Goal: Task Accomplishment & Management: Manage account settings

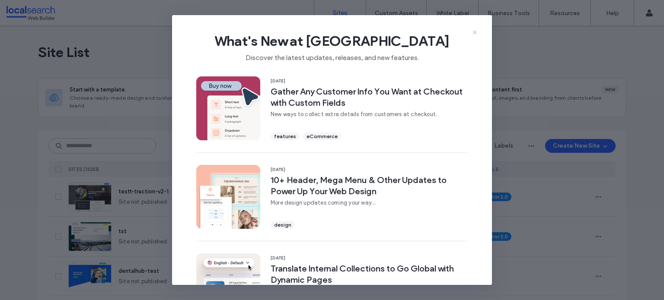
click at [473, 36] on span "What's New at Duda" at bounding box center [332, 40] width 292 height 17
click at [475, 34] on icon at bounding box center [474, 32] width 7 height 7
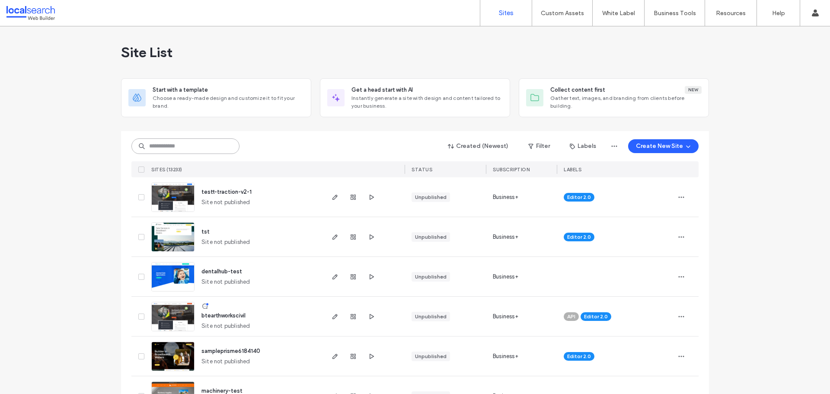
click at [195, 141] on input at bounding box center [185, 146] width 108 height 16
paste input "********"
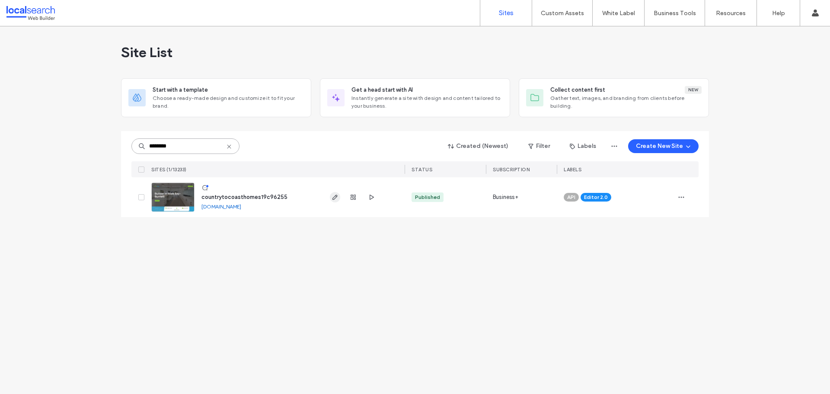
type input "********"
click at [335, 198] on icon "button" at bounding box center [335, 197] width 7 height 7
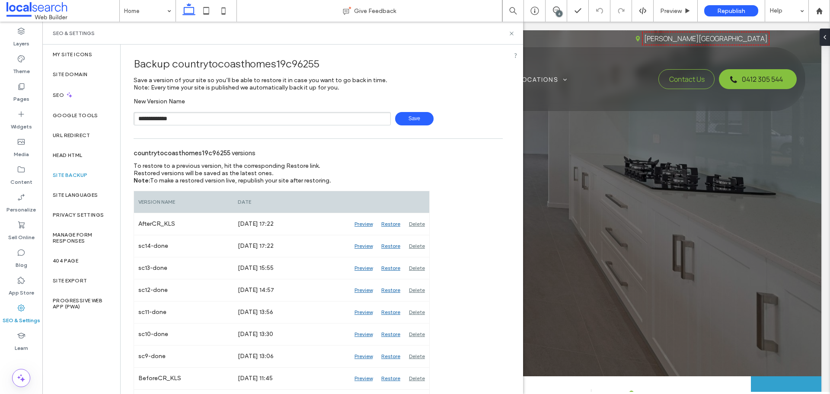
type input "**********"
click at [411, 120] on span "Save" at bounding box center [414, 118] width 38 height 13
click at [511, 35] on icon at bounding box center [511, 33] width 6 height 6
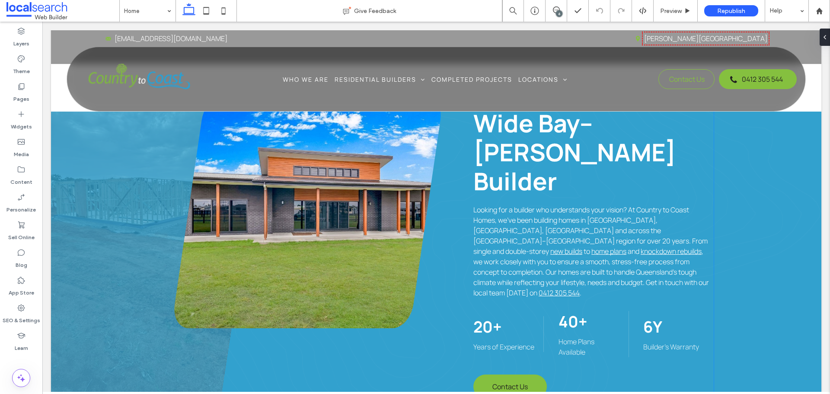
scroll to position [216, 0]
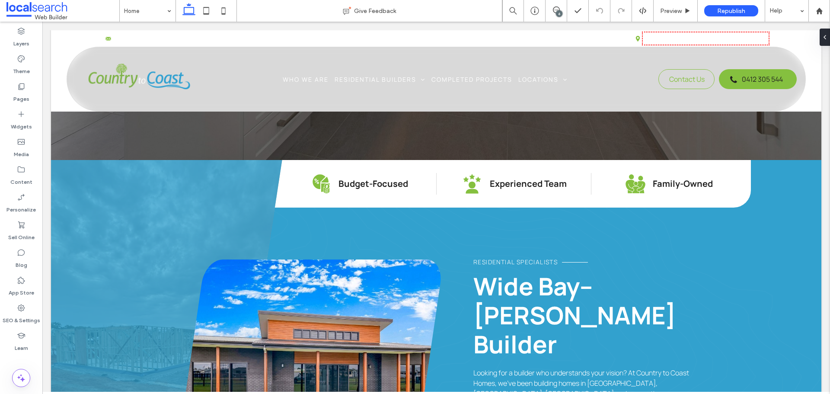
click at [560, 10] on div "6" at bounding box center [559, 13] width 6 height 6
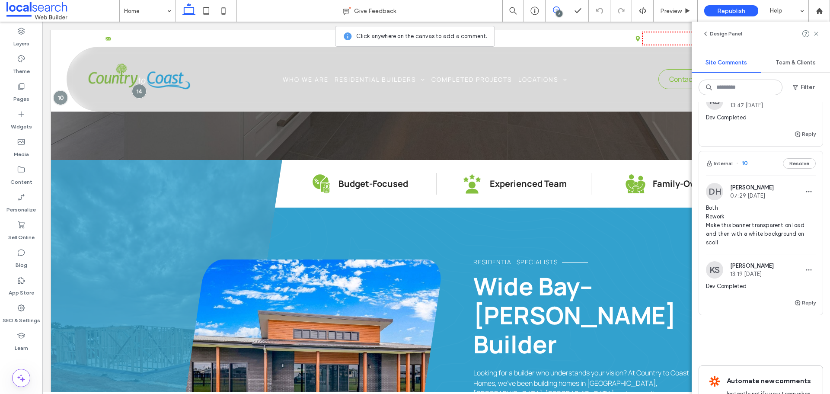
scroll to position [951, 0]
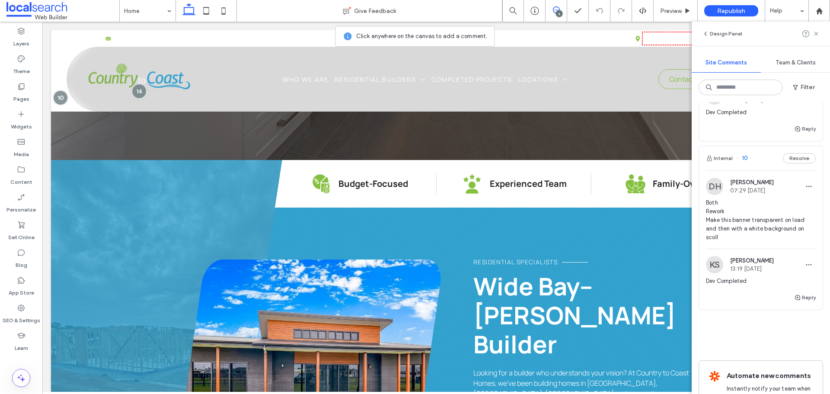
click at [709, 195] on img at bounding box center [714, 186] width 17 height 17
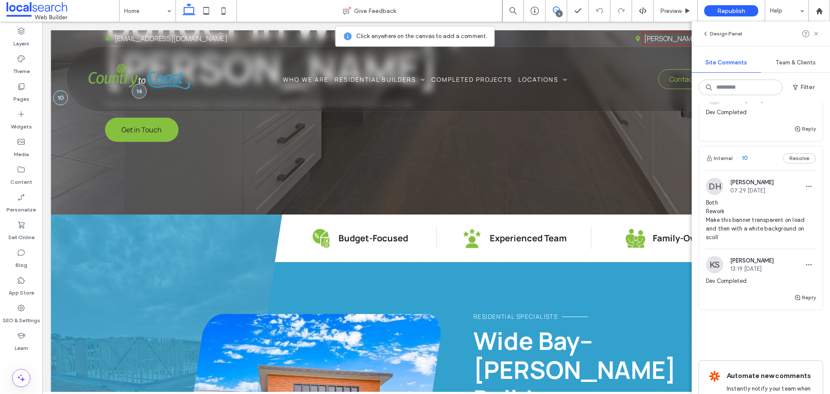
scroll to position [0, 0]
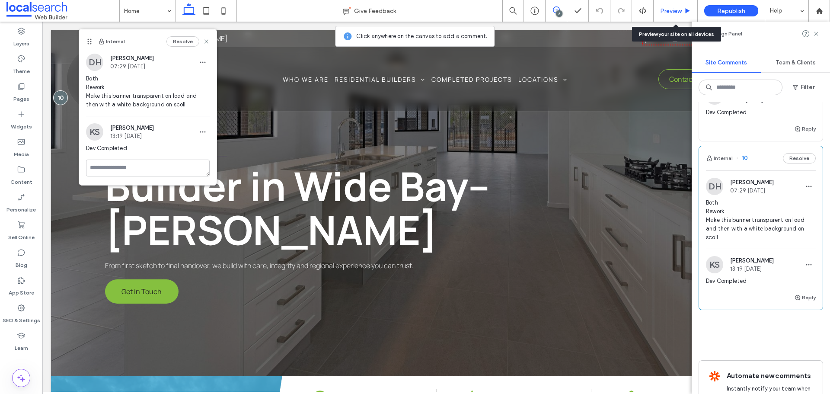
click at [670, 16] on div "Preview" at bounding box center [676, 11] width 44 height 22
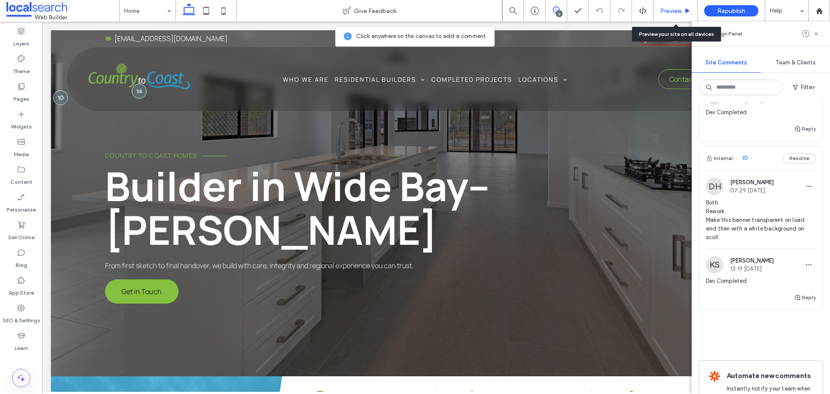
click at [671, 10] on span "Preview" at bounding box center [671, 10] width 22 height 7
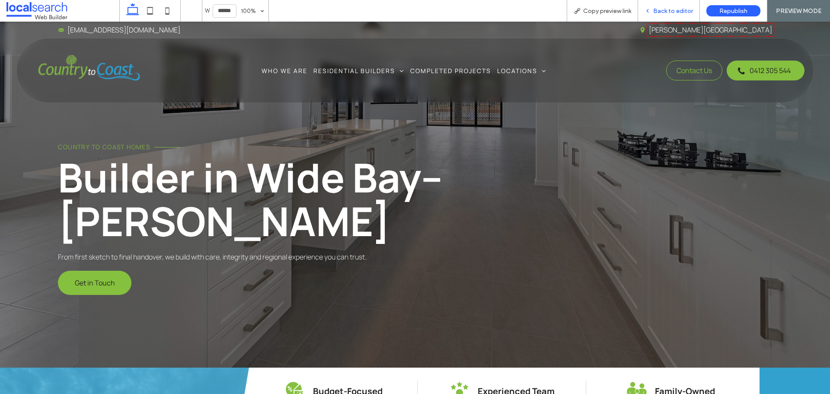
click at [662, 12] on span "Back to editor" at bounding box center [673, 10] width 40 height 7
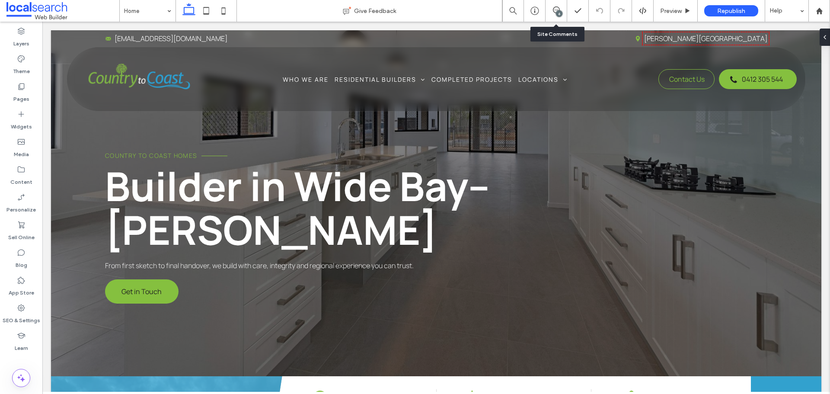
click at [551, 15] on div "6" at bounding box center [556, 10] width 21 height 9
click at [556, 11] on icon at bounding box center [556, 9] width 7 height 7
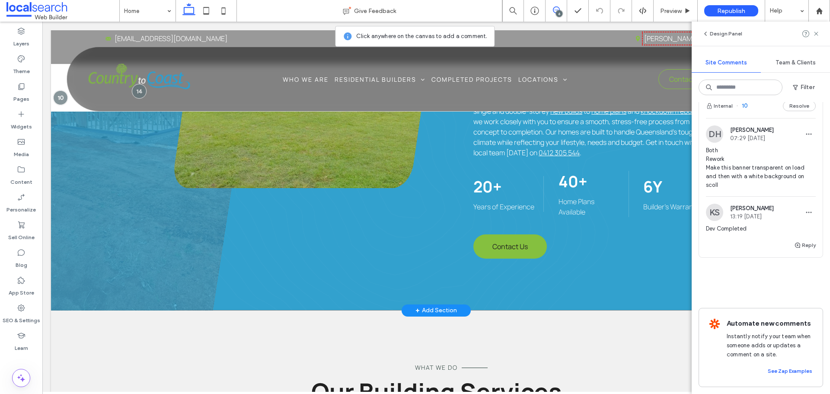
scroll to position [519, 0]
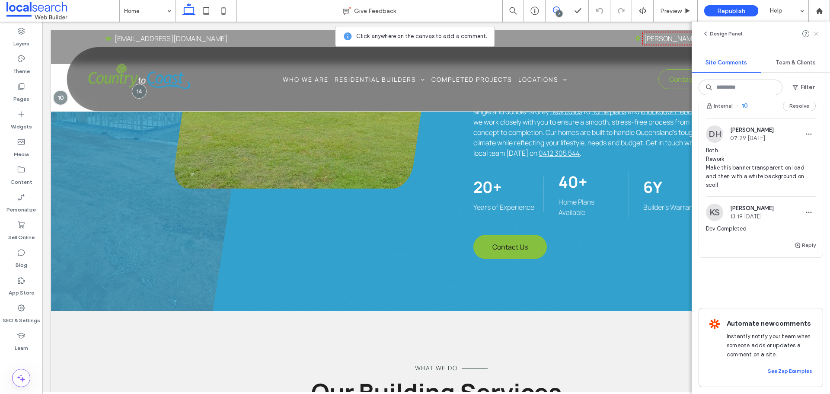
click at [815, 33] on icon at bounding box center [816, 33] width 7 height 7
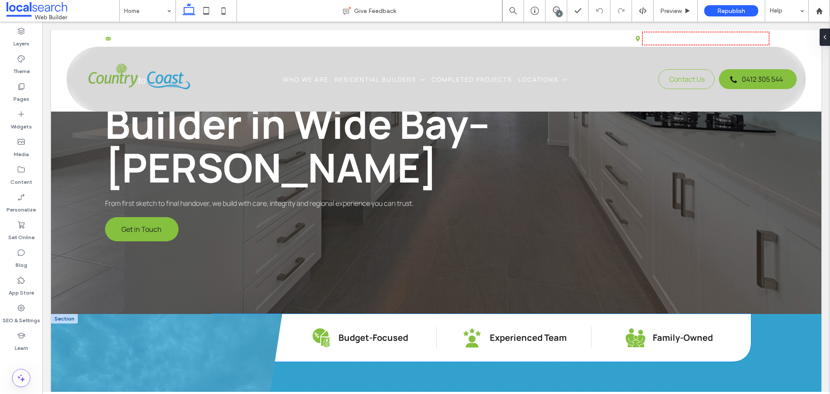
scroll to position [0, 0]
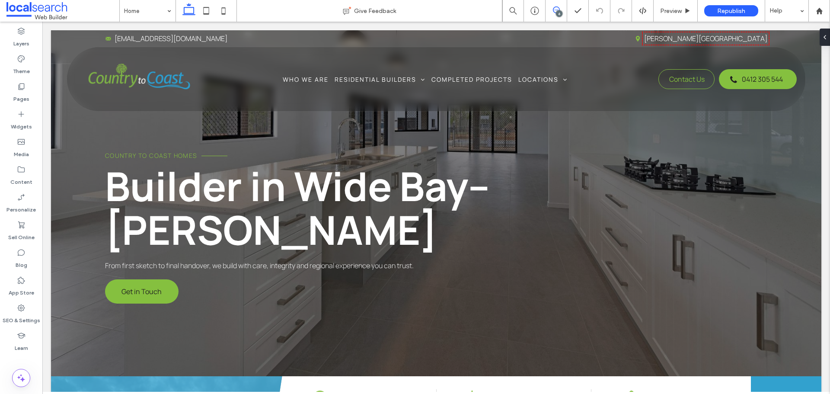
click at [553, 10] on use at bounding box center [556, 9] width 7 height 7
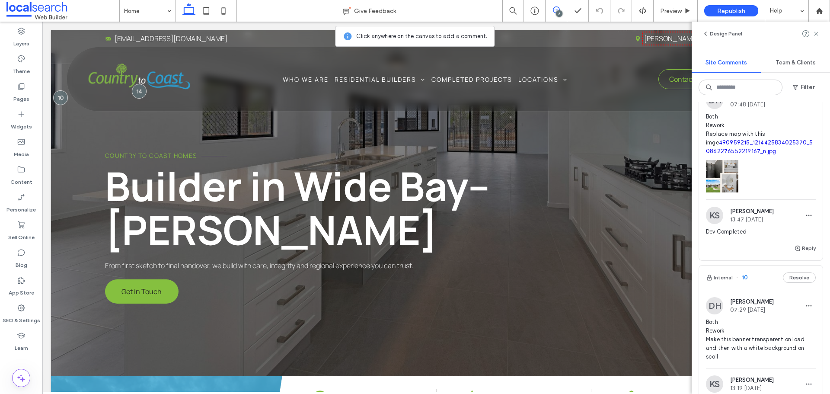
scroll to position [831, 0]
click at [721, 109] on img at bounding box center [714, 100] width 17 height 17
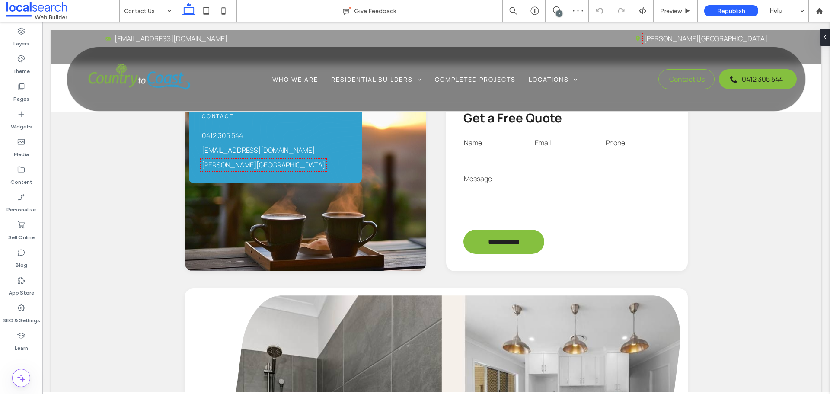
click at [562, 15] on div "6" at bounding box center [559, 13] width 6 height 6
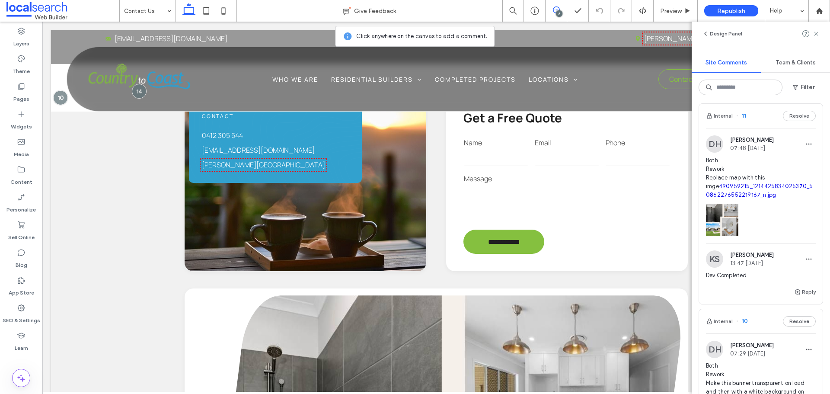
scroll to position [745, 0]
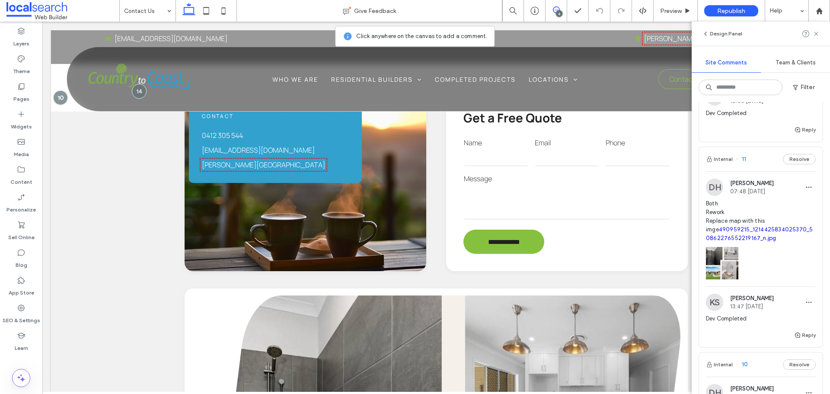
click at [714, 196] on img at bounding box center [714, 187] width 17 height 17
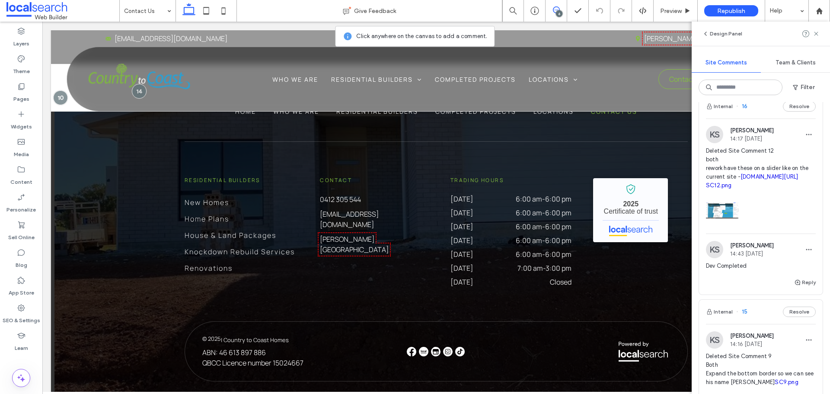
scroll to position [0, 0]
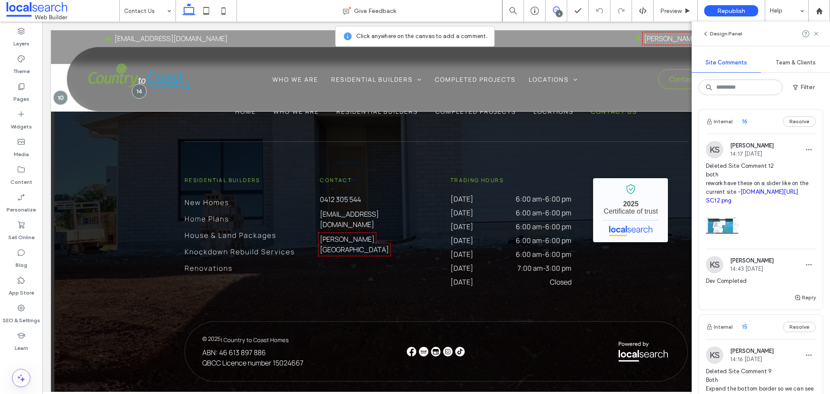
click at [711, 152] on img at bounding box center [714, 149] width 17 height 17
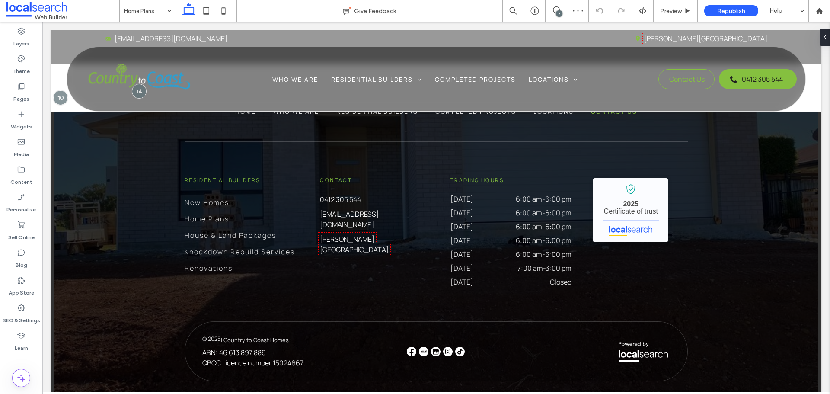
click at [558, 15] on div "6" at bounding box center [559, 13] width 6 height 6
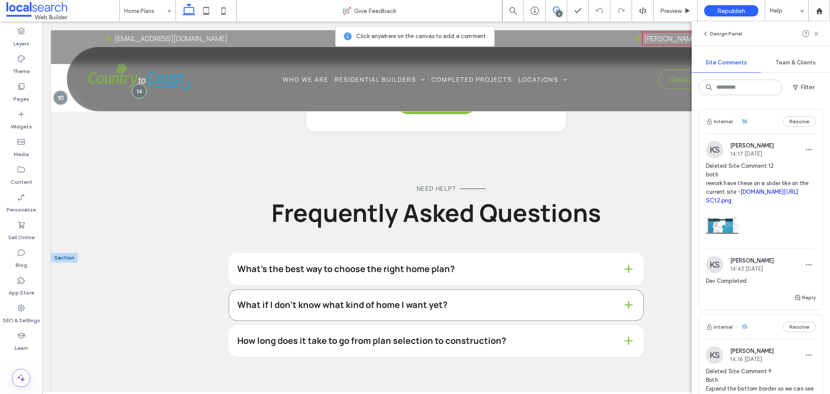
scroll to position [794, 0]
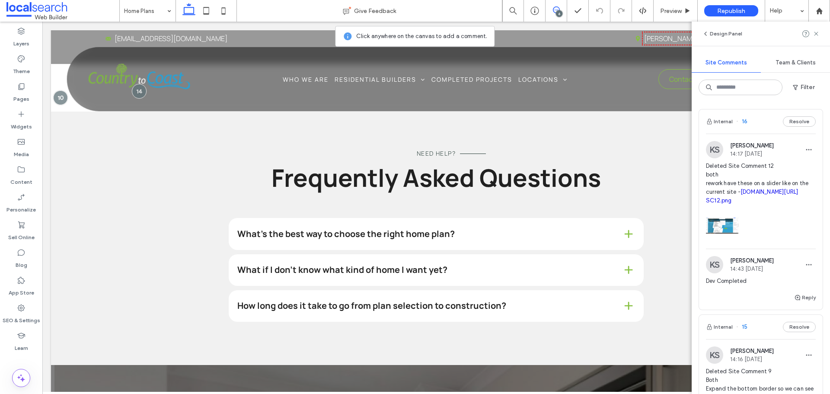
click at [706, 150] on img at bounding box center [714, 149] width 17 height 17
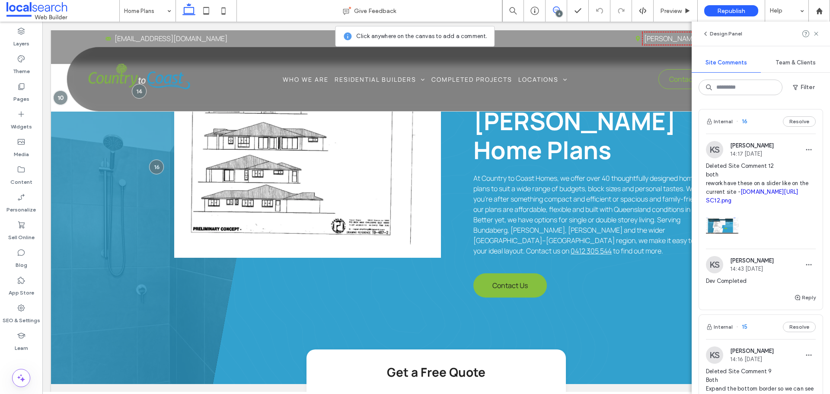
scroll to position [319, 0]
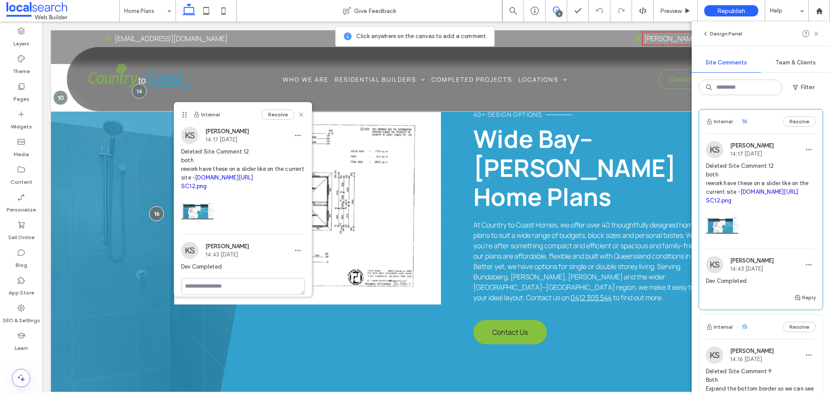
click at [747, 195] on link "[DOMAIN_NAME][URL]" at bounding box center [770, 192] width 58 height 6
click at [665, 12] on span "Preview" at bounding box center [671, 10] width 22 height 7
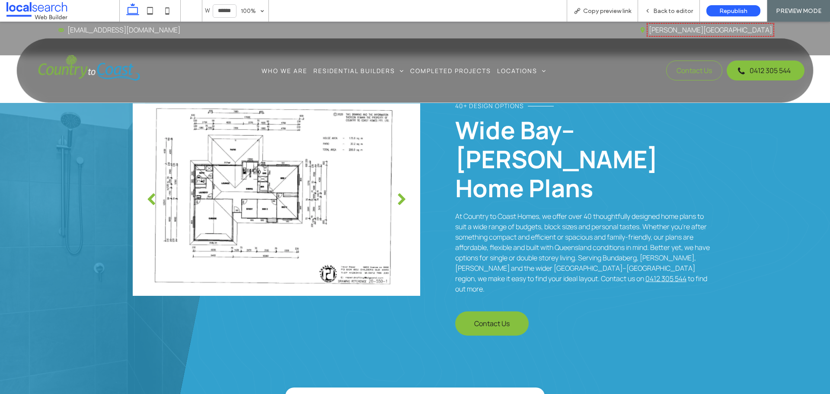
click at [398, 196] on div "next" at bounding box center [401, 199] width 9 height 13
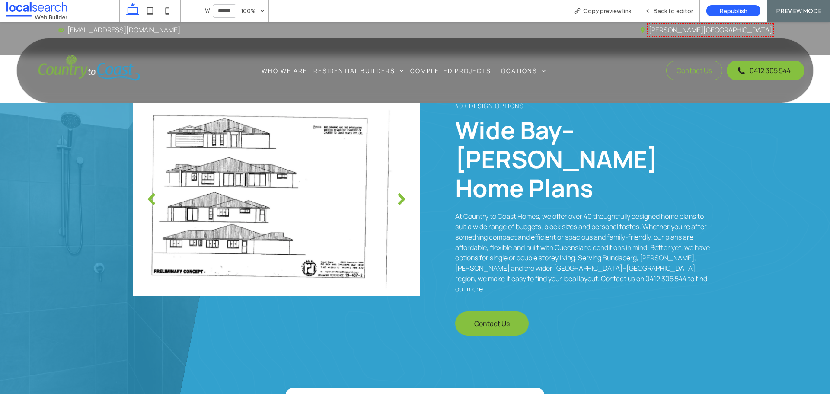
click at [398, 196] on div "next" at bounding box center [401, 199] width 9 height 13
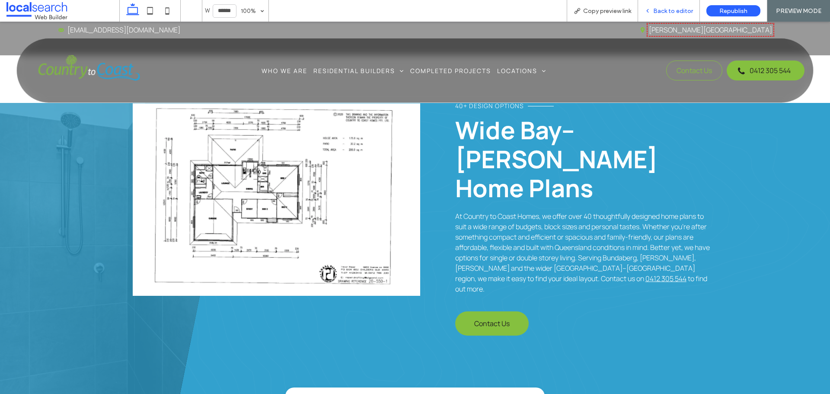
click at [672, 10] on span "Back to editor" at bounding box center [673, 10] width 40 height 7
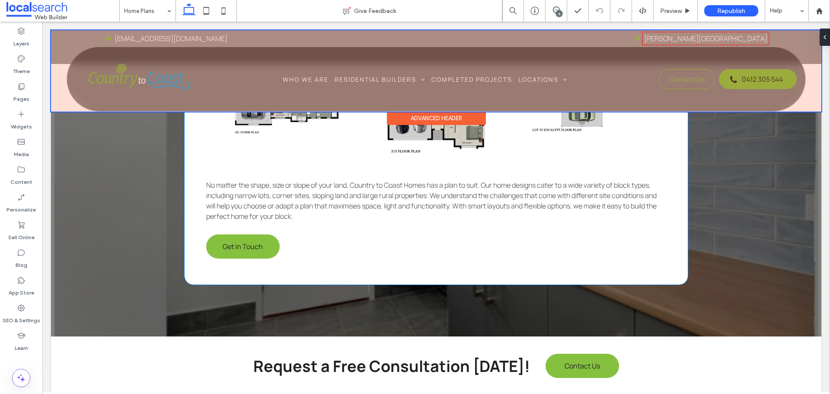
scroll to position [1356, 0]
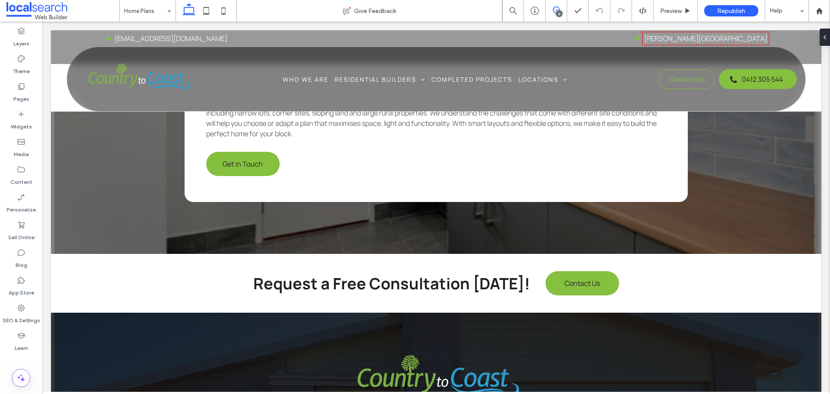
click at [558, 10] on icon at bounding box center [556, 9] width 7 height 7
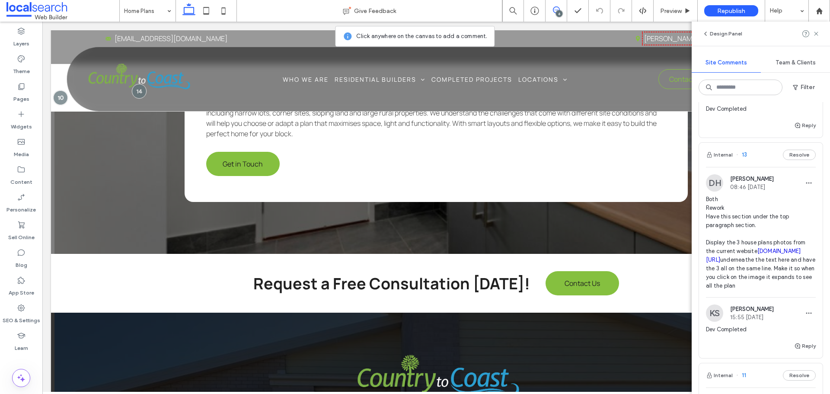
scroll to position [442, 0]
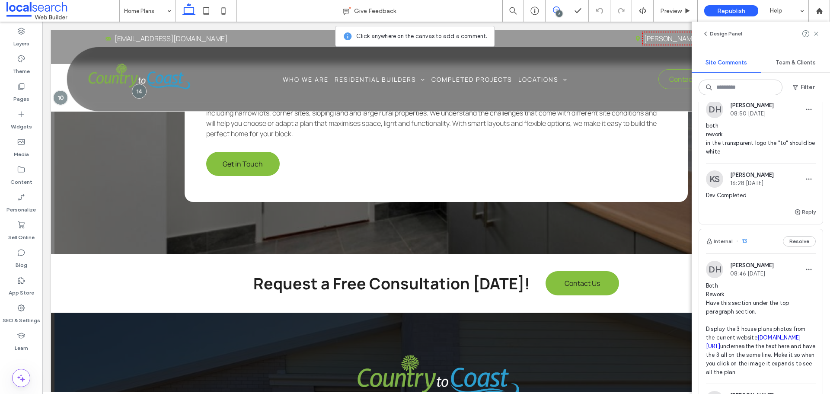
click at [714, 278] on img at bounding box center [714, 269] width 17 height 17
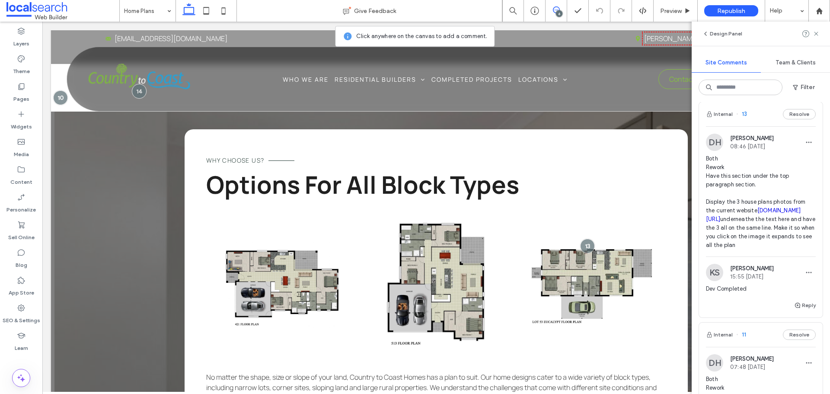
scroll to position [572, 0]
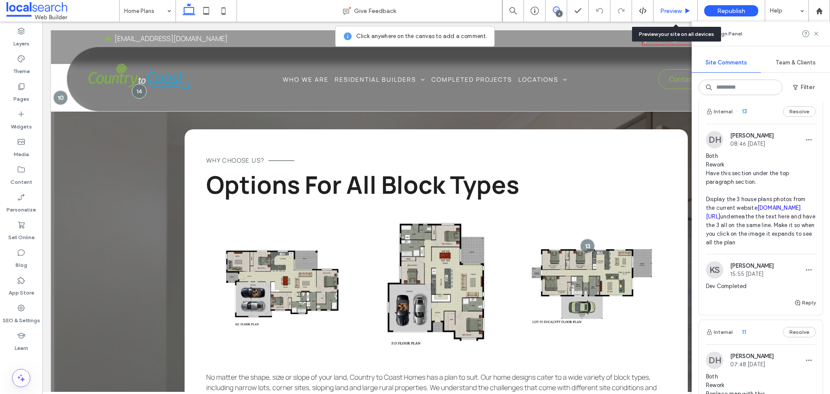
click at [664, 13] on span "Preview" at bounding box center [671, 10] width 22 height 7
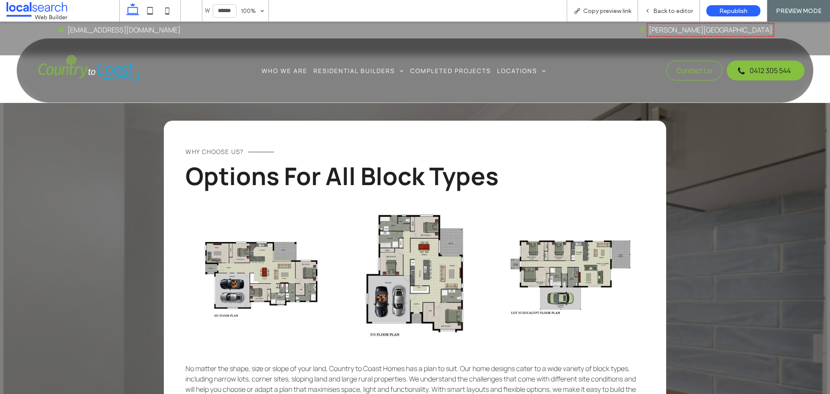
click at [582, 206] on link at bounding box center [568, 275] width 153 height 160
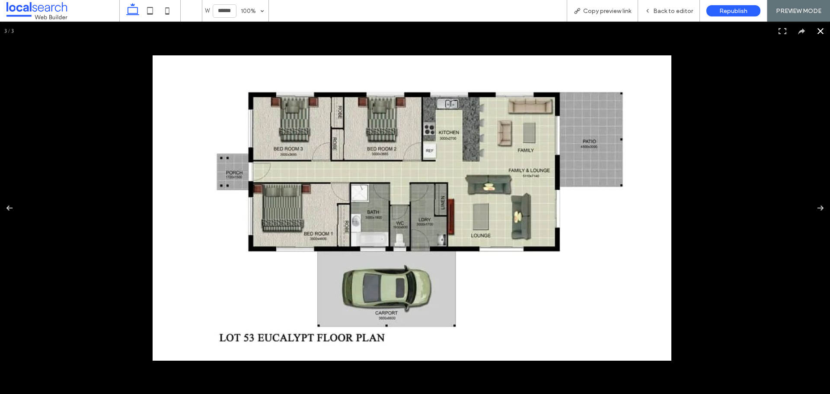
click at [731, 195] on div at bounding box center [568, 241] width 830 height 372
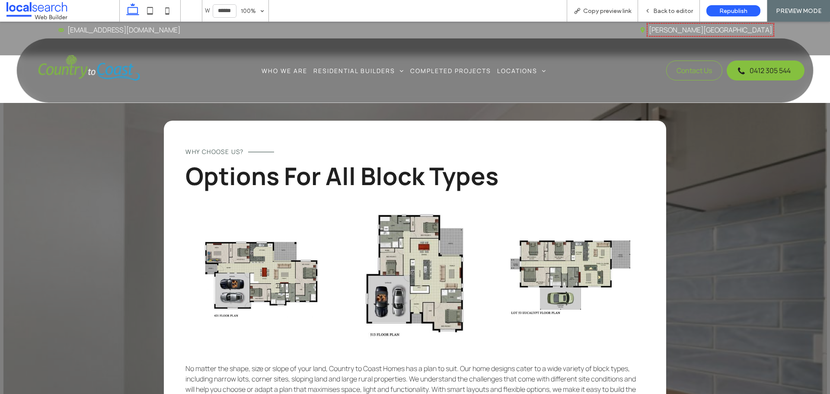
click at [409, 242] on link at bounding box center [415, 275] width 153 height 160
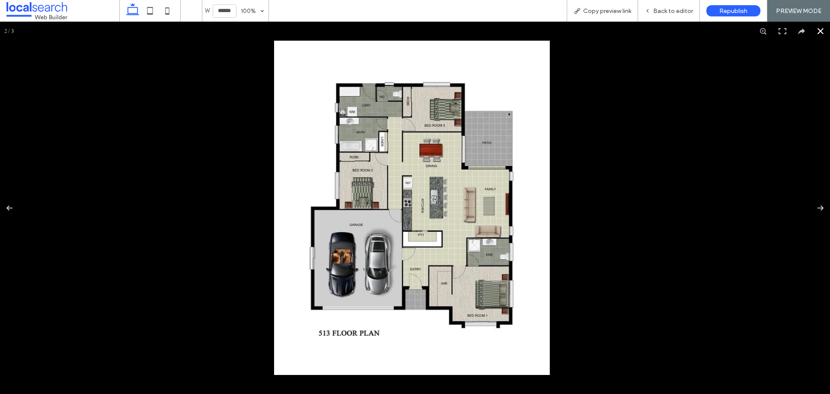
click at [717, 215] on div at bounding box center [608, 191] width 668 height 300
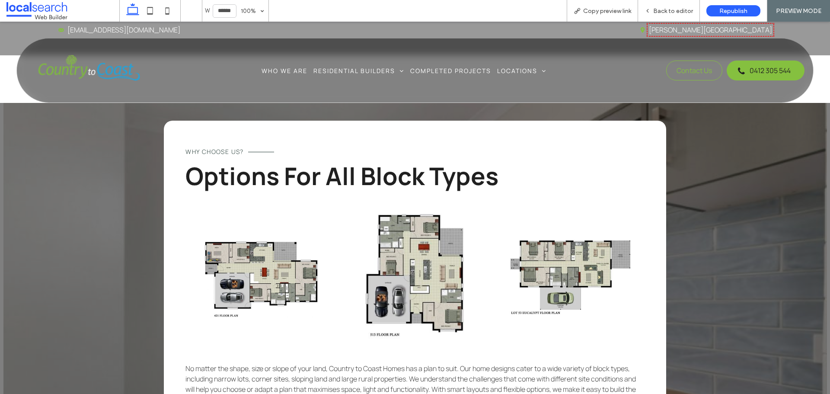
click at [285, 229] on link at bounding box center [261, 275] width 153 height 160
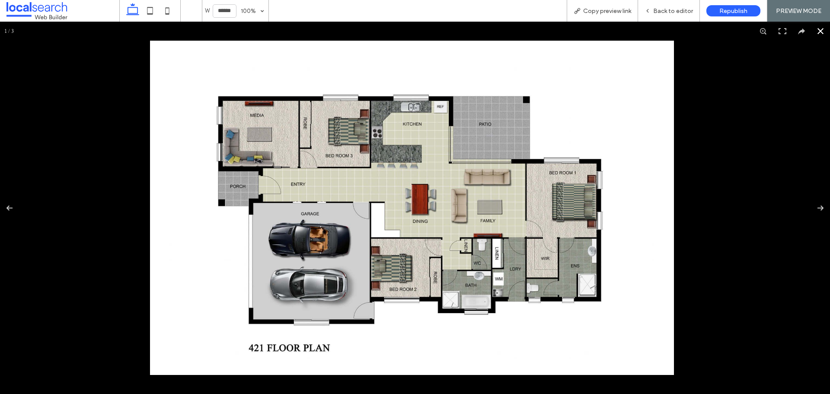
click at [707, 226] on div at bounding box center [415, 208] width 830 height 372
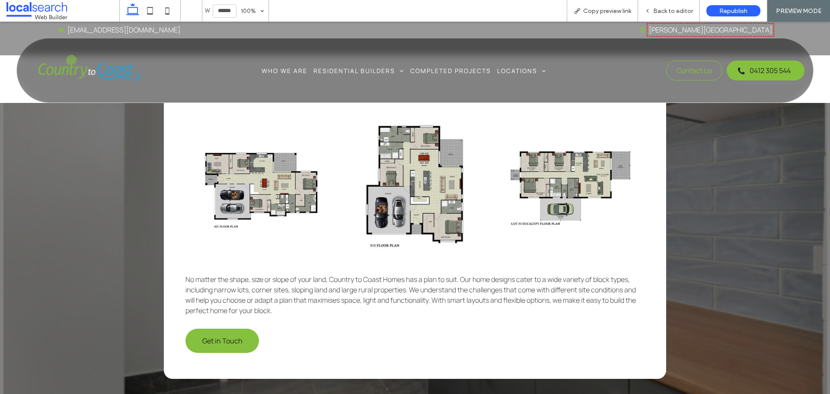
scroll to position [1082, 0]
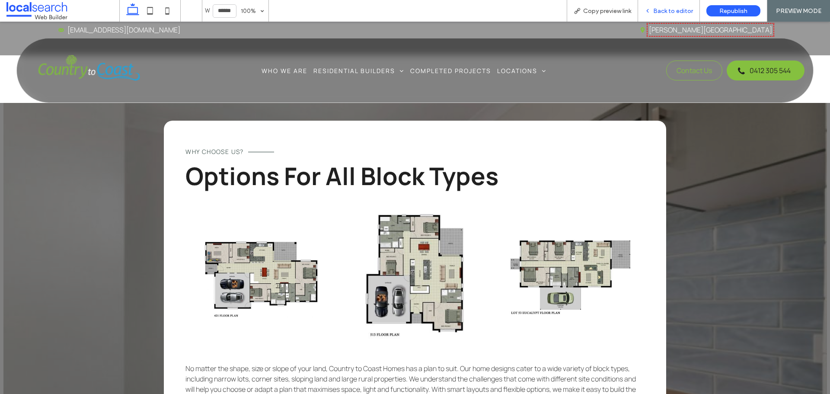
click at [681, 6] on div "Back to editor" at bounding box center [669, 11] width 62 height 22
click at [675, 13] on span "Back to editor" at bounding box center [673, 10] width 40 height 7
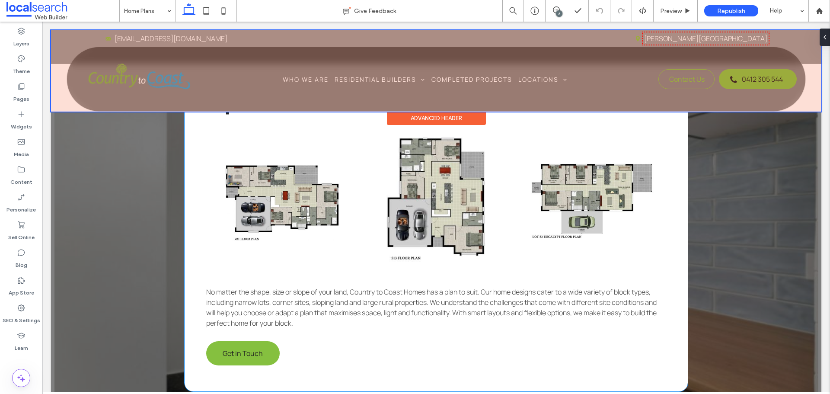
scroll to position [1092, 0]
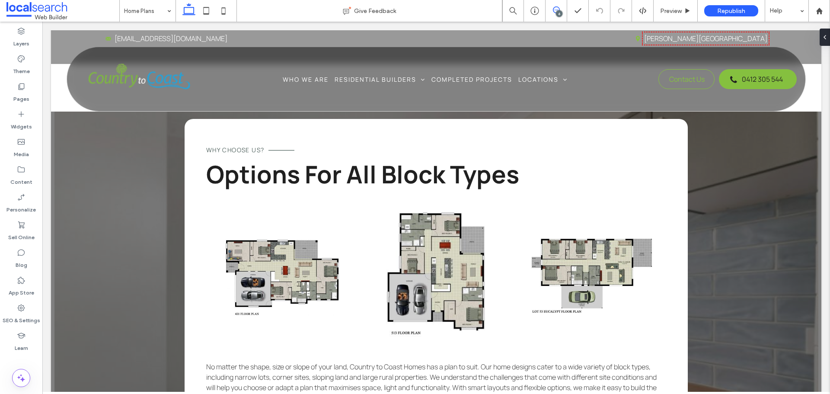
click at [553, 10] on use at bounding box center [556, 9] width 7 height 7
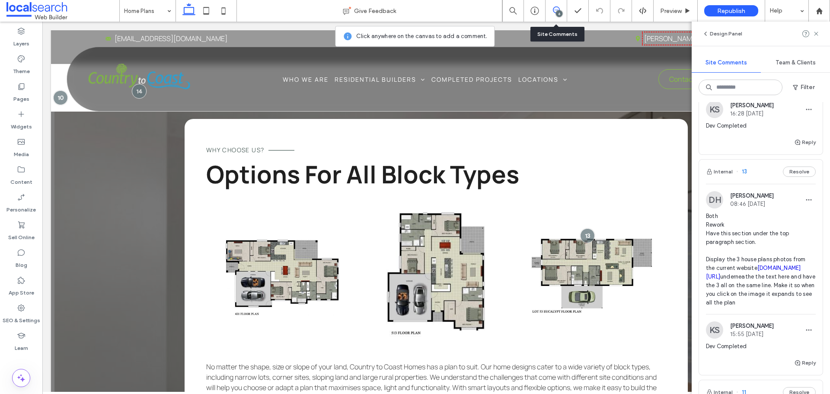
scroll to position [389, 0]
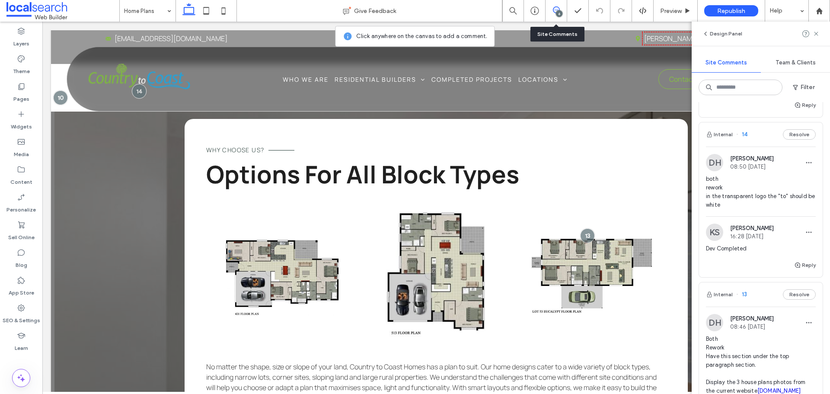
click at [716, 171] on img at bounding box center [714, 162] width 17 height 17
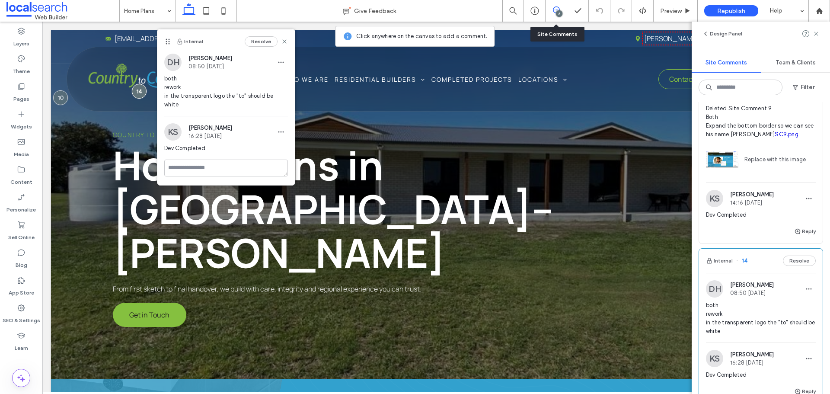
scroll to position [216, 0]
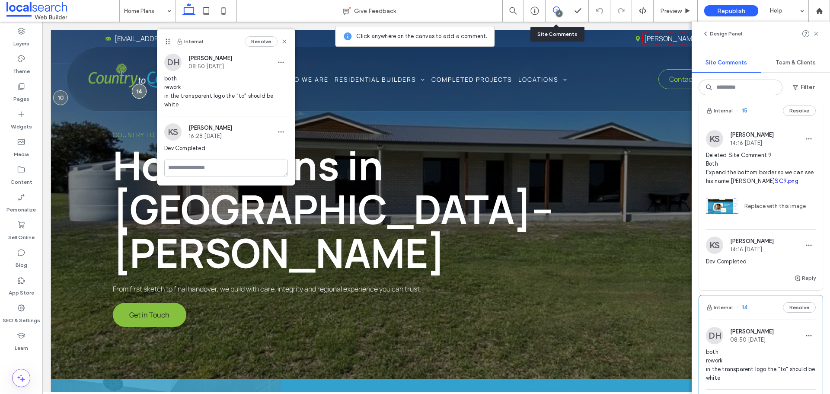
click at [719, 147] on img at bounding box center [714, 138] width 17 height 17
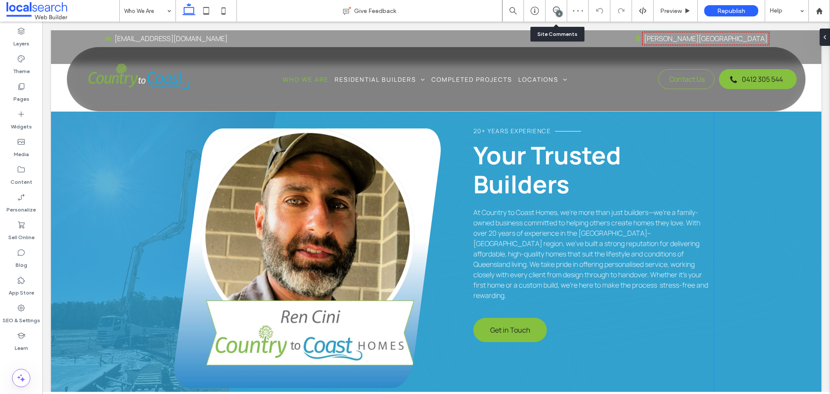
scroll to position [286, 0]
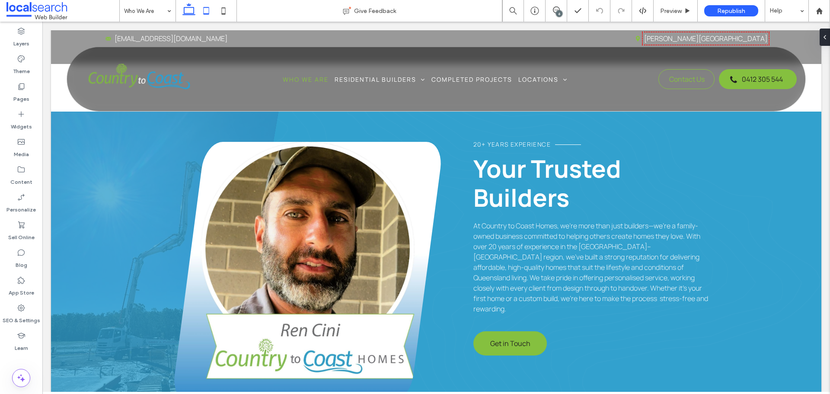
click at [205, 11] on icon at bounding box center [206, 10] width 17 height 17
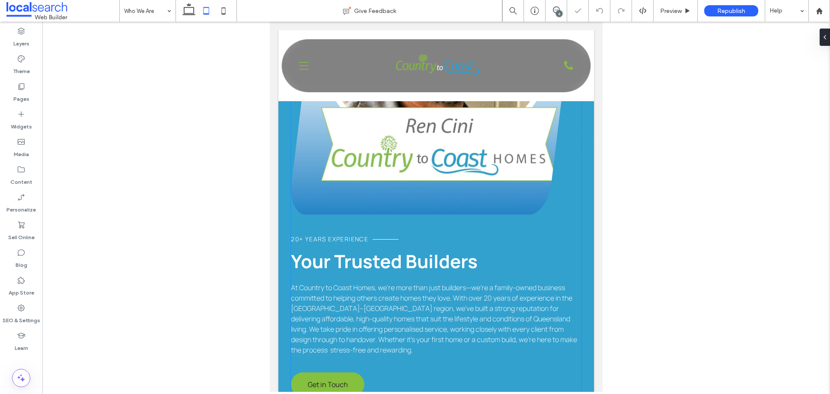
scroll to position [316, 0]
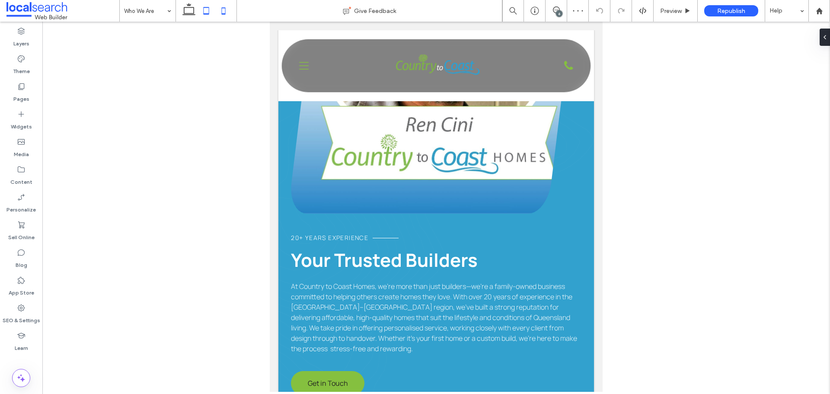
click at [220, 7] on icon at bounding box center [223, 10] width 17 height 17
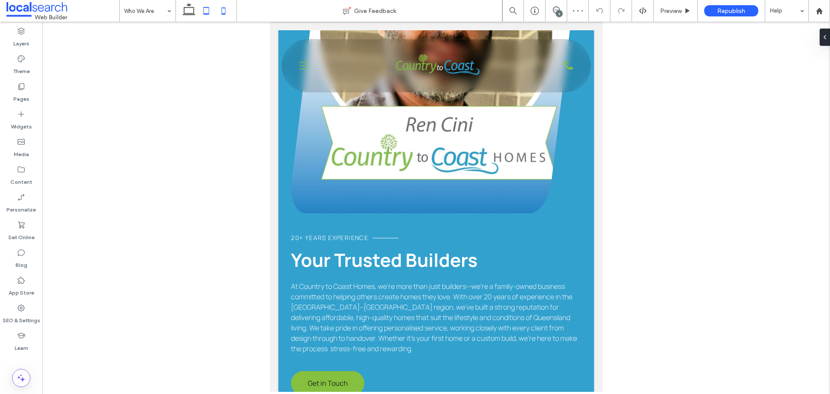
scroll to position [82, 0]
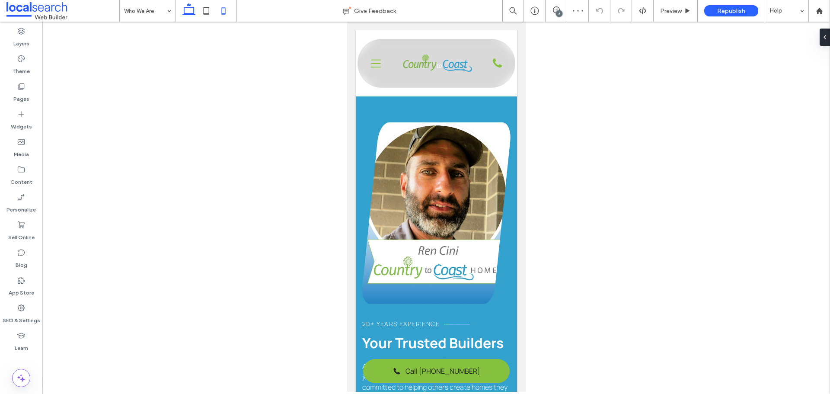
click at [197, 7] on icon at bounding box center [188, 10] width 17 height 17
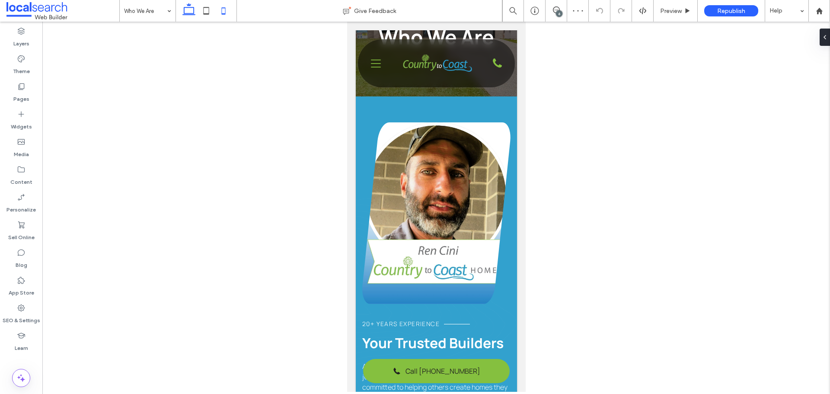
scroll to position [256, 0]
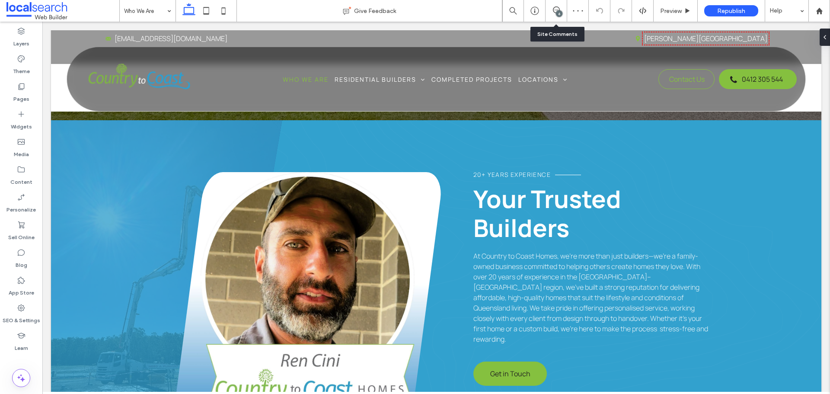
click at [553, 15] on div "6" at bounding box center [557, 11] width 22 height 22
click at [553, 13] on icon at bounding box center [556, 9] width 7 height 7
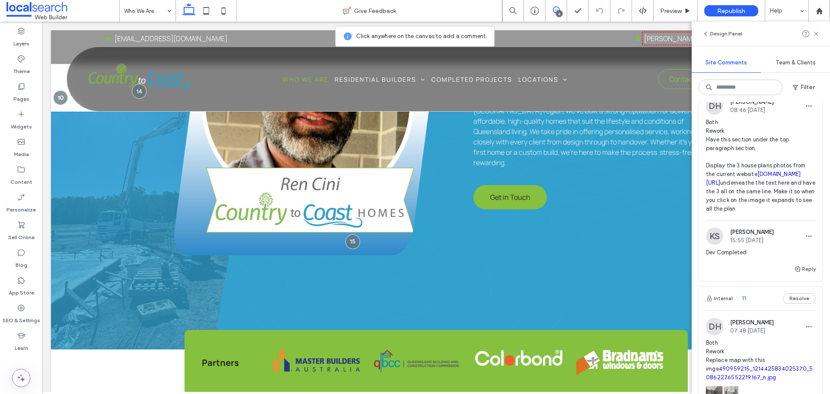
scroll to position [605, 0]
click at [711, 115] on img at bounding box center [714, 106] width 17 height 17
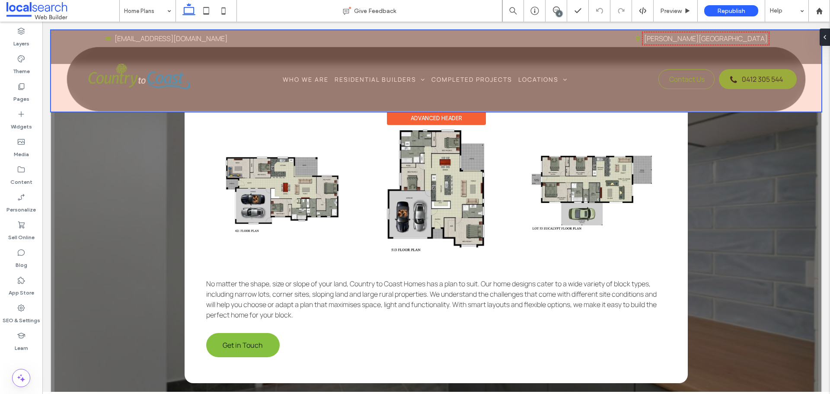
scroll to position [1171, 0]
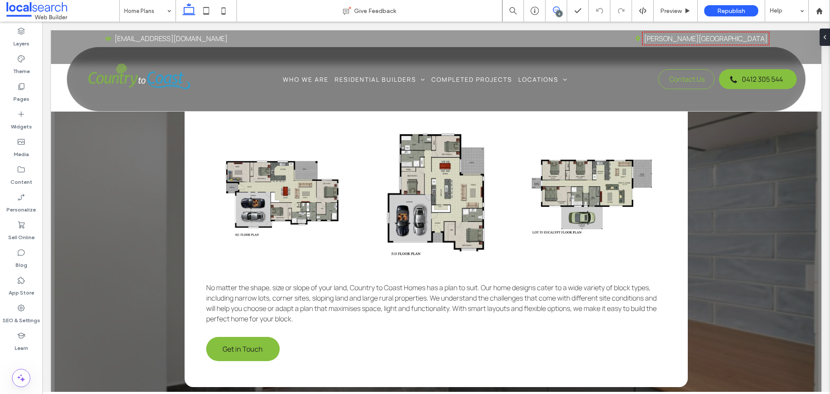
click at [554, 10] on icon at bounding box center [556, 9] width 7 height 7
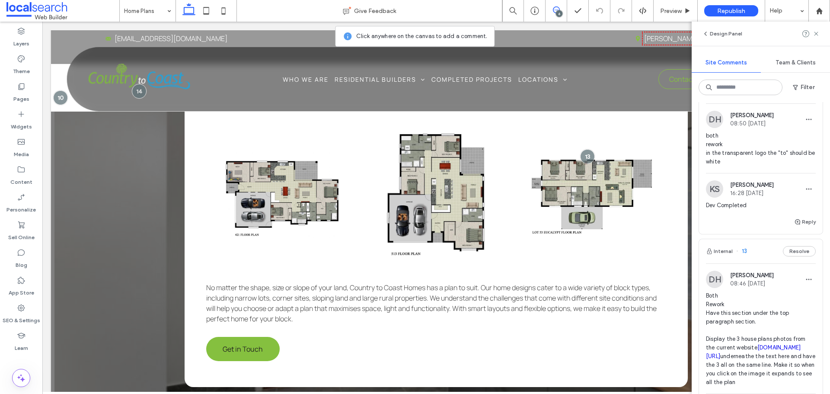
scroll to position [562, 0]
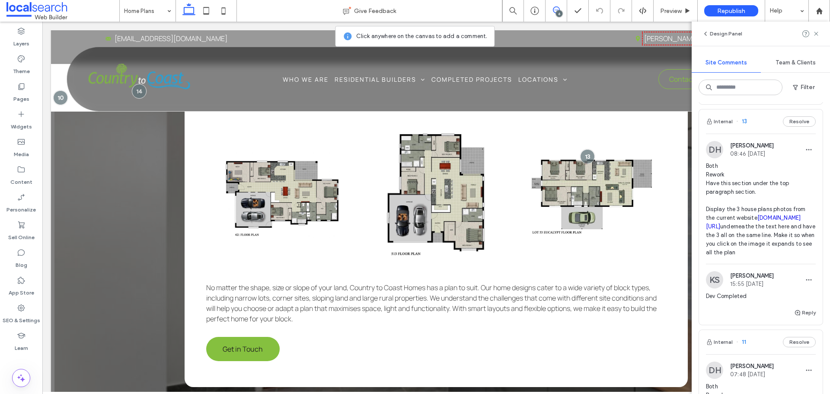
click at [784, 230] on link "countrytocoasthomes.com.au/home-plans" at bounding box center [753, 221] width 95 height 15
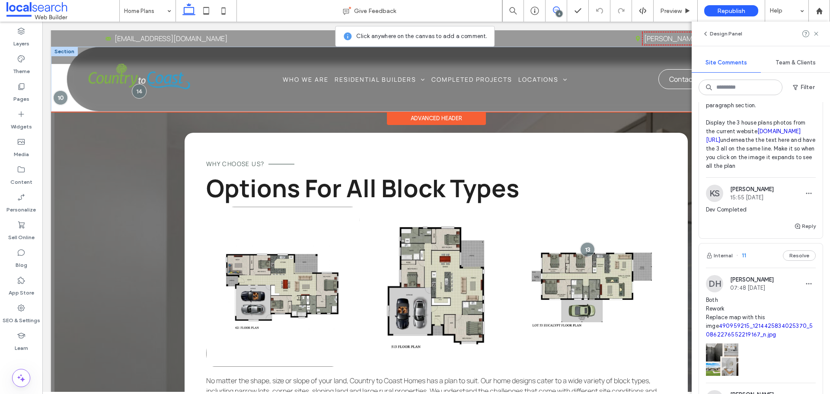
scroll to position [1082, 0]
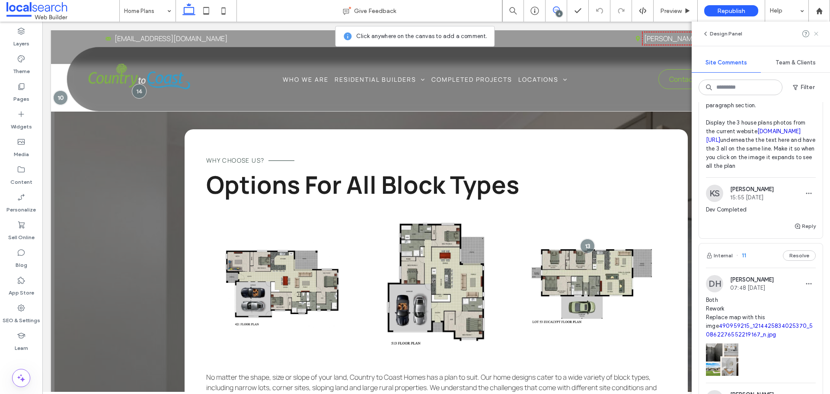
click at [815, 35] on use at bounding box center [816, 34] width 4 height 4
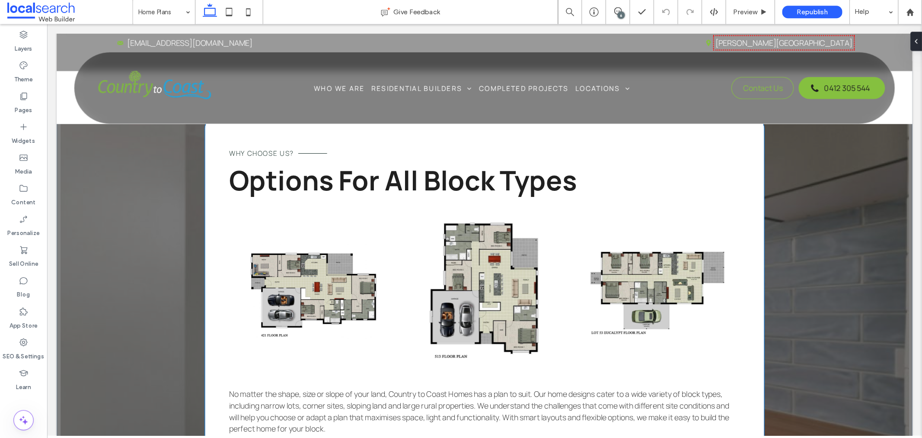
scroll to position [1125, 0]
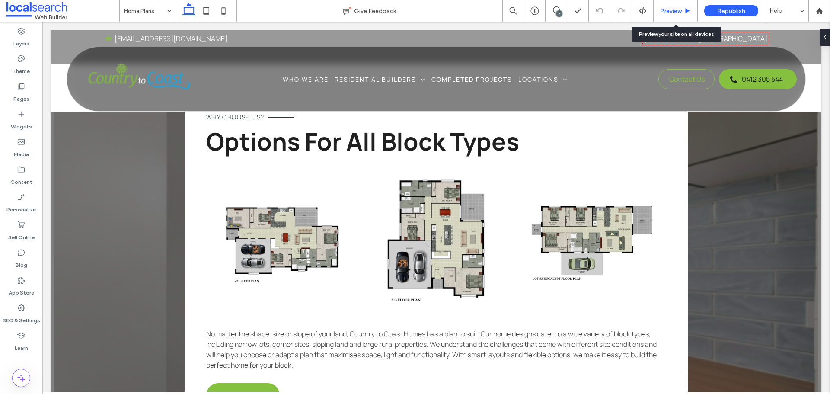
click at [670, 10] on span "Preview" at bounding box center [671, 10] width 22 height 7
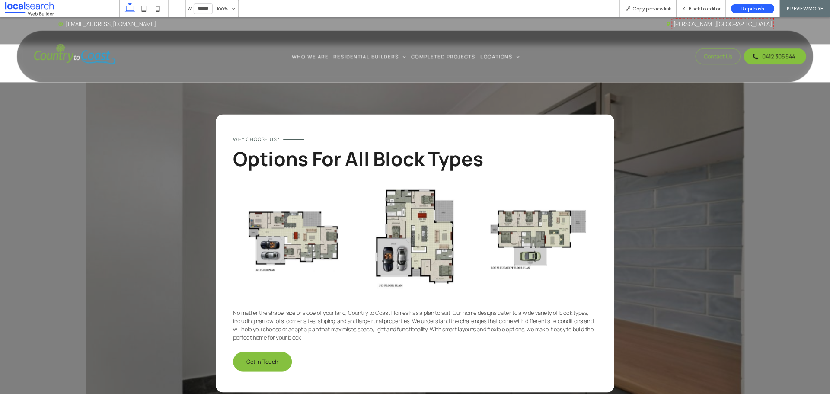
scroll to position [1017, 0]
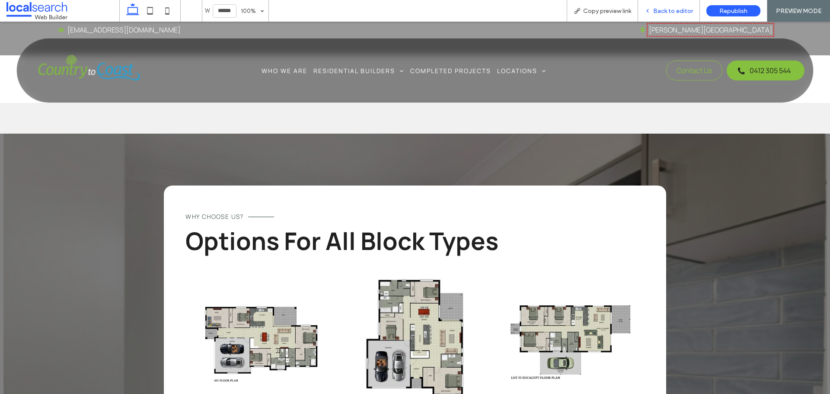
click at [667, 10] on span "Back to editor" at bounding box center [673, 10] width 40 height 7
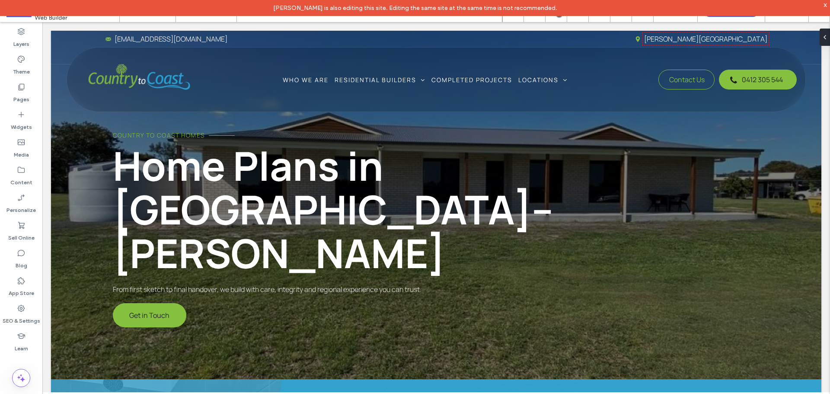
click at [824, 6] on div "x" at bounding box center [826, 4] width 4 height 7
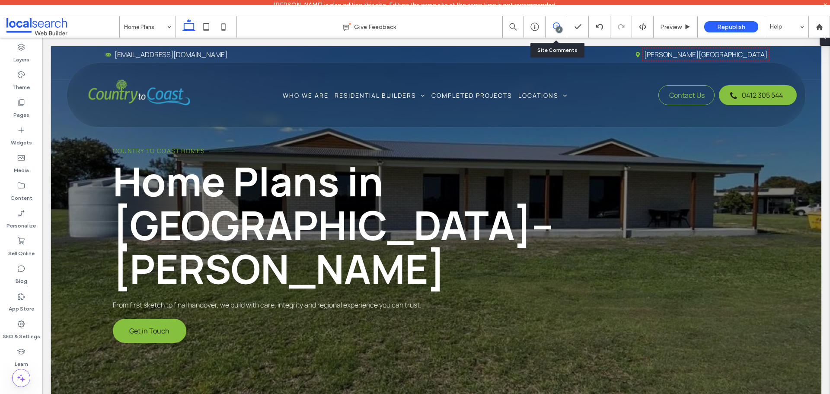
click at [557, 22] on div "6" at bounding box center [557, 27] width 22 height 22
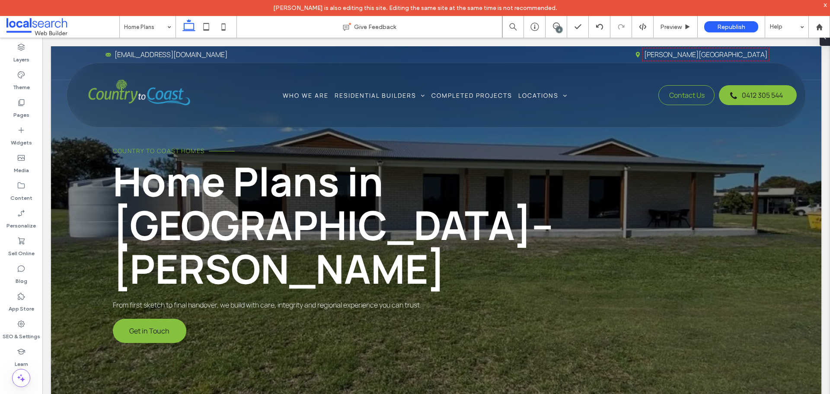
click at [556, 29] on div "6" at bounding box center [559, 29] width 6 height 6
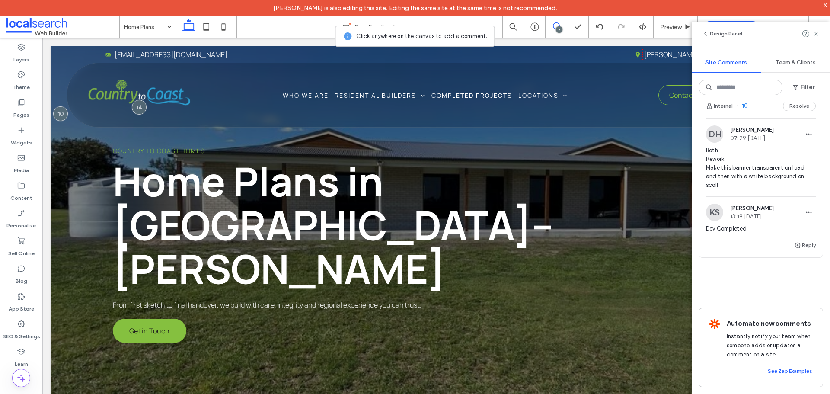
scroll to position [1004, 0]
click at [712, 143] on img at bounding box center [714, 133] width 17 height 17
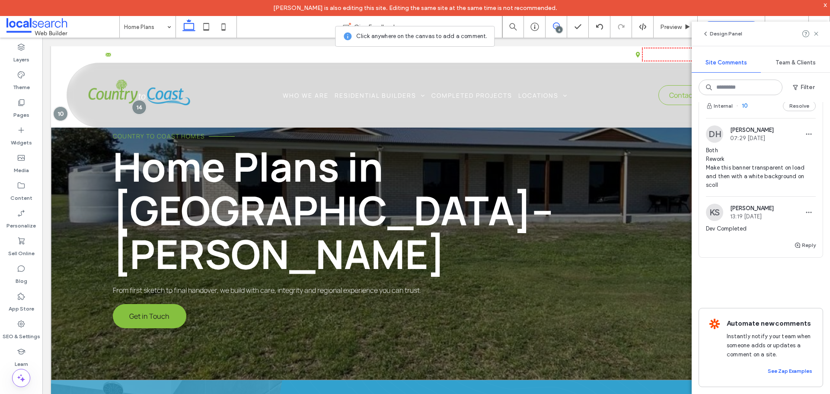
scroll to position [0, 0]
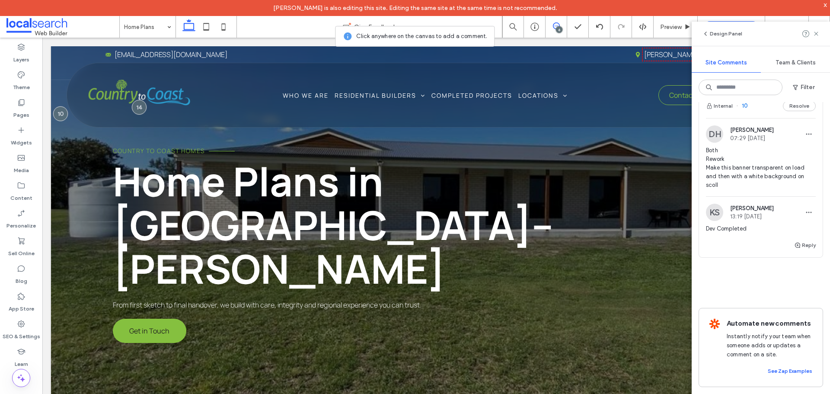
click at [718, 143] on img at bounding box center [714, 133] width 17 height 17
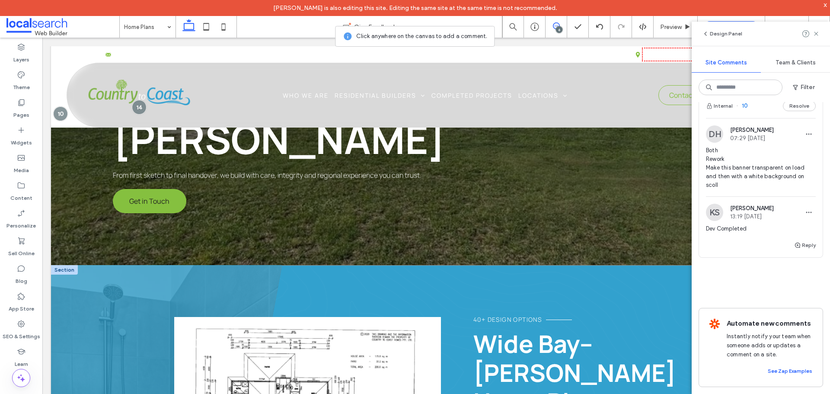
scroll to position [43, 0]
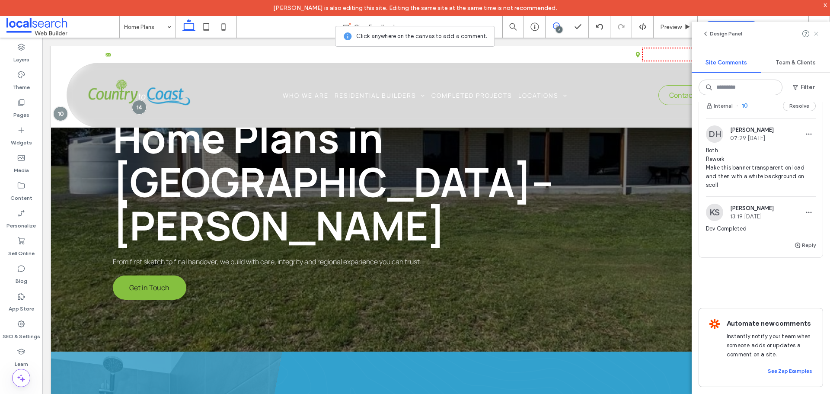
click at [817, 33] on use at bounding box center [816, 34] width 4 height 4
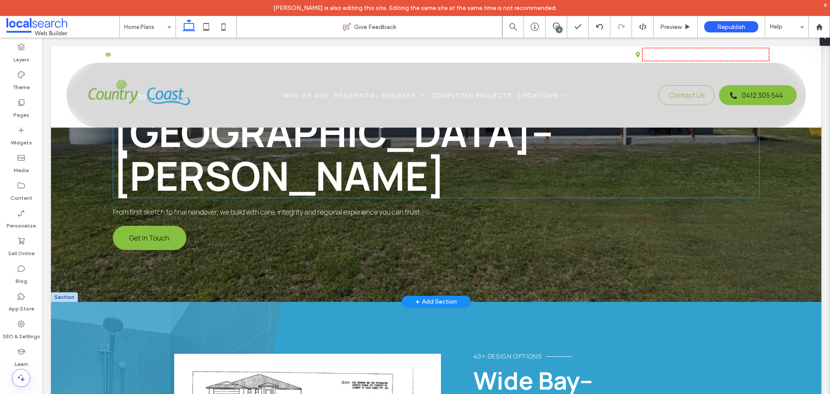
scroll to position [130, 0]
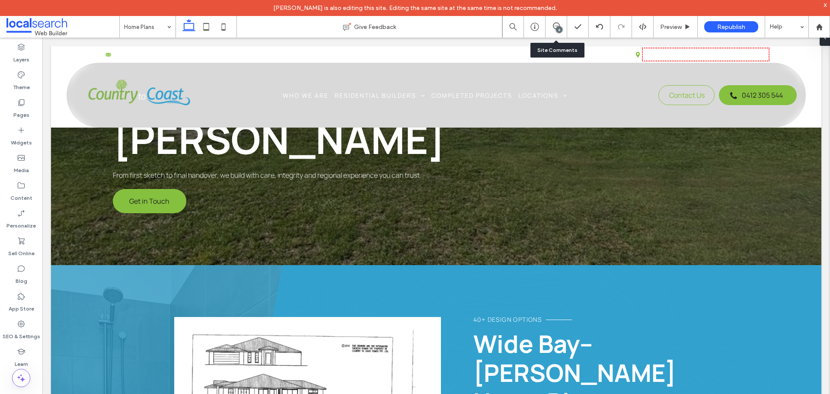
click at [553, 22] on div "6" at bounding box center [557, 27] width 22 height 22
click at [556, 30] on div "6" at bounding box center [556, 26] width 21 height 9
click at [556, 28] on icon at bounding box center [556, 25] width 7 height 7
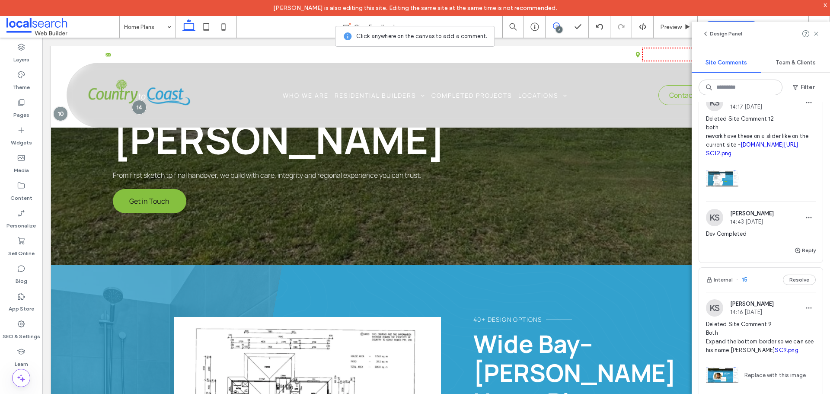
scroll to position [0, 0]
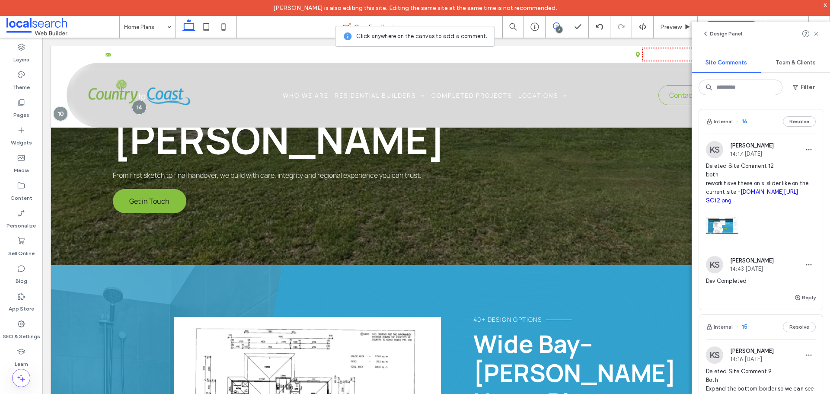
click at [714, 150] on img at bounding box center [714, 149] width 17 height 17
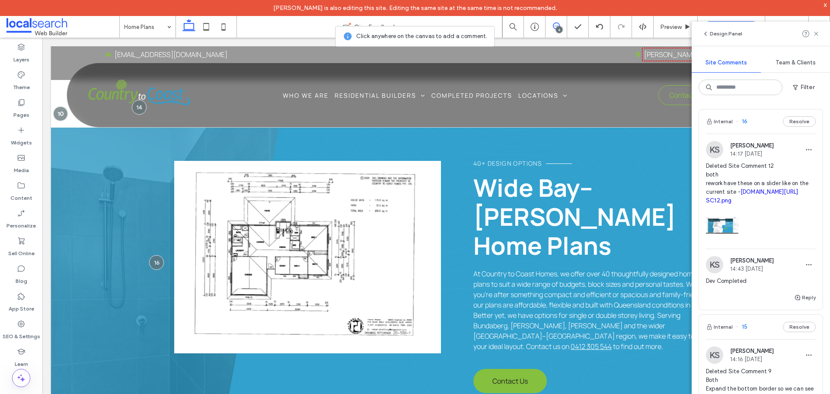
scroll to position [303, 0]
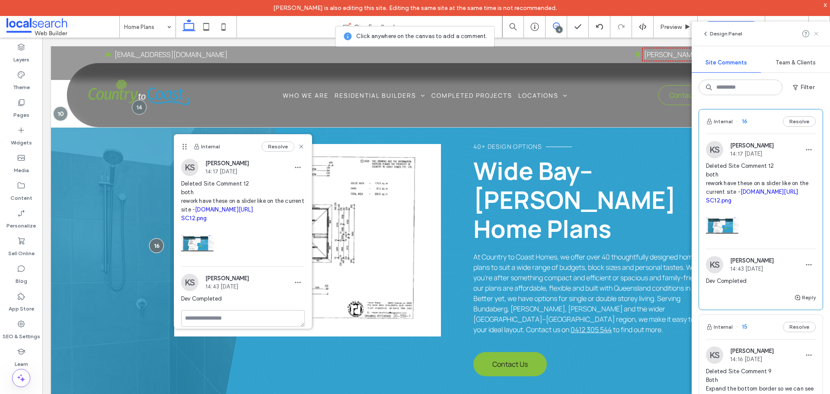
click at [819, 31] on icon at bounding box center [816, 33] width 7 height 7
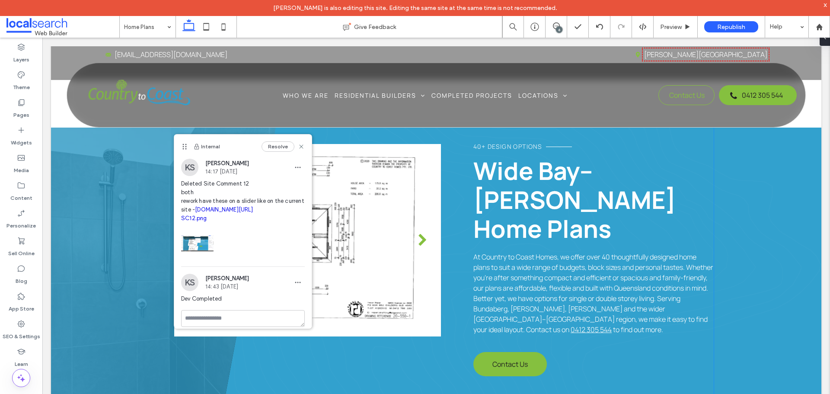
click at [398, 197] on div at bounding box center [307, 245] width 267 height 151
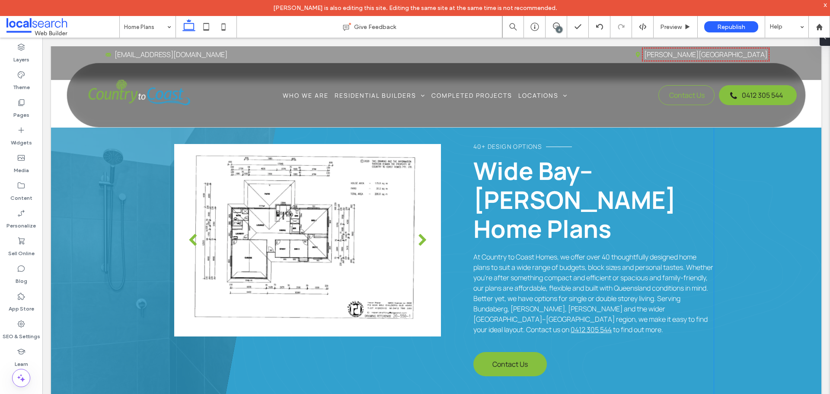
click at [398, 197] on div at bounding box center [307, 245] width 267 height 151
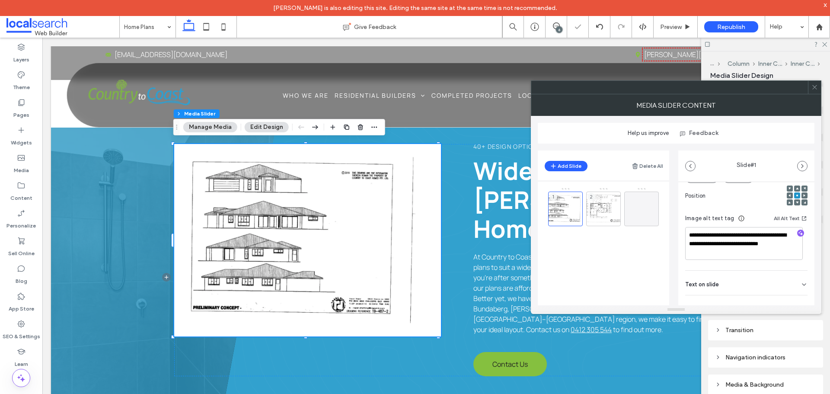
scroll to position [165, 0]
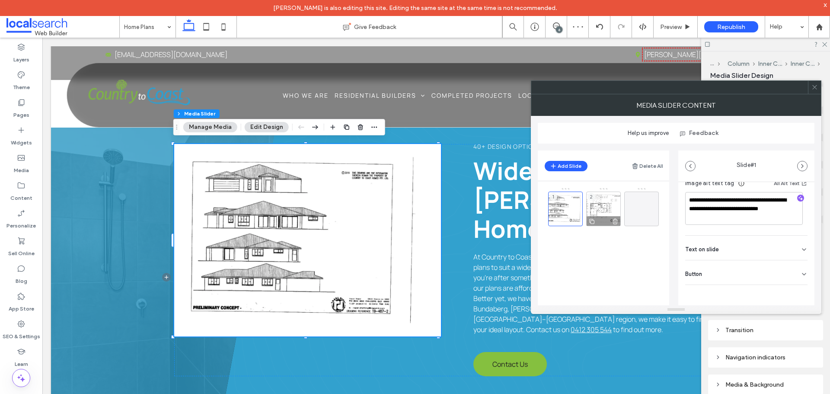
click at [601, 203] on div "2" at bounding box center [603, 209] width 35 height 35
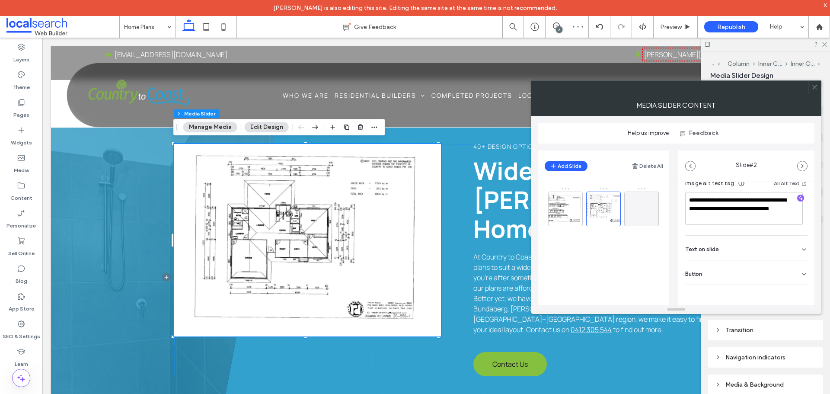
click at [815, 86] on icon at bounding box center [815, 87] width 6 height 6
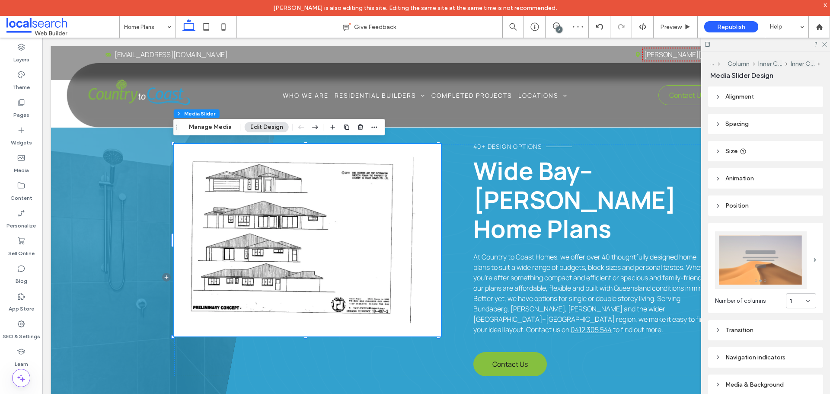
click at [559, 31] on div "6" at bounding box center [559, 29] width 6 height 6
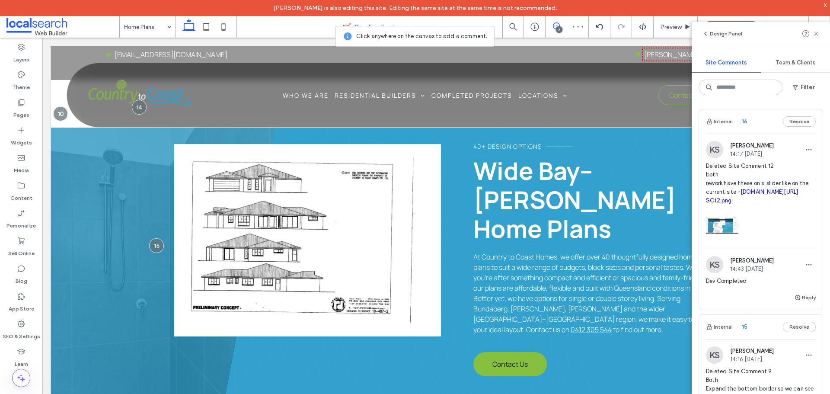
click at [559, 31] on div "6" at bounding box center [559, 29] width 6 height 6
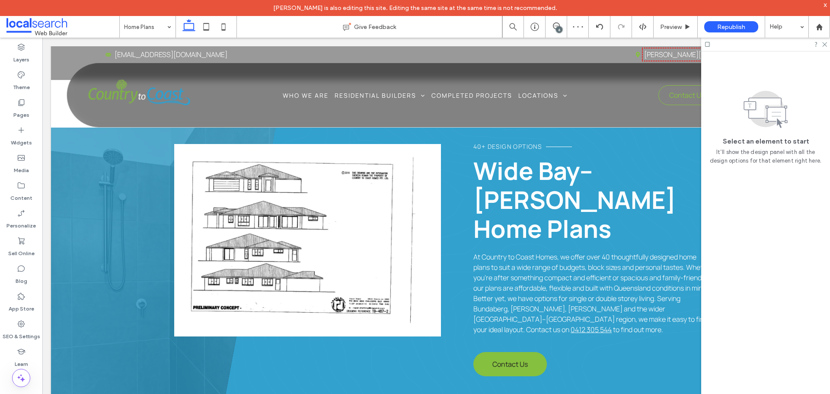
click at [559, 31] on div "6" at bounding box center [559, 29] width 6 height 6
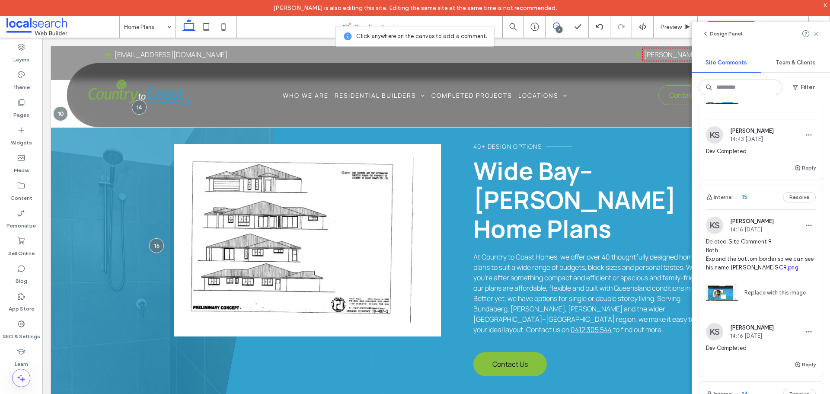
scroll to position [173, 0]
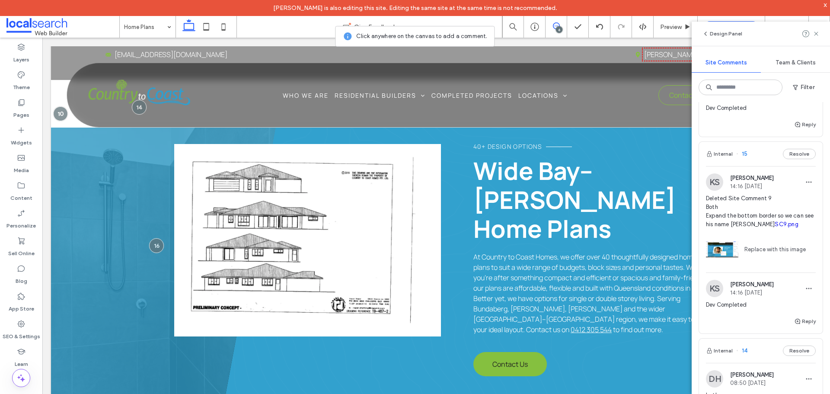
click at [717, 191] on img at bounding box center [714, 181] width 17 height 17
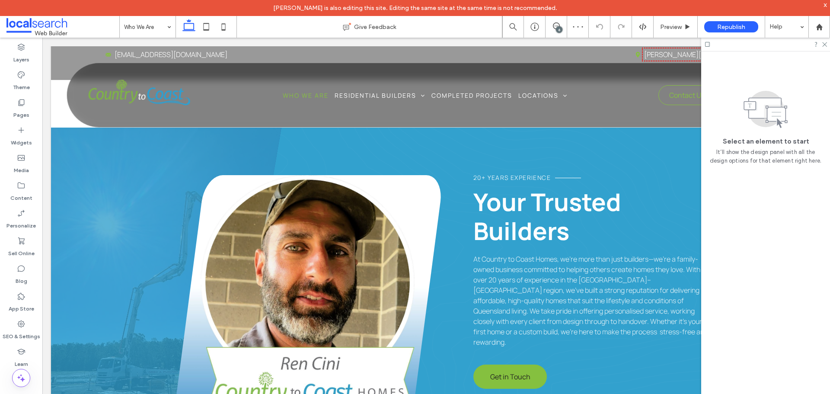
click at [561, 27] on div "6" at bounding box center [559, 29] width 6 height 6
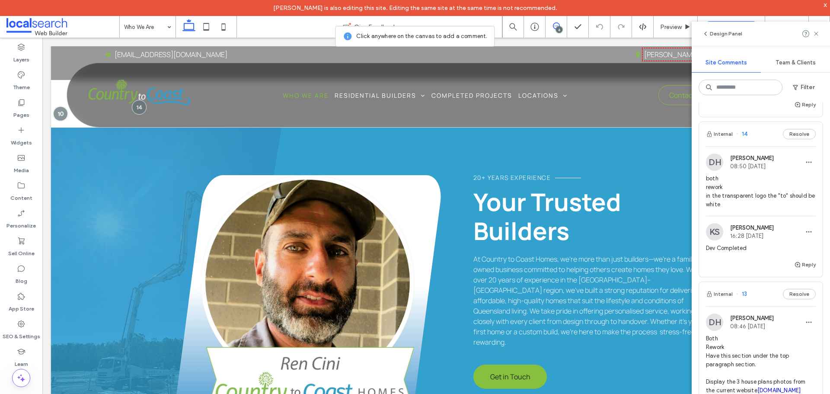
scroll to position [389, 0]
click at [707, 171] on img at bounding box center [714, 162] width 17 height 17
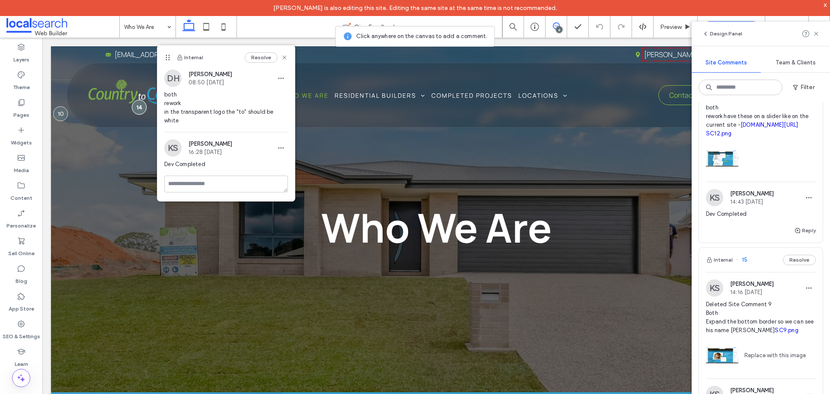
scroll to position [0, 0]
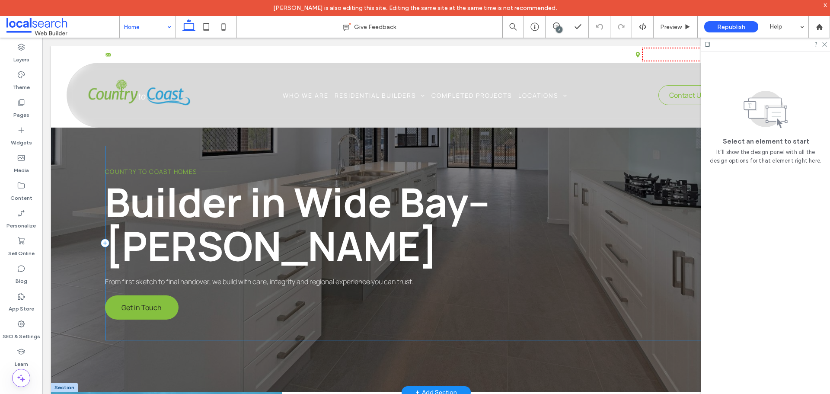
scroll to position [86, 0]
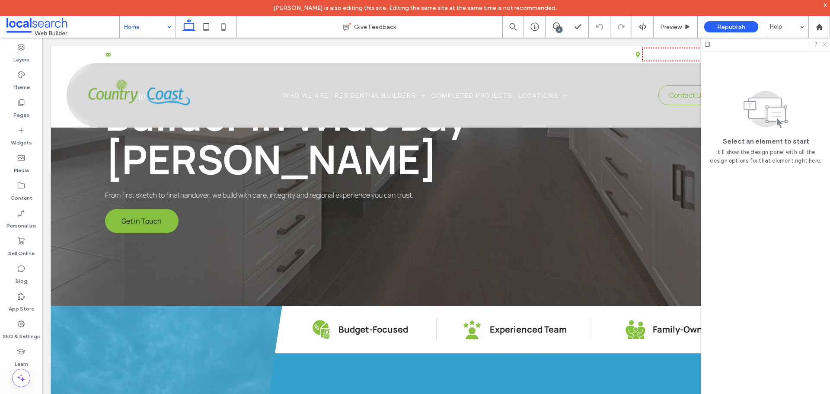
click at [825, 44] on icon at bounding box center [824, 44] width 6 height 6
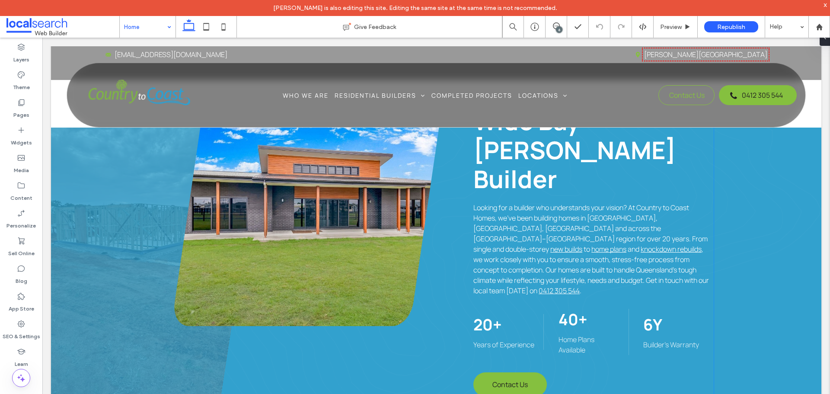
scroll to position [562, 0]
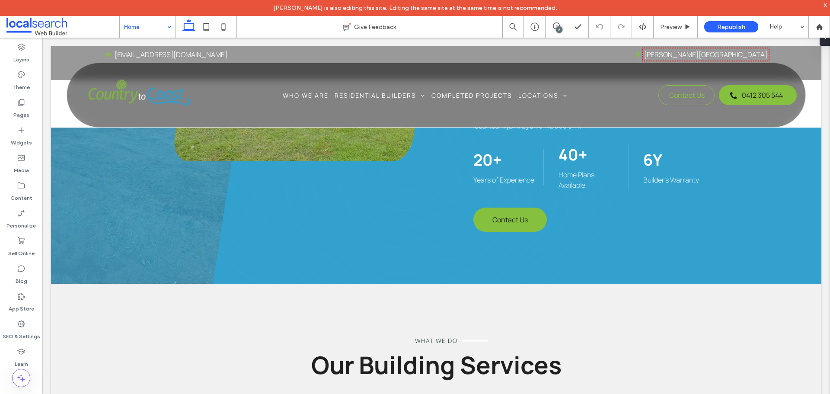
click at [827, 3] on div "x" at bounding box center [826, 4] width 4 height 7
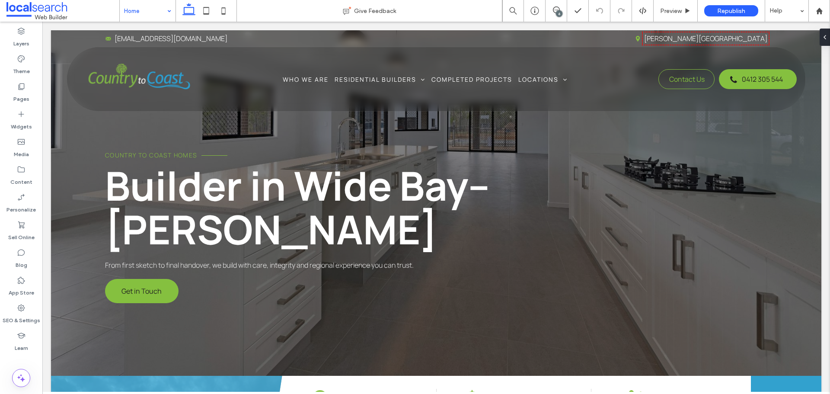
scroll to position [0, 0]
click at [667, 11] on span "Preview" at bounding box center [671, 10] width 22 height 7
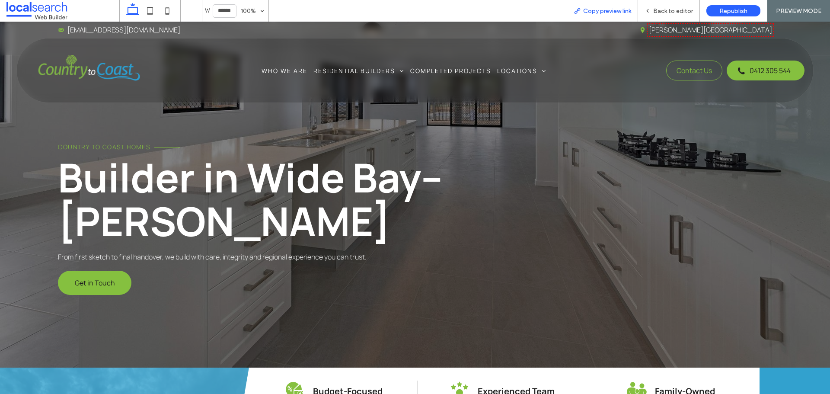
click at [610, 12] on span "Copy preview link" at bounding box center [607, 10] width 48 height 7
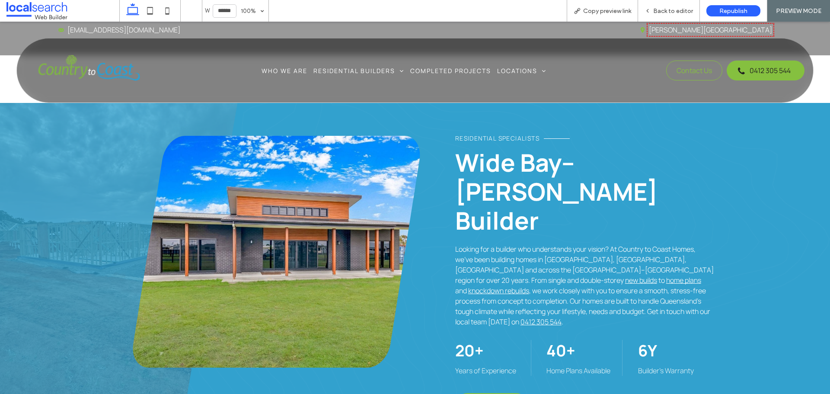
scroll to position [346, 0]
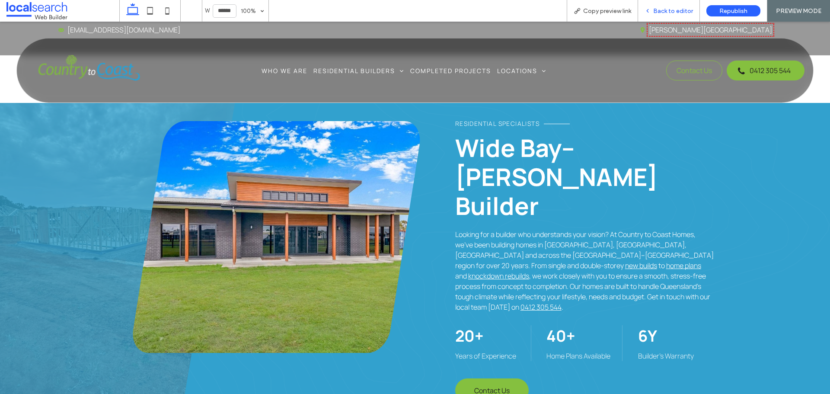
click at [667, 5] on div "Back to editor" at bounding box center [669, 11] width 62 height 22
click at [664, 13] on span "Back to editor" at bounding box center [673, 10] width 40 height 7
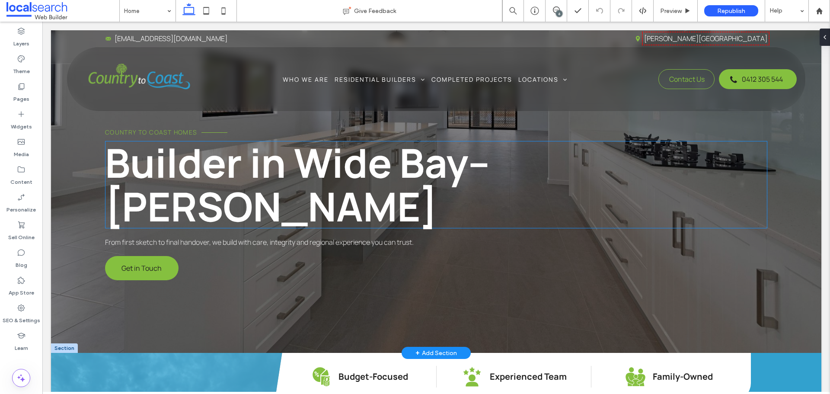
scroll to position [43, 0]
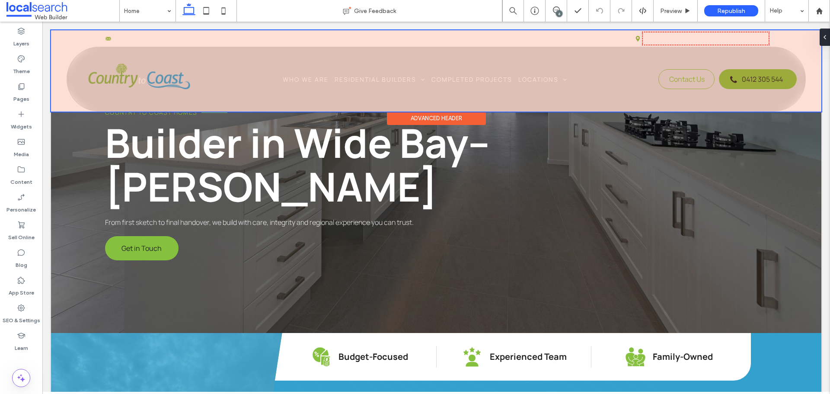
click at [447, 116] on div "Advanced Header" at bounding box center [436, 118] width 99 height 13
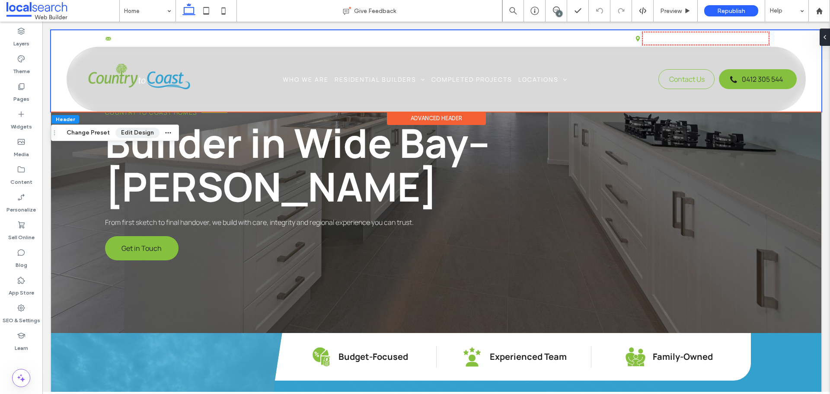
click at [146, 133] on button "Edit Design" at bounding box center [137, 133] width 44 height 10
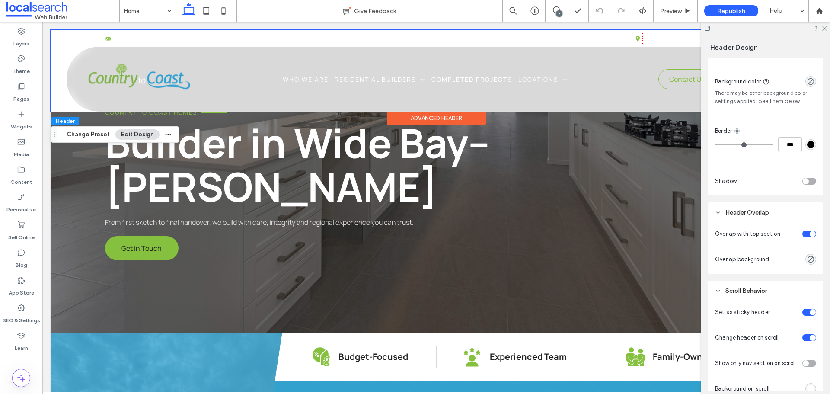
scroll to position [303, 0]
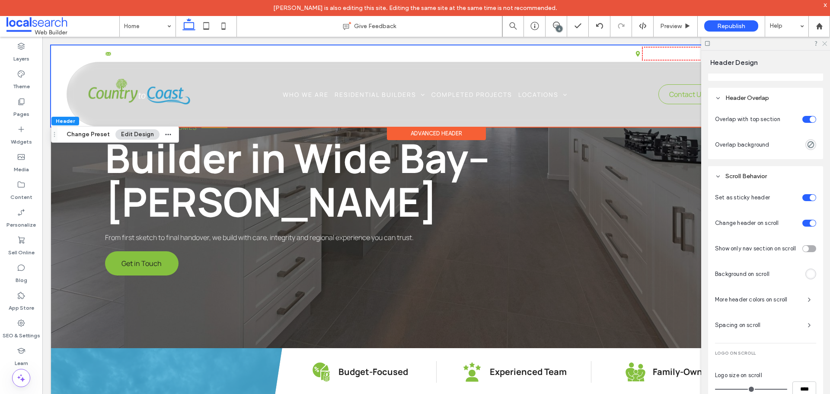
click at [822, 42] on icon at bounding box center [824, 43] width 6 height 6
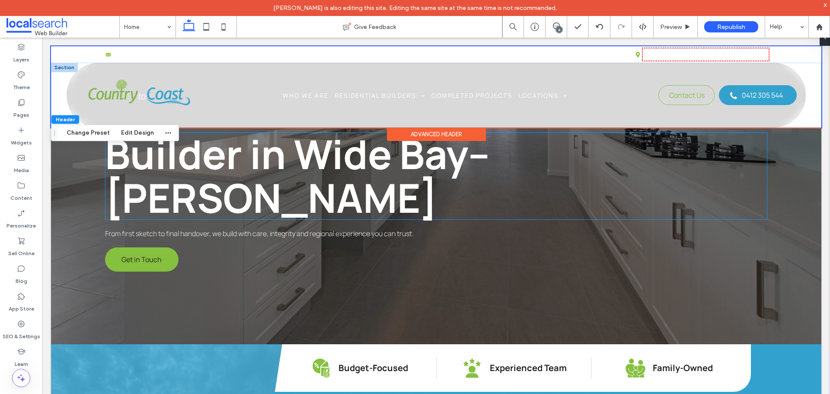
scroll to position [86, 0]
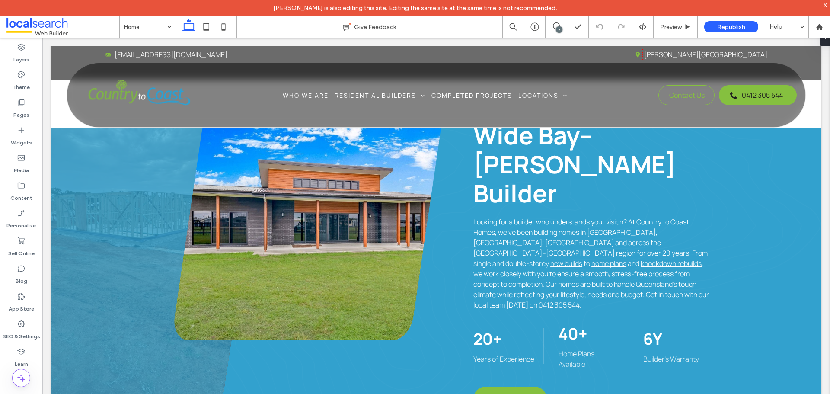
scroll to position [259, 0]
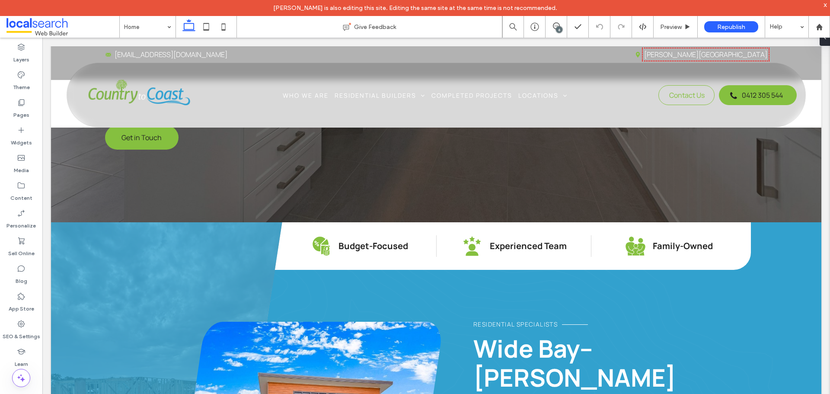
scroll to position [173, 0]
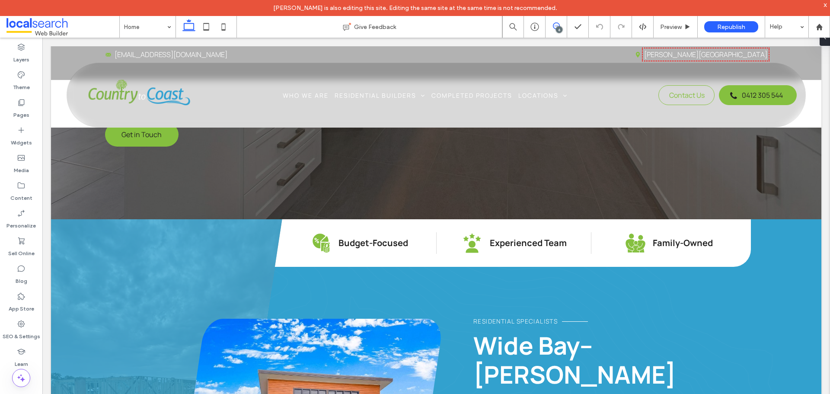
click at [551, 29] on span at bounding box center [556, 25] width 21 height 7
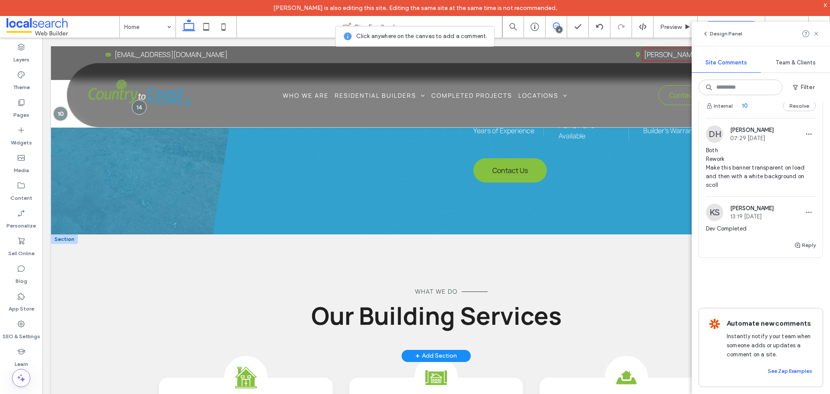
scroll to position [649, 0]
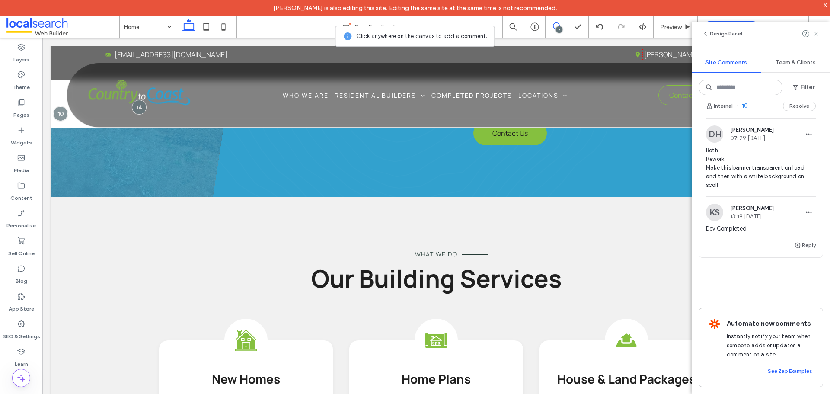
click at [819, 36] on icon at bounding box center [816, 33] width 7 height 7
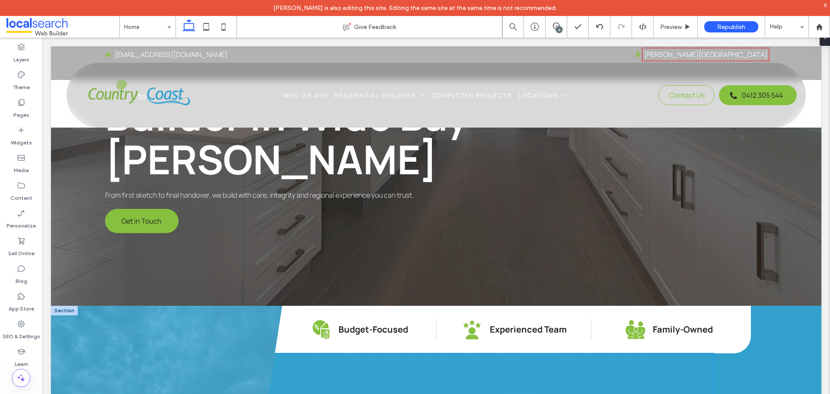
scroll to position [0, 0]
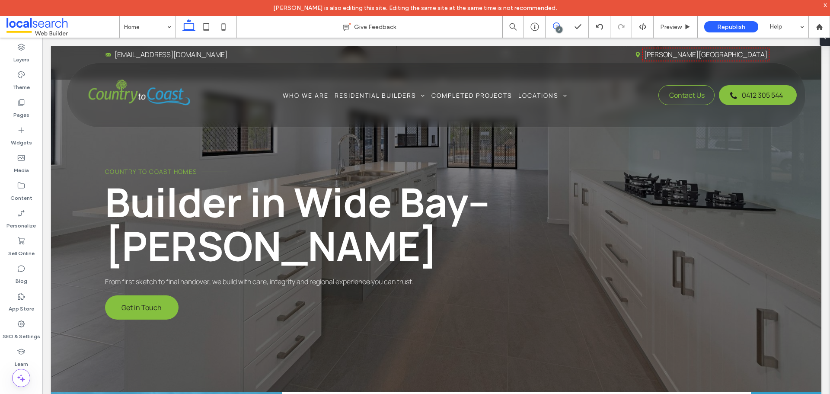
click at [553, 27] on icon at bounding box center [556, 25] width 7 height 7
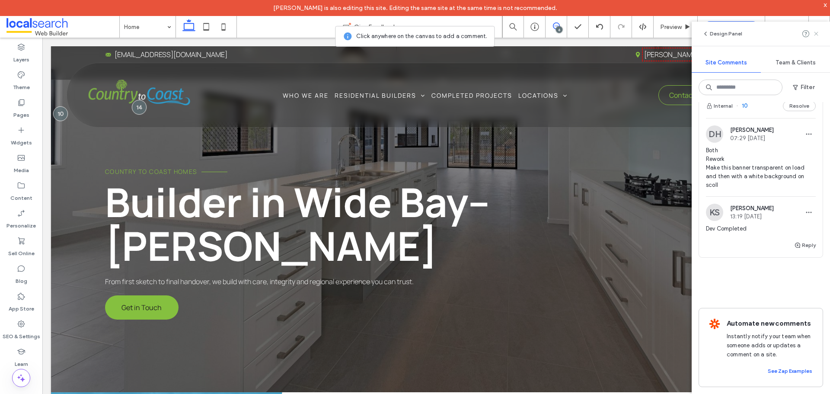
click at [817, 32] on icon at bounding box center [816, 33] width 7 height 7
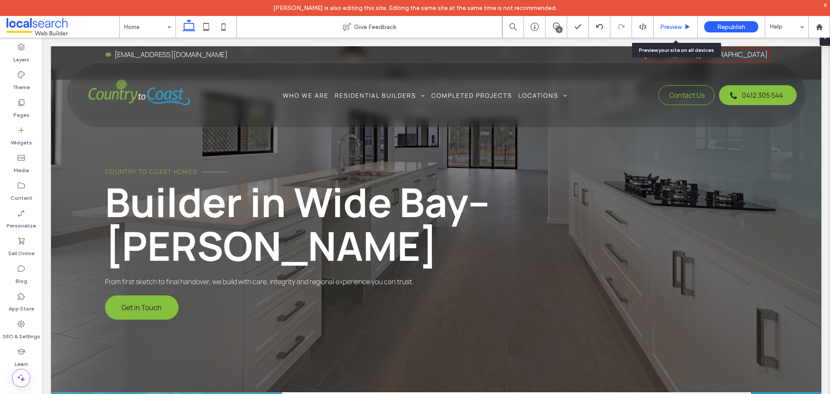
click at [684, 32] on div "Preview" at bounding box center [676, 27] width 44 height 22
click at [677, 29] on span "Preview" at bounding box center [671, 26] width 22 height 7
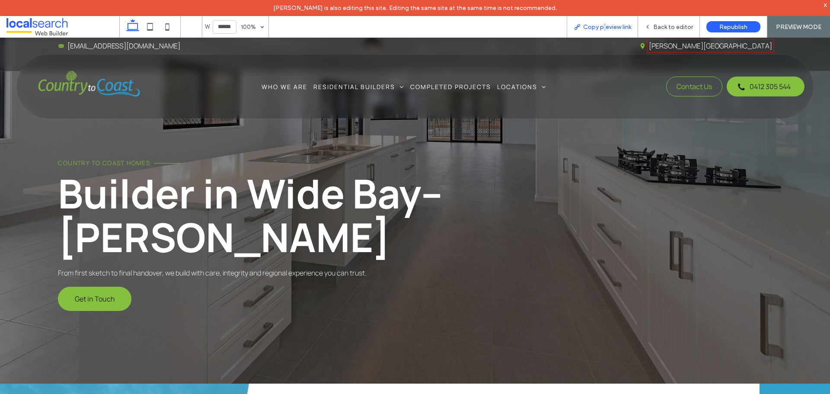
click at [605, 22] on div "Copy preview link" at bounding box center [602, 27] width 71 height 22
click at [624, 31] on div "Copy preview link" at bounding box center [602, 27] width 71 height 22
click at [623, 31] on div "Copy preview link" at bounding box center [602, 27] width 71 height 22
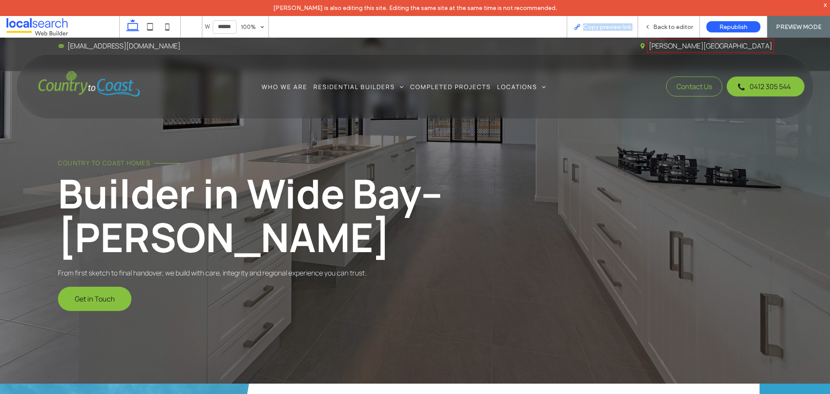
click at [620, 30] on span "Copy preview link" at bounding box center [607, 26] width 48 height 7
click at [617, 29] on span "Copy preview link" at bounding box center [607, 26] width 48 height 7
click at [672, 24] on span "Back to editor" at bounding box center [673, 26] width 40 height 7
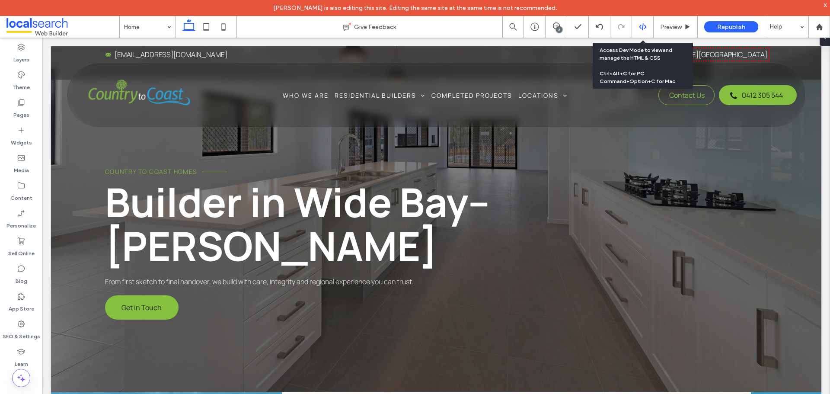
click at [638, 25] on div at bounding box center [642, 27] width 21 height 8
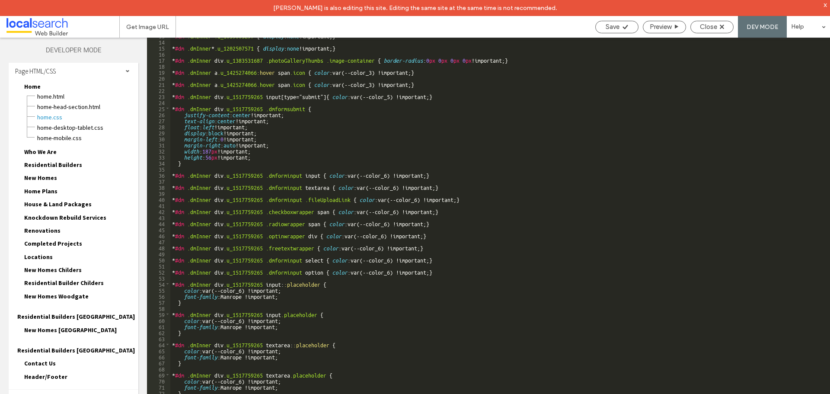
scroll to position [3, 0]
click at [82, 371] on div "Header/Footer header.html footer.html header-footer.css header-footer-desktop-t…" at bounding box center [77, 377] width 121 height 13
click at [77, 371] on div "Header/Footer header.html footer.html header-footer.css header-footer-desktop-t…" at bounding box center [77, 377] width 121 height 13
click at [59, 372] on span "Header/Footer" at bounding box center [45, 376] width 43 height 8
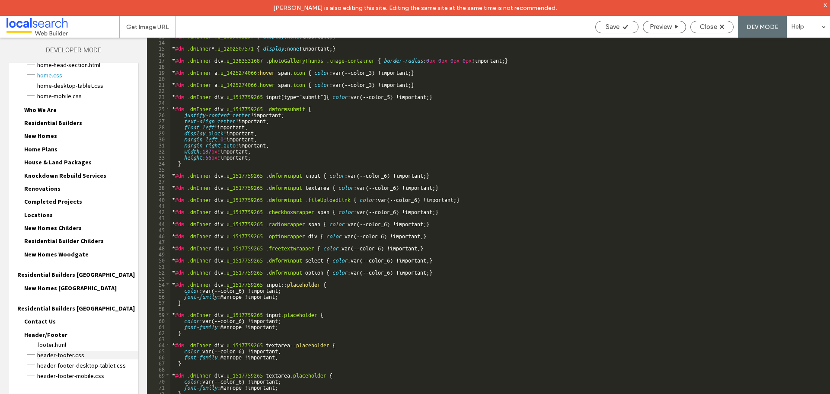
click at [87, 351] on span "header-footer.css" at bounding box center [88, 355] width 102 height 9
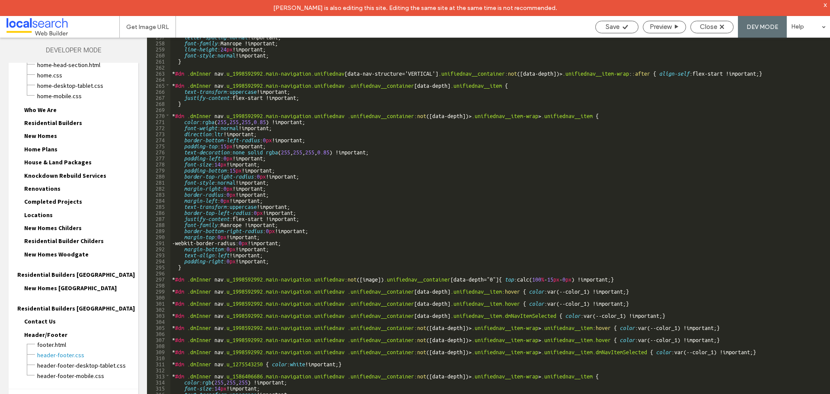
scroll to position [1738, 0]
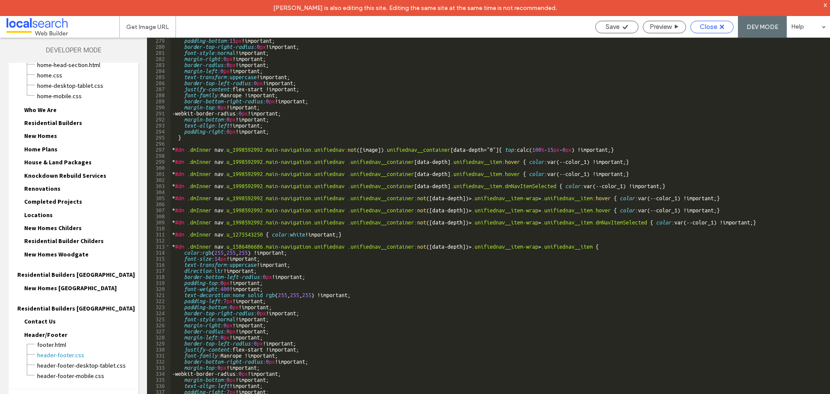
click at [725, 26] on div "Close" at bounding box center [712, 27] width 42 height 8
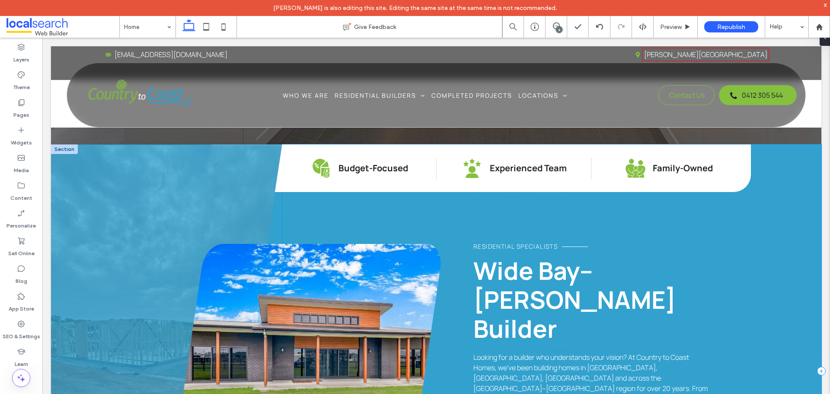
scroll to position [0, 0]
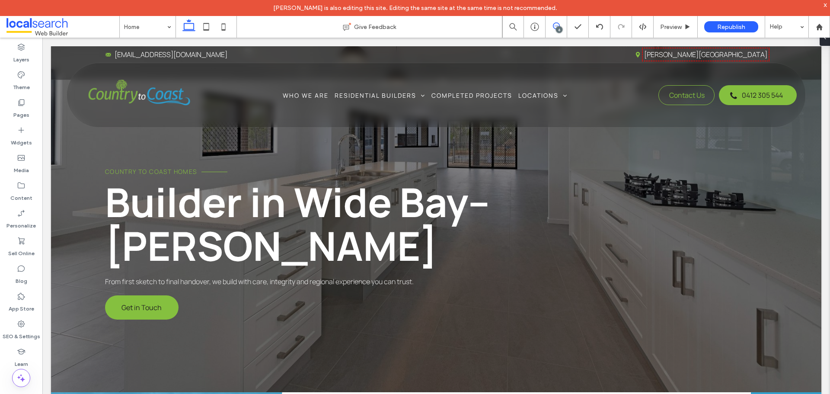
click at [552, 25] on span at bounding box center [556, 25] width 21 height 7
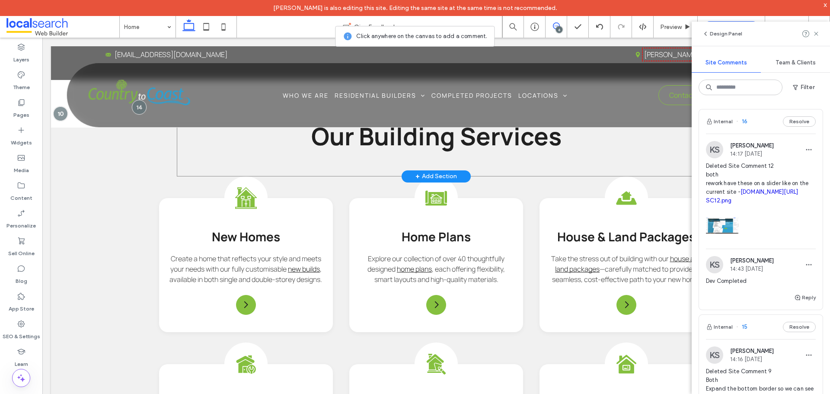
scroll to position [778, 0]
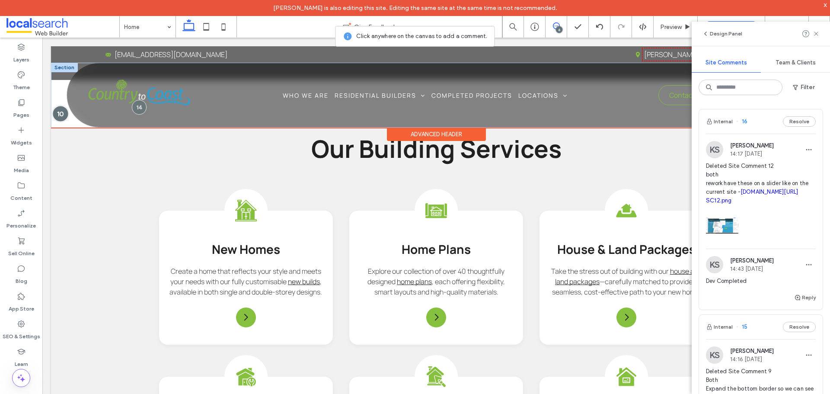
click at [59, 111] on div at bounding box center [61, 113] width 16 height 16
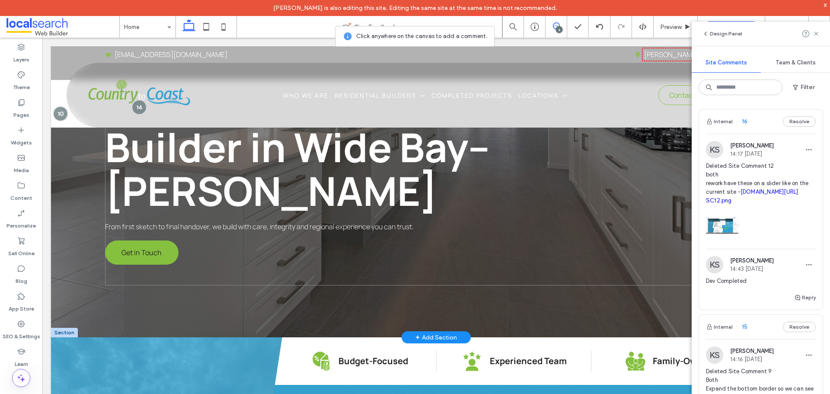
scroll to position [0, 0]
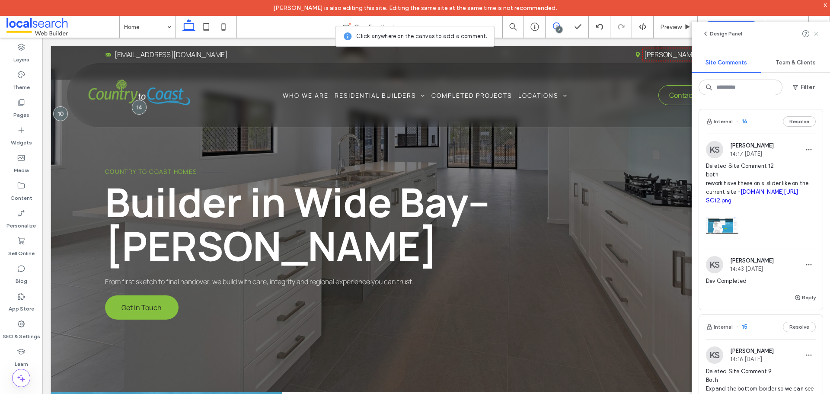
click at [815, 32] on icon at bounding box center [816, 33] width 7 height 7
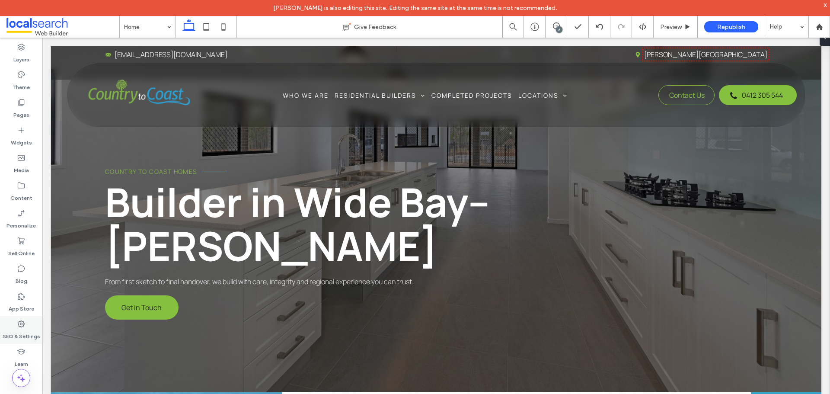
click at [15, 330] on label "SEO & Settings" at bounding box center [22, 334] width 38 height 12
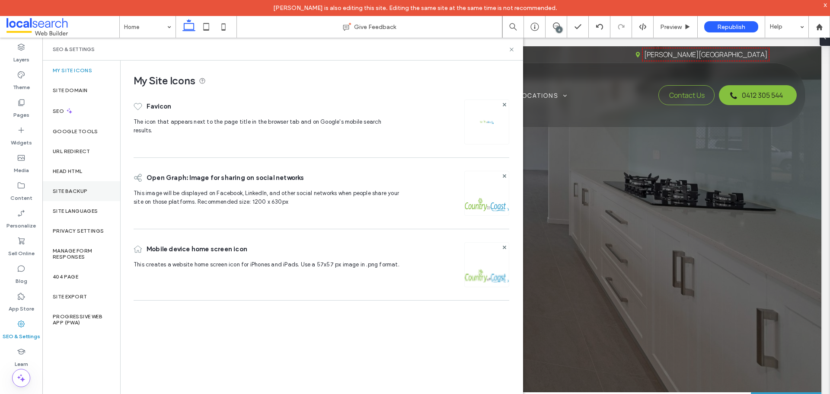
click at [78, 195] on div "Site Backup" at bounding box center [81, 191] width 78 height 20
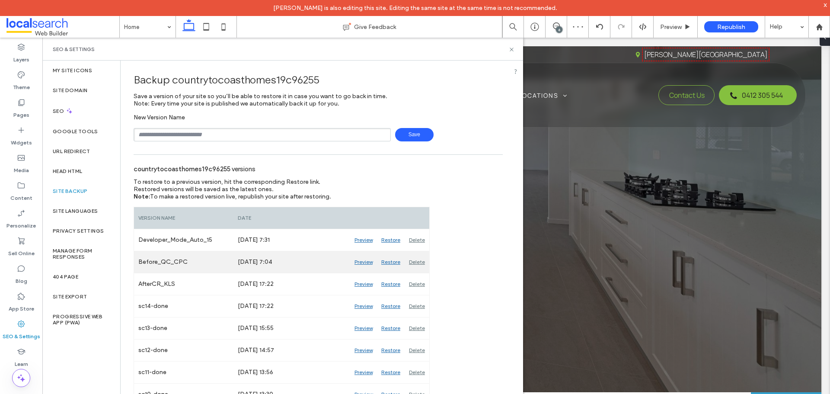
click at [361, 263] on div "Preview" at bounding box center [363, 262] width 27 height 22
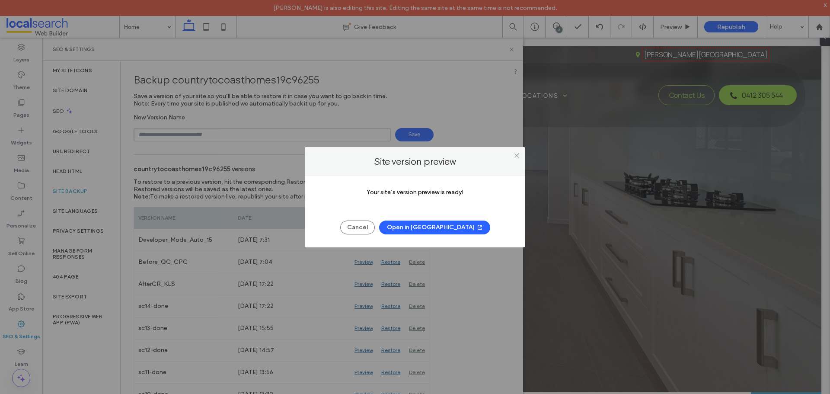
click at [430, 229] on button "Open in New Tab" at bounding box center [434, 228] width 111 height 14
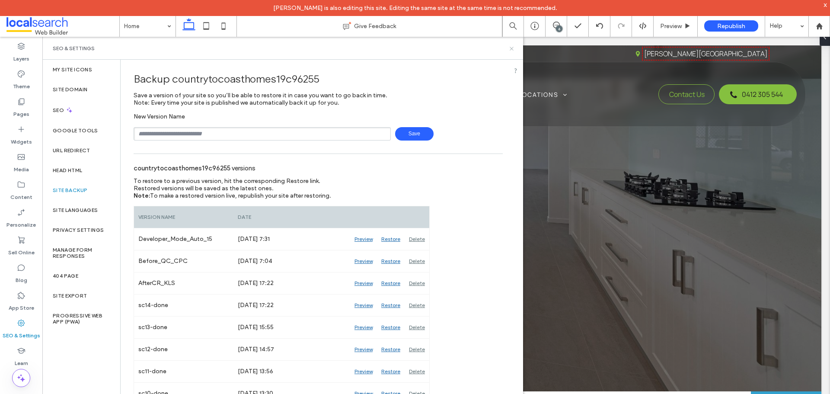
click at [510, 49] on icon at bounding box center [511, 48] width 6 height 6
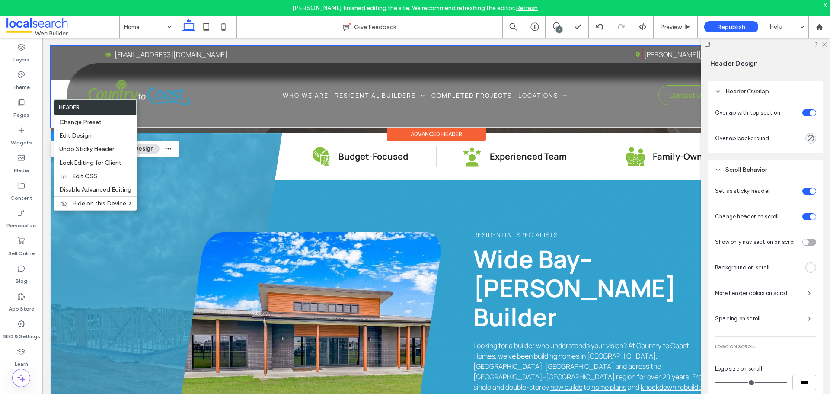
scroll to position [366, 0]
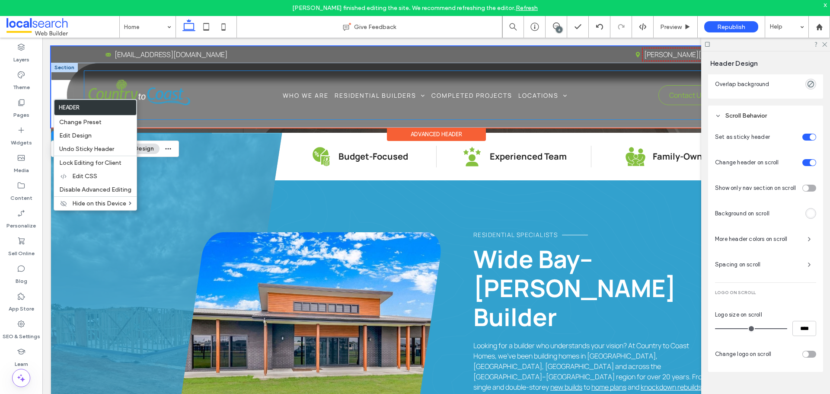
click at [414, 110] on div "Home Who We Are Residential Builders New Homes Home Plans House & Land Packages…" at bounding box center [440, 95] width 713 height 48
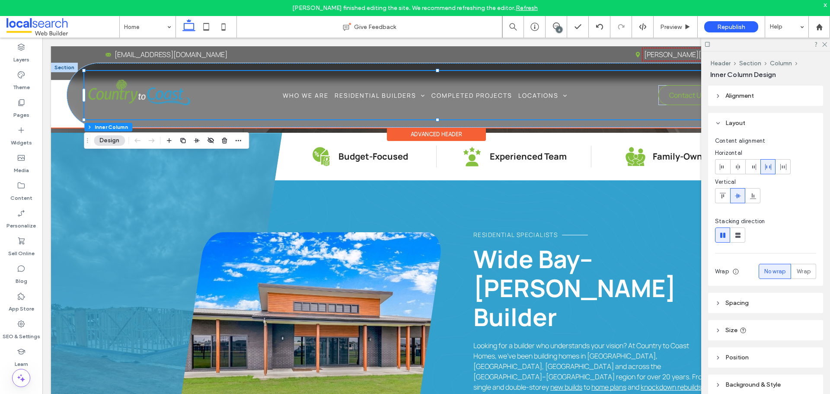
click at [69, 68] on div at bounding box center [64, 68] width 27 height 10
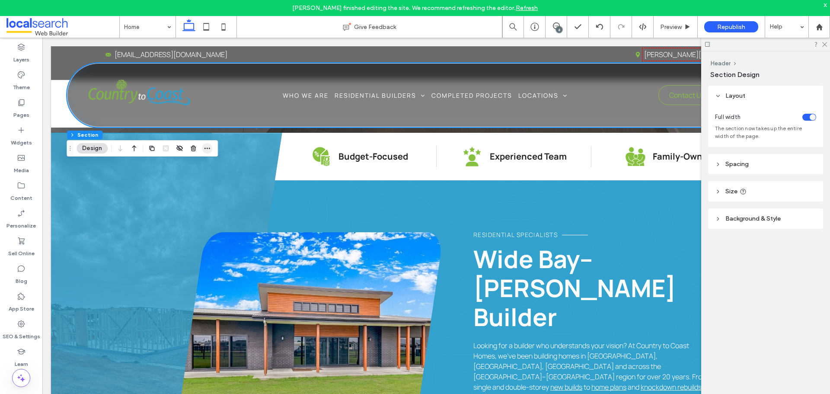
click at [204, 147] on icon "button" at bounding box center [207, 148] width 7 height 7
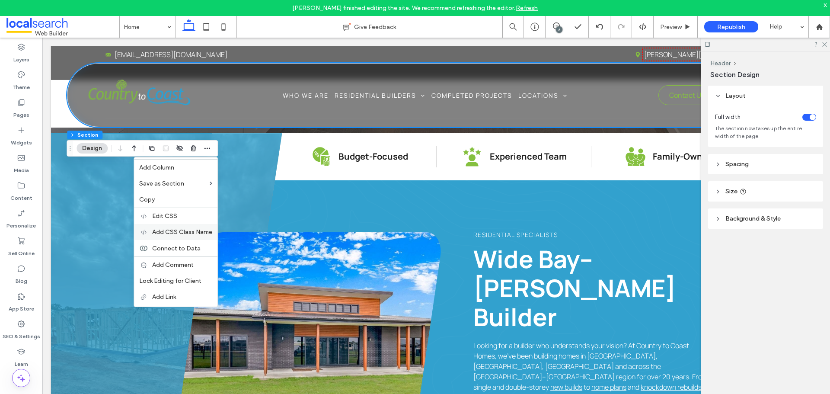
click at [208, 231] on span "Add CSS Class Name" at bounding box center [182, 231] width 60 height 7
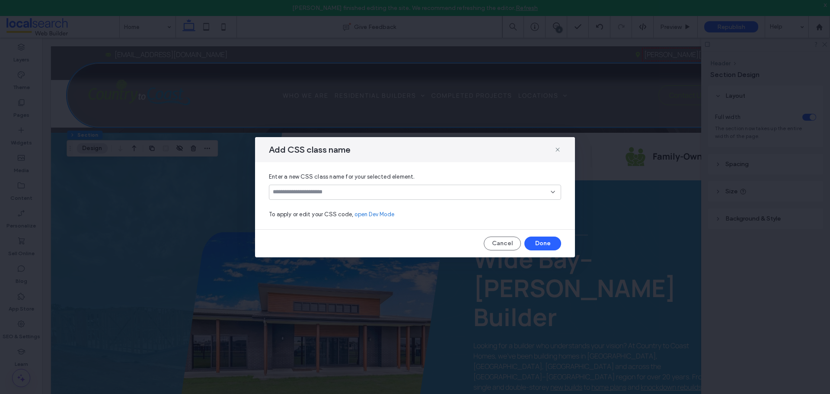
click at [378, 193] on input at bounding box center [412, 192] width 278 height 7
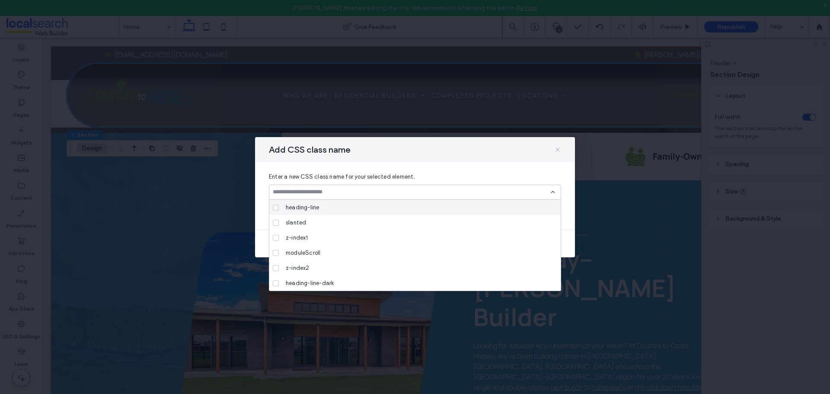
click at [559, 150] on icon at bounding box center [557, 149] width 7 height 7
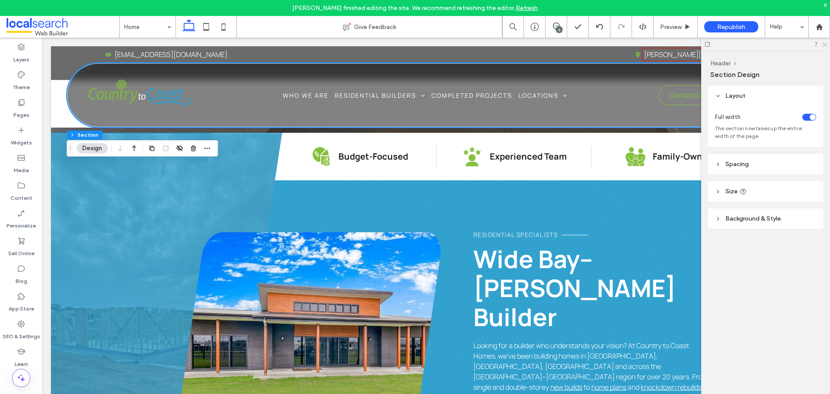
click at [827, 44] on icon at bounding box center [824, 44] width 6 height 6
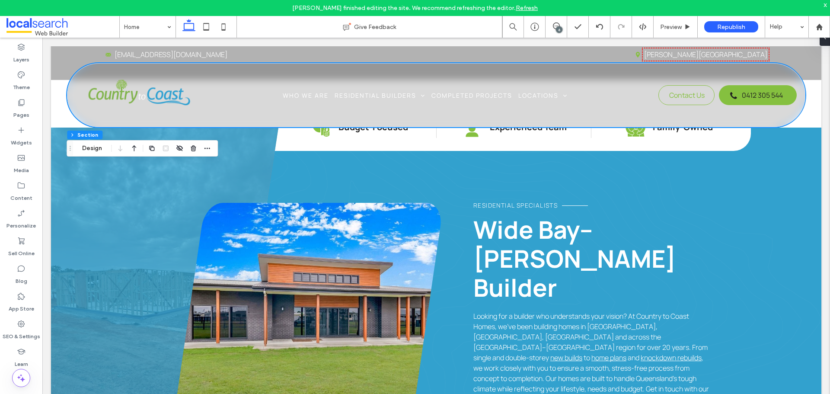
scroll to position [216, 0]
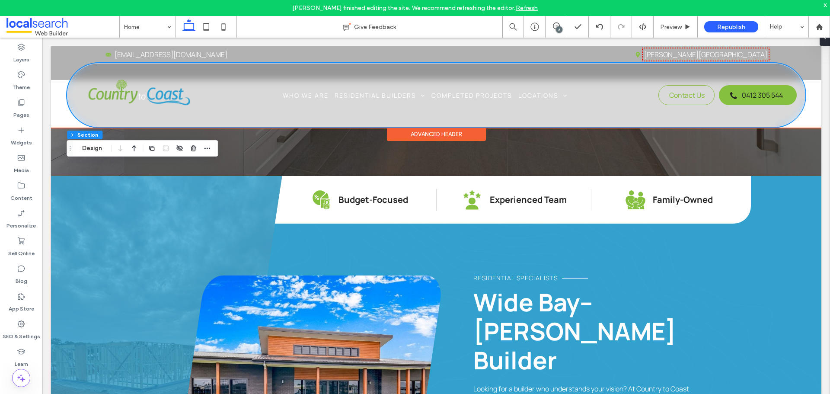
click at [456, 132] on div "Advanced Header" at bounding box center [436, 134] width 99 height 13
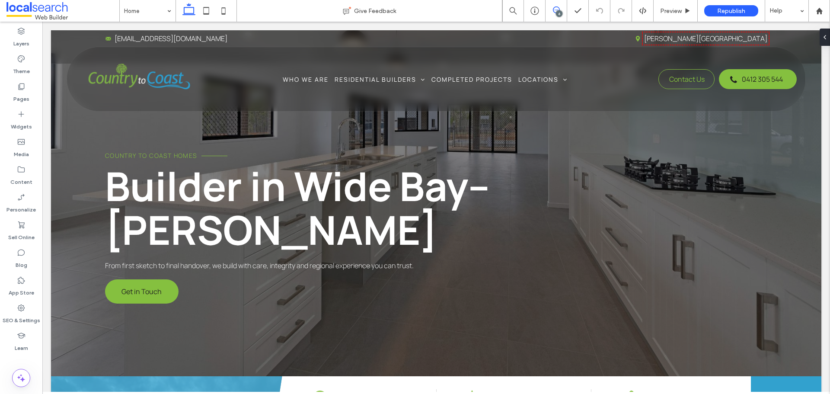
click at [553, 10] on use at bounding box center [556, 9] width 7 height 7
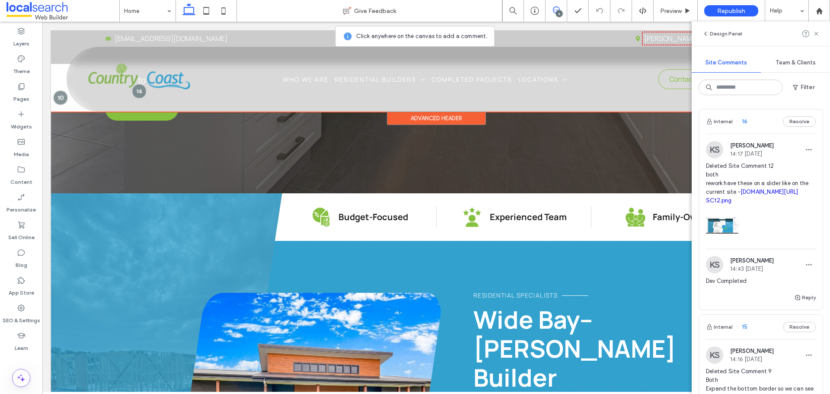
scroll to position [173, 0]
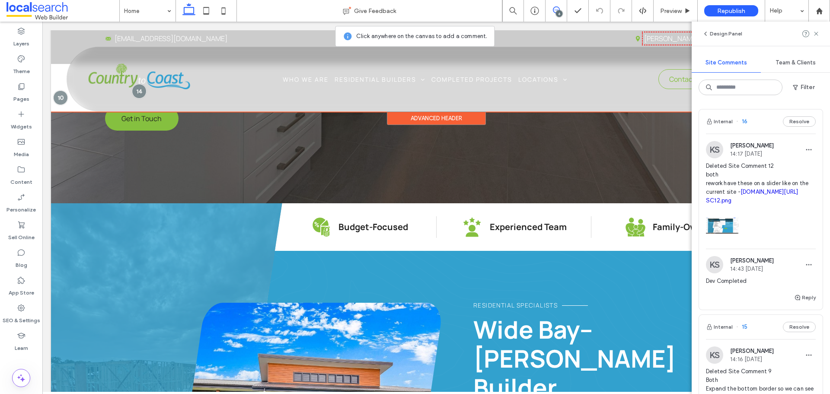
click at [431, 118] on div "Advanced Header" at bounding box center [436, 118] width 99 height 13
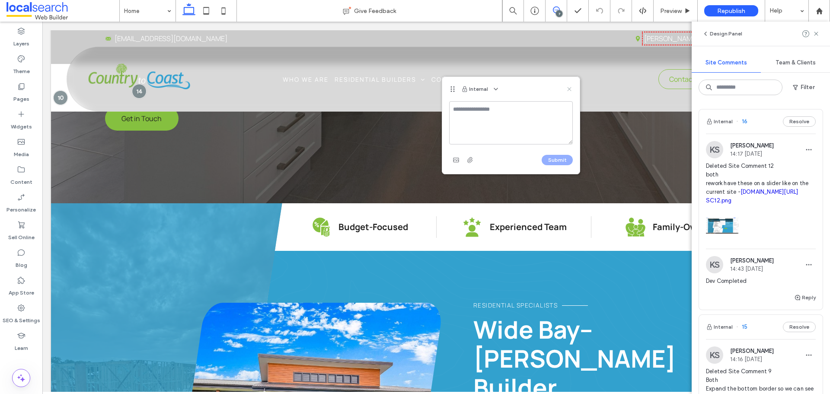
click at [569, 86] on icon at bounding box center [569, 89] width 7 height 7
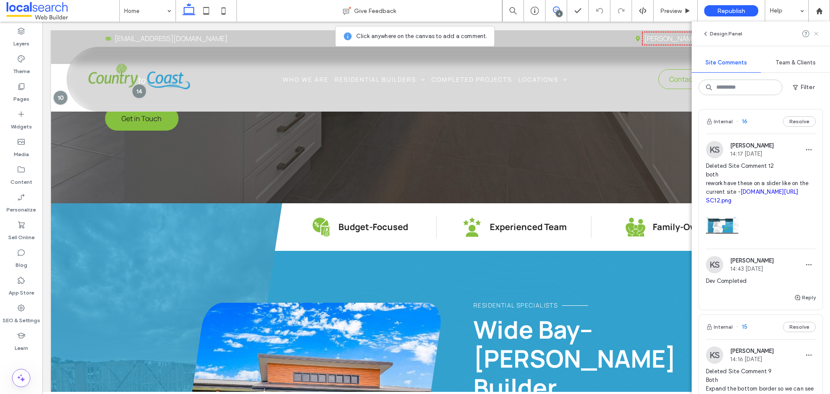
click at [816, 30] on icon at bounding box center [816, 33] width 7 height 7
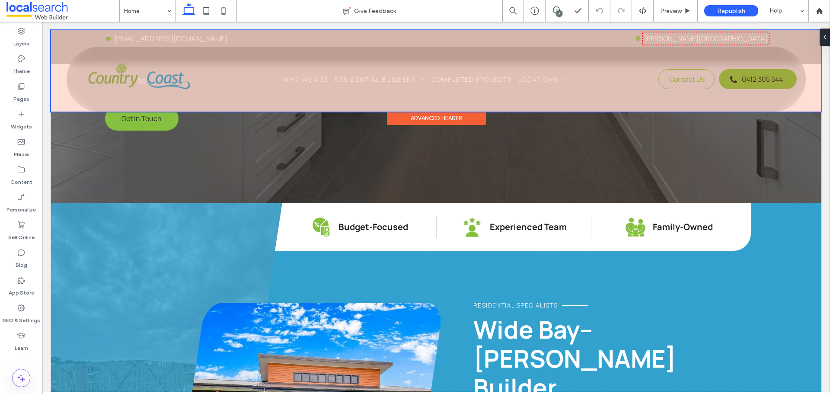
click at [443, 115] on div "Advanced Header" at bounding box center [436, 118] width 99 height 13
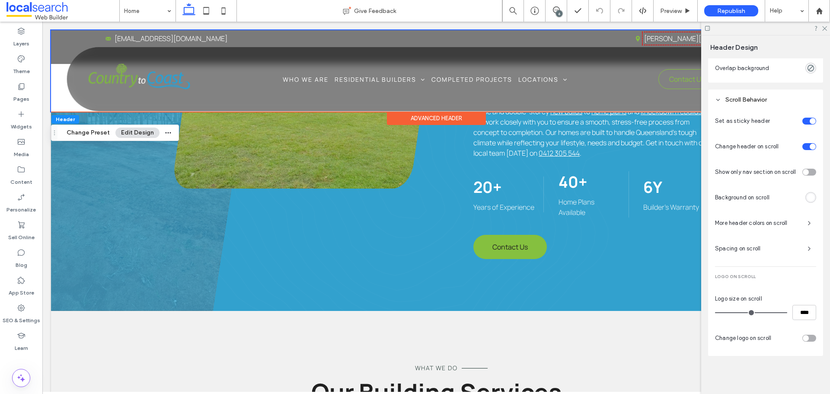
scroll to position [366, 0]
click at [792, 220] on span "More header colors on scroll" at bounding box center [758, 223] width 86 height 9
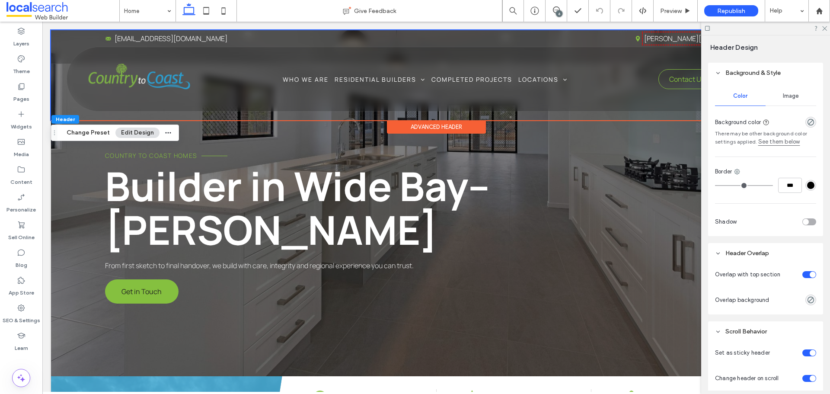
scroll to position [107, 0]
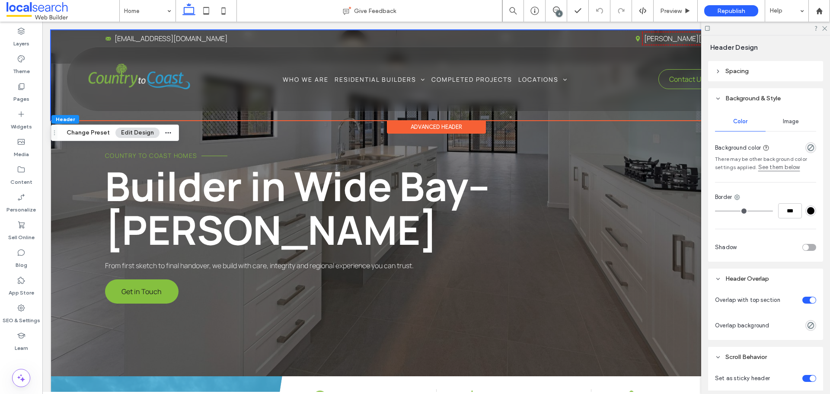
click at [802, 300] on div "toggle" at bounding box center [809, 300] width 14 height 7
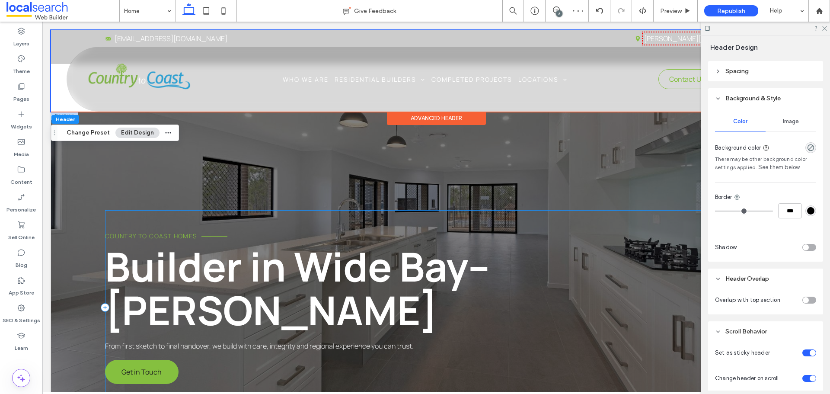
scroll to position [0, 0]
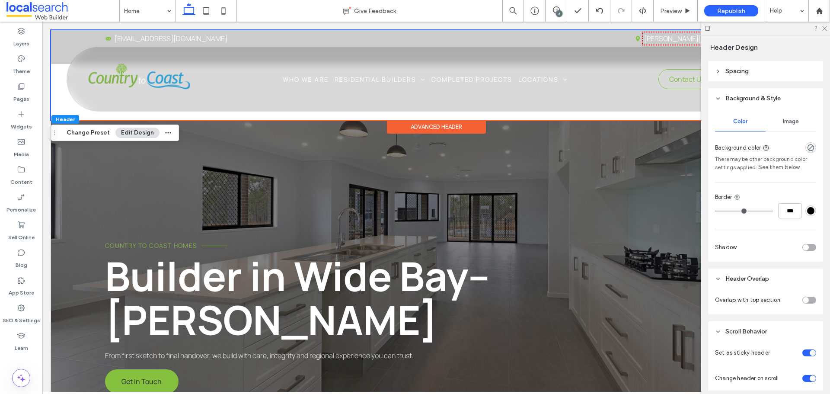
click at [811, 300] on div "toggle" at bounding box center [809, 300] width 14 height 7
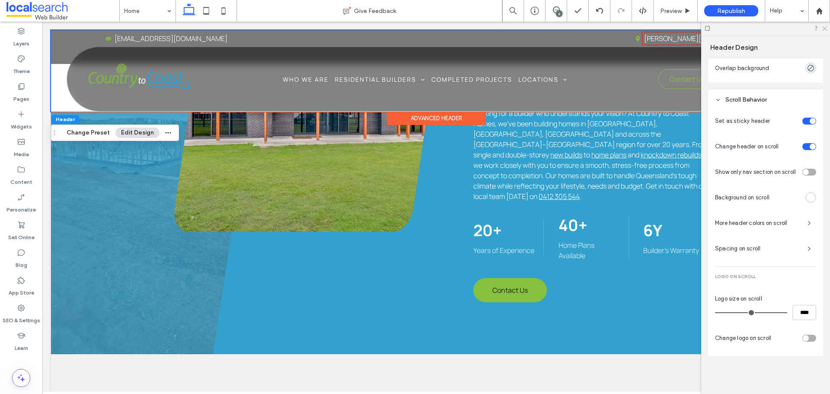
click at [825, 26] on icon at bounding box center [824, 28] width 6 height 6
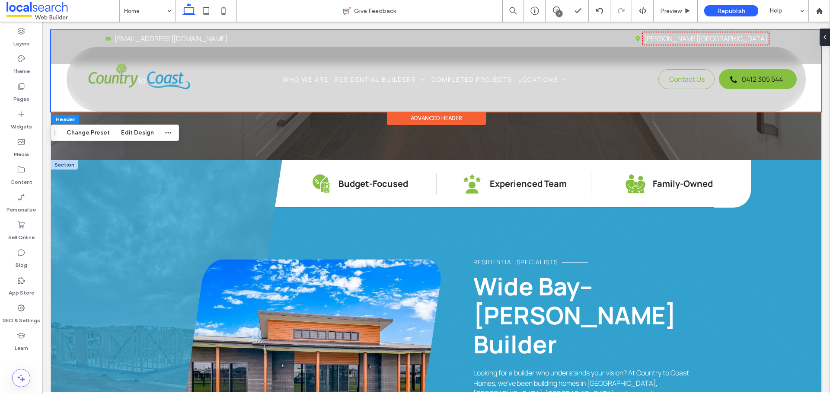
scroll to position [102, 0]
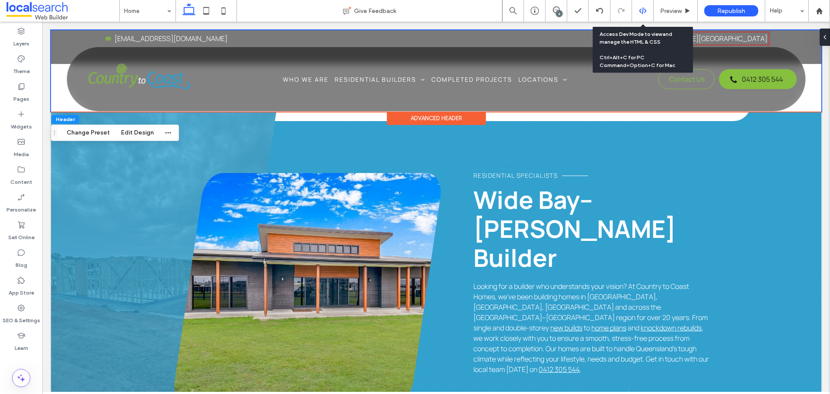
click at [644, 10] on icon at bounding box center [643, 11] width 8 height 8
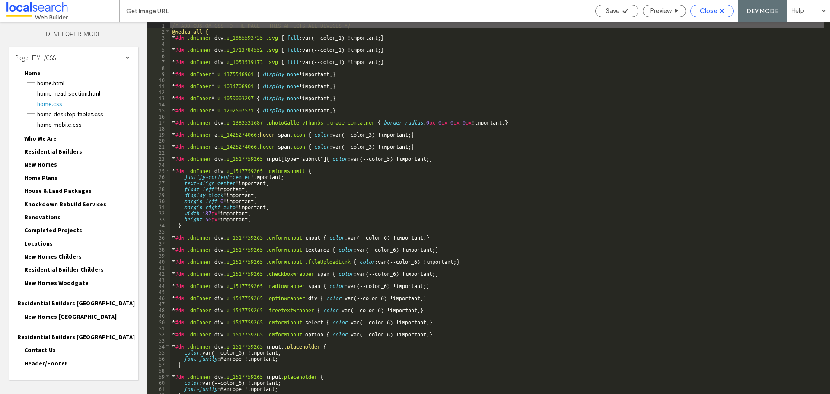
click at [718, 11] on div "Close" at bounding box center [712, 11] width 42 height 8
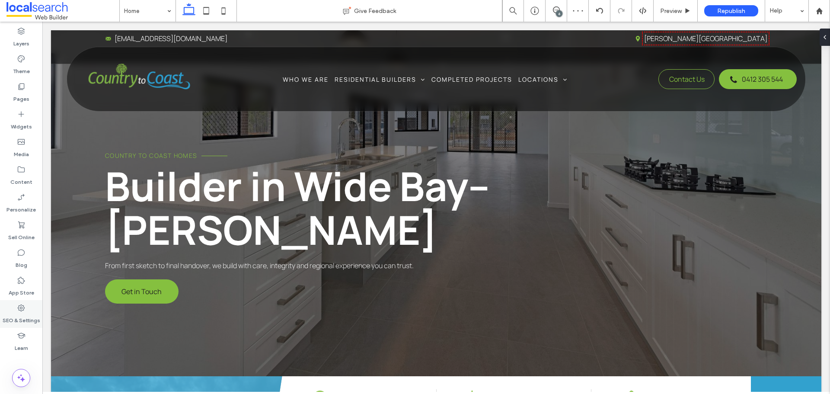
click at [33, 312] on div "SEO & Settings" at bounding box center [21, 314] width 42 height 28
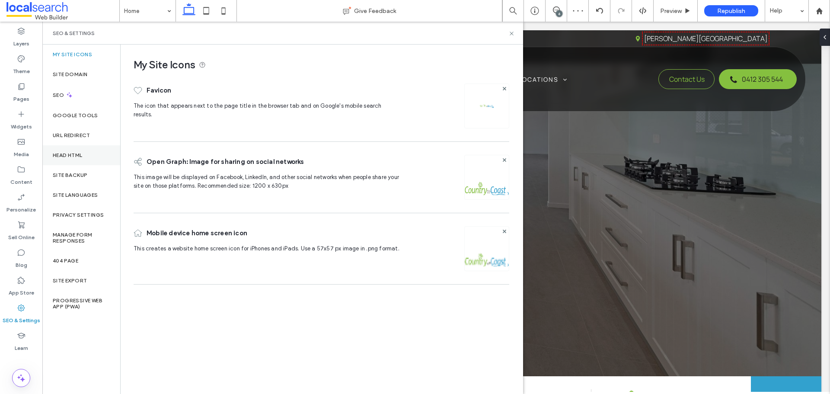
click at [80, 157] on label "Head HTML" at bounding box center [68, 155] width 30 height 6
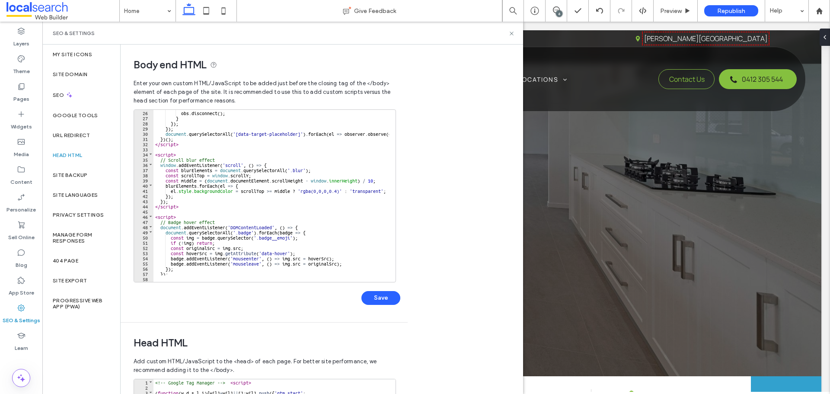
scroll to position [130, 0]
drag, startPoint x: 509, startPoint y: 32, endPoint x: 409, endPoint y: 14, distance: 102.0
click at [509, 32] on icon at bounding box center [511, 33] width 6 height 6
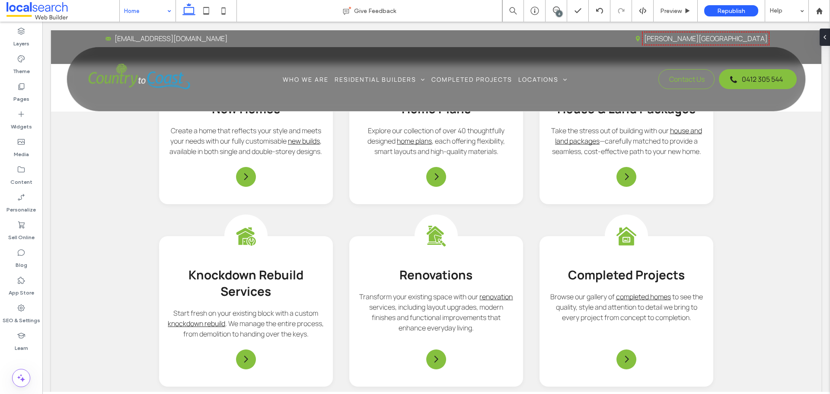
scroll to position [1038, 0]
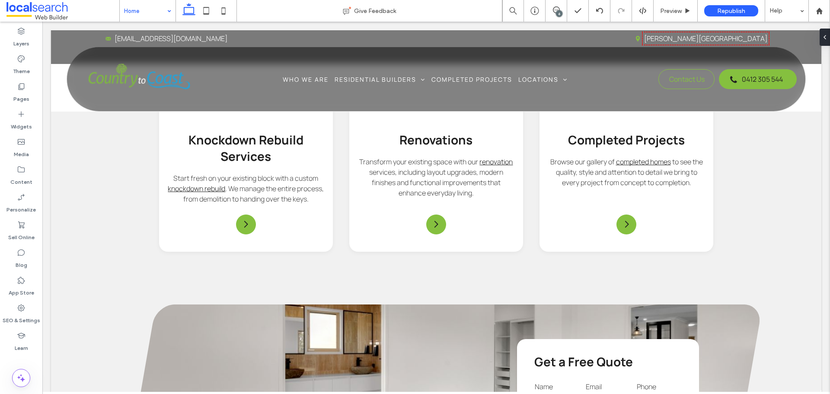
click at [153, 16] on input at bounding box center [145, 11] width 43 height 22
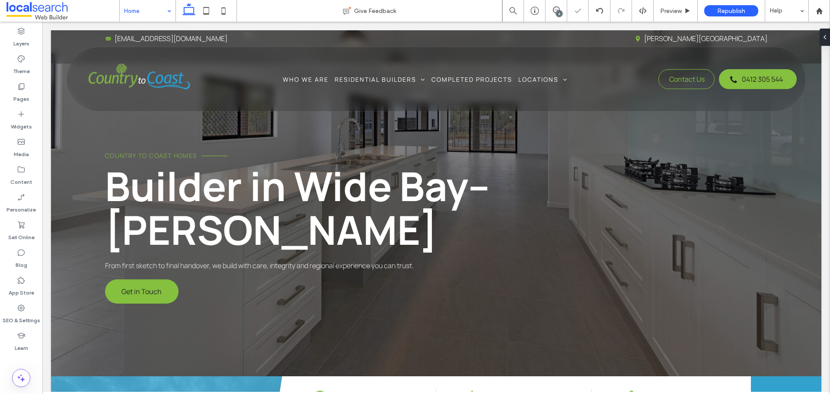
scroll to position [0, 0]
click at [558, 13] on div "6" at bounding box center [559, 13] width 6 height 6
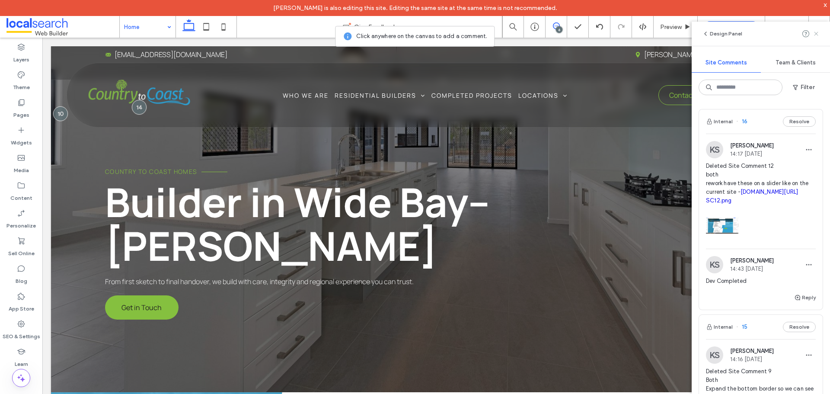
click at [818, 32] on icon at bounding box center [816, 33] width 7 height 7
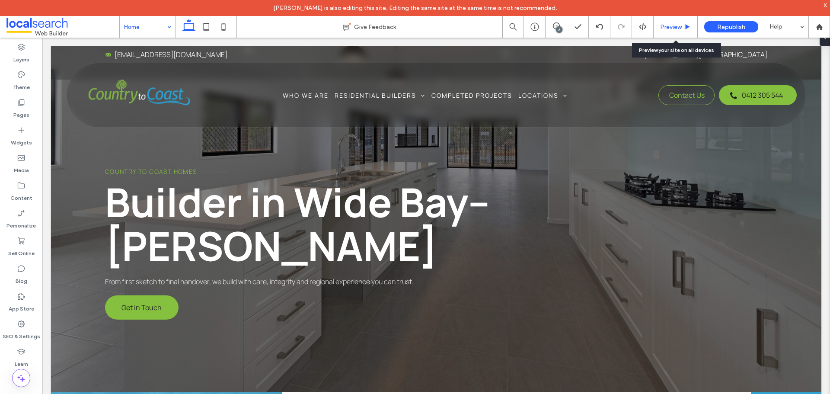
click at [665, 24] on span "Preview" at bounding box center [671, 26] width 22 height 7
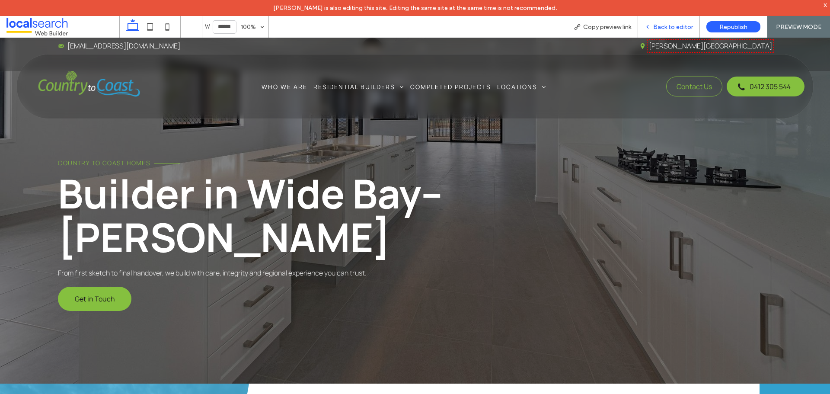
click at [675, 25] on span "Back to editor" at bounding box center [673, 26] width 40 height 7
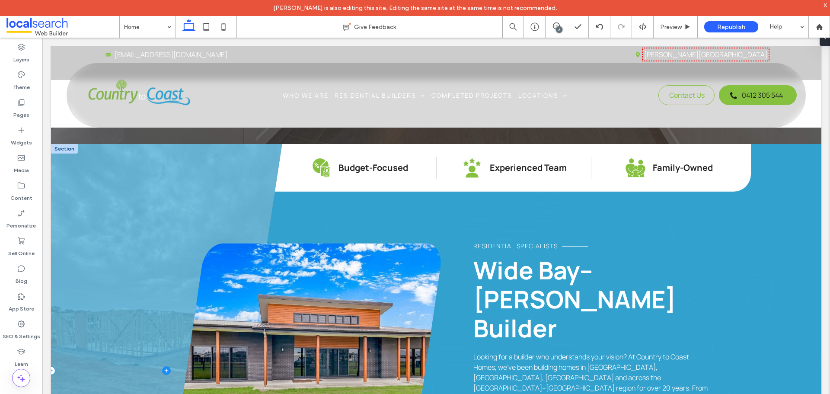
scroll to position [216, 0]
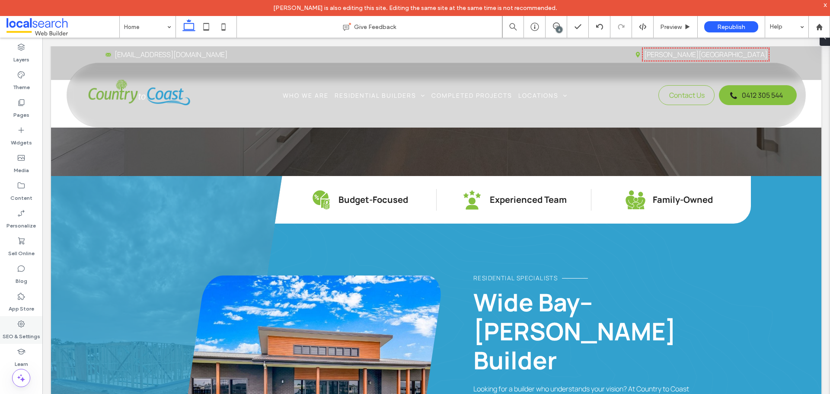
click at [34, 329] on label "SEO & Settings" at bounding box center [22, 334] width 38 height 12
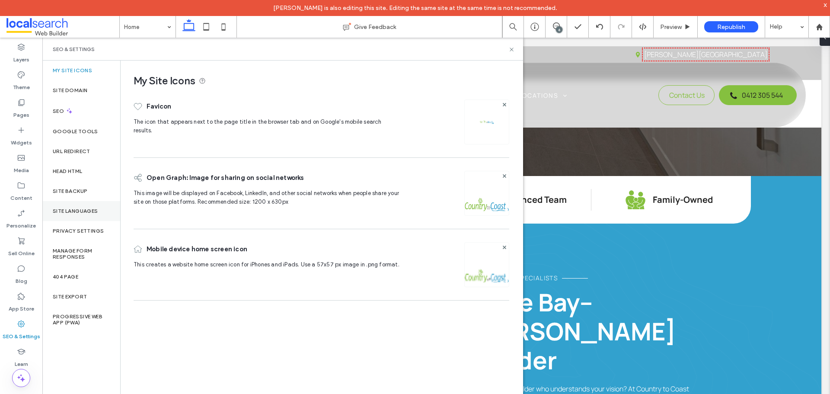
click at [87, 211] on label "Site Languages" at bounding box center [75, 211] width 45 height 6
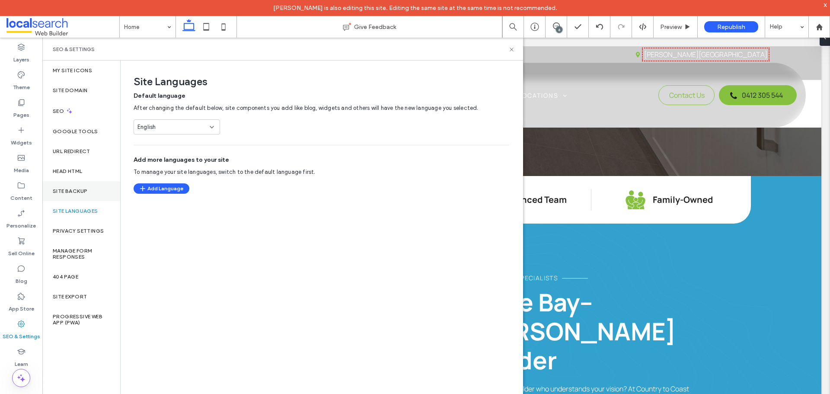
click at [83, 189] on label "Site Backup" at bounding box center [70, 191] width 35 height 6
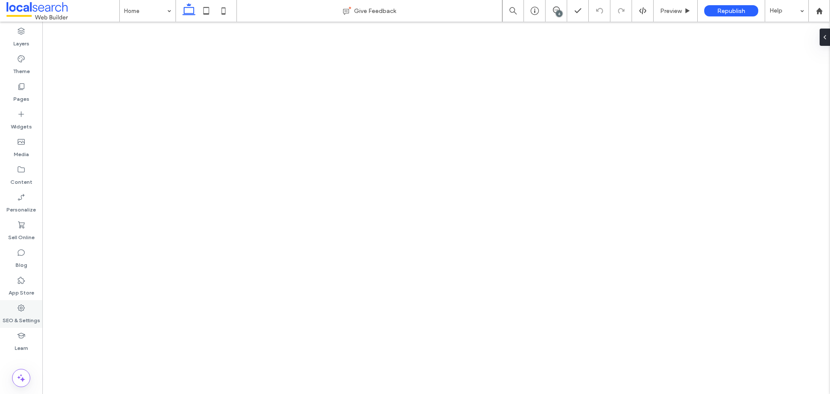
click at [38, 315] on label "SEO & Settings" at bounding box center [22, 318] width 38 height 12
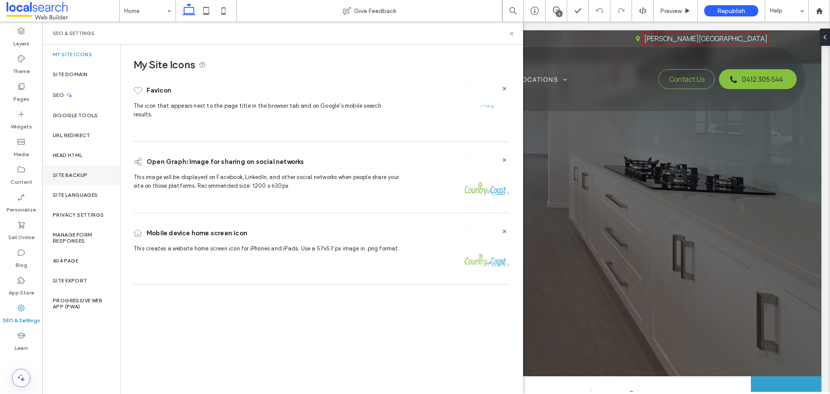
click at [86, 184] on div "Site Backup" at bounding box center [81, 175] width 78 height 20
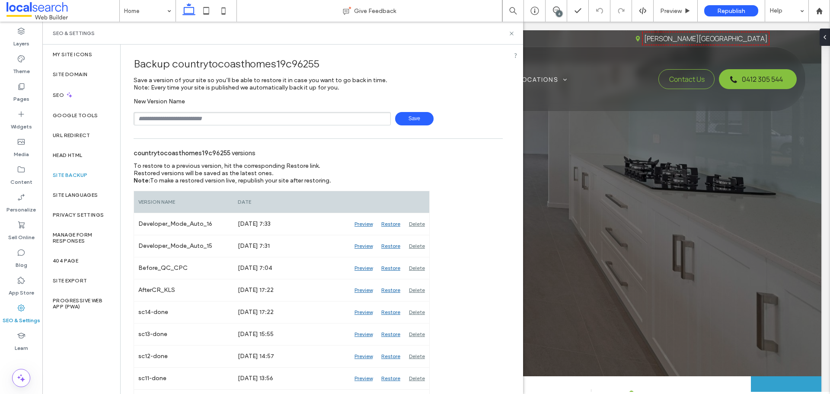
click at [183, 121] on input "text" at bounding box center [262, 118] width 257 height 13
click at [247, 125] on input "text" at bounding box center [262, 118] width 257 height 13
type input "*********"
click at [417, 115] on span "Save" at bounding box center [414, 118] width 38 height 13
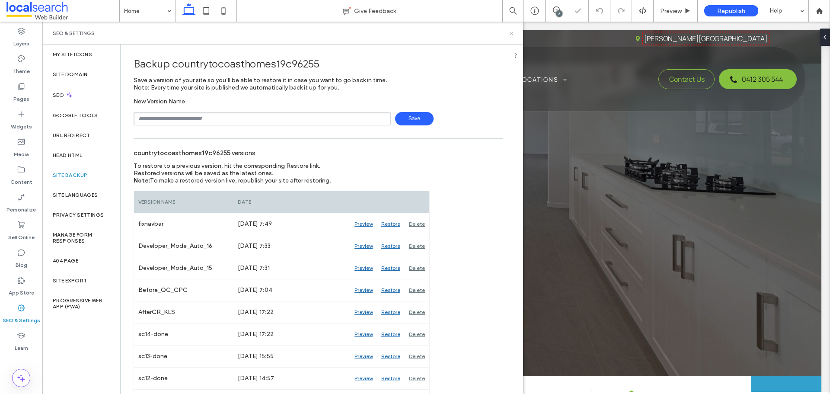
click at [511, 36] on icon at bounding box center [511, 33] width 6 height 6
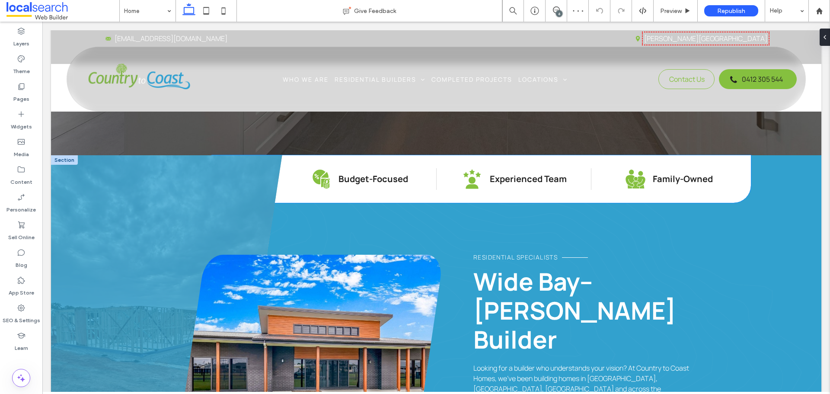
scroll to position [130, 0]
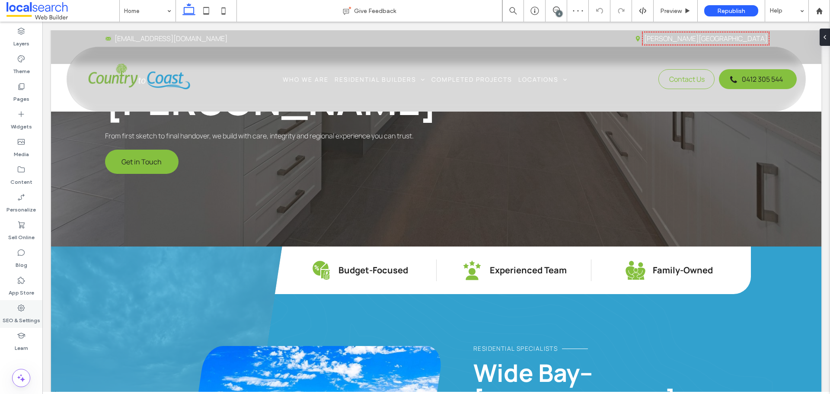
click at [23, 318] on label "SEO & Settings" at bounding box center [22, 318] width 38 height 12
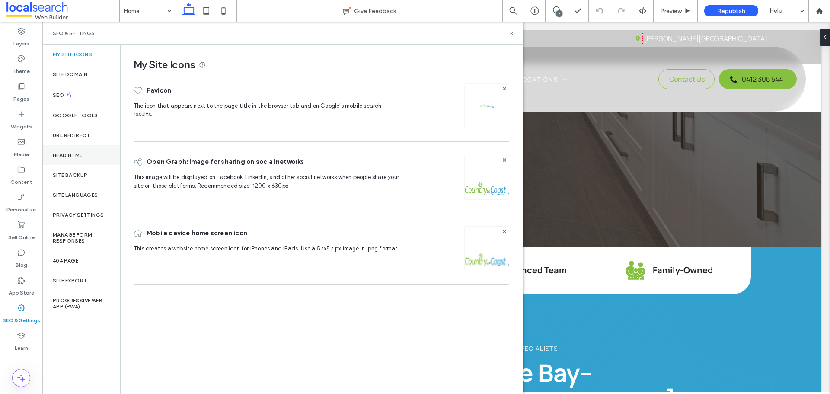
click at [83, 159] on div "Head HTML" at bounding box center [81, 155] width 78 height 20
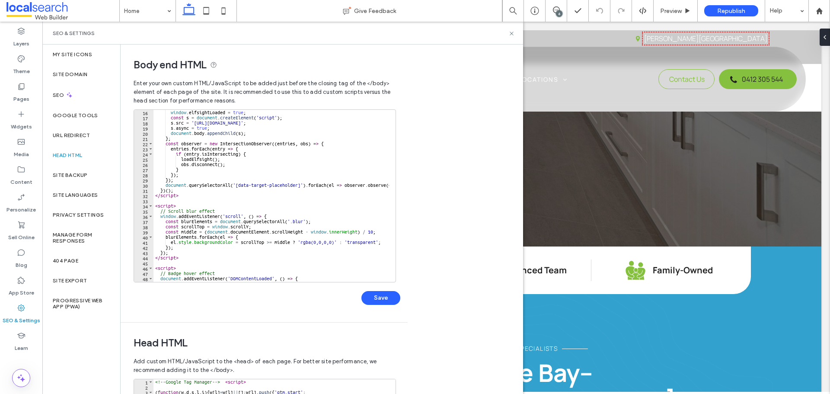
scroll to position [104, 0]
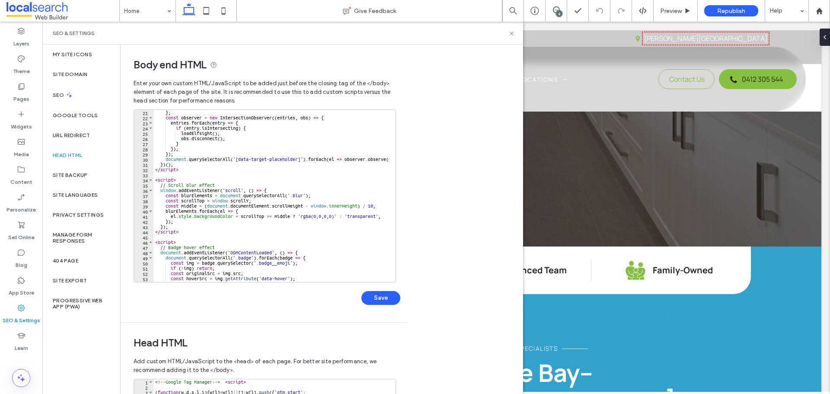
click at [187, 182] on div "} ; const observer = new IntersectionObserver (( entries , obs ) => { entries .…" at bounding box center [363, 198] width 421 height 176
click at [189, 185] on div "} ; const observer = new IntersectionObserver (( entries , obs ) => { entries .…" at bounding box center [363, 198] width 421 height 176
click at [193, 241] on div "} ; const observer = new IntersectionObserver (( entries , obs ) => { entries .…" at bounding box center [363, 198] width 421 height 176
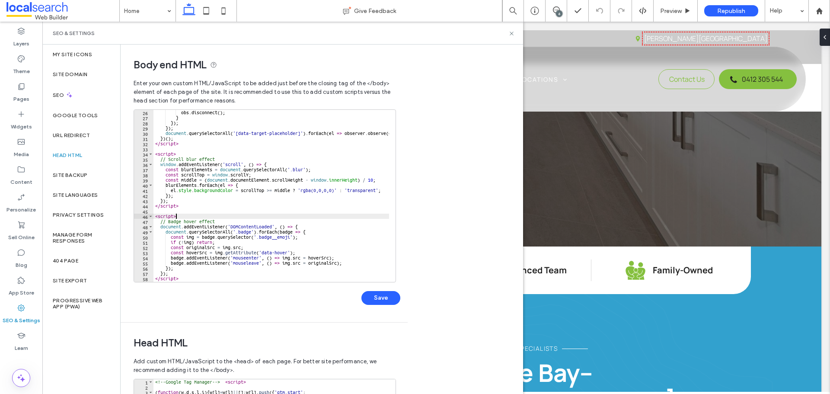
scroll to position [130, 0]
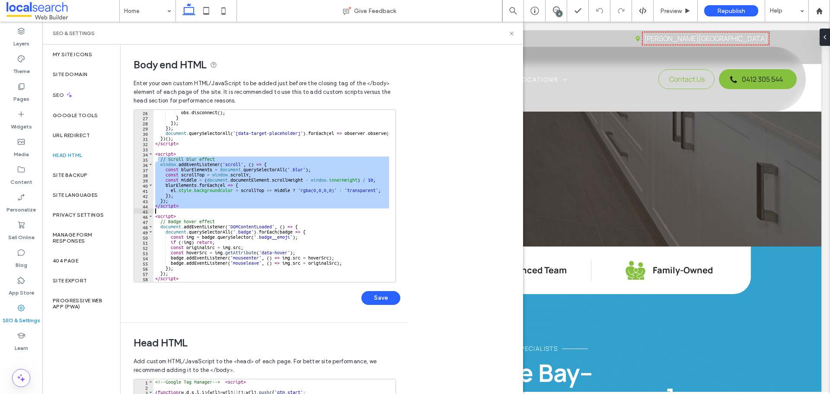
drag, startPoint x: 159, startPoint y: 160, endPoint x: 239, endPoint y: 209, distance: 94.1
click at [239, 209] on div "obs . disconnect ( ) ; } }) ; }) ; document . querySelectorAll ( '[data-target-…" at bounding box center [363, 198] width 421 height 176
click at [217, 199] on div "obs . disconnect ( ) ; } }) ; }) ; document . querySelectorAll ( '[data-target-…" at bounding box center [271, 196] width 236 height 172
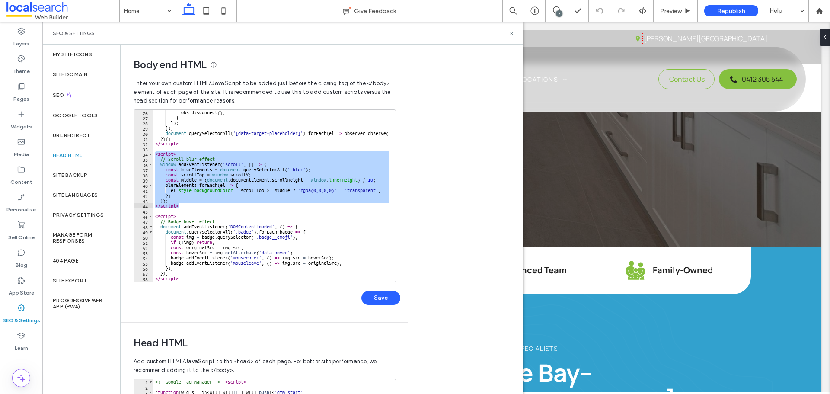
drag, startPoint x: 155, startPoint y: 153, endPoint x: 222, endPoint y: 208, distance: 86.4
click at [222, 208] on div "obs . disconnect ( ) ; } }) ; }) ; document . querySelectorAll ( '[data-target-…" at bounding box center [363, 198] width 421 height 176
click at [206, 196] on div "obs . disconnect ( ) ; } }) ; }) ; document . querySelectorAll ( '[data-target-…" at bounding box center [271, 196] width 236 height 172
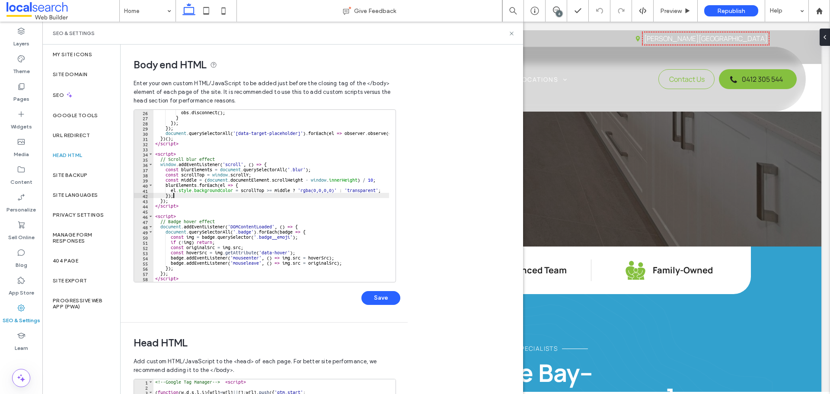
scroll to position [104, 0]
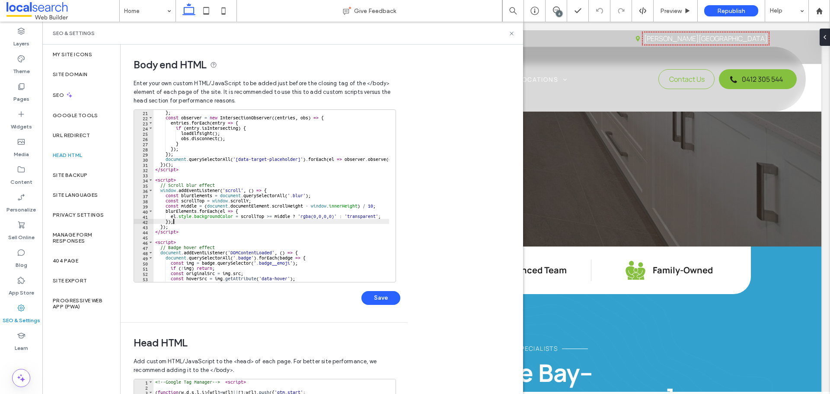
click at [211, 225] on div "} ; const observer = new IntersectionObserver (( entries , obs ) => { entries .…" at bounding box center [363, 198] width 421 height 176
click at [208, 230] on div "} ; const observer = new IntersectionObserver (( entries , obs ) => { entries .…" at bounding box center [363, 198] width 421 height 176
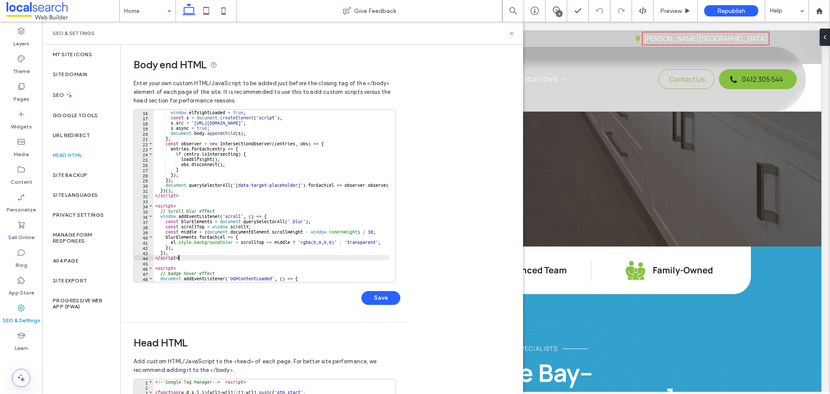
scroll to position [78, 0]
click at [182, 196] on div "window . elfsightLoaded = true ; const s = document . createElement ( 'script' …" at bounding box center [363, 198] width 421 height 176
click at [187, 196] on div "window . elfsightLoaded = true ; const s = document . createElement ( 'script' …" at bounding box center [363, 198] width 421 height 176
click at [184, 166] on div "window . elfsightLoaded = true ; const s = document . createElement ( 'script' …" at bounding box center [363, 198] width 421 height 176
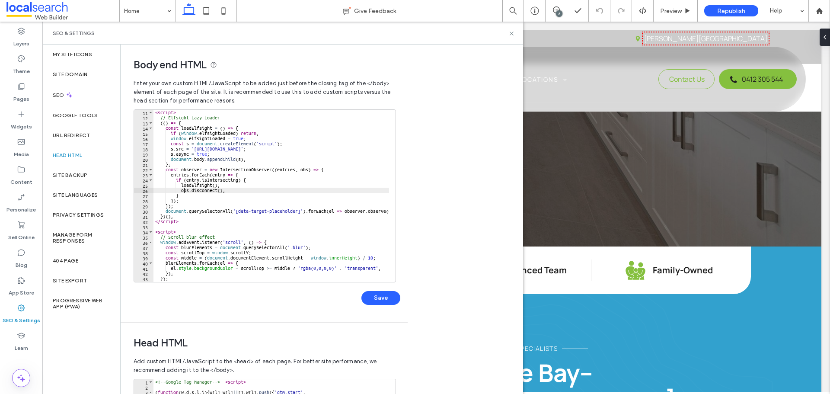
scroll to position [52, 0]
drag, startPoint x: 240, startPoint y: 202, endPoint x: 227, endPoint y: 205, distance: 13.3
click at [240, 202] on div "< script > // Elfsight Lazy Loader (( ) => { const loadElfsight = ( ) => { if (…" at bounding box center [363, 198] width 421 height 176
click at [217, 211] on div "< script > // Elfsight Lazy Loader (( ) => { const loadElfsight = ( ) => { if (…" at bounding box center [363, 198] width 421 height 176
click at [187, 220] on div "< script > // Elfsight Lazy Loader (( ) => { const loadElfsight = ( ) => { if (…" at bounding box center [363, 198] width 421 height 176
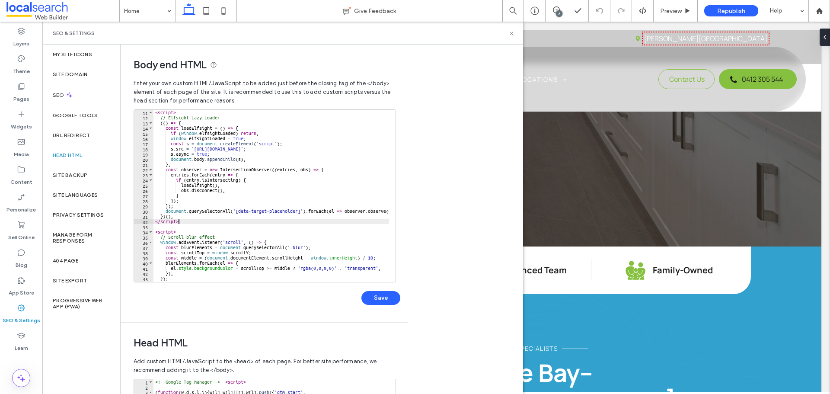
click at [198, 221] on div "< script > // Elfsight Lazy Loader (( ) => { const loadElfsight = ( ) => { if (…" at bounding box center [363, 198] width 421 height 176
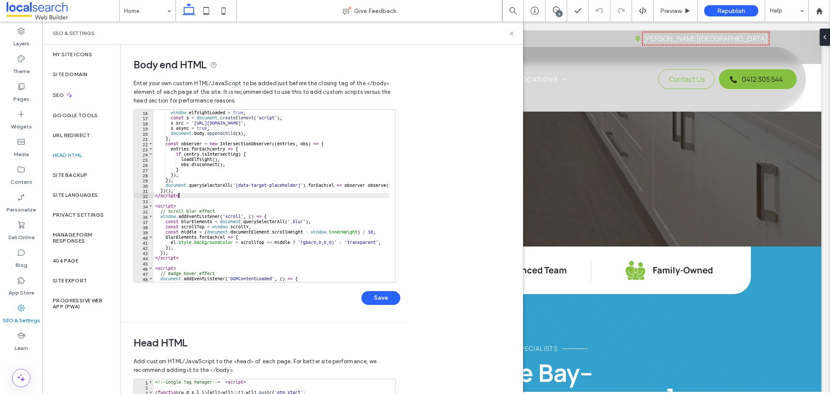
scroll to position [104, 0]
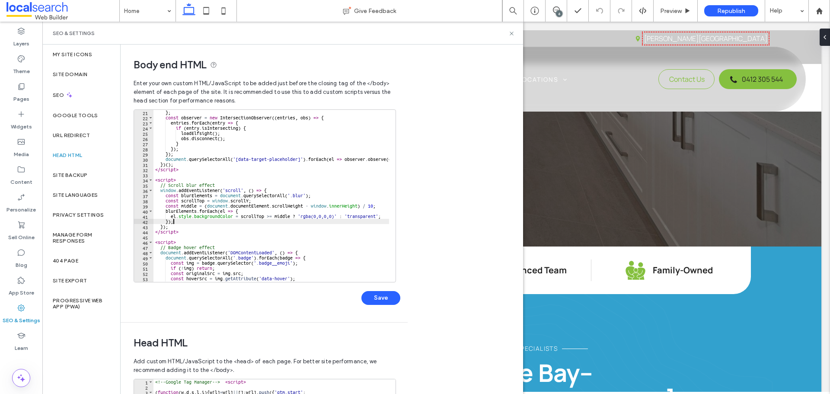
click at [193, 220] on div "} ; const observer = new IntersectionObserver (( entries , obs ) => { entries .…" at bounding box center [363, 198] width 421 height 176
click at [157, 179] on div "} ; const observer = new IntersectionObserver (( entries , obs ) => { entries .…" at bounding box center [363, 198] width 421 height 176
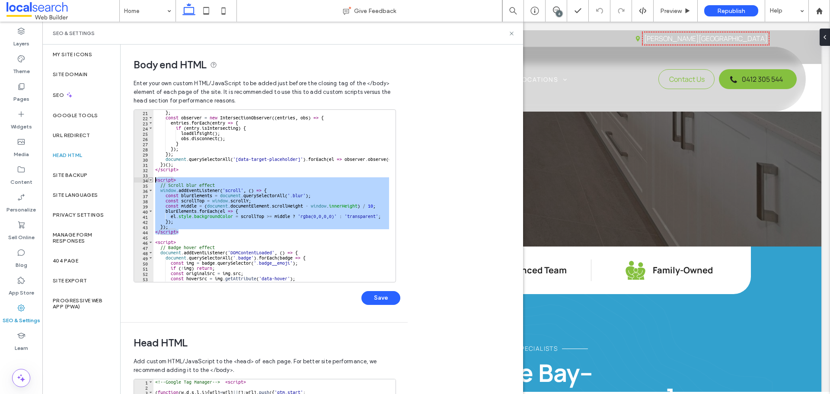
drag, startPoint x: 187, startPoint y: 232, endPoint x: 153, endPoint y: 181, distance: 61.8
click at [153, 181] on div "******** 21 22 23 24 25 26 27 28 29 30 31 32 33 34 35 36 37 38 39 40 41 42 43 4…" at bounding box center [265, 195] width 262 height 173
type textarea "**********"
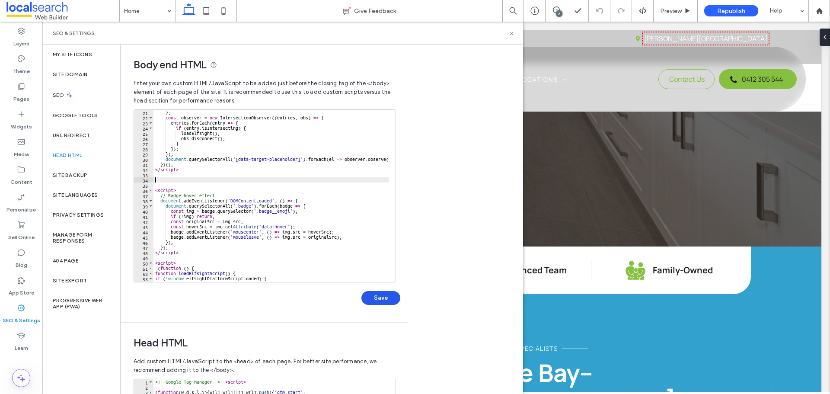
click at [384, 303] on button "Save" at bounding box center [380, 298] width 39 height 14
click at [511, 33] on icon at bounding box center [511, 33] width 6 height 6
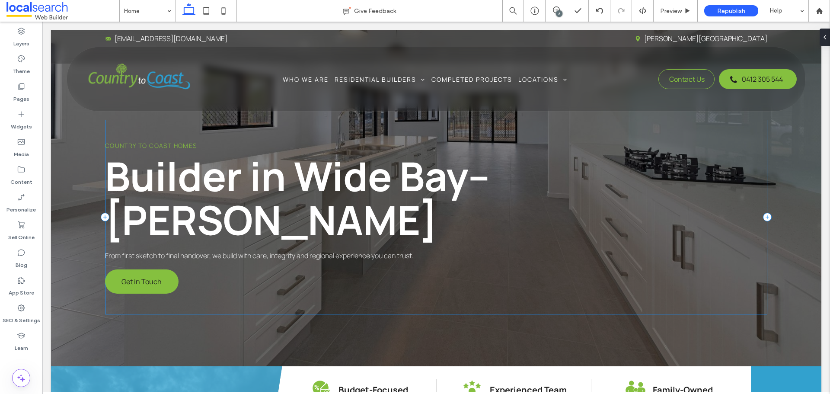
scroll to position [0, 0]
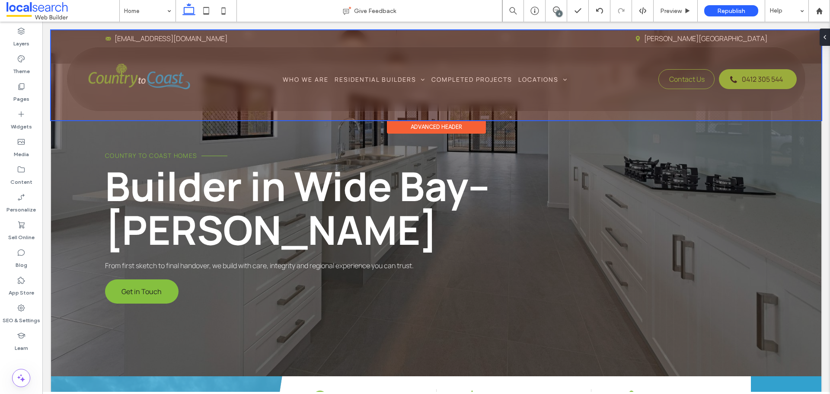
click at [435, 124] on div "Advanced Header" at bounding box center [436, 126] width 99 height 13
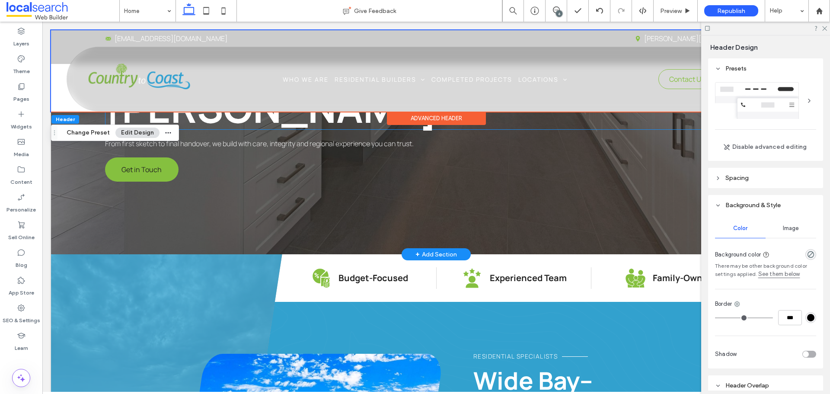
scroll to position [130, 0]
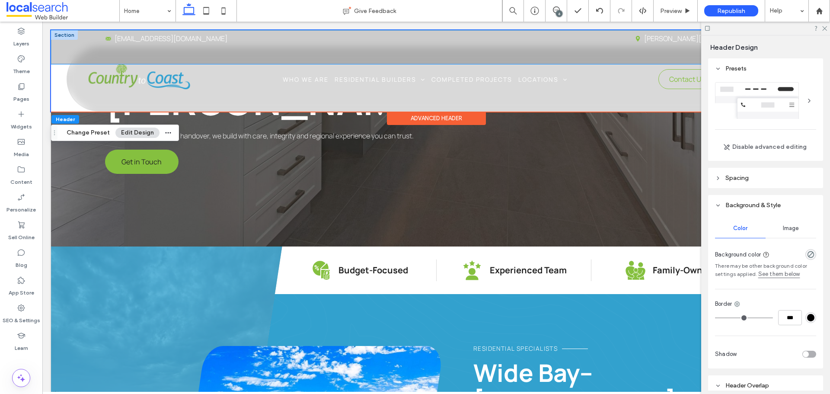
click at [64, 45] on div "Envelope Icon c2chomes01@gmail.com Pin Icon Gregory River, QLD 4660" at bounding box center [436, 46] width 770 height 33
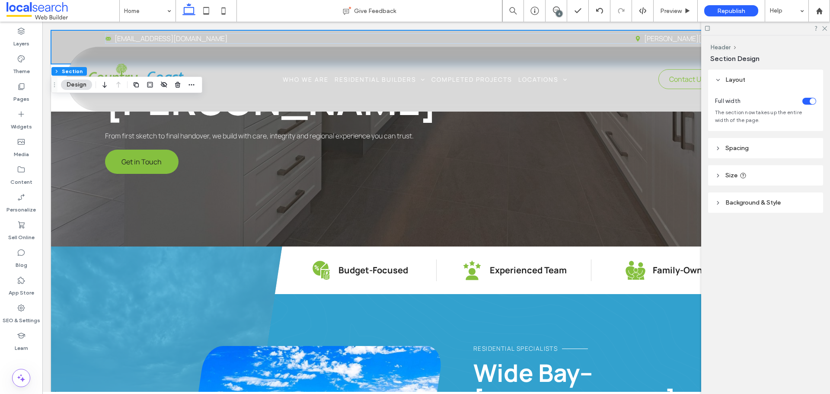
click at [761, 205] on span "Background & Style" at bounding box center [752, 202] width 55 height 7
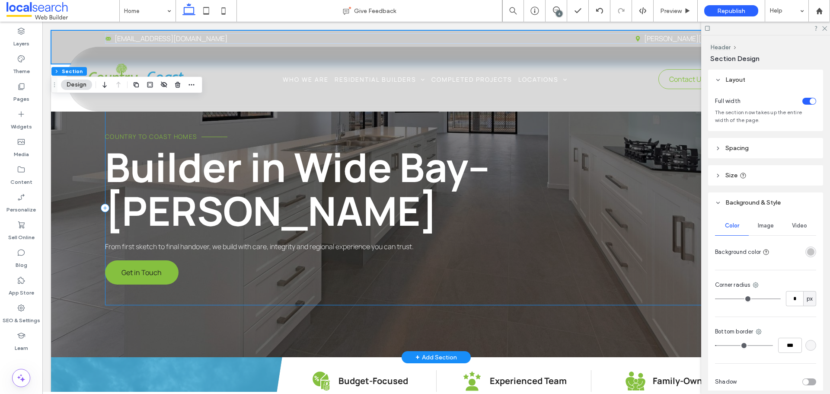
scroll to position [0, 0]
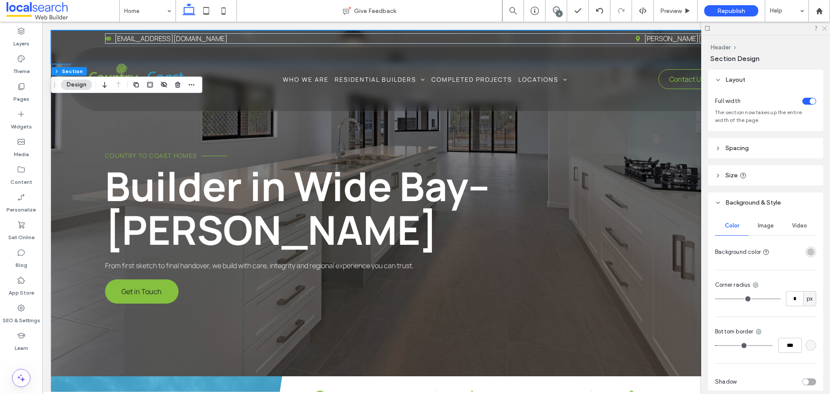
click at [824, 27] on icon at bounding box center [824, 28] width 6 height 6
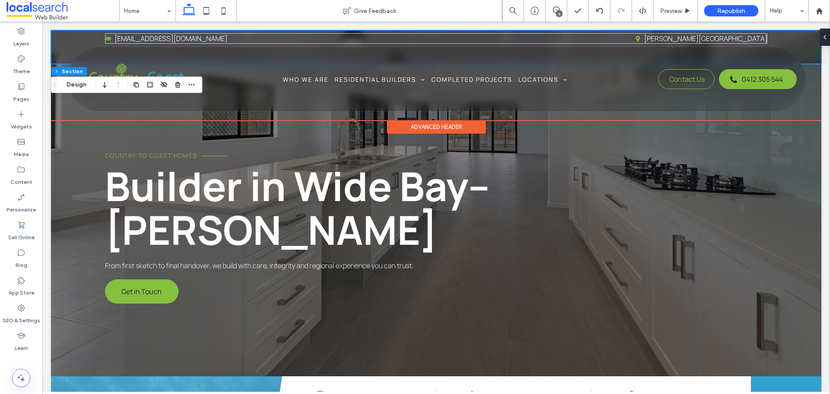
click at [410, 131] on div "Advanced Header" at bounding box center [436, 126] width 99 height 13
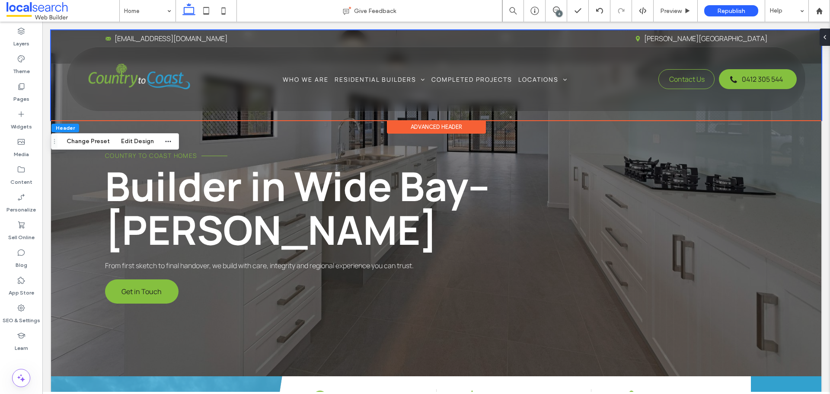
click at [411, 127] on div "Advanced Header" at bounding box center [436, 126] width 99 height 13
click at [126, 141] on button "Edit Design" at bounding box center [137, 141] width 44 height 10
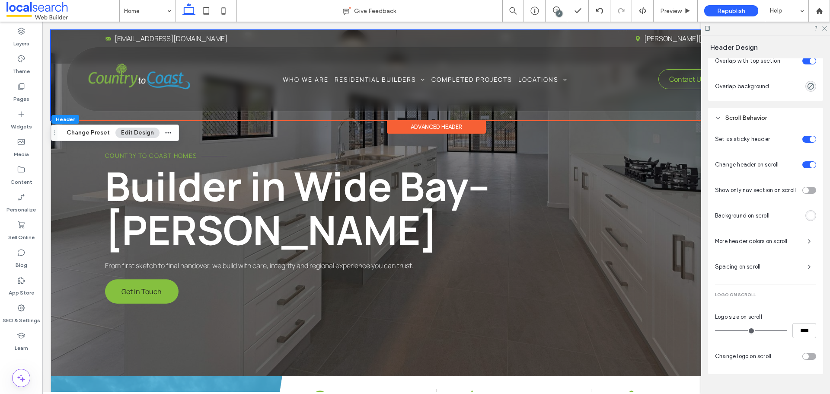
click at [774, 246] on span "More header colors on scroll" at bounding box center [758, 241] width 86 height 9
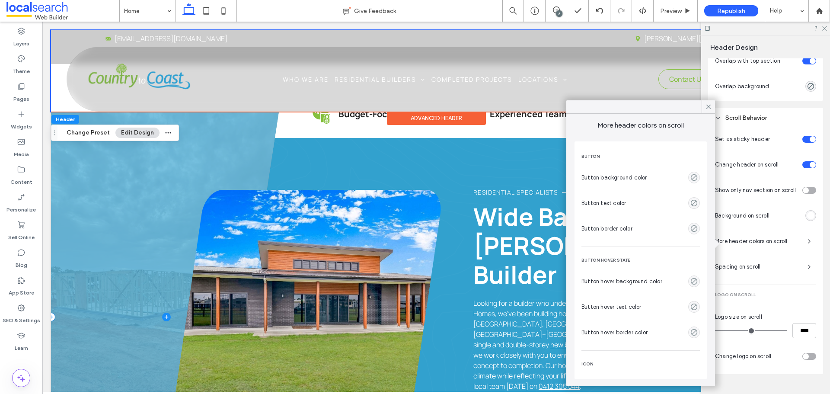
scroll to position [346, 0]
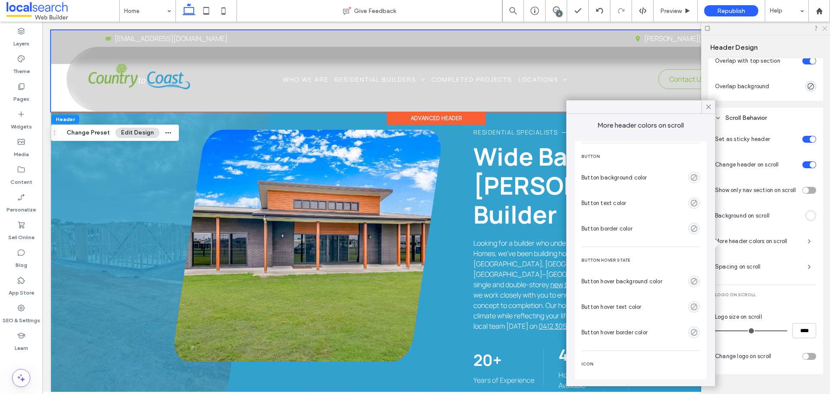
click at [825, 29] on icon at bounding box center [824, 28] width 6 height 6
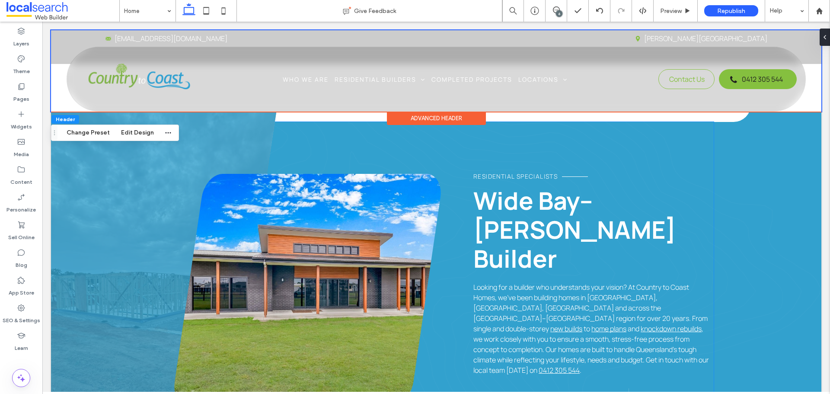
scroll to position [389, 0]
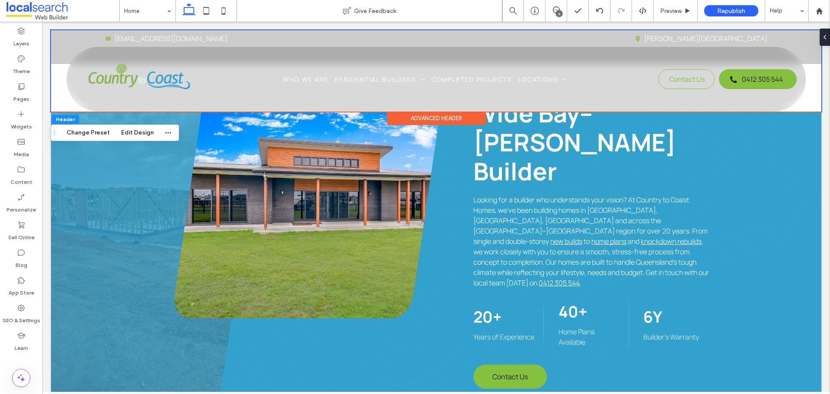
click at [444, 121] on div "Advanced Header" at bounding box center [436, 118] width 99 height 13
click at [139, 131] on button "Edit Design" at bounding box center [137, 133] width 44 height 10
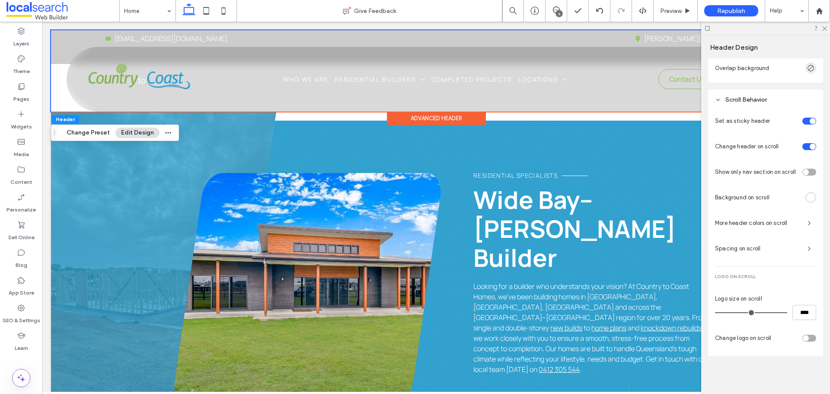
scroll to position [432, 0]
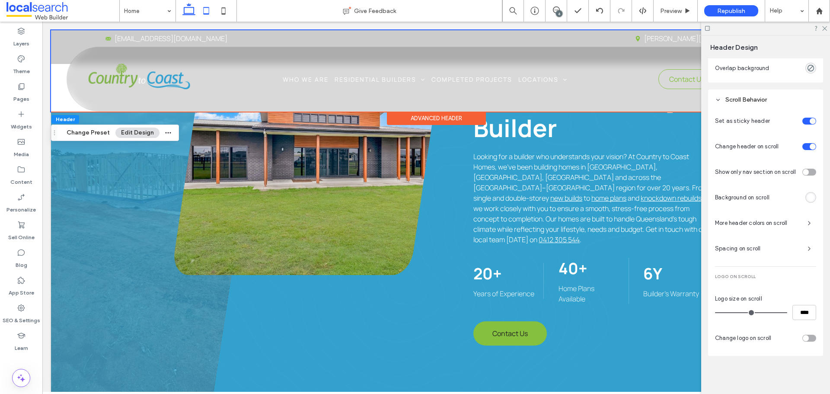
click at [205, 10] on icon at bounding box center [206, 10] width 17 height 17
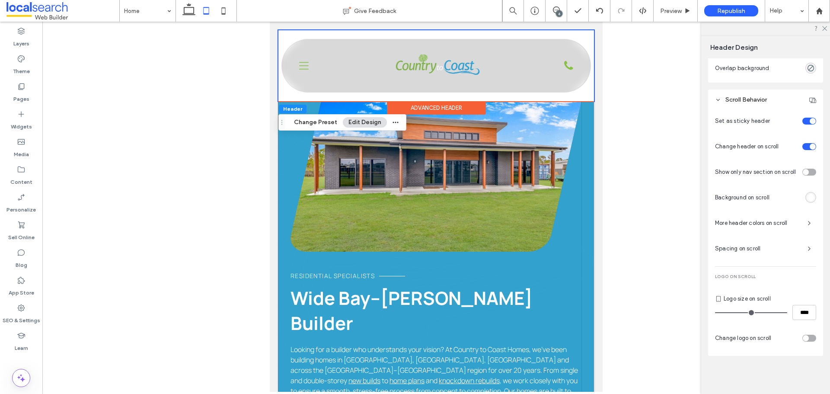
scroll to position [303, 0]
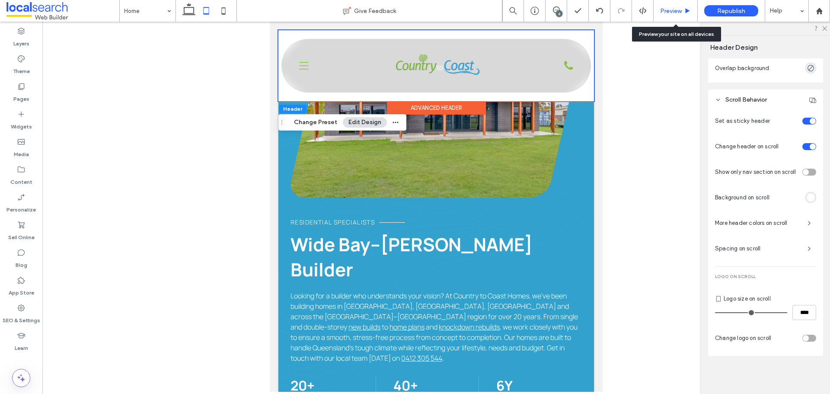
click at [678, 4] on div "Preview" at bounding box center [676, 11] width 44 height 22
click at [675, 10] on span "Preview" at bounding box center [671, 10] width 22 height 7
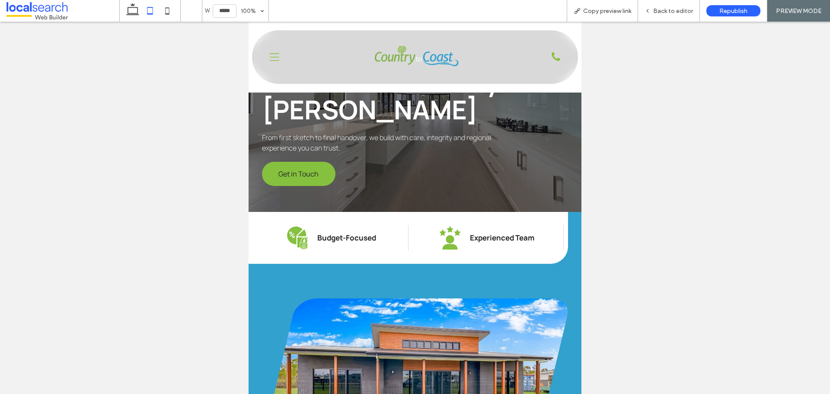
scroll to position [157, 0]
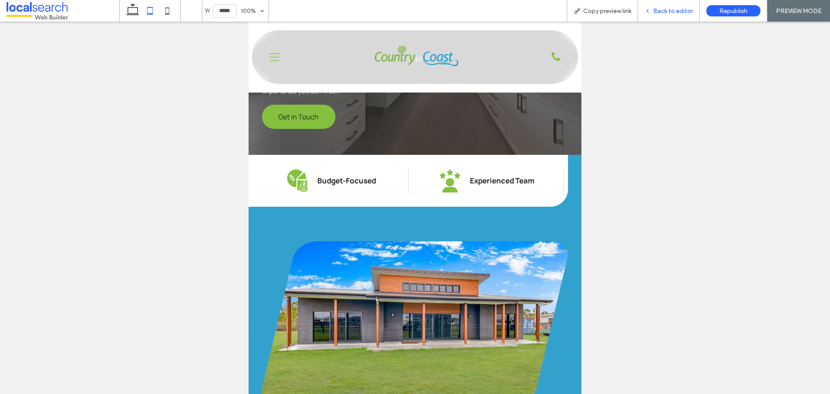
click at [668, 6] on div "Back to editor" at bounding box center [669, 11] width 62 height 22
click at [657, 10] on span "Back to editor" at bounding box center [673, 10] width 40 height 7
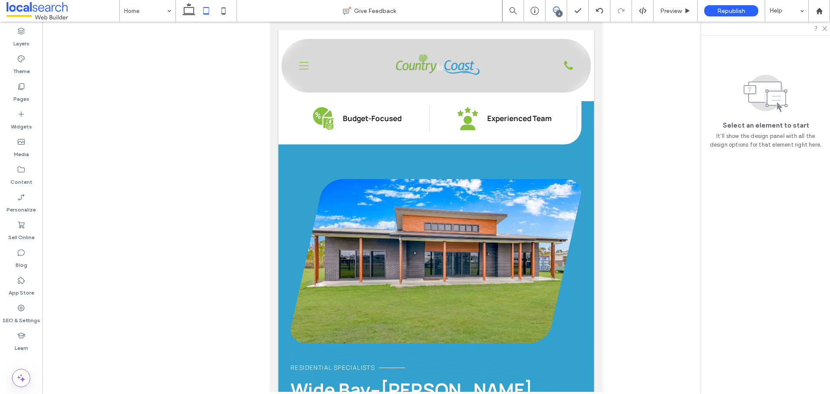
click at [552, 12] on span at bounding box center [556, 9] width 21 height 7
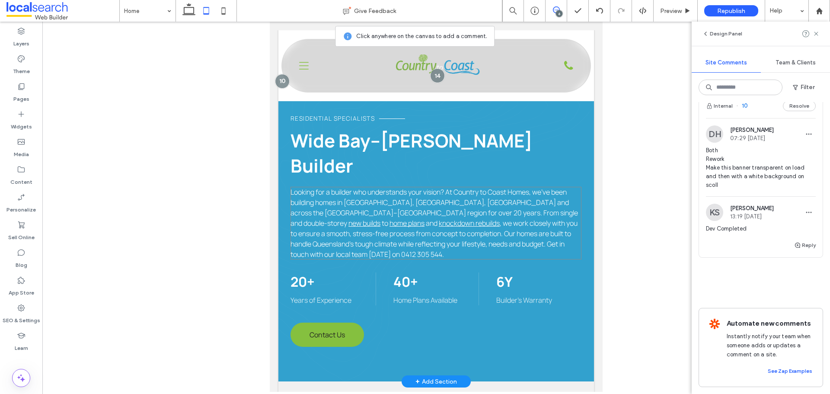
scroll to position [503, 0]
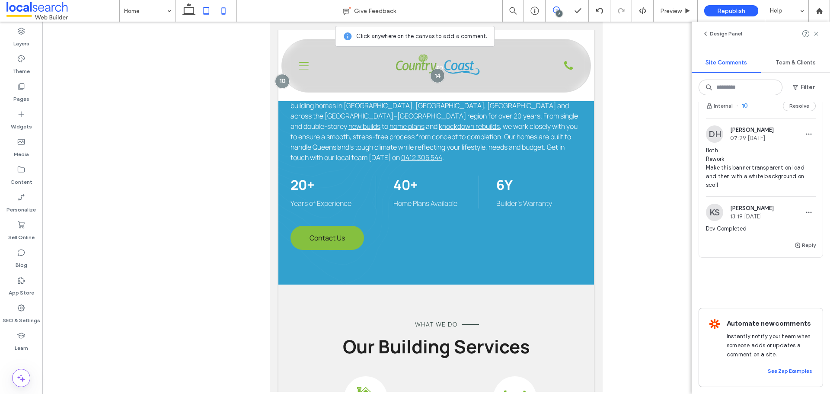
click at [224, 12] on icon at bounding box center [223, 10] width 17 height 17
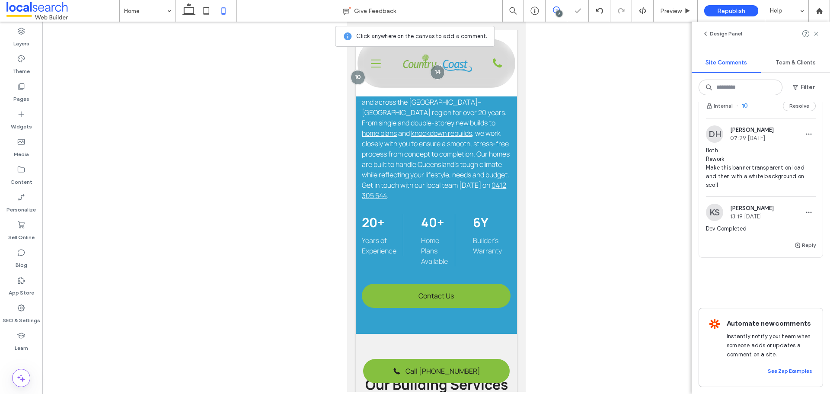
scroll to position [0, 9]
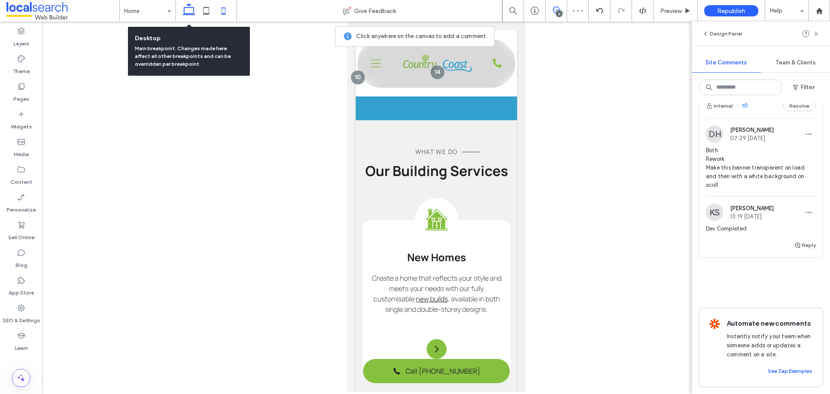
click at [183, 11] on icon at bounding box center [188, 10] width 17 height 17
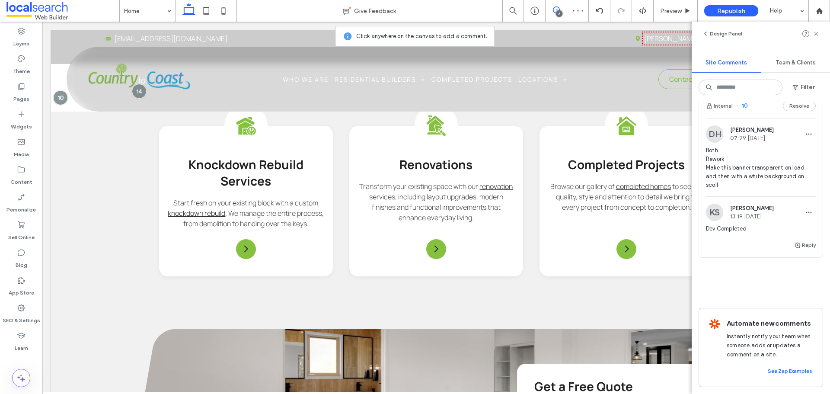
scroll to position [1059, 0]
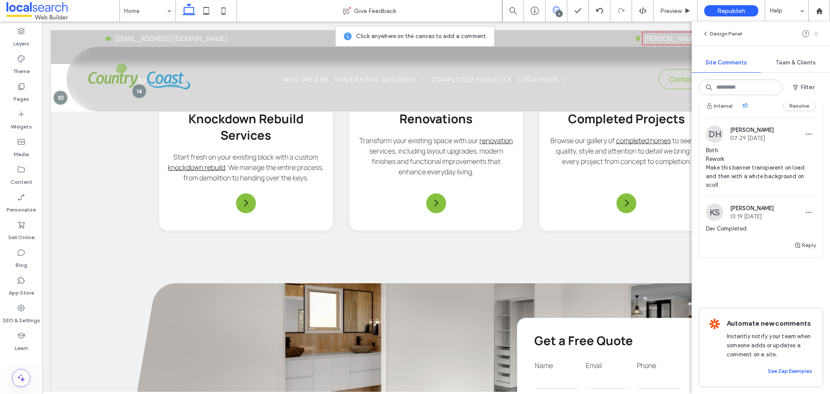
click at [816, 31] on icon at bounding box center [816, 33] width 7 height 7
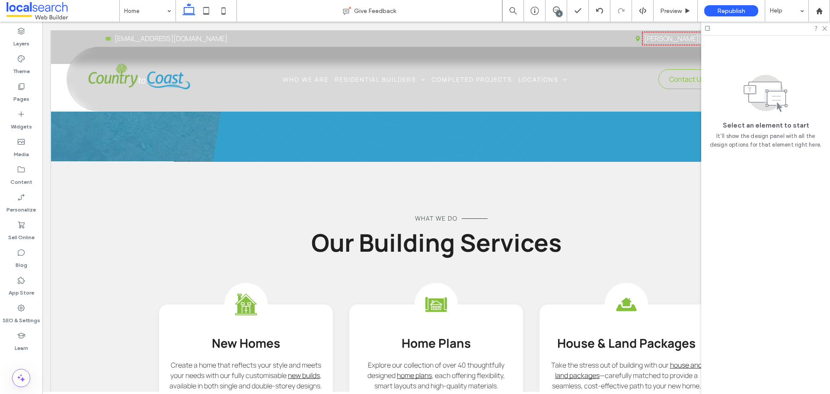
scroll to position [583, 0]
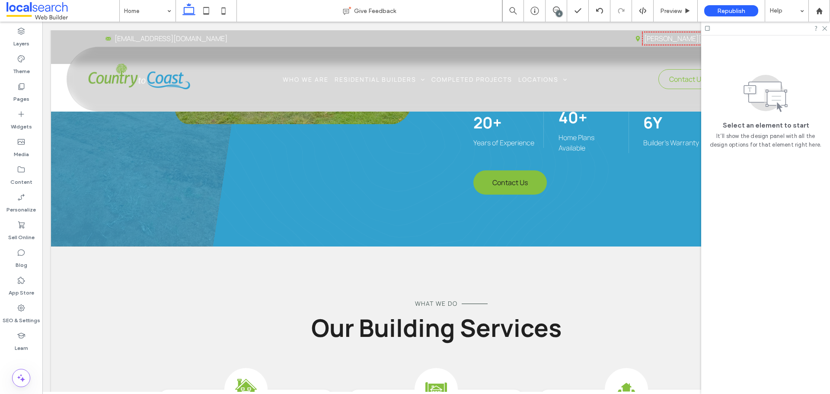
click at [820, 28] on div at bounding box center [765, 28] width 129 height 13
click at [825, 29] on use at bounding box center [824, 28] width 5 height 5
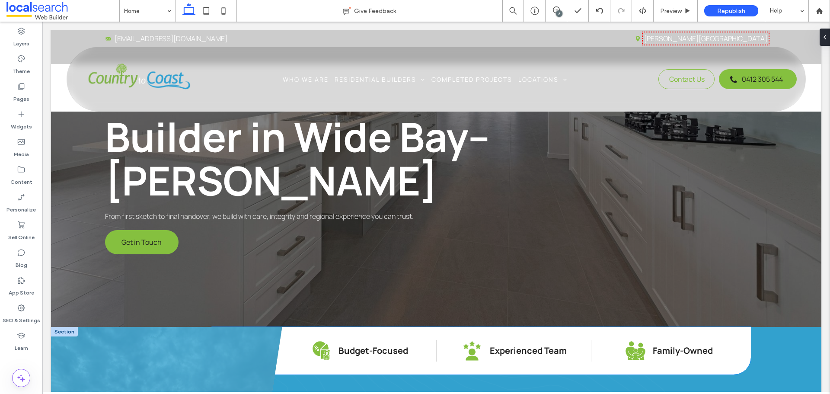
scroll to position [86, 0]
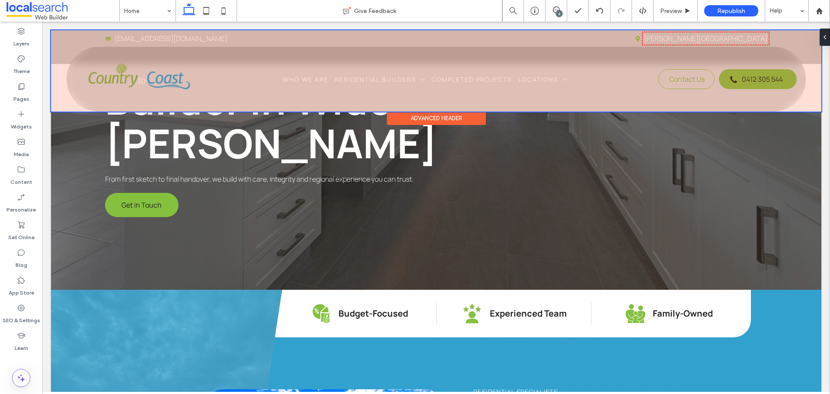
click at [411, 117] on div "Advanced Header" at bounding box center [436, 118] width 99 height 13
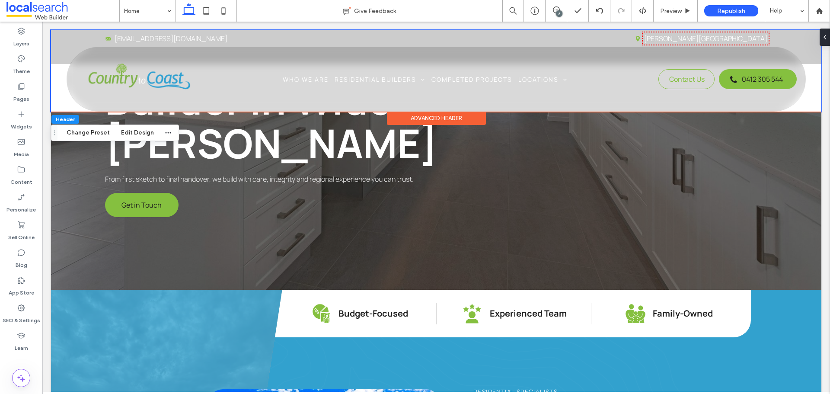
click at [415, 112] on div "Advanced Header" at bounding box center [436, 118] width 99 height 13
click at [137, 137] on button "Edit Design" at bounding box center [137, 133] width 44 height 10
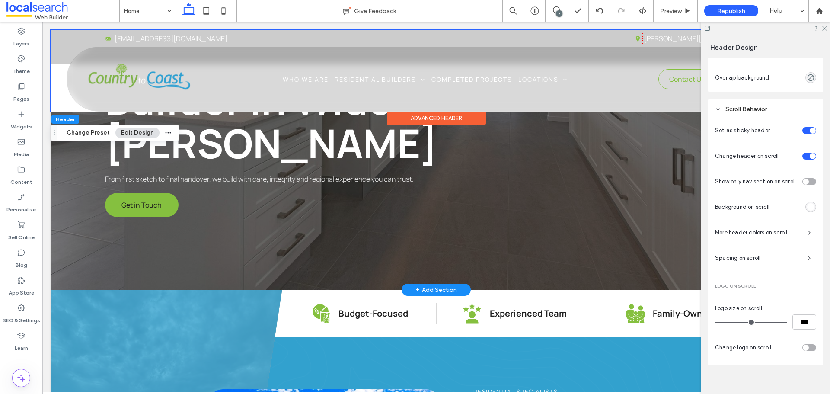
scroll to position [366, 0]
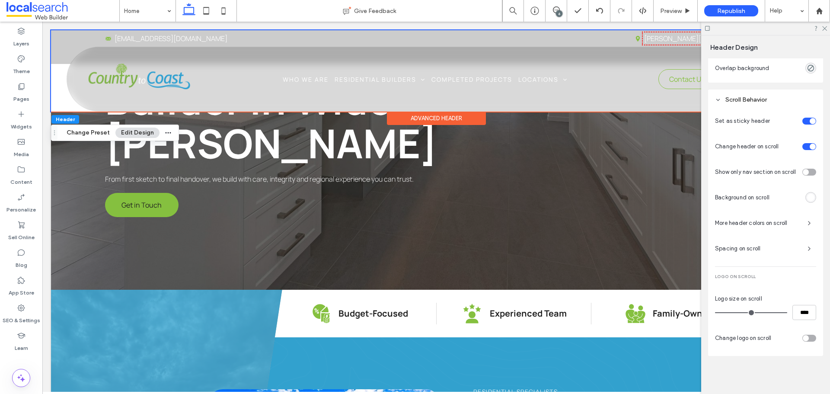
click at [807, 199] on div "rgba(255, 255, 255, 1)" at bounding box center [810, 197] width 7 height 7
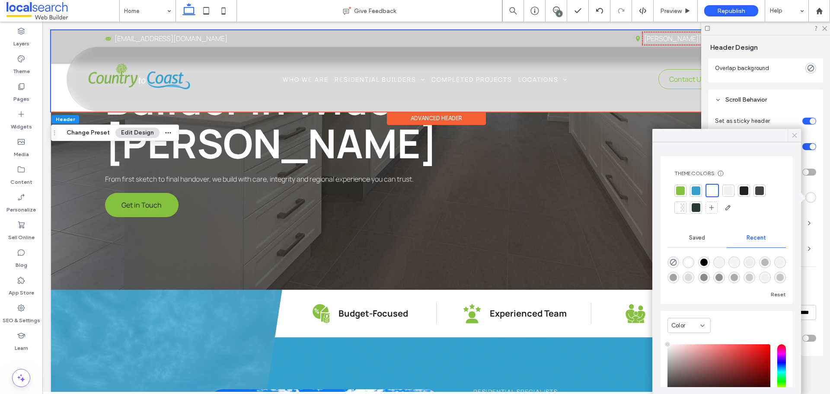
click at [793, 134] on icon at bounding box center [795, 135] width 8 height 8
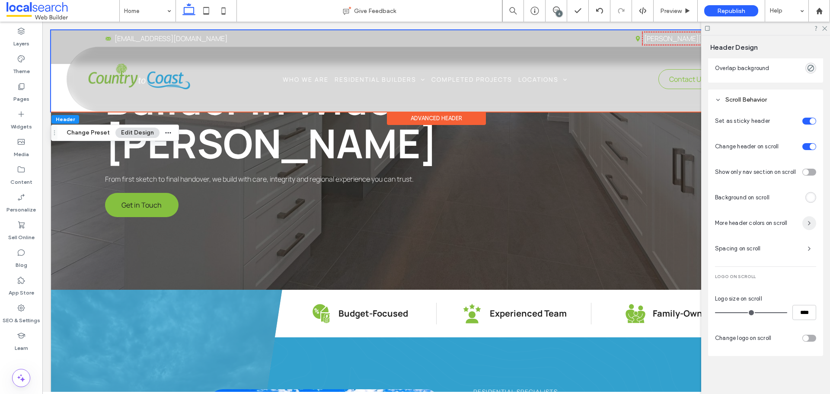
click at [802, 225] on span "button" at bounding box center [809, 223] width 14 height 14
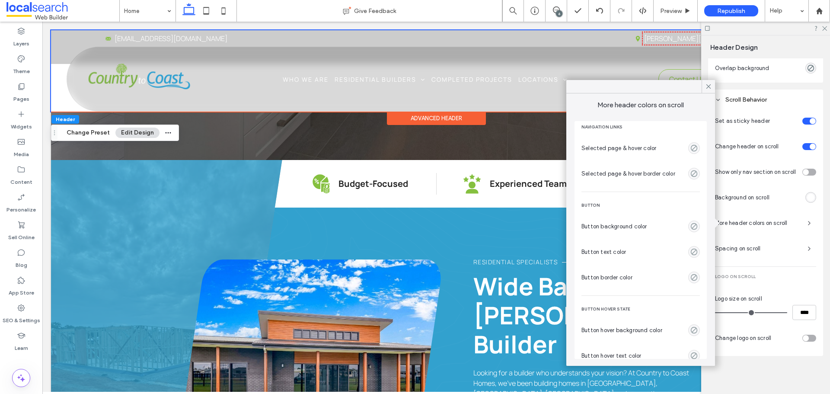
scroll to position [0, 0]
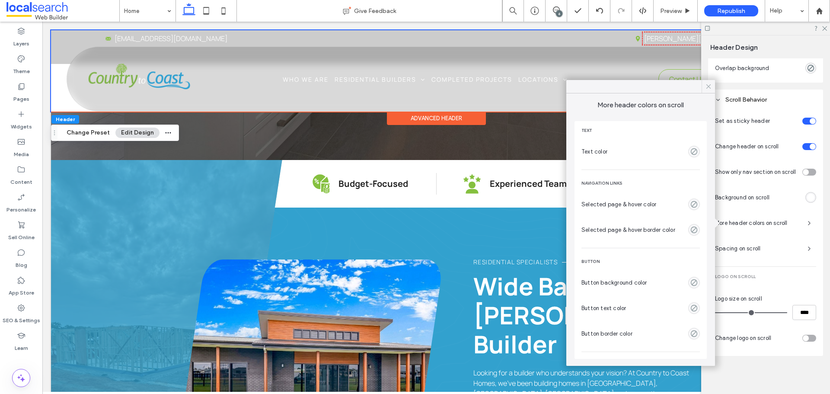
click at [707, 88] on use at bounding box center [708, 86] width 4 height 4
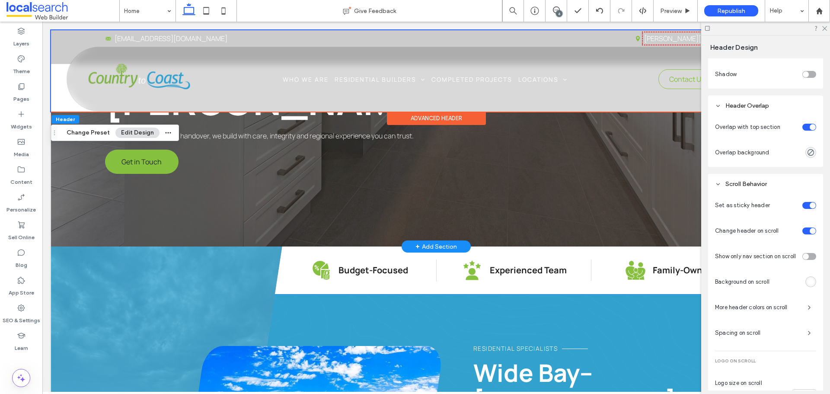
scroll to position [259, 0]
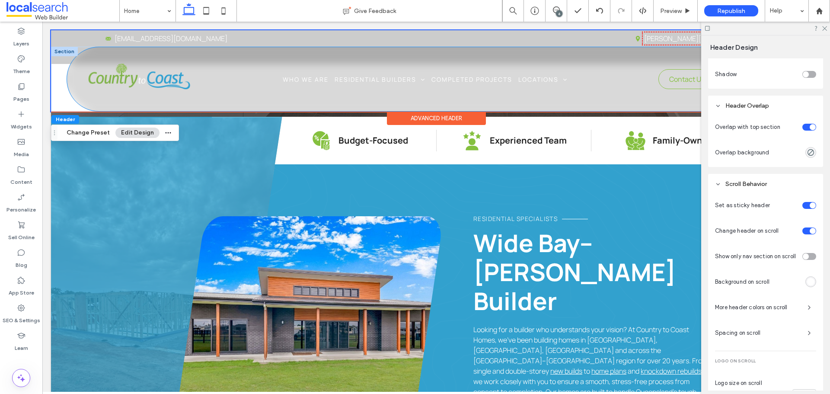
click at [76, 67] on div "Phone Icon Menu Icon Home Who We Are Residential Builders New Homes Home Plans …" at bounding box center [436, 79] width 739 height 64
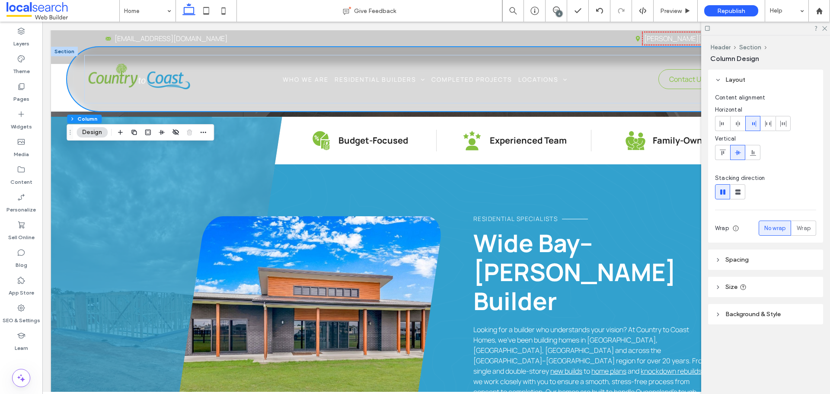
click at [741, 315] on span "Background & Style" at bounding box center [752, 313] width 55 height 7
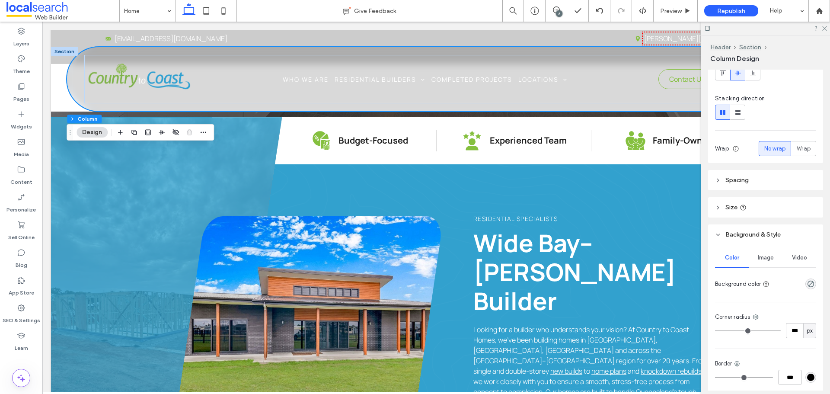
scroll to position [86, 0]
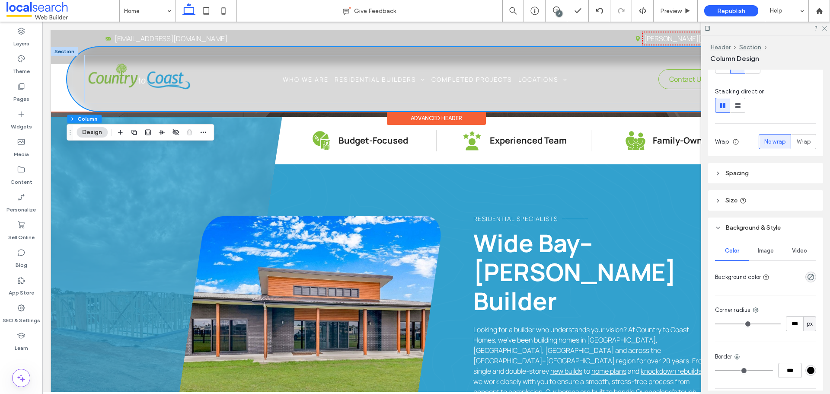
click at [99, 49] on div "Phone Icon Menu Icon Home Who We Are Residential Builders New Homes Home Plans …" at bounding box center [436, 79] width 739 height 64
click at [439, 118] on div "Advanced Header" at bounding box center [436, 118] width 99 height 13
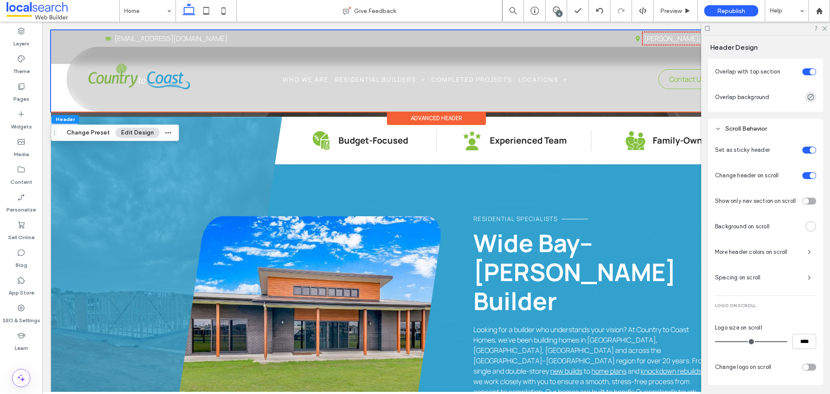
scroll to position [366, 0]
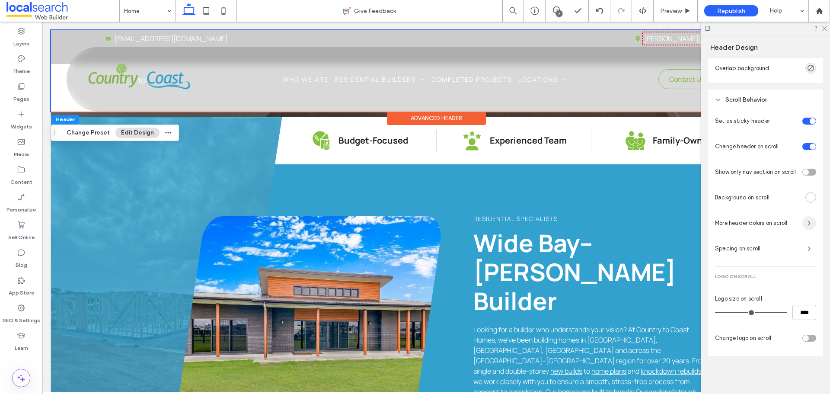
click at [802, 227] on span "button" at bounding box center [809, 223] width 14 height 14
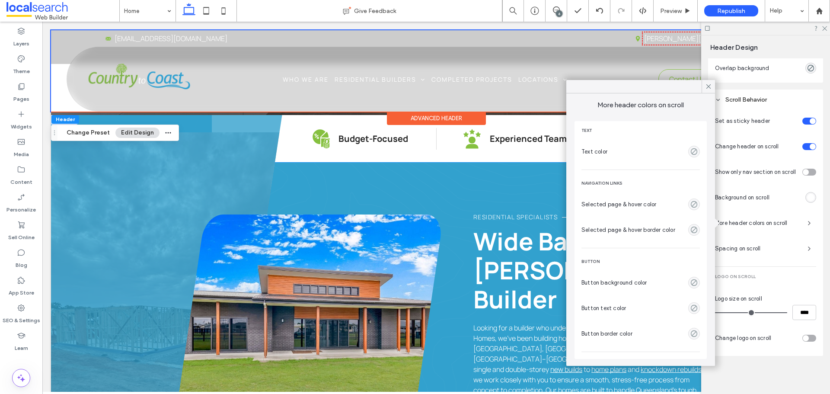
scroll to position [346, 0]
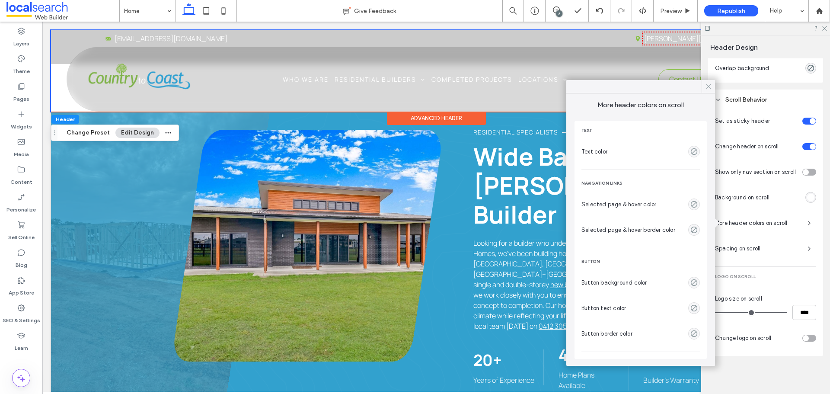
click at [706, 84] on icon at bounding box center [709, 87] width 8 height 8
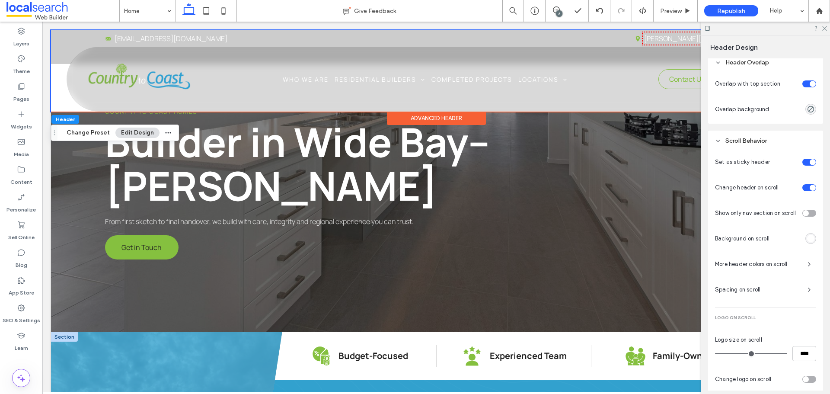
scroll to position [0, 0]
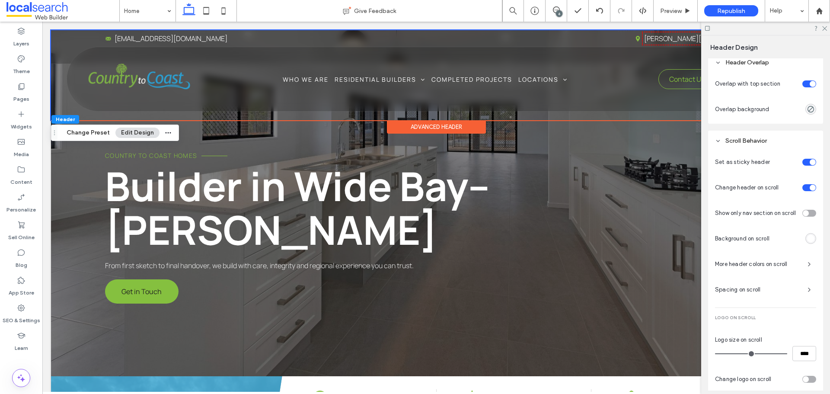
click at [751, 265] on span "More header colors on scroll" at bounding box center [758, 264] width 86 height 9
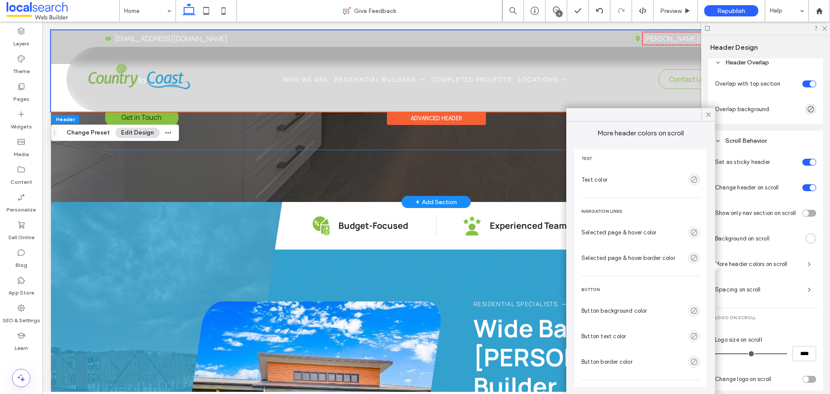
scroll to position [216, 0]
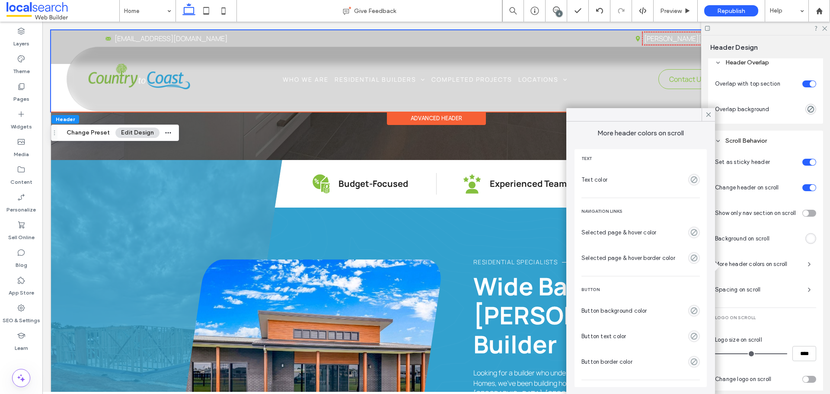
click at [692, 232] on div "empty color" at bounding box center [694, 233] width 12 height 12
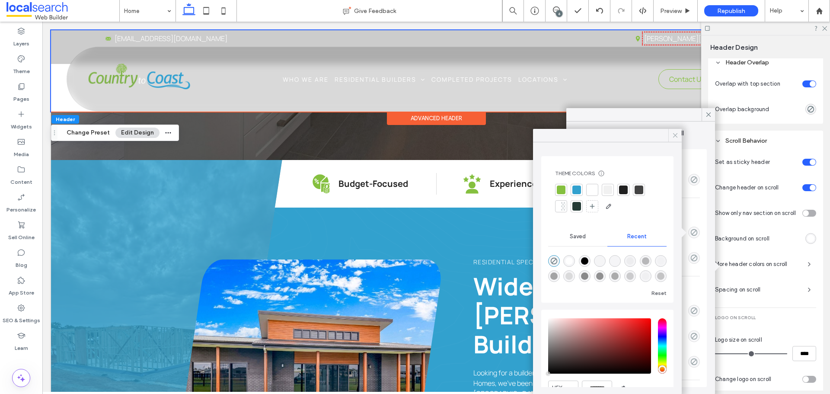
click at [671, 139] on div at bounding box center [674, 135] width 13 height 13
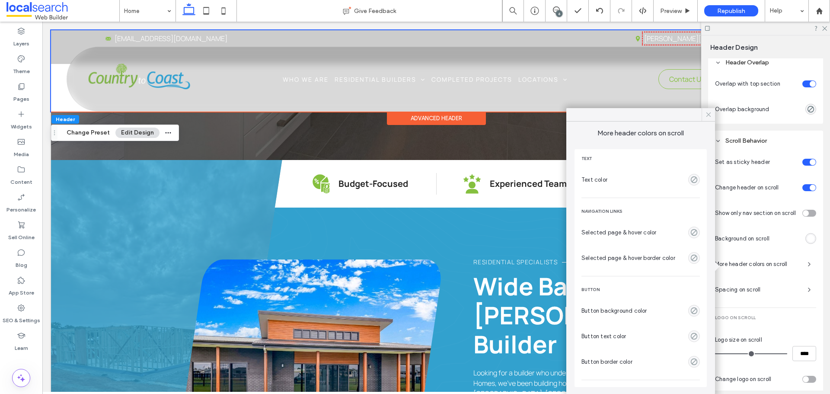
click at [704, 114] on div at bounding box center [708, 114] width 13 height 13
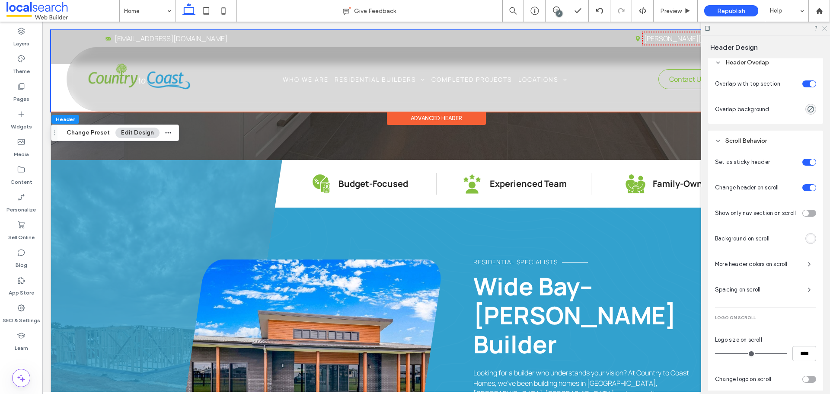
click at [824, 28] on use at bounding box center [824, 28] width 5 height 5
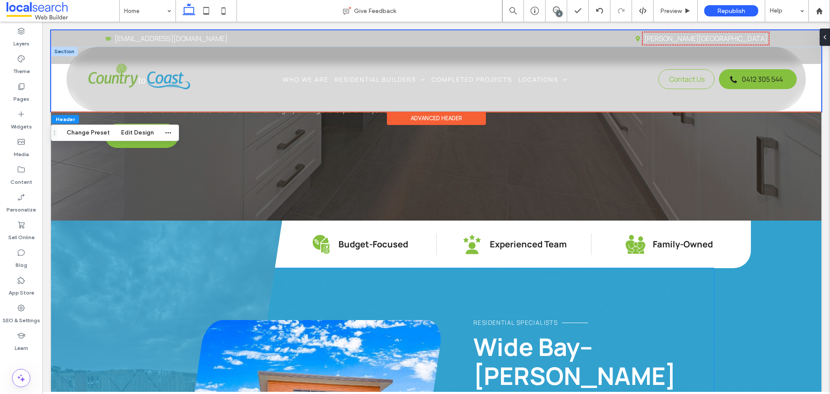
scroll to position [173, 0]
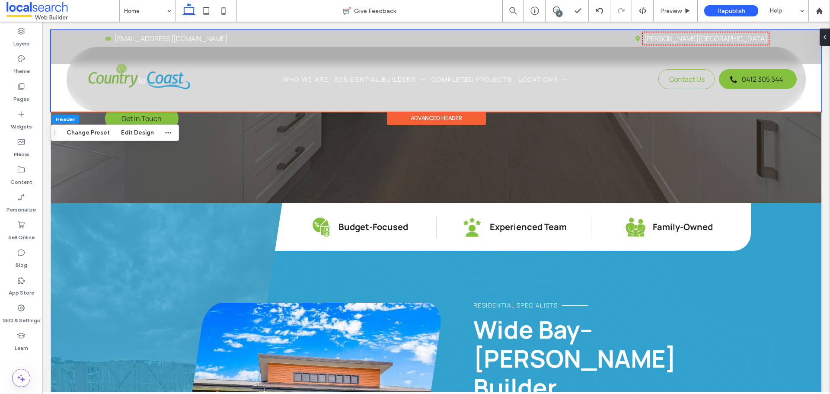
click at [468, 118] on div "Advanced Header" at bounding box center [436, 118] width 99 height 13
click at [136, 129] on button "Edit Design" at bounding box center [137, 133] width 44 height 10
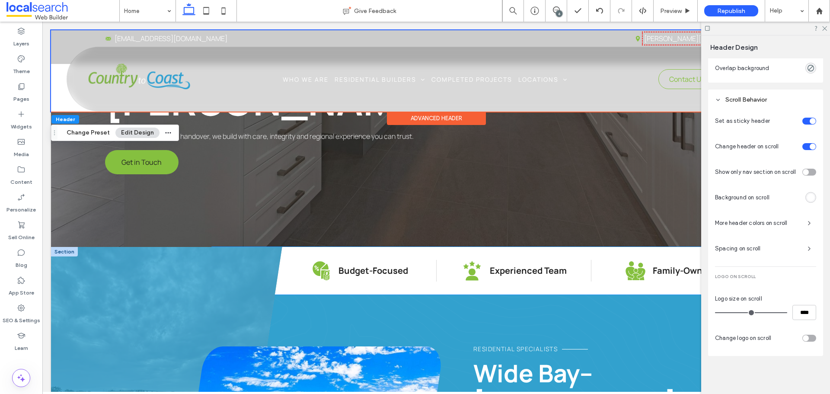
scroll to position [0, 0]
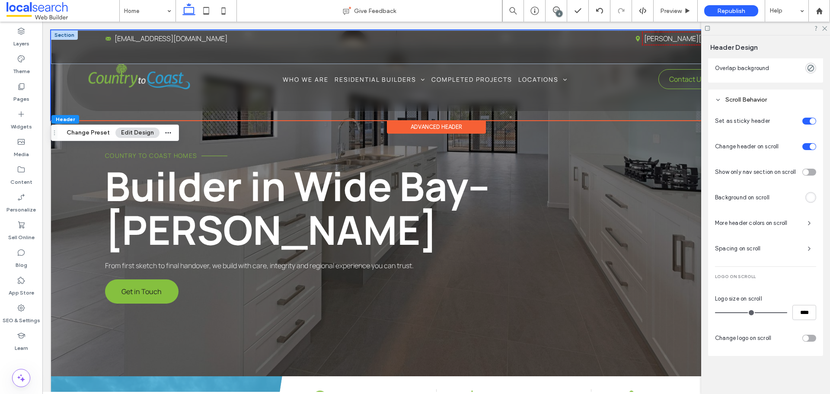
click at [64, 36] on div at bounding box center [64, 35] width 27 height 10
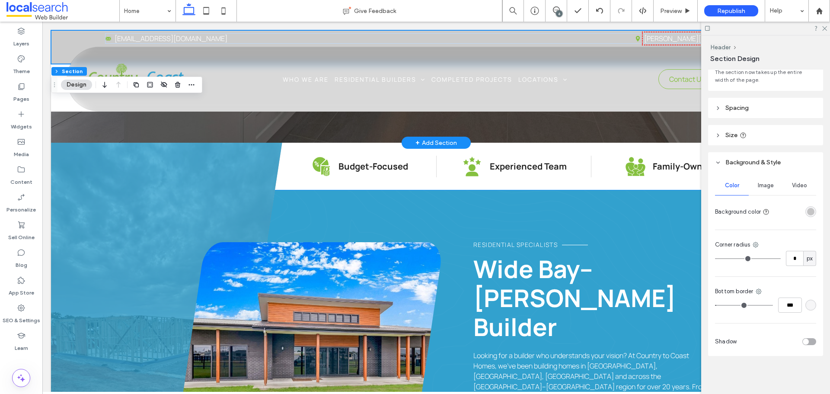
scroll to position [86, 0]
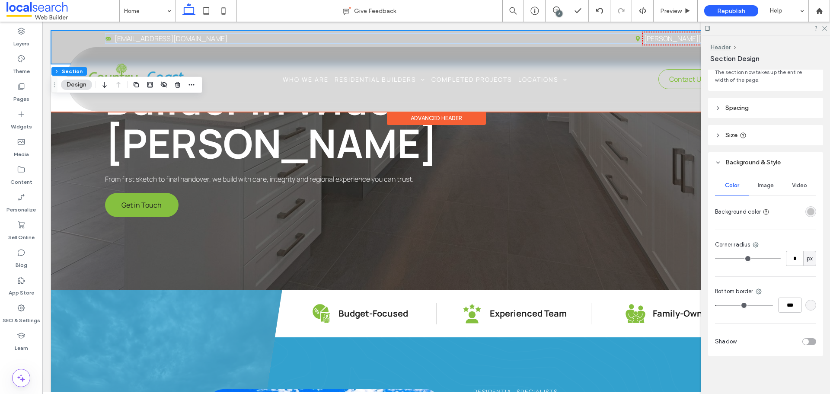
click at [423, 117] on div "Advanced Header" at bounding box center [436, 118] width 99 height 13
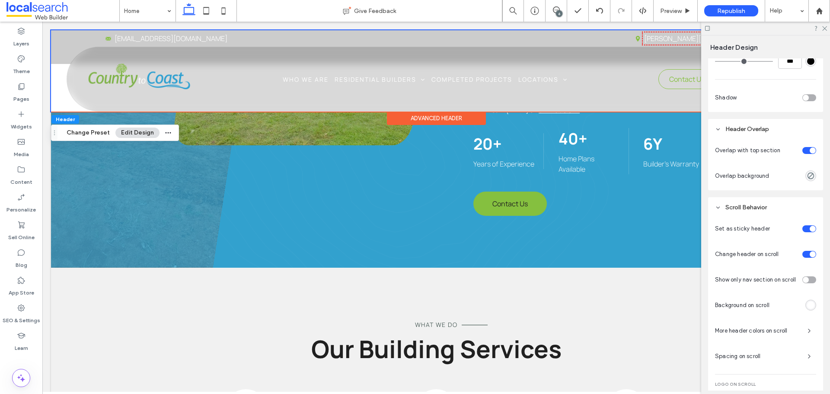
scroll to position [303, 0]
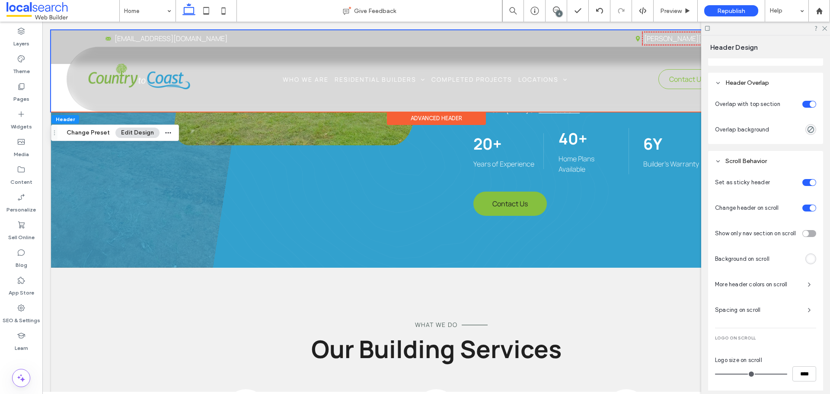
click at [778, 286] on span "More header colors on scroll" at bounding box center [758, 284] width 86 height 9
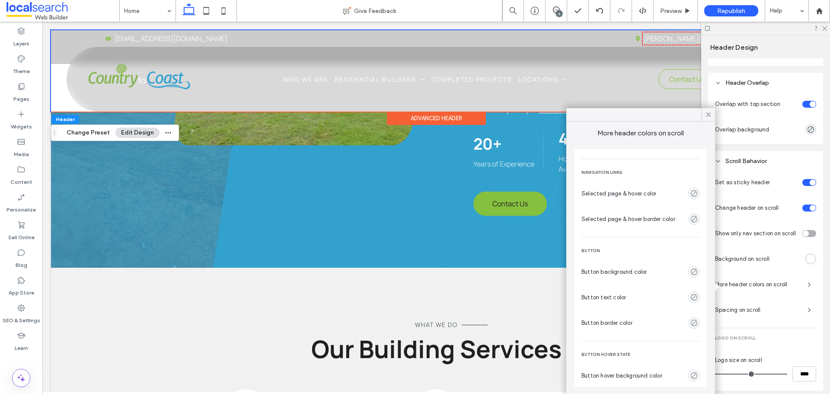
scroll to position [0, 0]
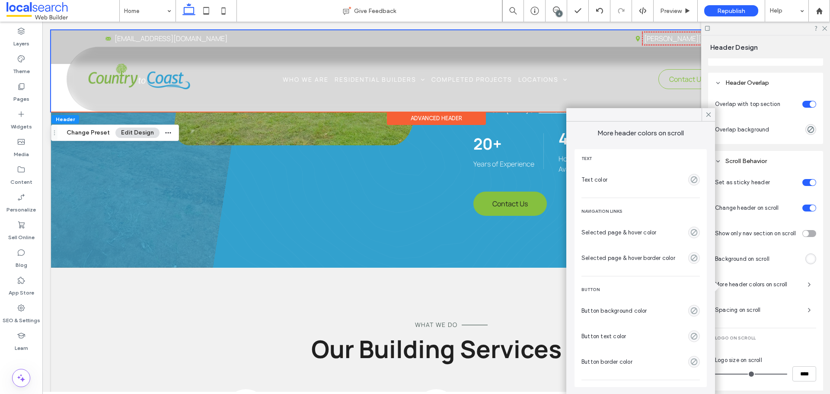
click at [769, 145] on div "Presets Disable advanced editing Spacing Set margins and padding 0px 0% 0px 0% …" at bounding box center [768, 224] width 121 height 332
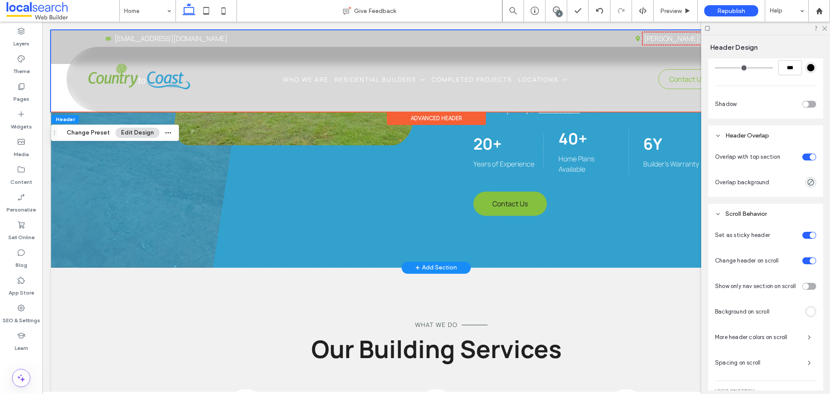
scroll to position [173, 0]
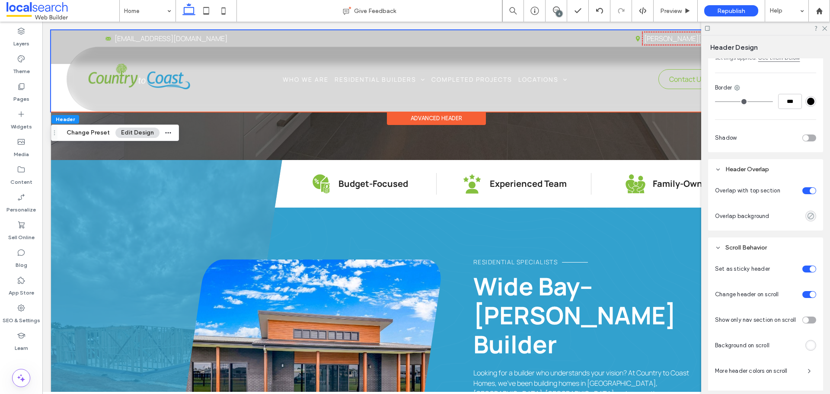
click at [808, 214] on icon "rgba(0, 0, 0, 0)" at bounding box center [810, 215] width 7 height 7
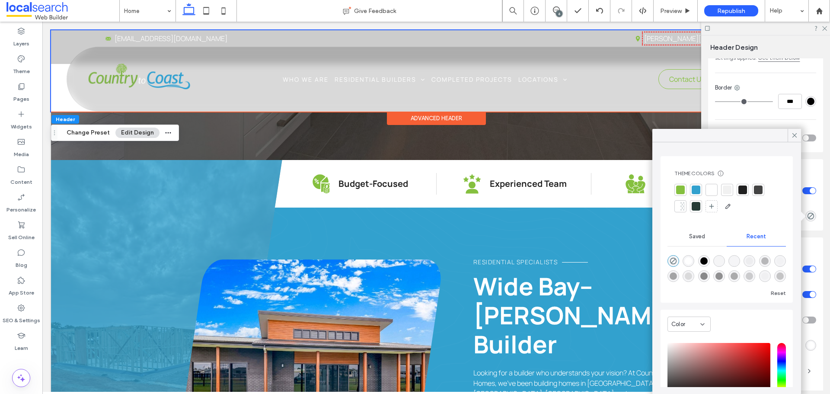
click at [713, 189] on div at bounding box center [711, 189] width 9 height 9
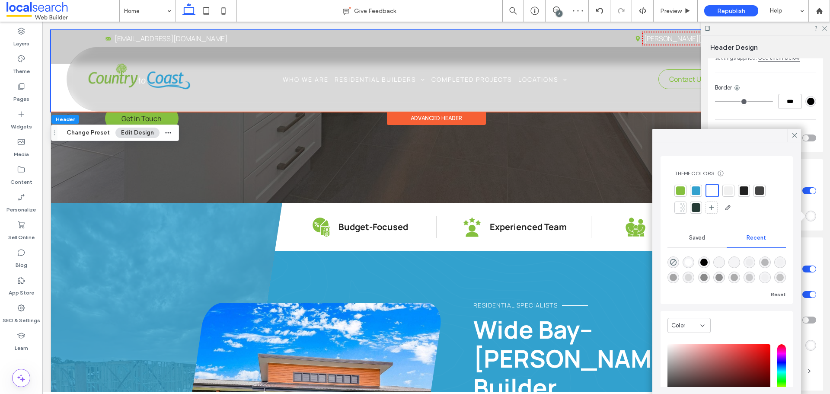
click at [674, 257] on div "rgba(0, 0, 0, 0)" at bounding box center [674, 262] width 12 height 12
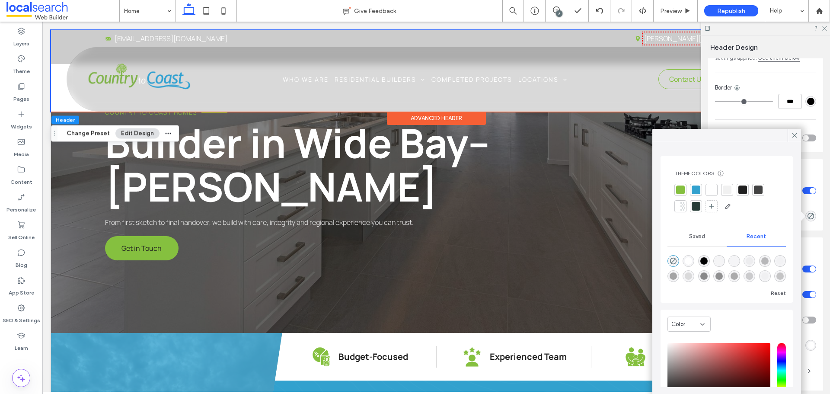
click at [828, 28] on div at bounding box center [765, 28] width 129 height 13
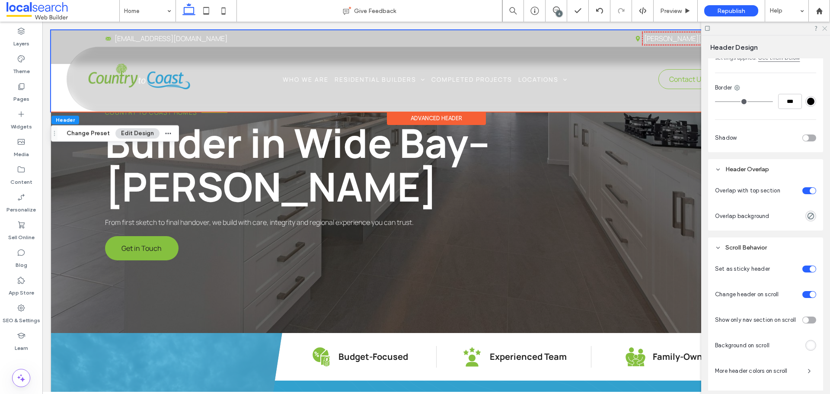
click at [824, 29] on use at bounding box center [824, 28] width 5 height 5
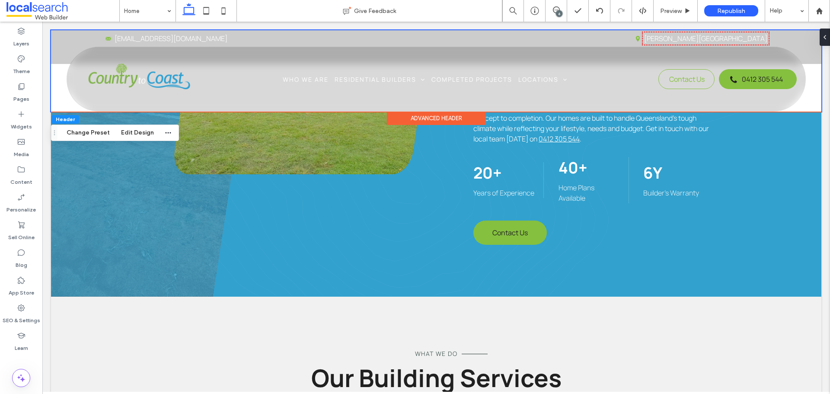
scroll to position [432, 0]
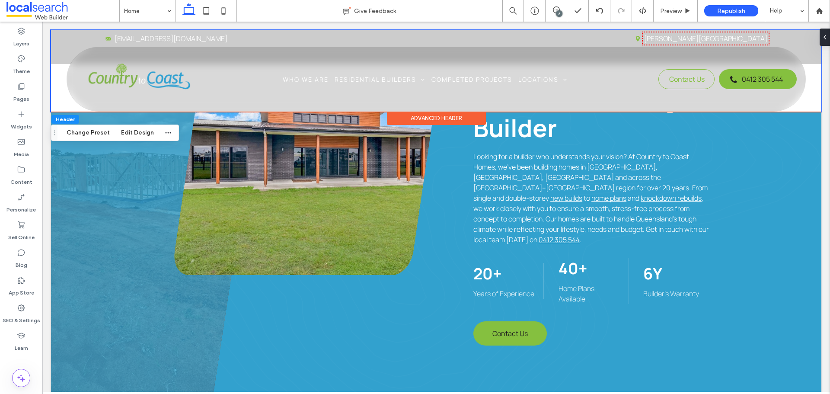
click at [459, 118] on div "Advanced Header" at bounding box center [436, 118] width 99 height 13
click at [467, 119] on div "Advanced Header" at bounding box center [436, 118] width 99 height 13
click at [146, 134] on button "Edit Design" at bounding box center [137, 133] width 44 height 10
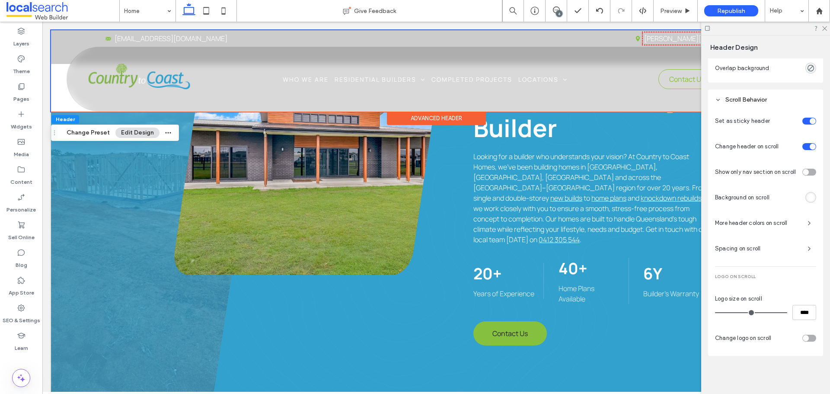
scroll to position [366, 0]
click at [766, 221] on span "More header colors on scroll" at bounding box center [758, 223] width 86 height 9
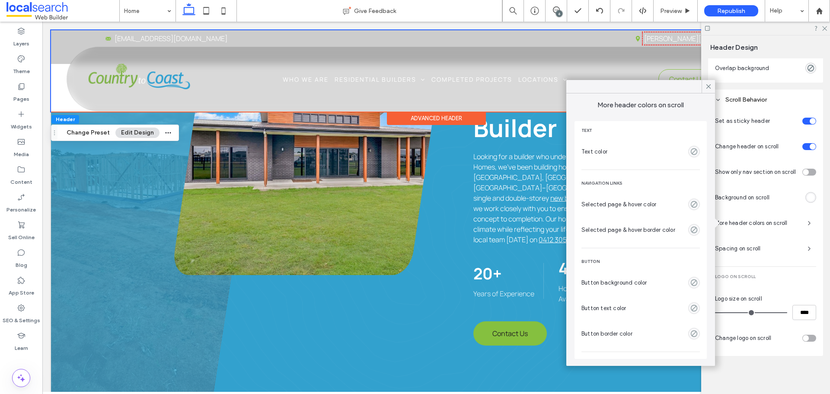
click at [693, 150] on div "empty color" at bounding box center [694, 152] width 12 height 12
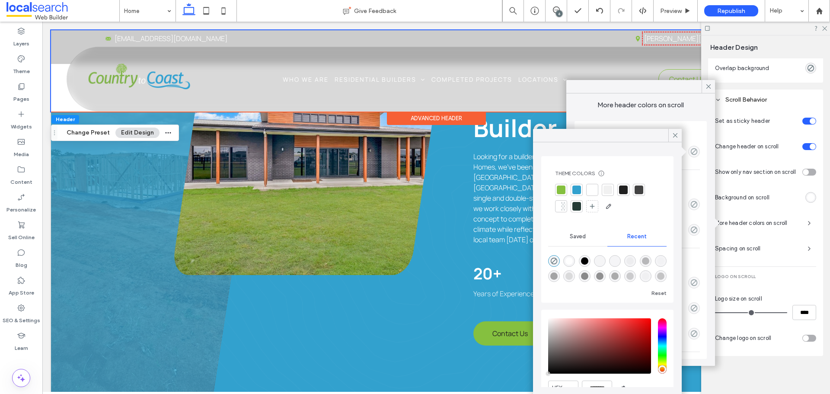
click at [622, 186] on div at bounding box center [623, 189] width 9 height 9
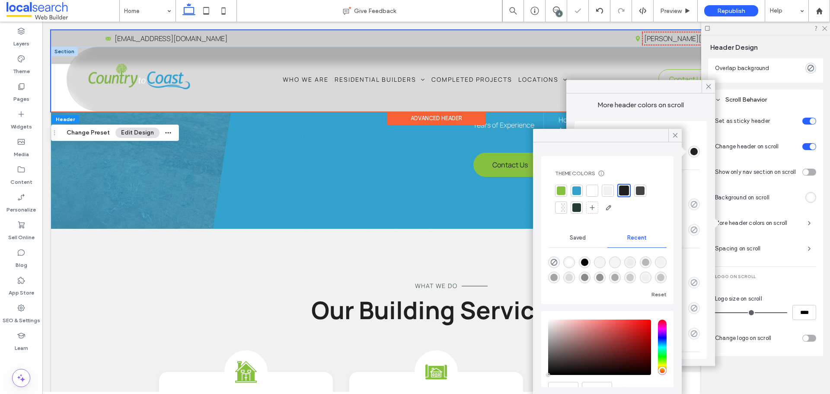
scroll to position [605, 0]
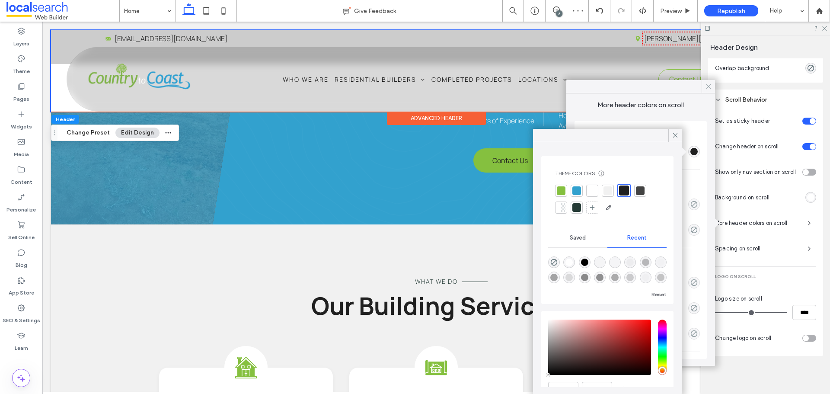
click at [709, 86] on icon at bounding box center [709, 87] width 8 height 8
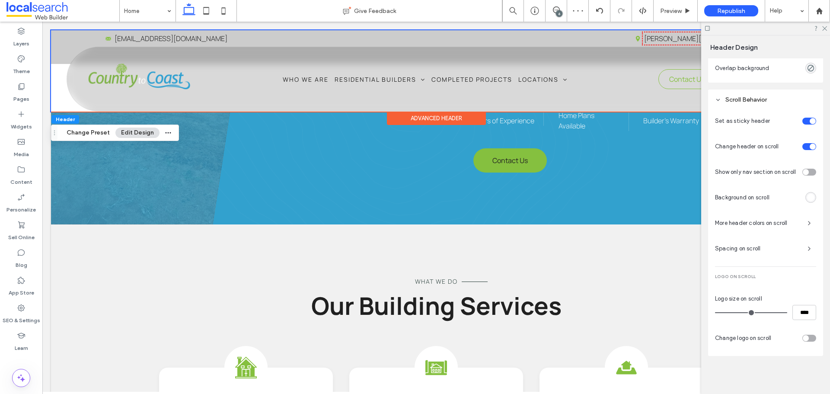
click at [821, 28] on div at bounding box center [765, 28] width 129 height 13
click at [823, 28] on icon at bounding box center [824, 28] width 6 height 6
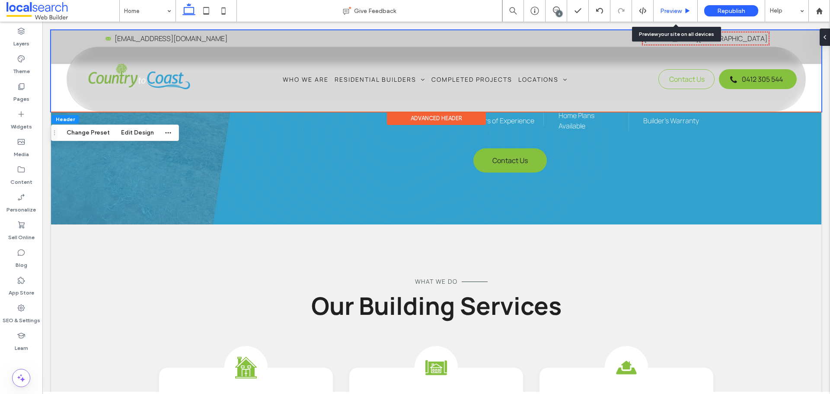
click at [679, 13] on span "Preview" at bounding box center [671, 10] width 22 height 7
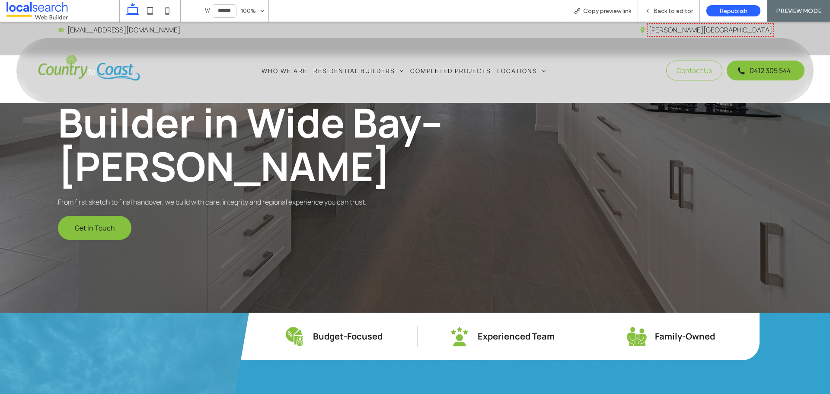
scroll to position [130, 0]
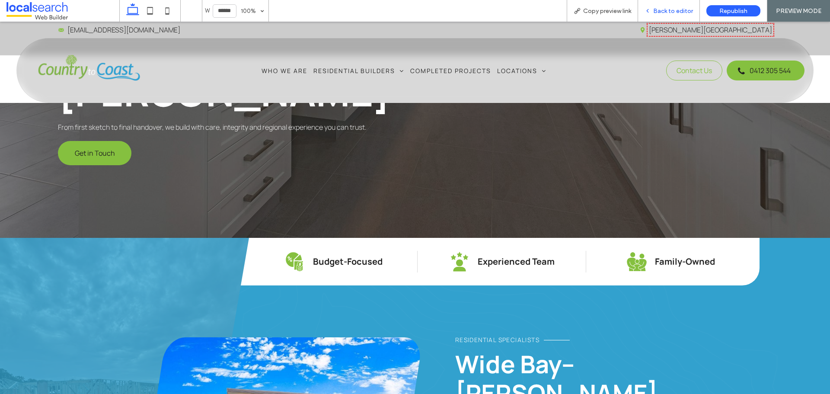
click at [671, 6] on div "Back to editor" at bounding box center [669, 11] width 62 height 22
click at [670, 13] on span "Back to editor" at bounding box center [673, 10] width 40 height 7
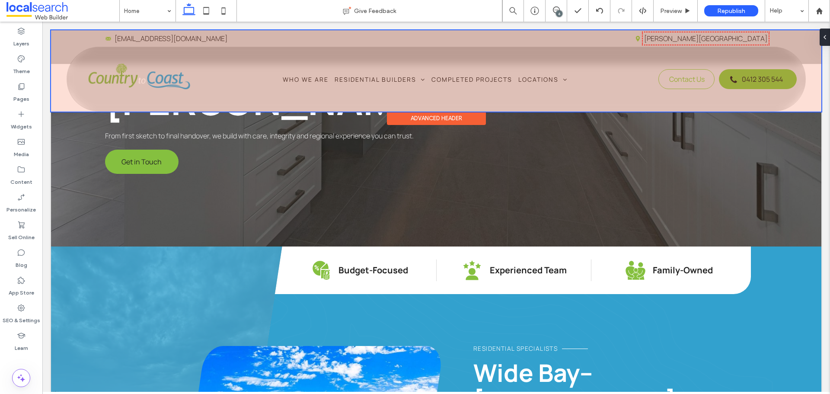
click at [450, 117] on div "Advanced Header" at bounding box center [436, 118] width 99 height 13
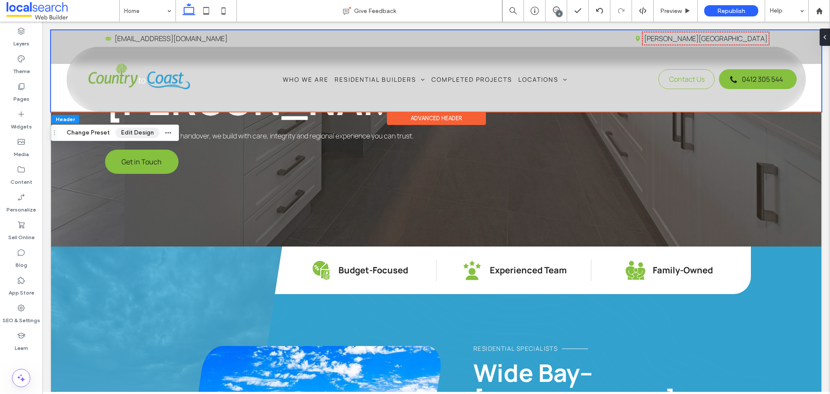
click at [141, 132] on button "Edit Design" at bounding box center [137, 133] width 44 height 10
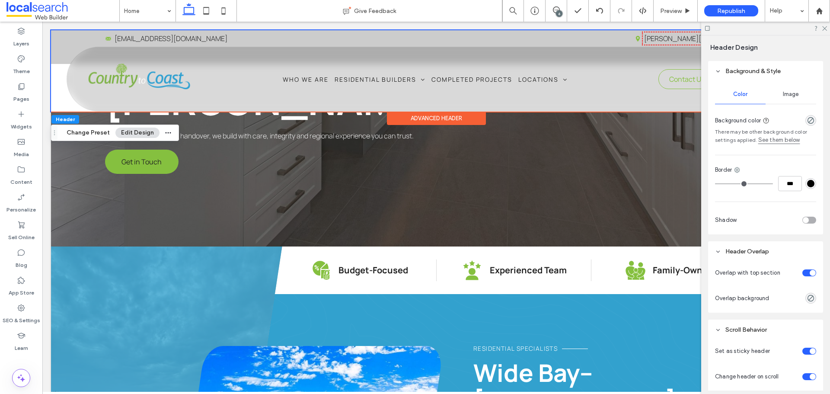
scroll to position [64, 0]
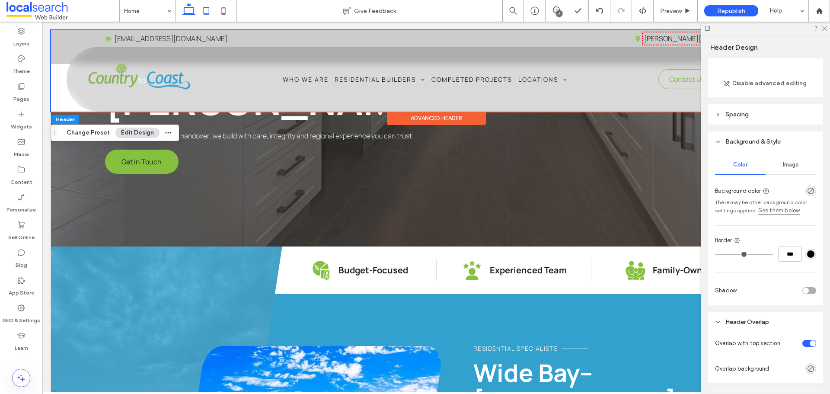
click at [205, 12] on icon at bounding box center [206, 10] width 17 height 17
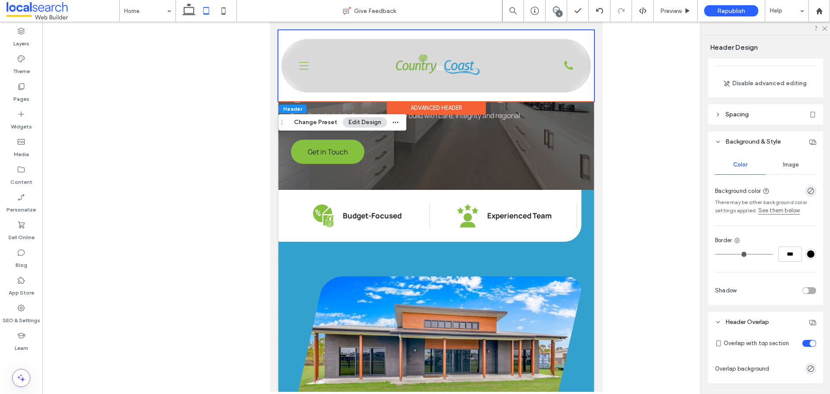
scroll to position [43, 0]
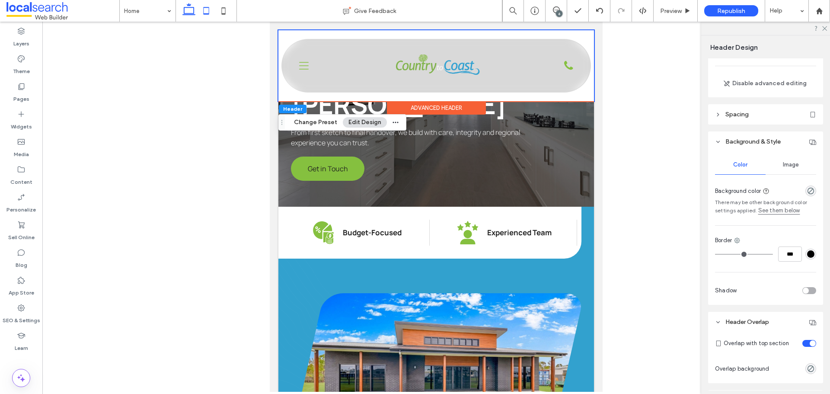
click at [195, 13] on icon at bounding box center [188, 10] width 17 height 17
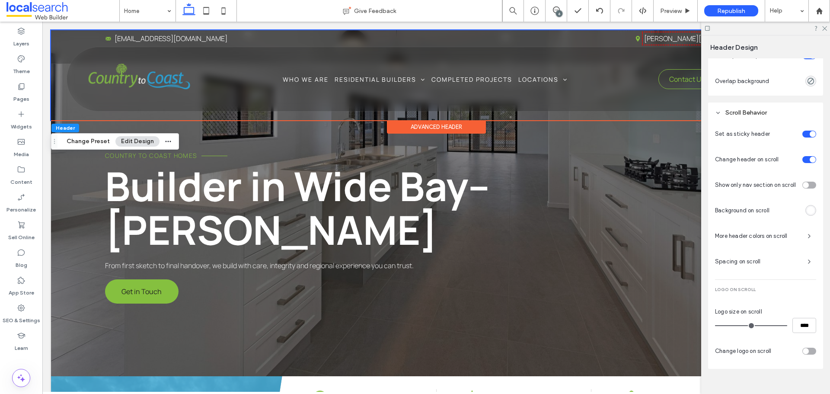
scroll to position [366, 0]
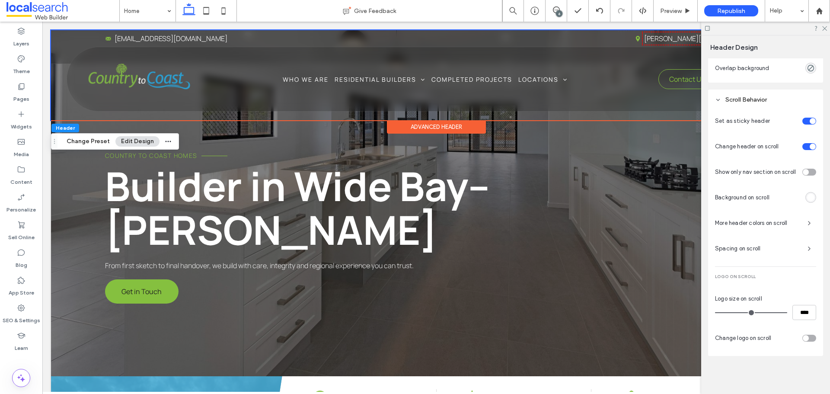
click at [805, 339] on div "toggle" at bounding box center [809, 338] width 14 height 7
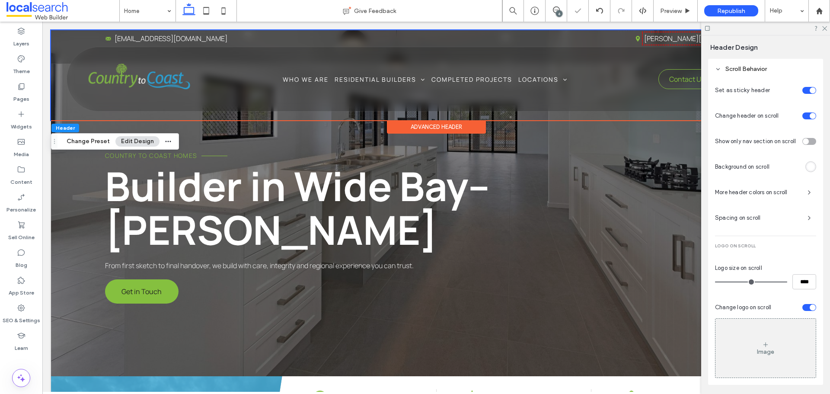
scroll to position [426, 0]
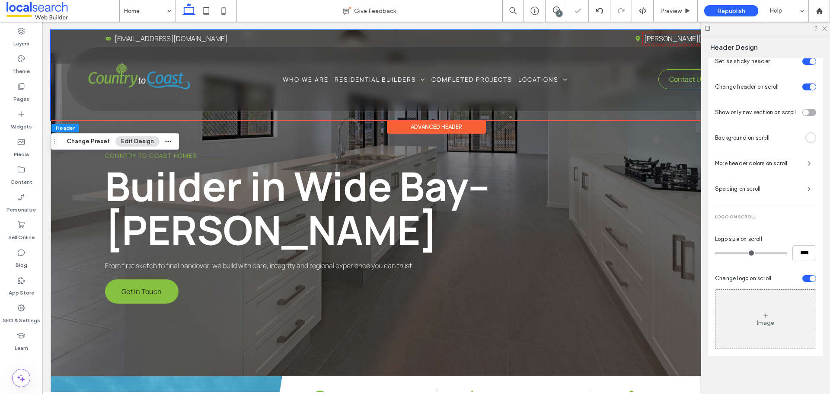
click at [768, 327] on div "Image" at bounding box center [766, 319] width 100 height 57
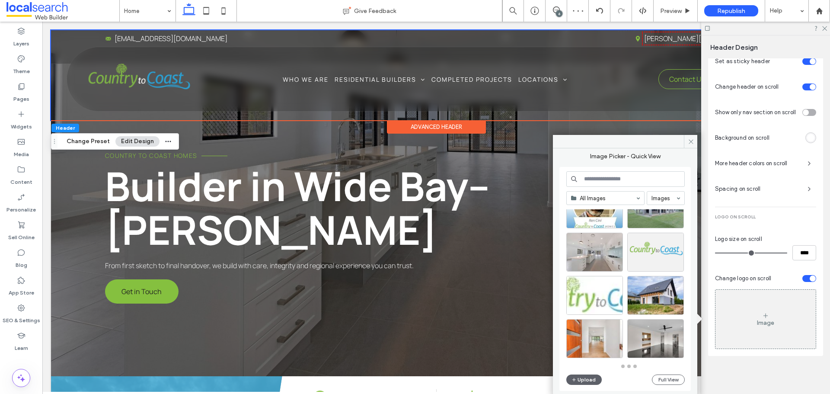
scroll to position [379, 0]
click at [649, 257] on div "Select" at bounding box center [655, 252] width 57 height 39
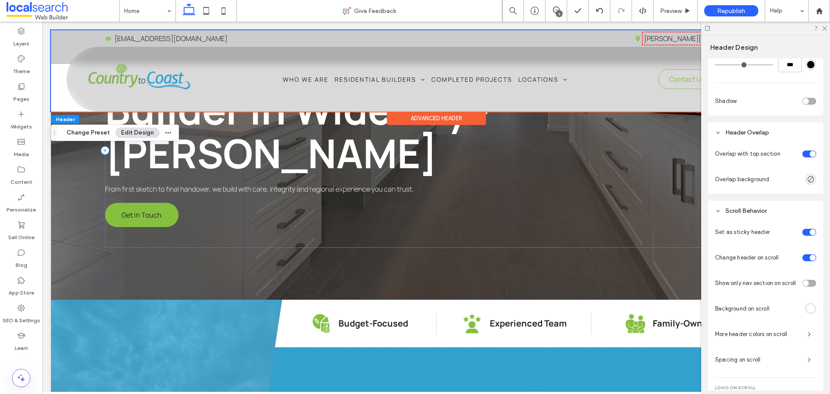
scroll to position [0, 0]
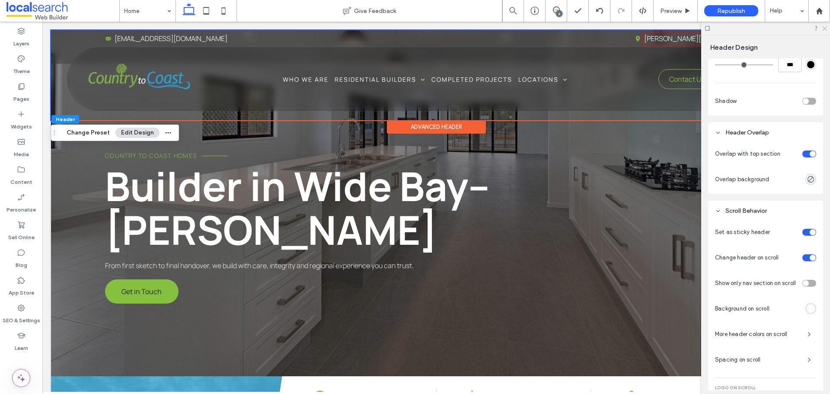
click at [825, 30] on icon at bounding box center [824, 28] width 6 height 6
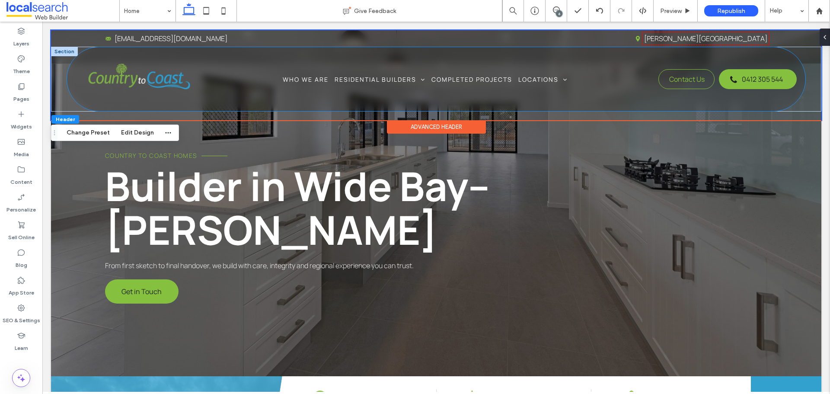
click at [581, 107] on div "Phone Icon Menu Icon Home Who We Are Residential Builders New Homes Home Plans …" at bounding box center [436, 79] width 739 height 64
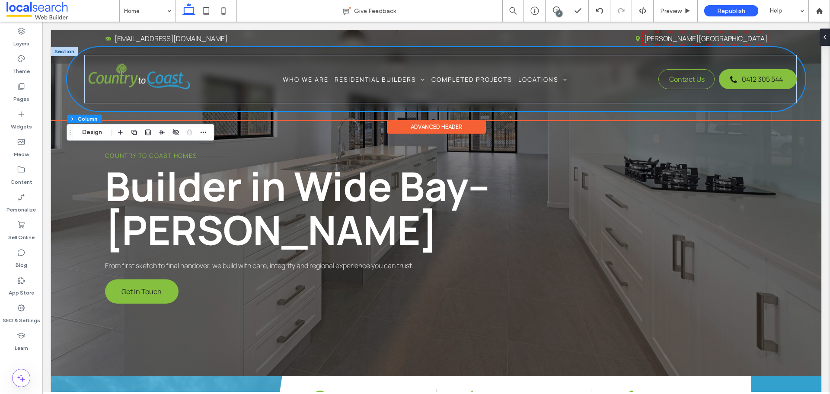
click at [74, 81] on div "Phone Icon Menu Icon Home Who We Are Residential Builders New Homes Home Plans …" at bounding box center [436, 79] width 739 height 64
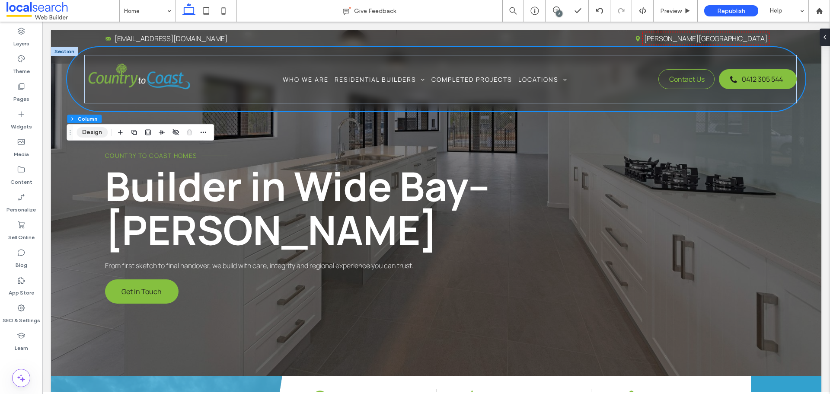
click at [93, 131] on button "Design" at bounding box center [92, 132] width 31 height 10
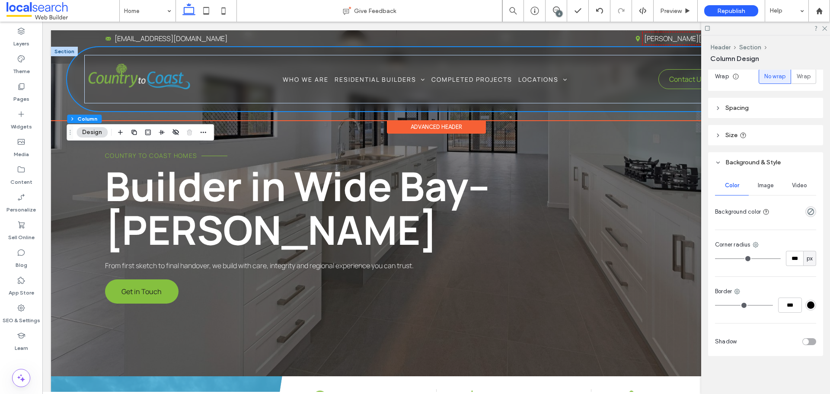
click at [617, 104] on div "Phone Icon Menu Icon Home Who We Are Residential Builders New Homes Home Plans …" at bounding box center [436, 79] width 739 height 64
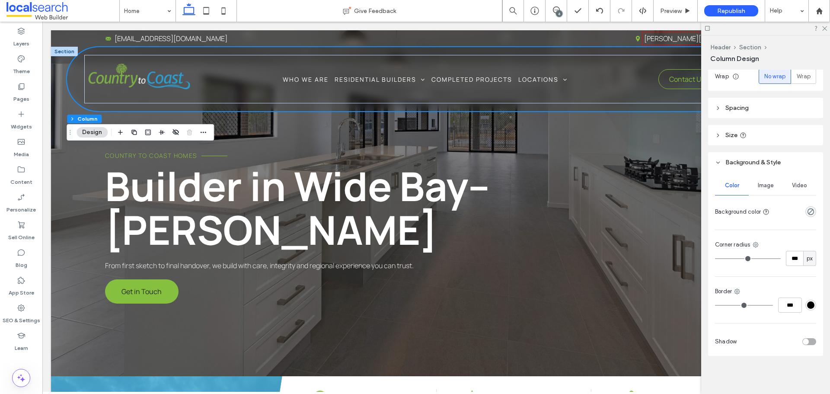
scroll to position [89, 0]
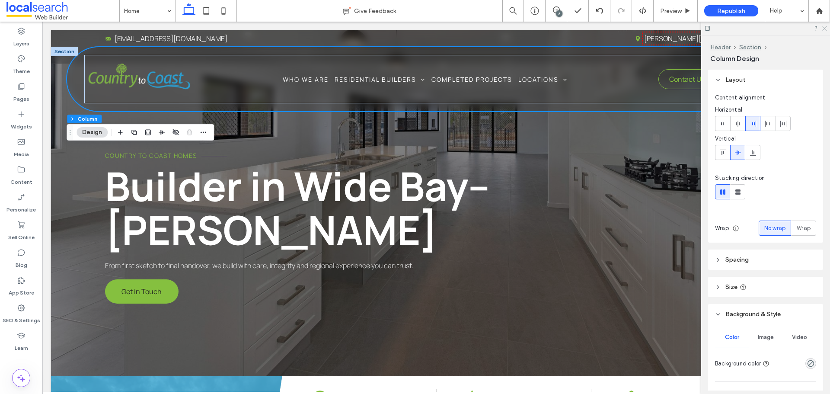
click at [825, 29] on icon at bounding box center [824, 28] width 6 height 6
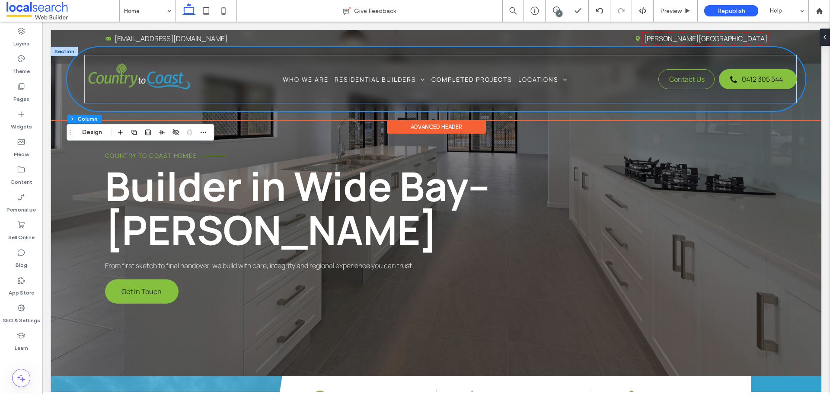
click at [419, 121] on div "Advanced Header" at bounding box center [436, 126] width 99 height 13
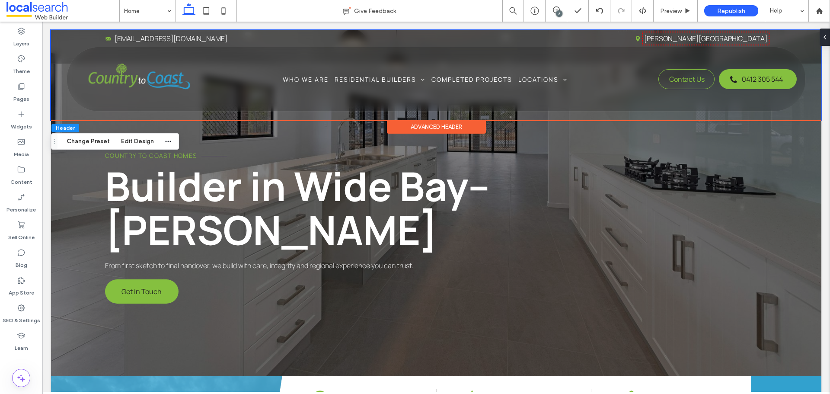
click at [420, 122] on div "Advanced Header" at bounding box center [436, 126] width 99 height 13
click at [421, 125] on div "Advanced Header" at bounding box center [436, 126] width 99 height 13
click at [127, 143] on button "Edit Design" at bounding box center [137, 141] width 44 height 10
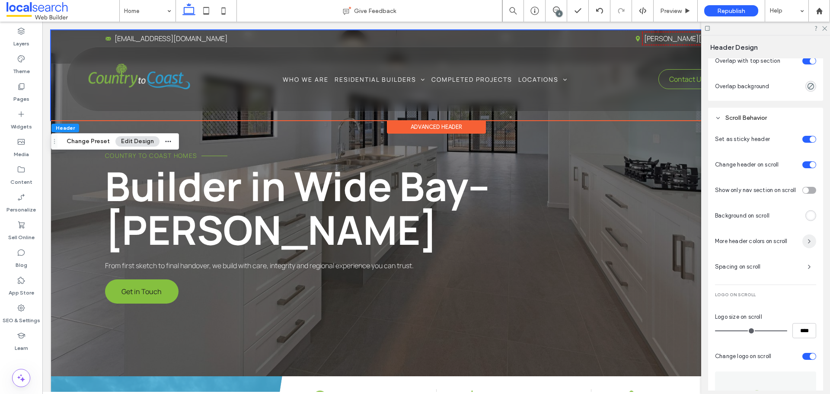
click at [807, 244] on icon "button" at bounding box center [809, 241] width 7 height 7
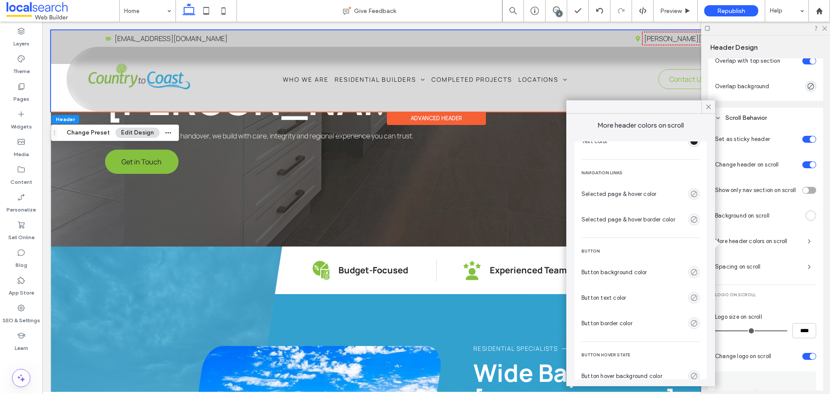
scroll to position [43, 0]
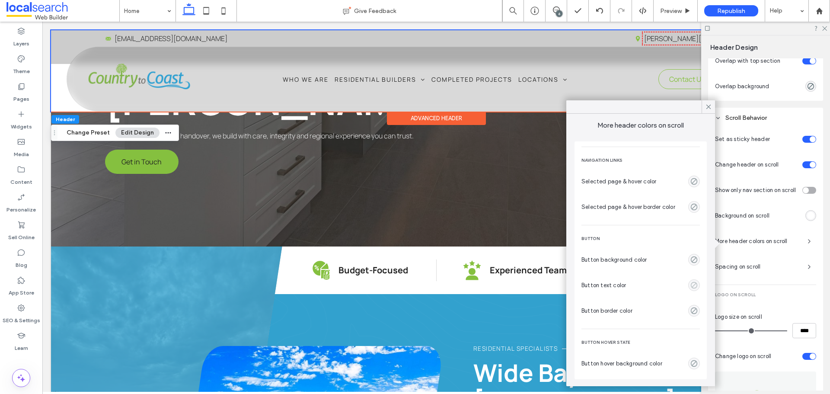
click at [691, 285] on use "empty color" at bounding box center [694, 285] width 6 height 6
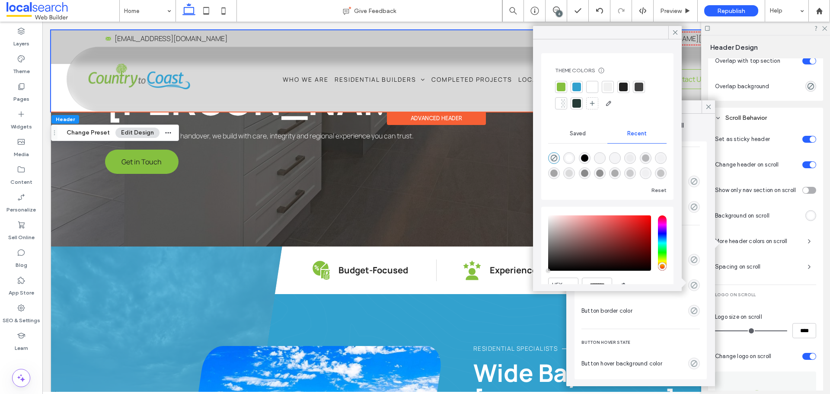
click at [576, 86] on div at bounding box center [576, 87] width 9 height 9
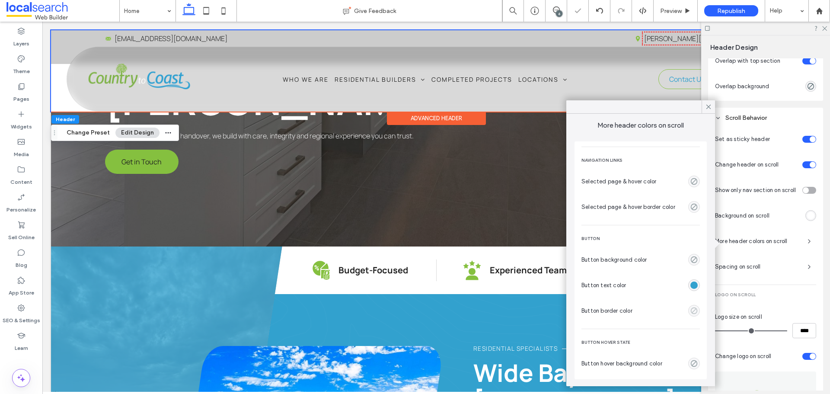
click at [690, 311] on icon "empty color" at bounding box center [693, 310] width 7 height 7
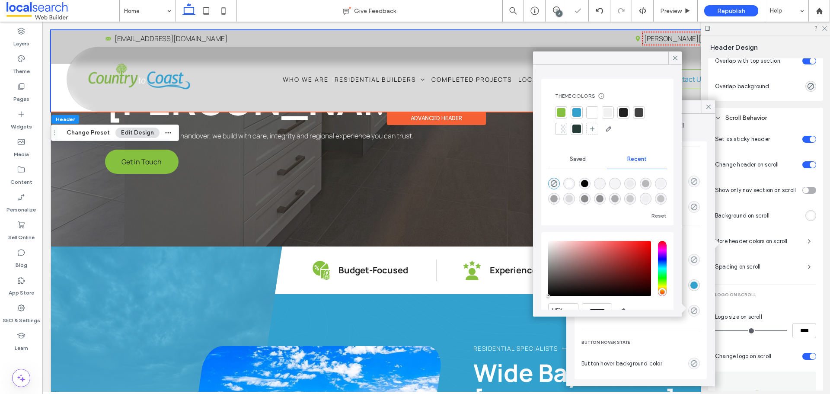
click at [577, 111] on div at bounding box center [576, 112] width 9 height 9
click at [823, 28] on icon at bounding box center [824, 28] width 6 height 6
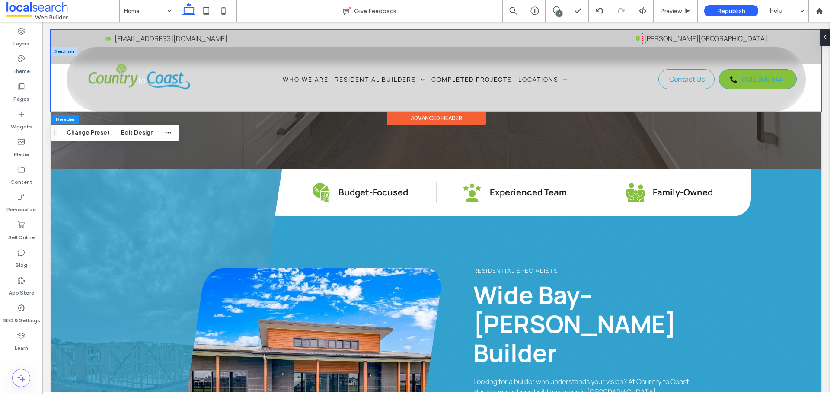
scroll to position [259, 0]
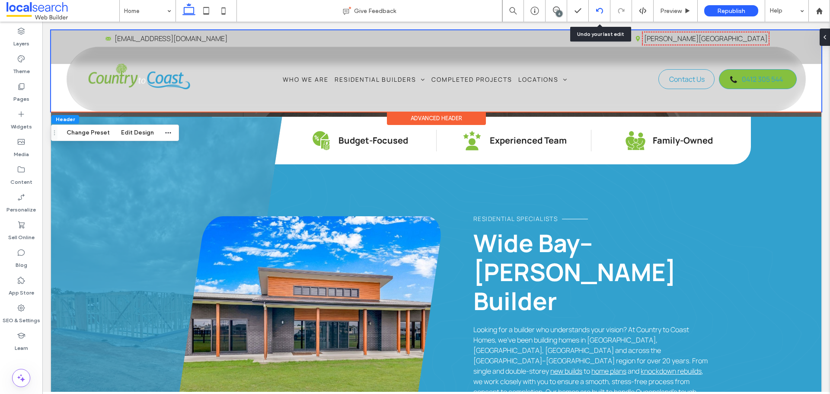
click at [597, 3] on div at bounding box center [600, 11] width 22 height 22
click at [601, 8] on use at bounding box center [599, 11] width 7 height 6
click at [597, 8] on icon at bounding box center [599, 10] width 7 height 7
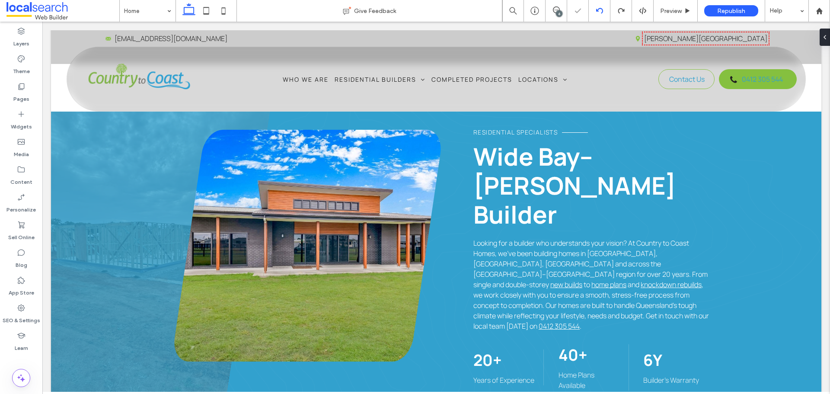
scroll to position [0, 0]
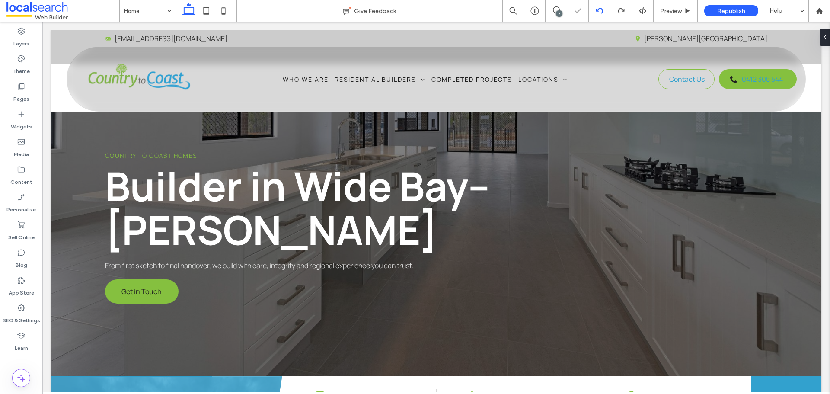
click at [597, 15] on div at bounding box center [600, 11] width 22 height 22
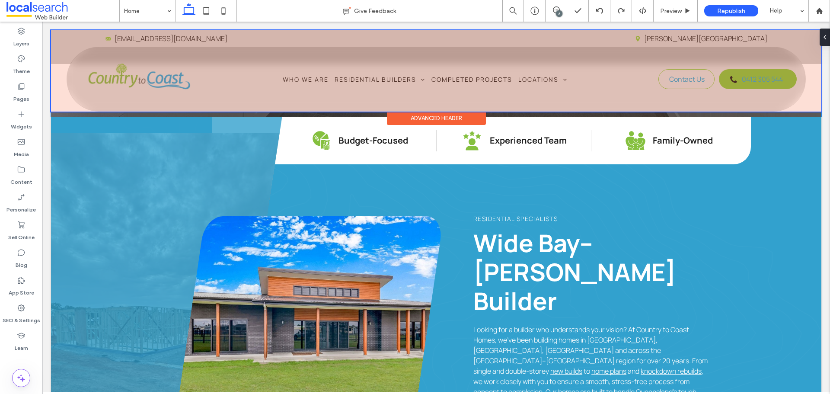
scroll to position [346, 0]
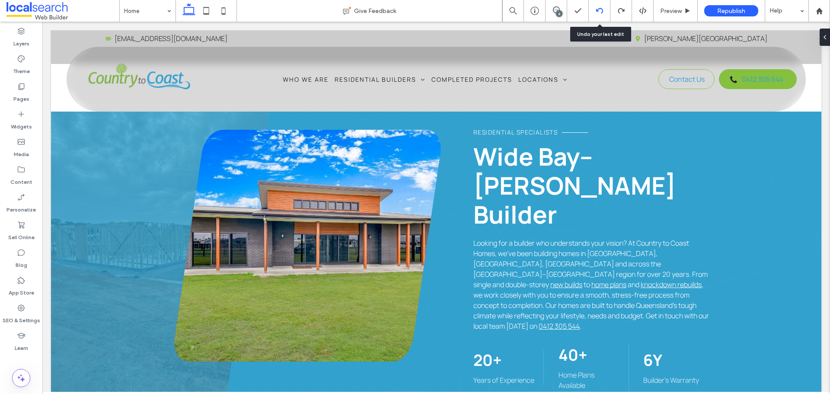
click at [602, 6] on div at bounding box center [600, 11] width 22 height 22
click at [601, 9] on use at bounding box center [599, 11] width 7 height 6
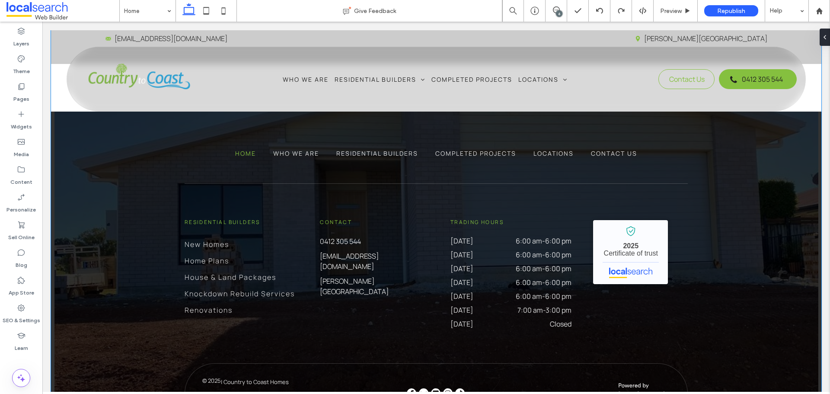
scroll to position [2420, 0]
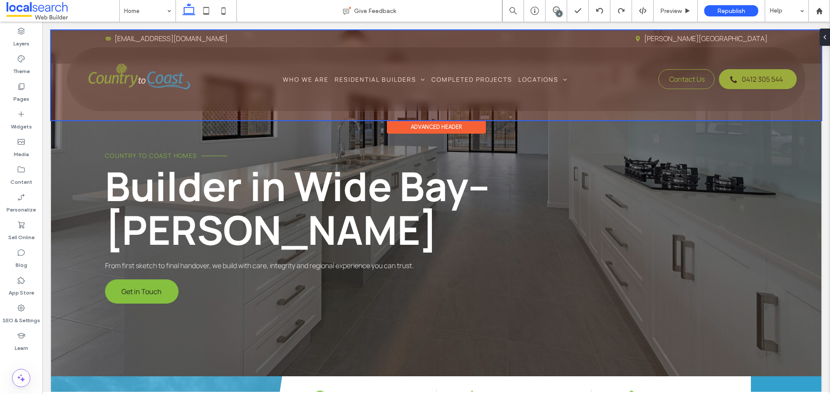
click at [457, 125] on div "Advanced Header" at bounding box center [436, 126] width 99 height 13
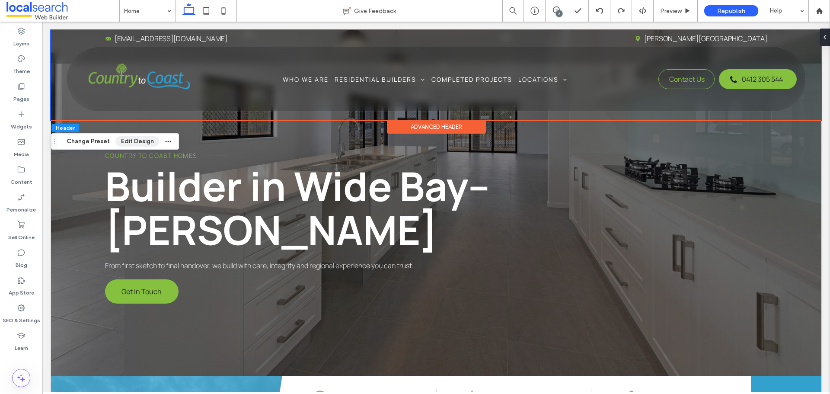
click at [137, 144] on button "Edit Design" at bounding box center [137, 141] width 44 height 10
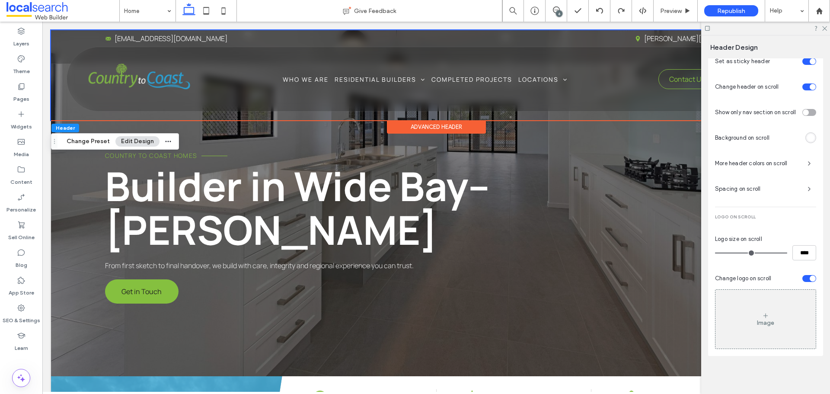
scroll to position [426, 0]
click at [786, 322] on div "Image" at bounding box center [766, 319] width 100 height 57
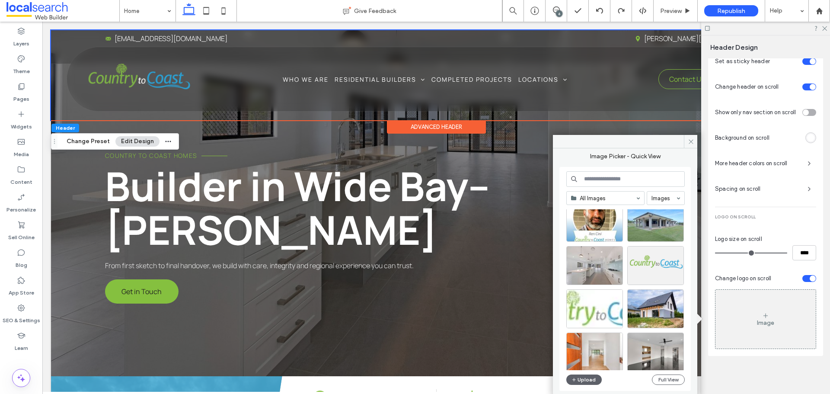
scroll to position [371, 0]
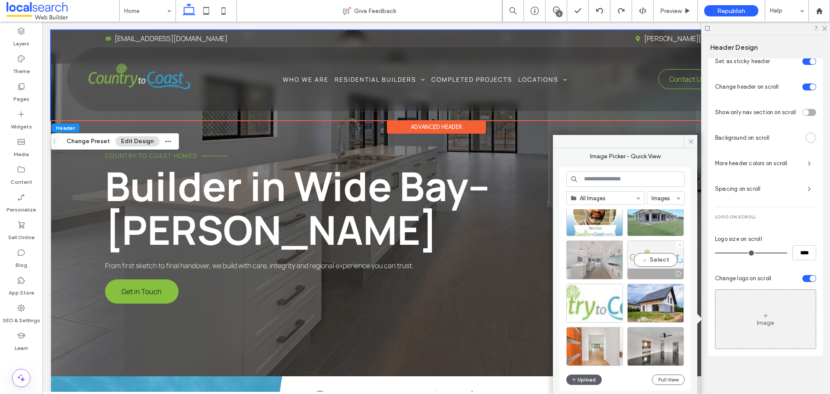
click at [664, 243] on div "Select" at bounding box center [655, 259] width 57 height 39
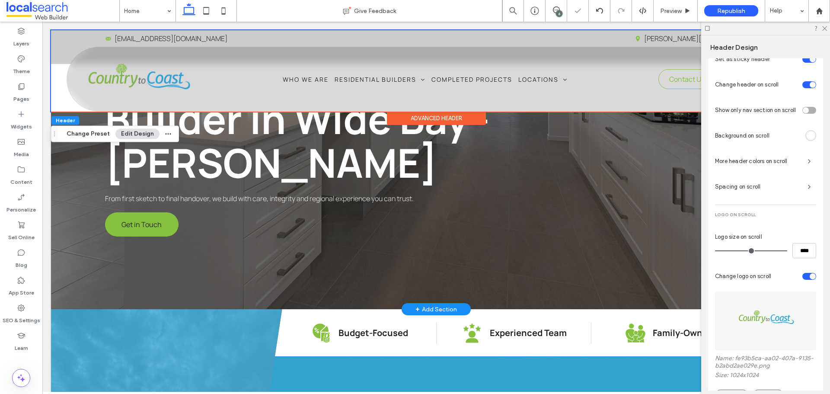
scroll to position [173, 0]
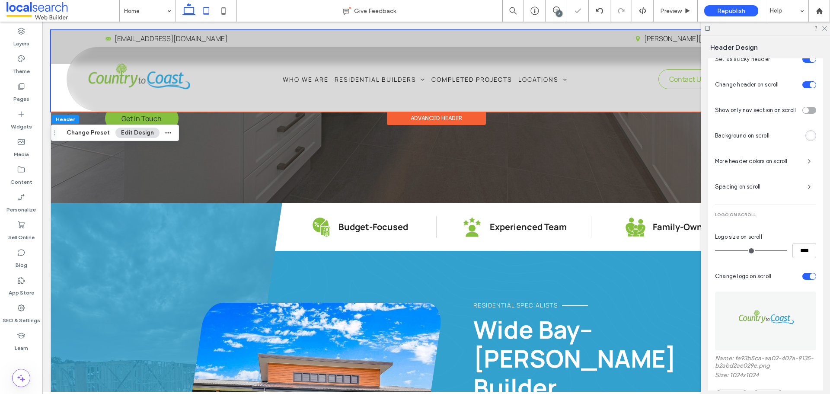
click at [202, 10] on icon at bounding box center [206, 10] width 17 height 17
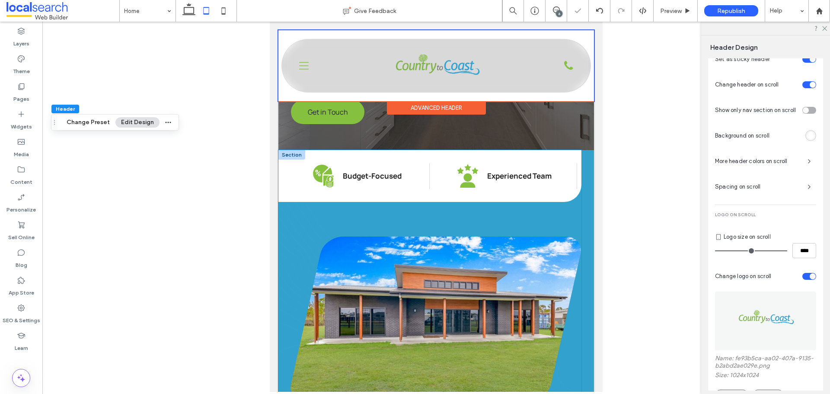
scroll to position [86, 0]
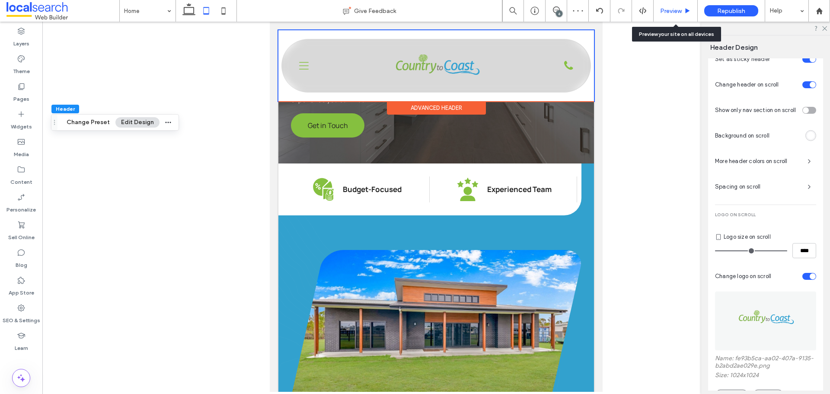
click at [670, 12] on span "Preview" at bounding box center [671, 10] width 22 height 7
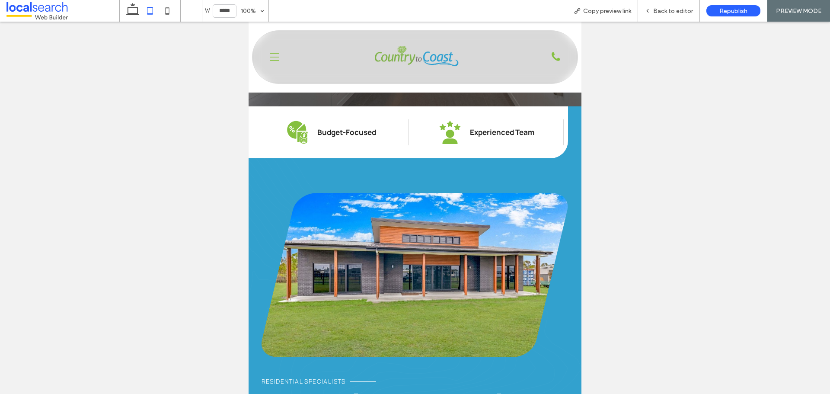
scroll to position [173, 0]
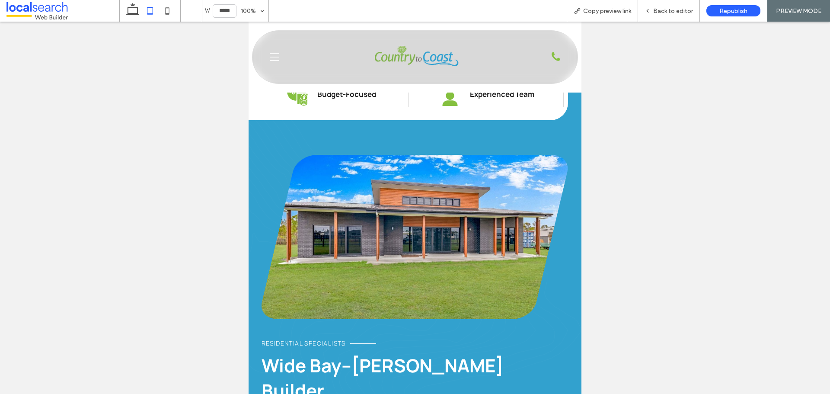
click at [272, 58] on icon "Menu Icon" at bounding box center [275, 57] width 10 height 13
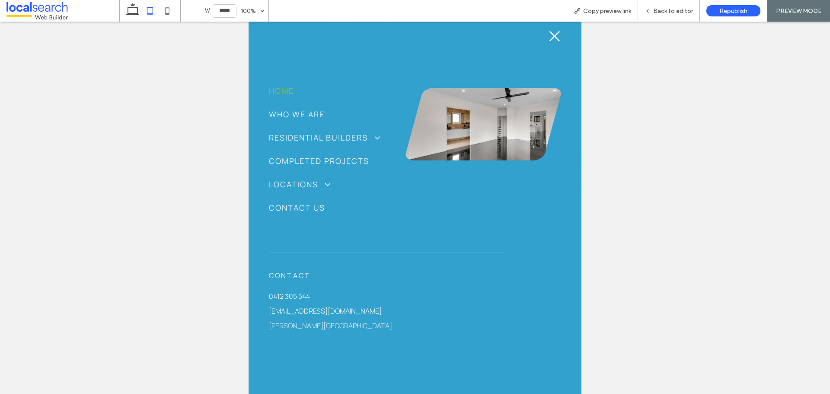
click at [548, 38] on icon "Close Icon" at bounding box center [554, 36] width 13 height 13
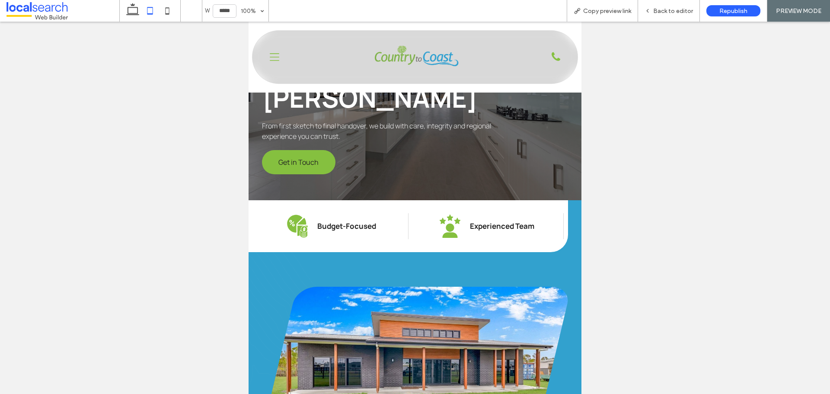
scroll to position [201, 0]
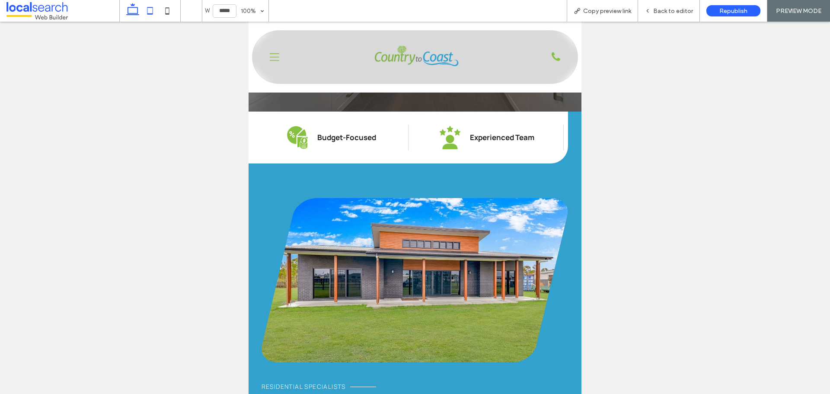
click at [134, 13] on icon at bounding box center [132, 10] width 17 height 17
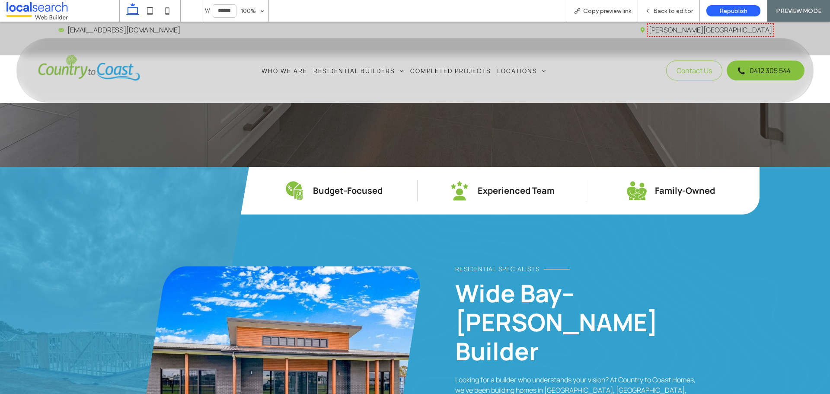
type input "******"
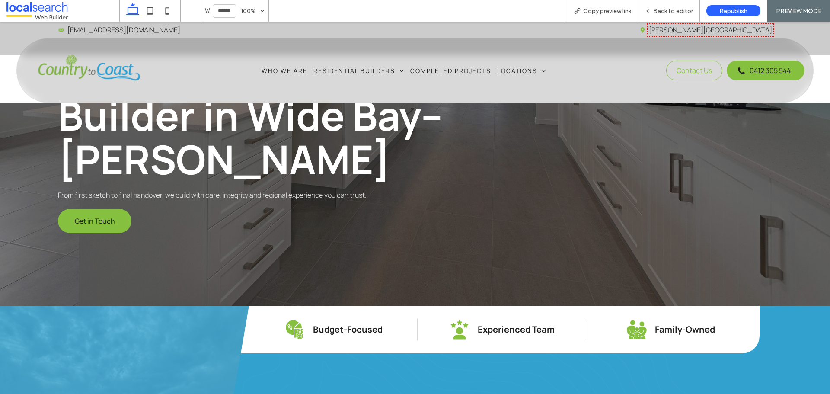
scroll to position [0, 0]
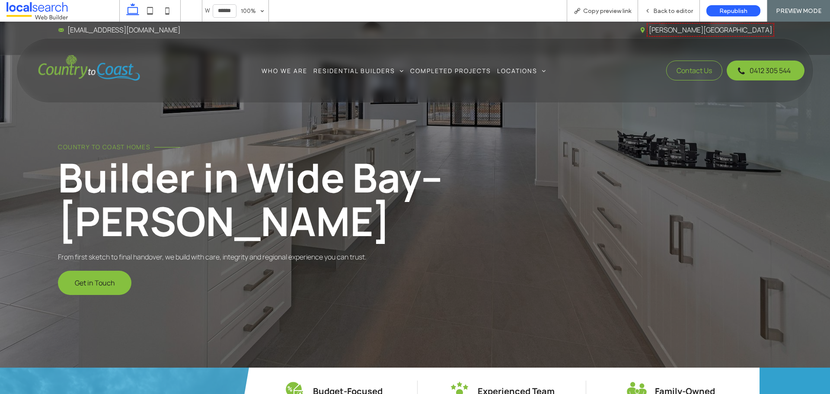
click at [336, 91] on div "Home Who We Are Residential Builders New Homes Home Plans House & Land Packages…" at bounding box center [419, 70] width 770 height 48
click at [672, 13] on span "Back to editor" at bounding box center [673, 10] width 40 height 7
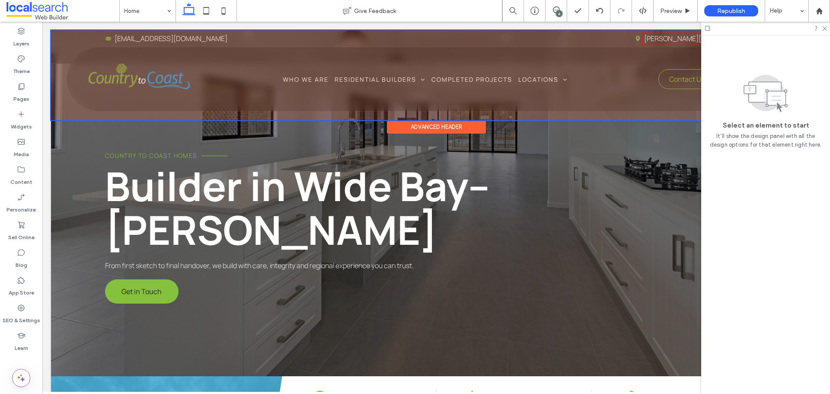
click at [515, 102] on div at bounding box center [436, 75] width 770 height 90
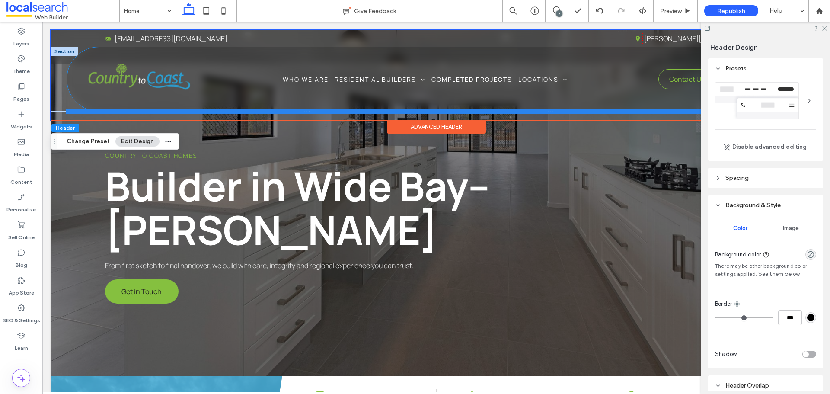
click at [504, 109] on div at bounding box center [432, 111] width 733 height 4
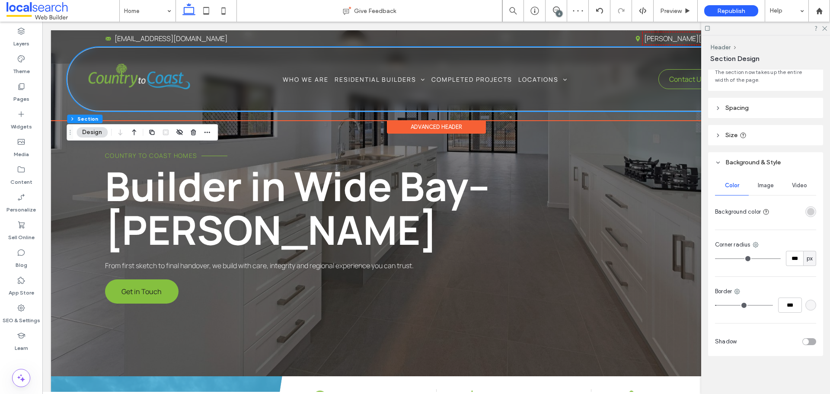
click at [809, 214] on div "rgba(0, 0, 0, 0.15)" at bounding box center [810, 211] width 7 height 7
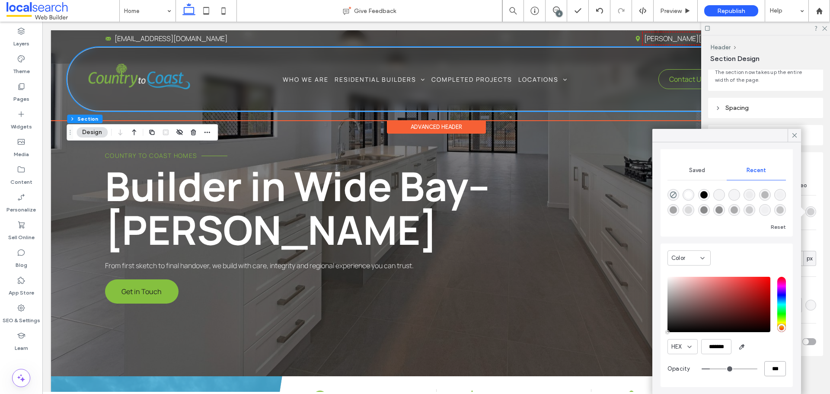
click at [769, 368] on input "***" at bounding box center [775, 368] width 22 height 15
click at [764, 368] on input "***" at bounding box center [775, 368] width 22 height 15
type input "***"
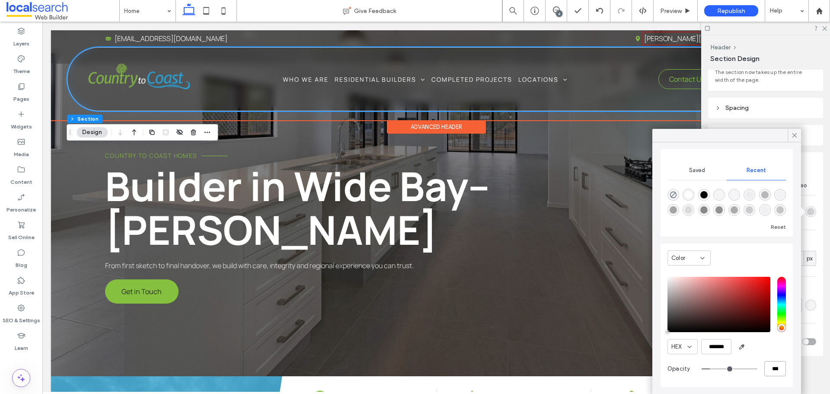
type input "*"
type input "**"
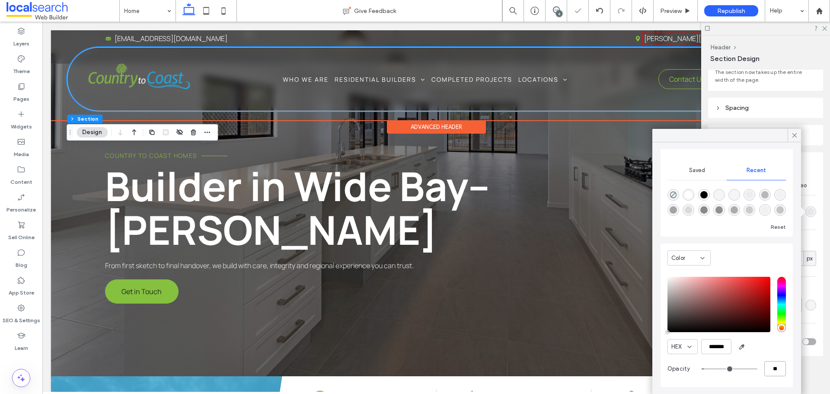
type input "***"
type input "**"
type input "***"
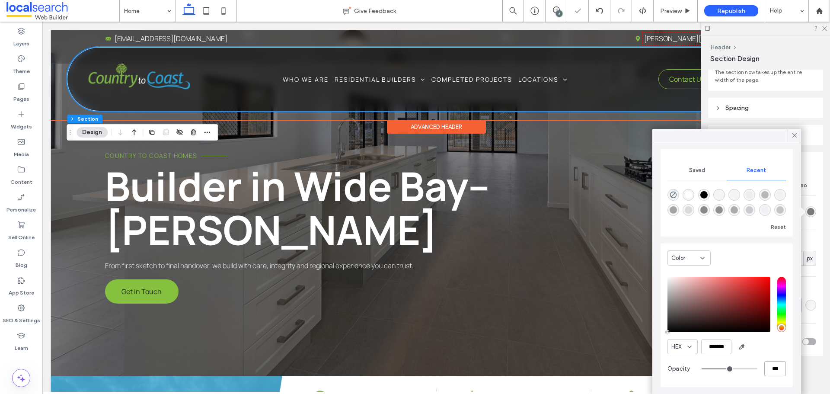
type input "***"
click at [794, 127] on header "Size" at bounding box center [765, 135] width 115 height 20
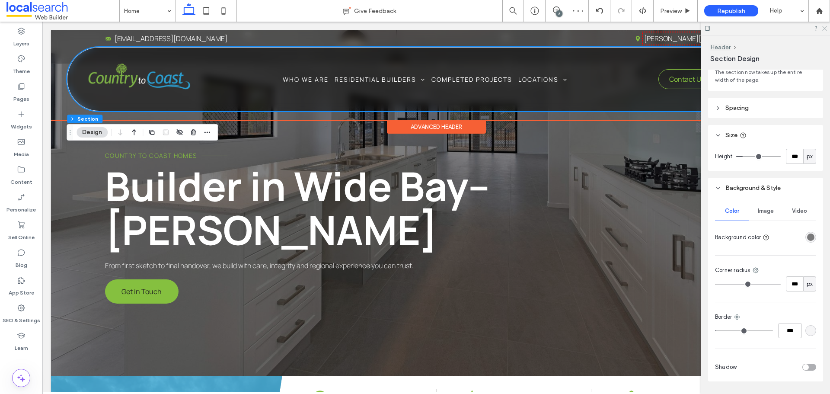
click at [825, 27] on icon at bounding box center [824, 28] width 6 height 6
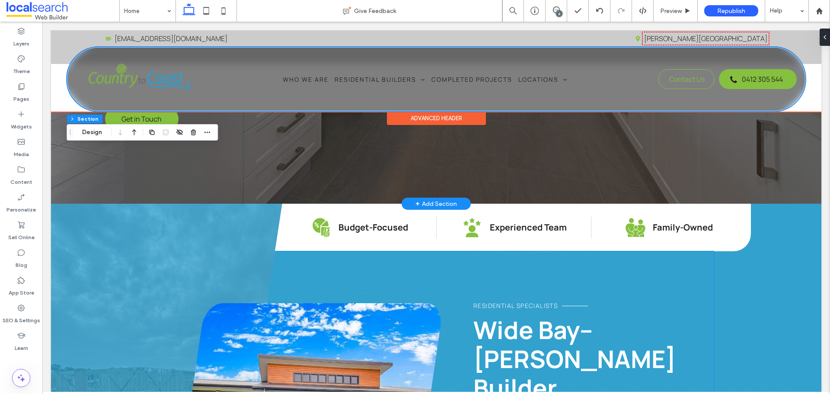
scroll to position [86, 0]
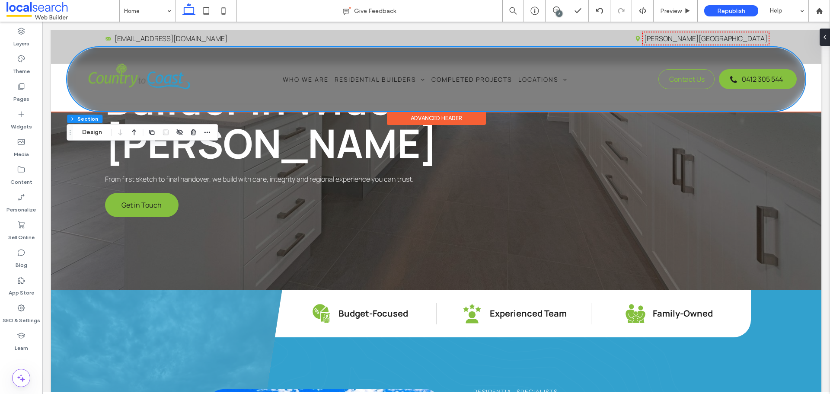
click at [471, 117] on div "Advanced Header" at bounding box center [436, 118] width 99 height 13
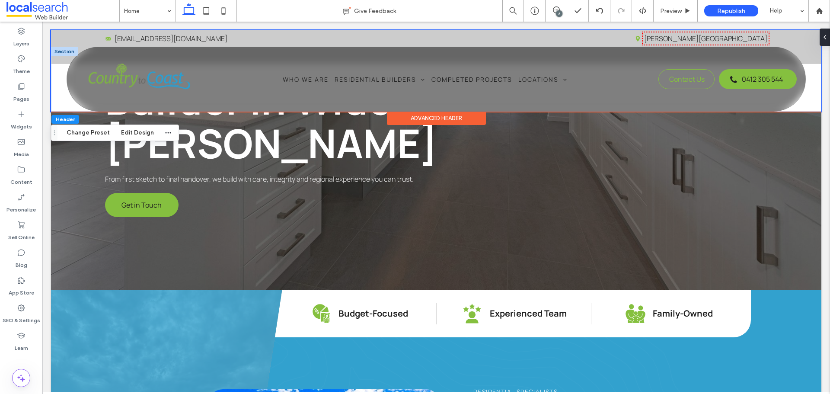
click at [464, 121] on div "Advanced Header" at bounding box center [436, 118] width 99 height 13
click at [132, 137] on button "Edit Design" at bounding box center [137, 133] width 44 height 10
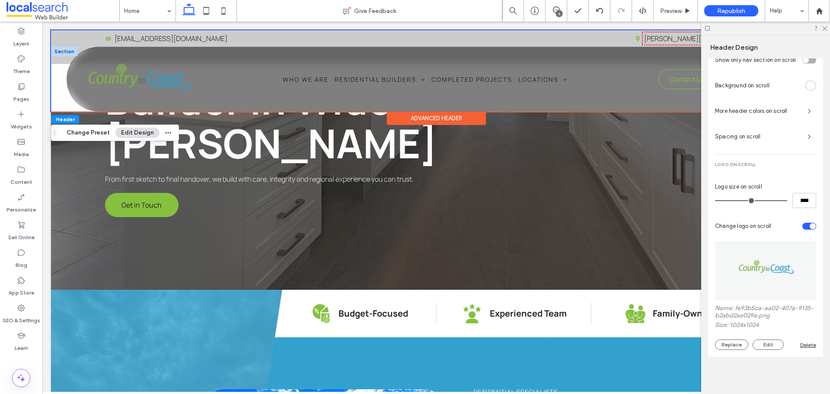
scroll to position [479, 0]
click at [534, 104] on div "Phone Icon Menu Icon Home Who We Are Residential Builders New Homes Home Plans …" at bounding box center [436, 79] width 739 height 64
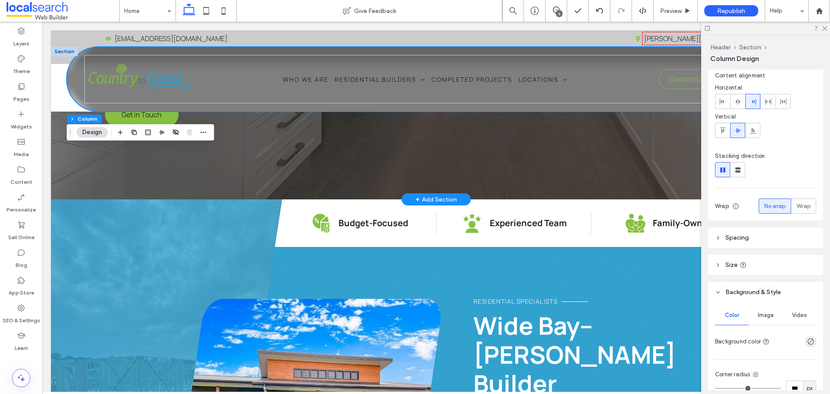
scroll to position [173, 0]
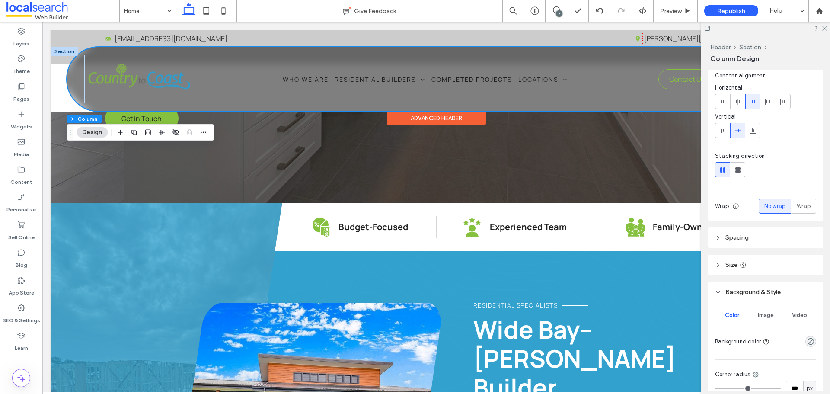
click at [74, 87] on div "Phone Icon Menu Icon Home Who We Are Residential Builders New Homes Home Plans …" at bounding box center [436, 79] width 739 height 64
click at [90, 130] on button "Design" at bounding box center [92, 132] width 31 height 10
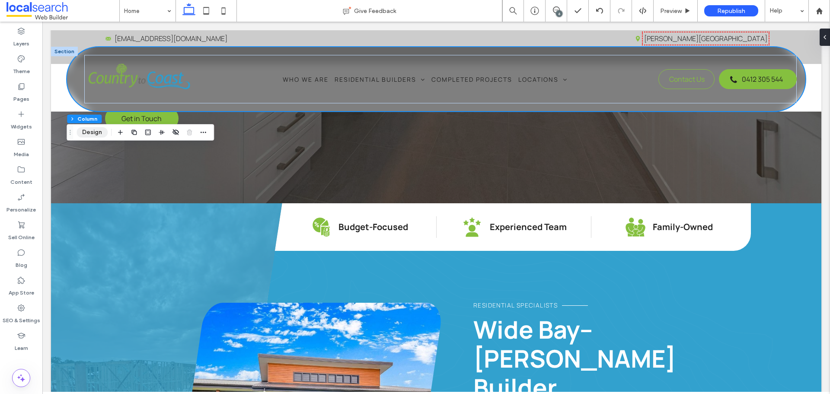
click at [102, 136] on button "Design" at bounding box center [92, 132] width 31 height 10
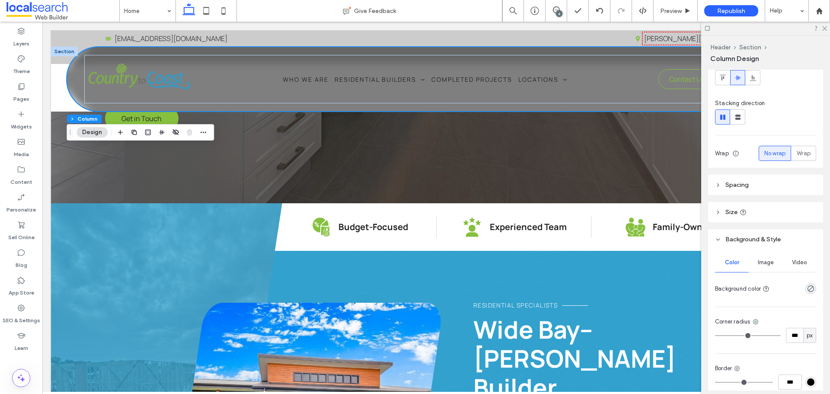
scroll to position [152, 0]
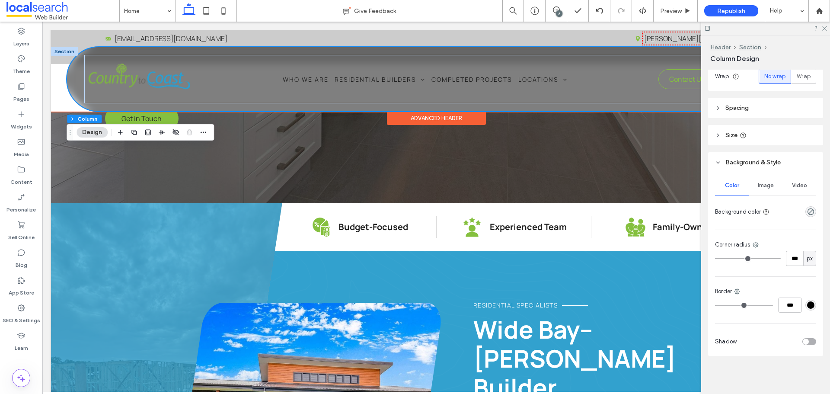
click at [95, 51] on div "Phone Icon Menu Icon Home Who We Are Residential Builders New Homes Home Plans …" at bounding box center [436, 79] width 739 height 64
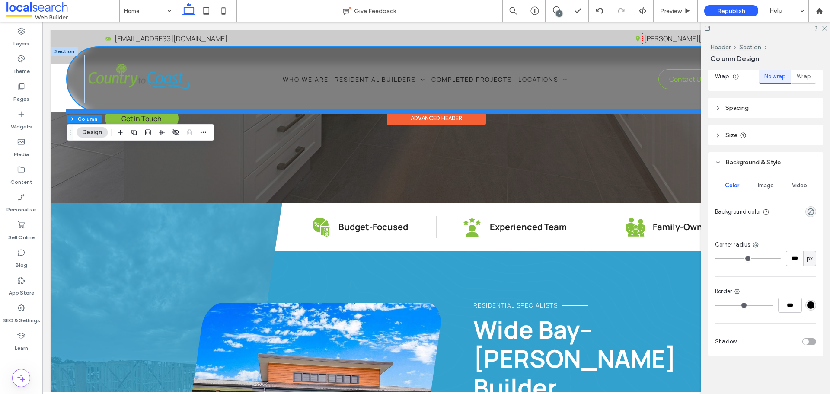
click at [462, 113] on div at bounding box center [432, 111] width 733 height 4
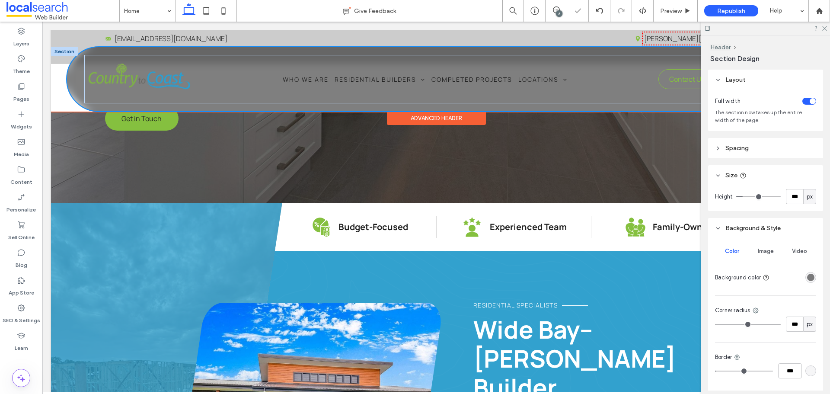
type input "***"
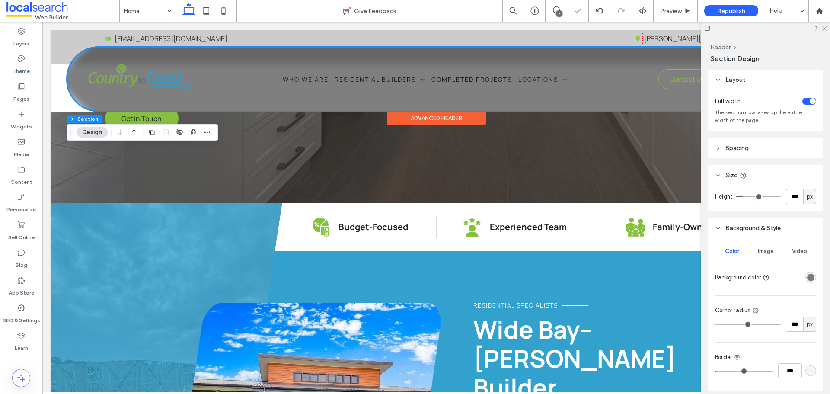
click at [490, 109] on div "Phone Icon Menu Icon Home Who We Are Residential Builders New Homes Home Plans …" at bounding box center [436, 79] width 739 height 64
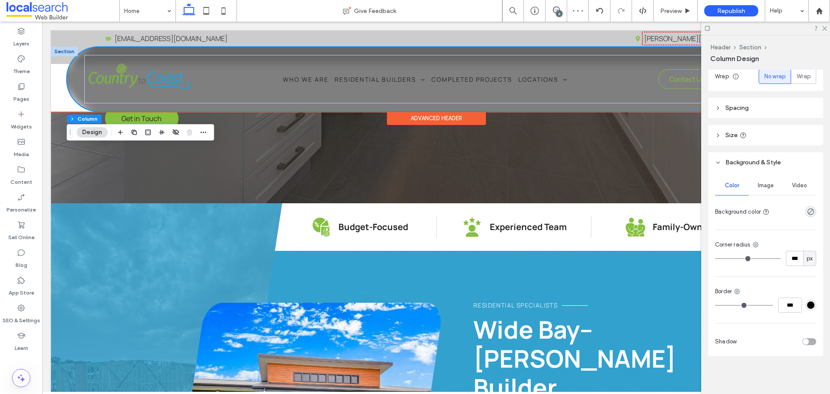
click at [76, 86] on div "Phone Icon Menu Icon Home Who We Are Residential Builders New Homes Home Plans …" at bounding box center [436, 79] width 739 height 64
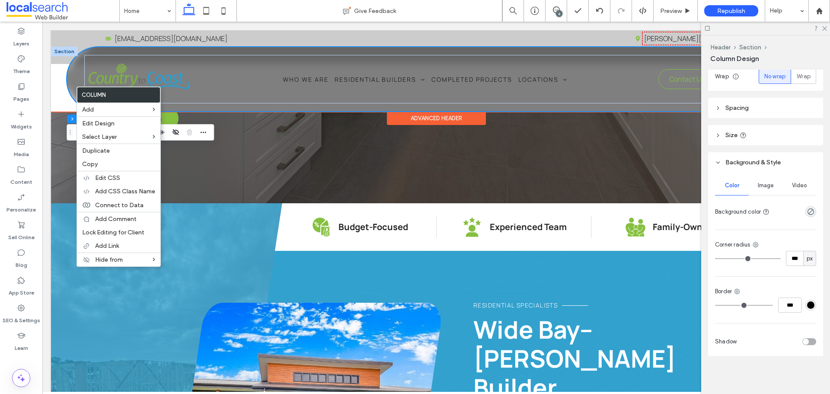
click at [52, 96] on div "Phone Icon Menu Icon Home Who We Are Residential Builders New Homes Home Plans …" at bounding box center [436, 79] width 770 height 65
click at [61, 96] on div "Phone Icon Menu Icon Home Who We Are Residential Builders New Homes Home Plans …" at bounding box center [436, 79] width 770 height 65
click at [75, 74] on div "Phone Icon Menu Icon Home Who We Are Residential Builders New Homes Home Plans …" at bounding box center [436, 79] width 739 height 64
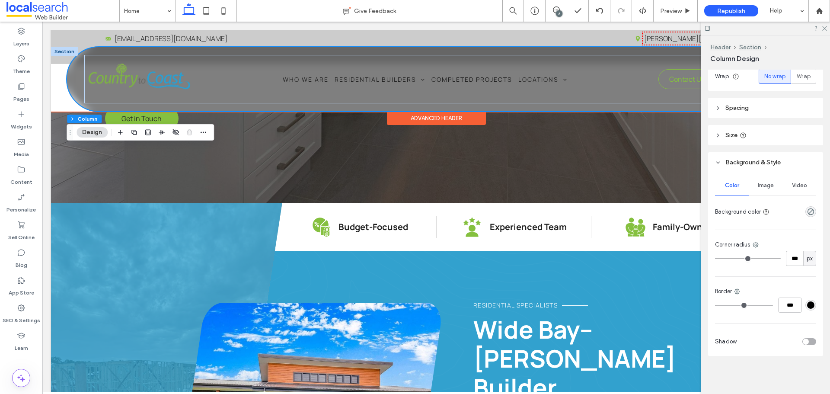
click at [255, 53] on div "Phone Icon Menu Icon Home Who We Are Residential Builders New Homes Home Plans …" at bounding box center [436, 79] width 739 height 64
click at [324, 52] on div "Phone Icon Menu Icon Home Who We Are Residential Builders New Homes Home Plans …" at bounding box center [436, 79] width 739 height 64
click at [74, 64] on div "Phone Icon Menu Icon Home Who We Are Residential Builders New Homes Home Plans …" at bounding box center [436, 79] width 739 height 64
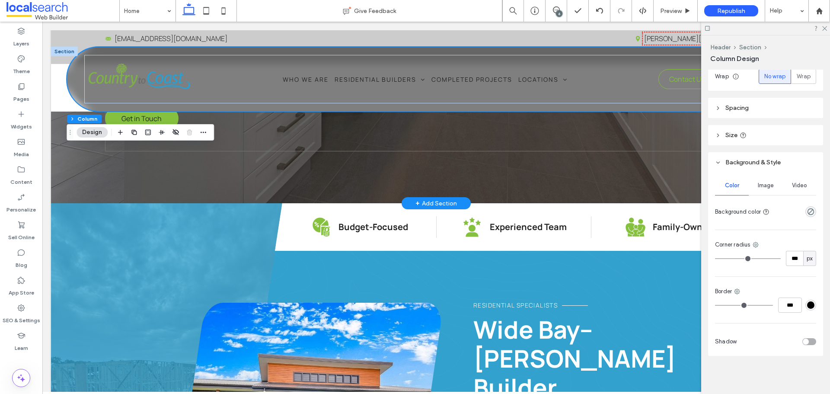
click at [369, 150] on div "Country to Coast Homes Builder in Wide Bay–Burnett From first sketch to final h…" at bounding box center [436, 54] width 663 height 195
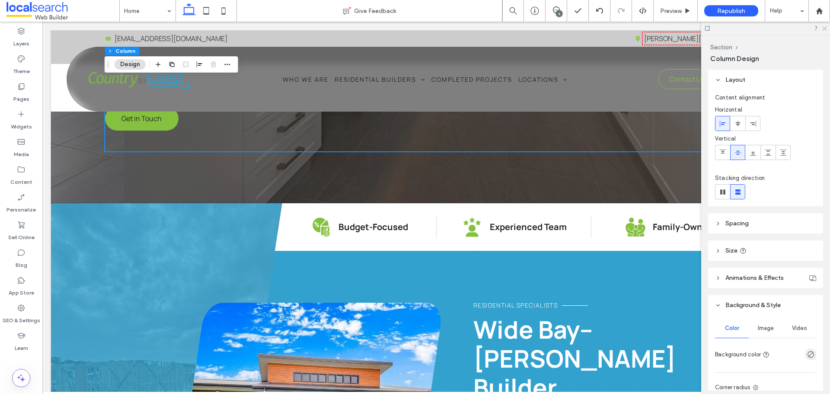
click at [828, 24] on div at bounding box center [765, 28] width 129 height 13
click at [826, 27] on use at bounding box center [824, 28] width 5 height 5
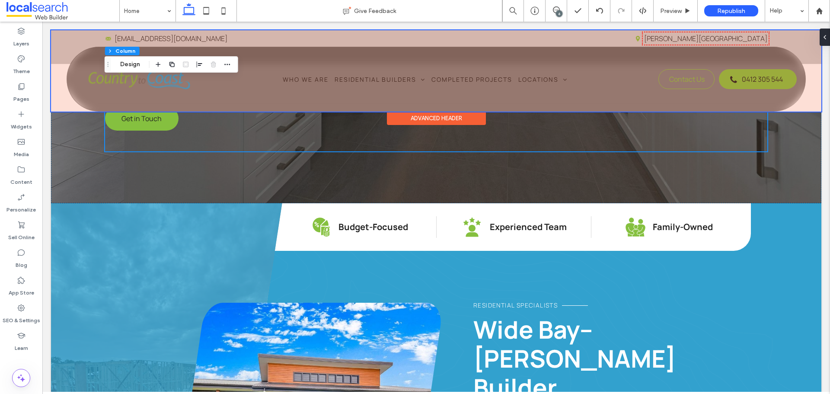
click at [719, 89] on div at bounding box center [436, 70] width 770 height 81
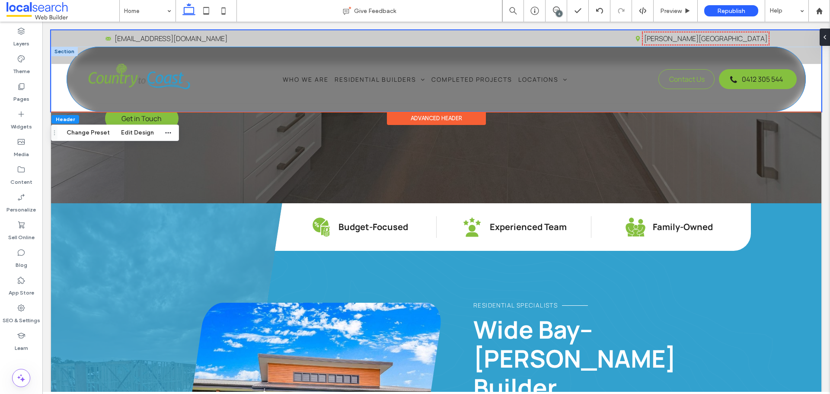
click at [302, 104] on div "Phone Icon Menu Icon Home Who We Are Residential Builders New Homes Home Plans …" at bounding box center [436, 79] width 739 height 64
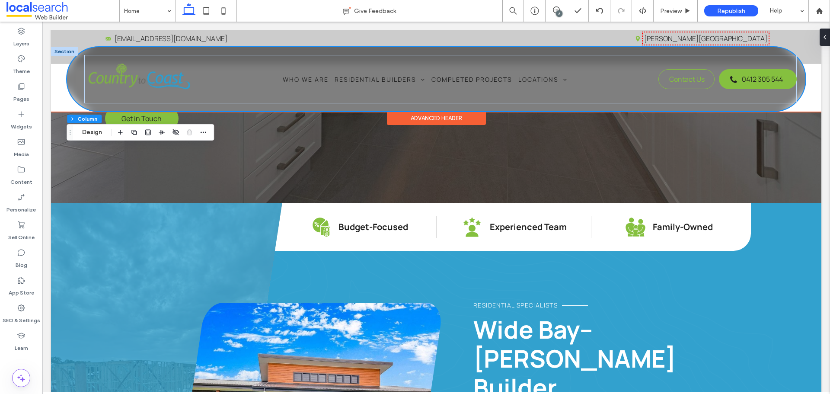
click at [301, 109] on div "Phone Icon Menu Icon Home Who We Are Residential Builders New Homes Home Plans …" at bounding box center [436, 79] width 739 height 64
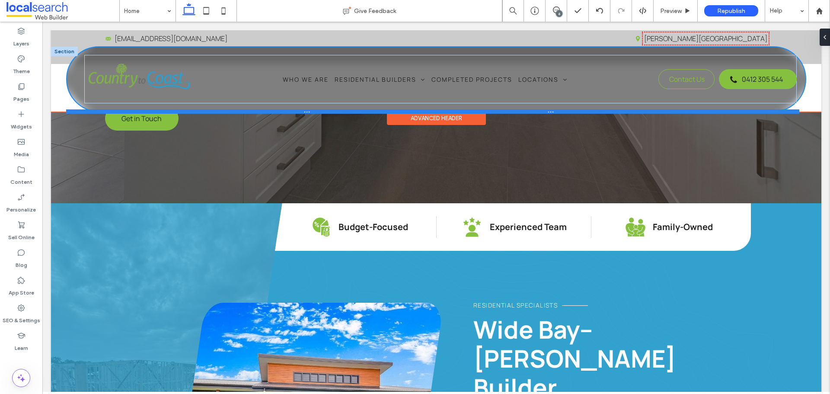
click at [300, 112] on div at bounding box center [432, 111] width 733 height 4
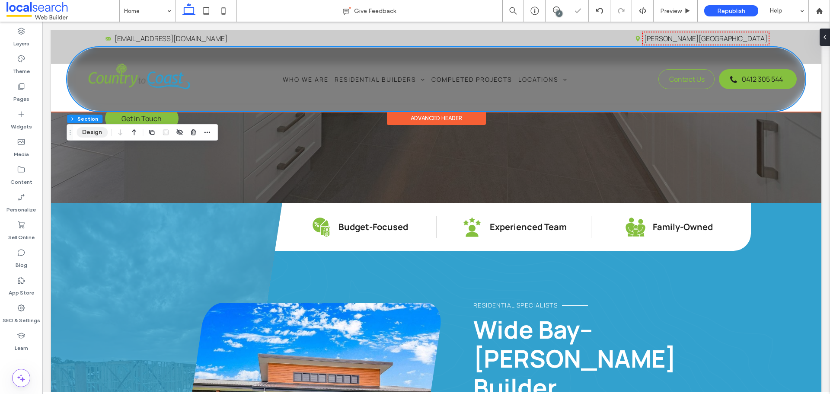
click at [83, 129] on button "Design" at bounding box center [92, 132] width 31 height 10
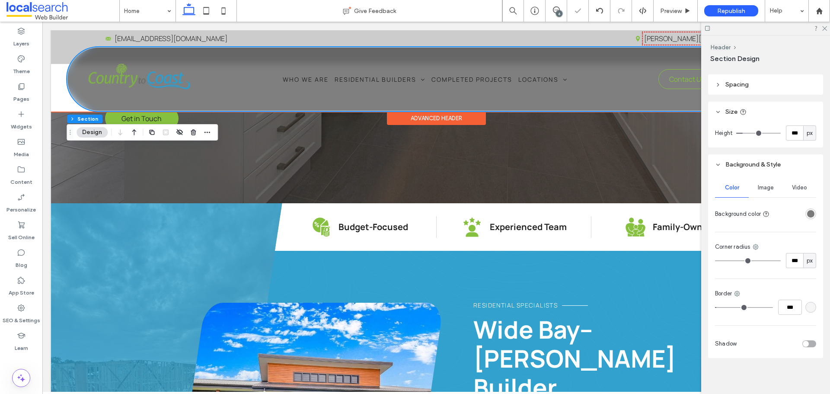
scroll to position [66, 0]
click at [807, 213] on div "rgba(0, 0, 0, 0.5)" at bounding box center [810, 211] width 7 height 7
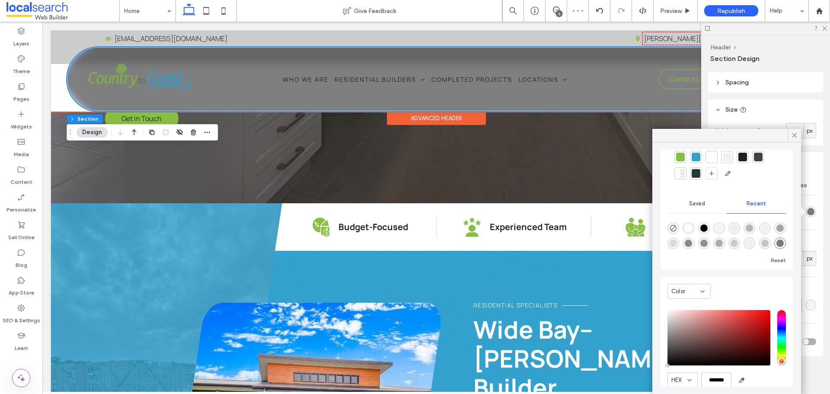
scroll to position [66, 0]
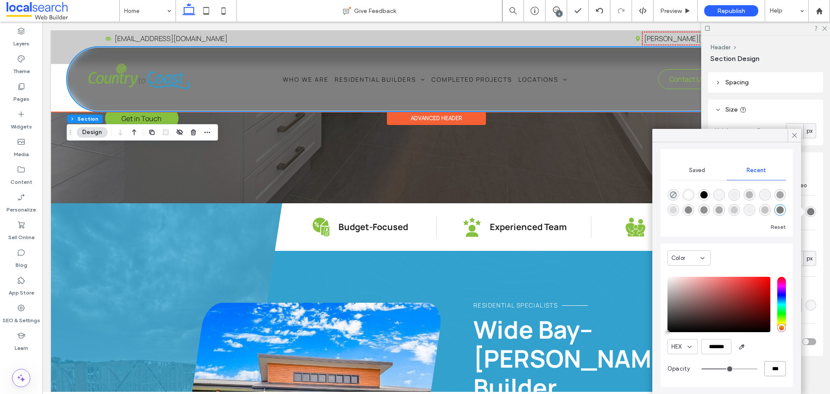
click at [764, 367] on input "***" at bounding box center [775, 368] width 22 height 15
type input "***"
type input "*"
type input "**"
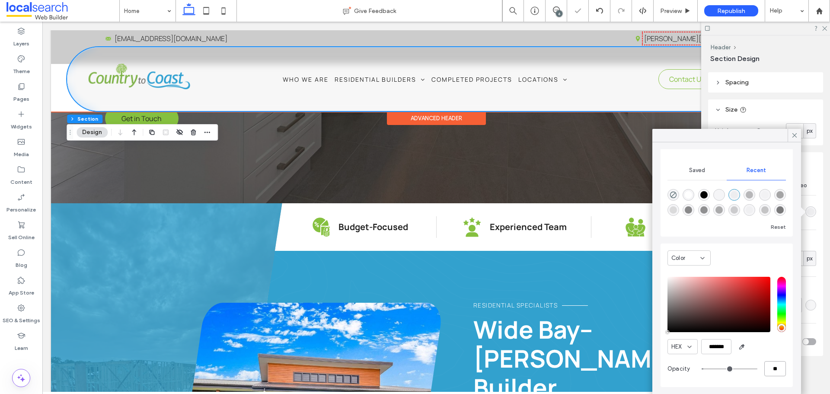
type input "***"
type input "**"
type input "***"
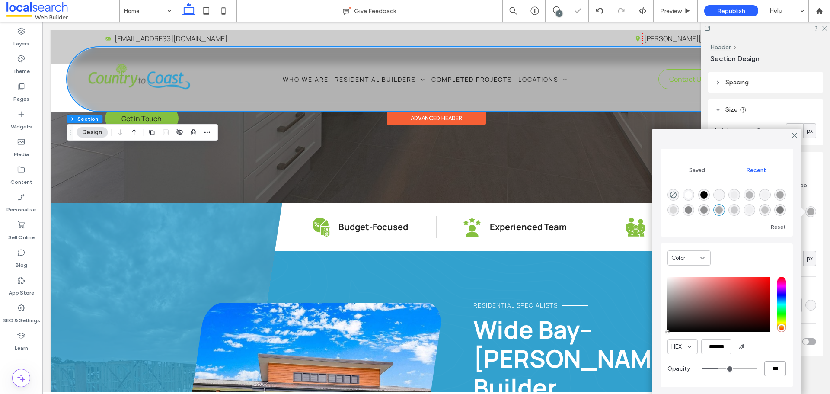
type input "***"
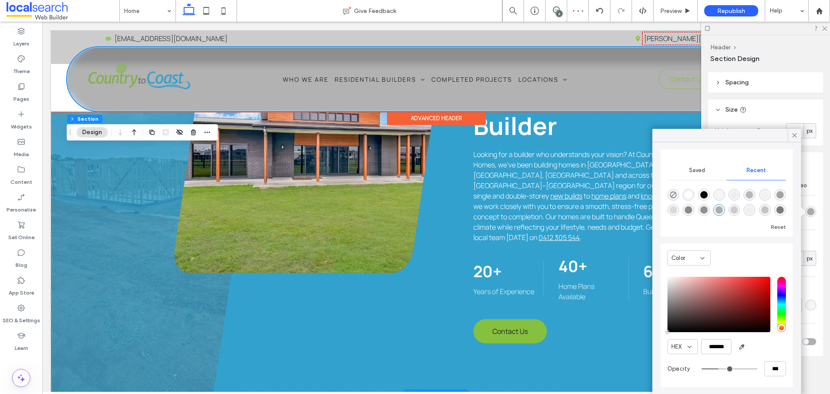
scroll to position [432, 0]
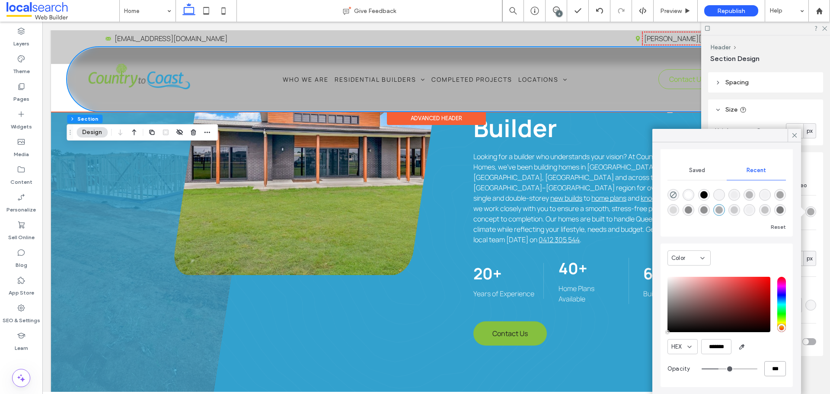
click at [764, 369] on input "***" at bounding box center [775, 368] width 22 height 15
click at [795, 135] on use at bounding box center [795, 135] width 4 height 4
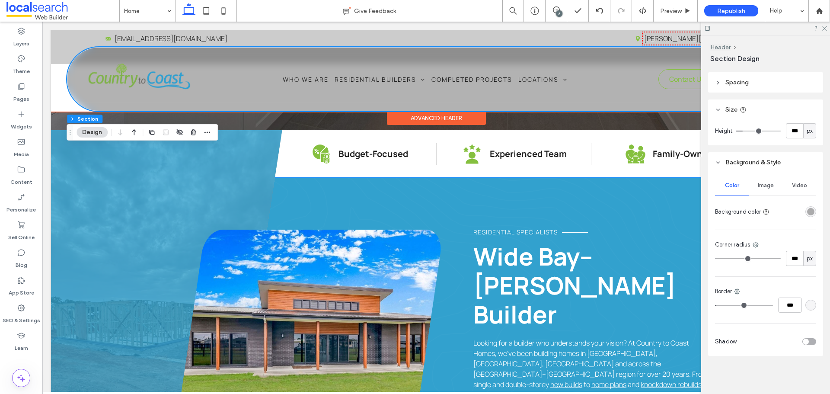
scroll to position [259, 0]
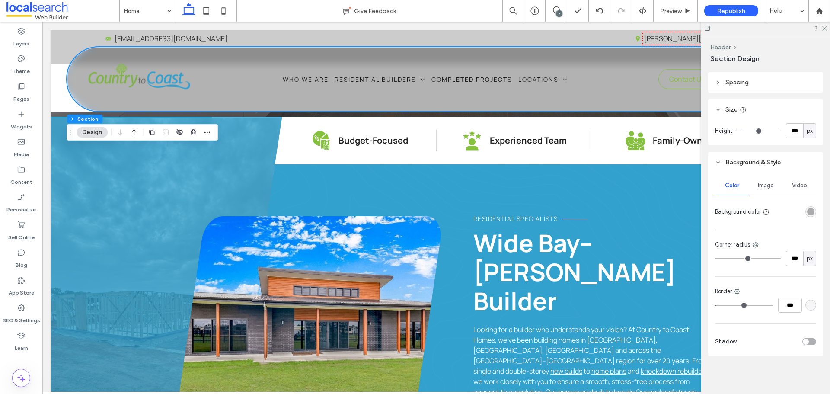
click at [807, 211] on div "rgba(0, 0, 0, 0.3)" at bounding box center [810, 211] width 7 height 7
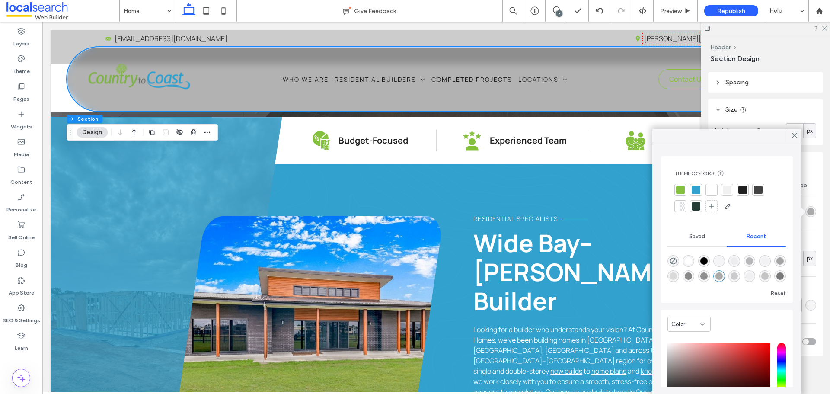
scroll to position [66, 0]
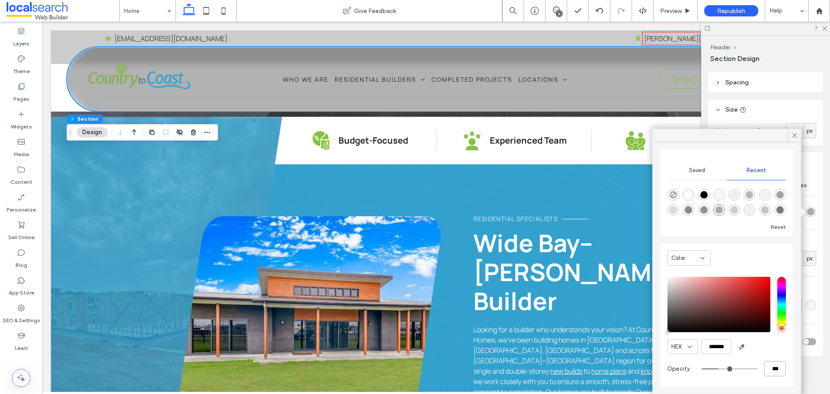
click at [764, 368] on input "***" at bounding box center [775, 368] width 22 height 15
type input "***"
type input "*"
type input "**"
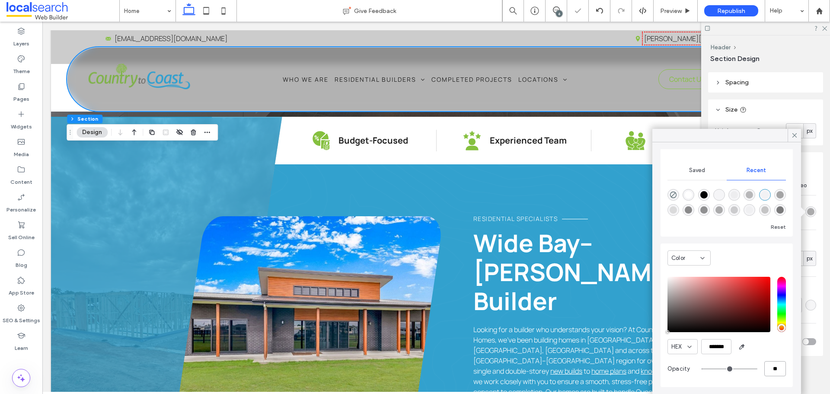
type input "***"
type input "**"
type input "***"
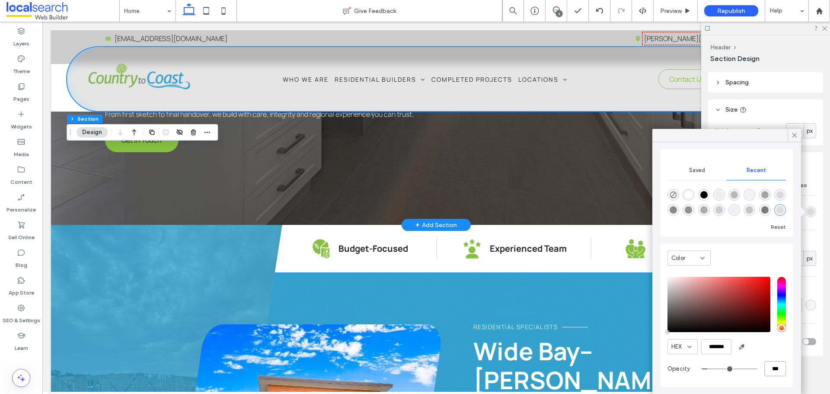
scroll to position [216, 0]
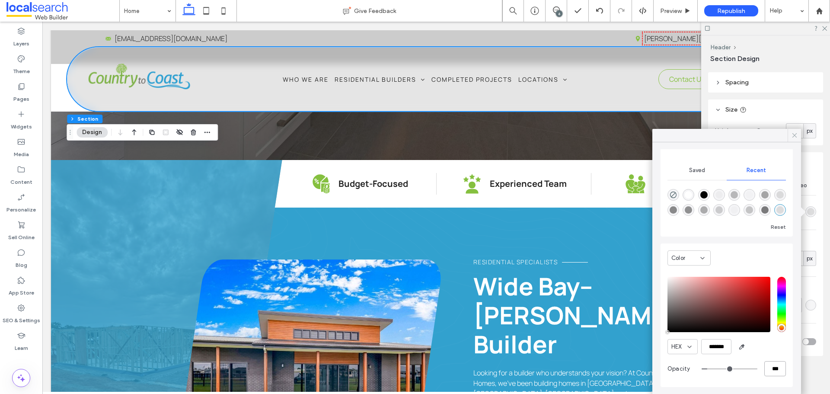
type input "***"
click at [790, 135] on div at bounding box center [794, 135] width 13 height 13
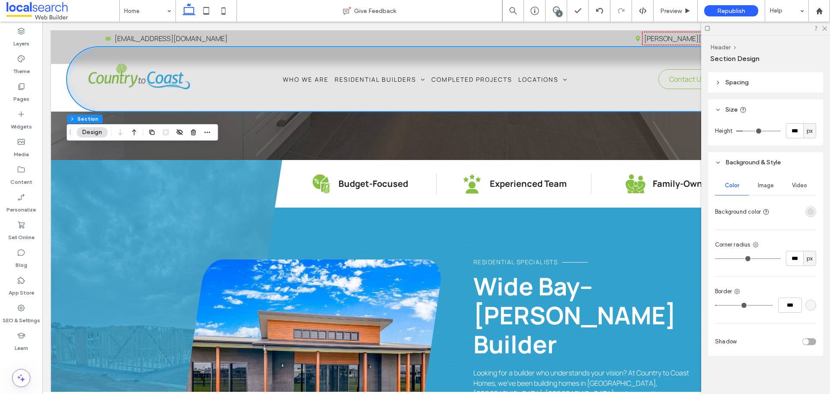
click at [807, 211] on div "rgba(0, 0, 0, 0.1)" at bounding box center [810, 211] width 7 height 7
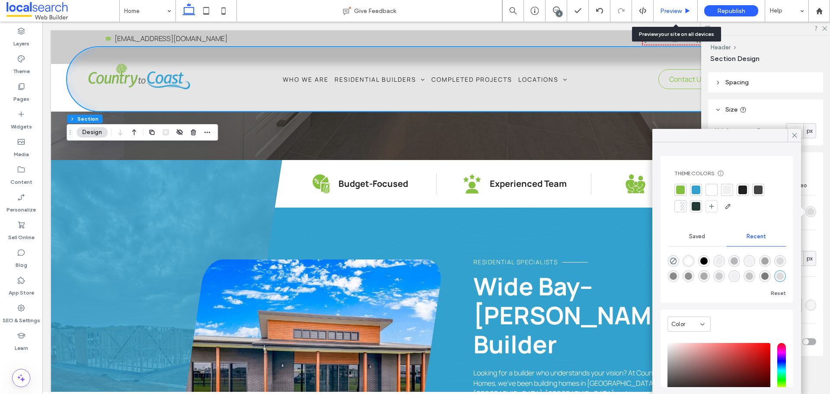
click at [665, 12] on span "Preview" at bounding box center [671, 10] width 22 height 7
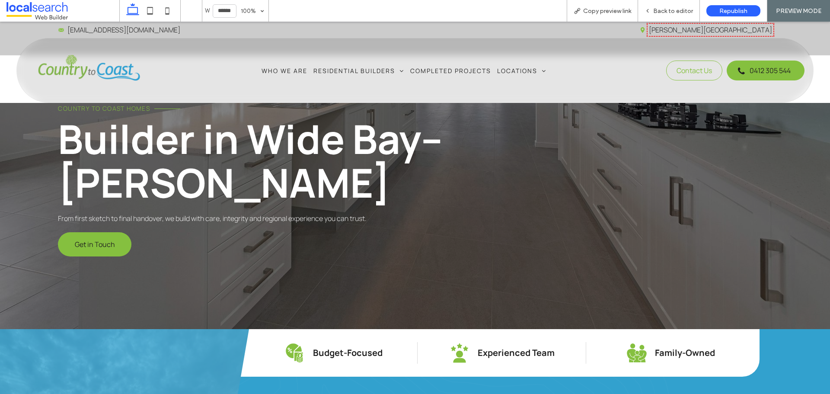
scroll to position [86, 0]
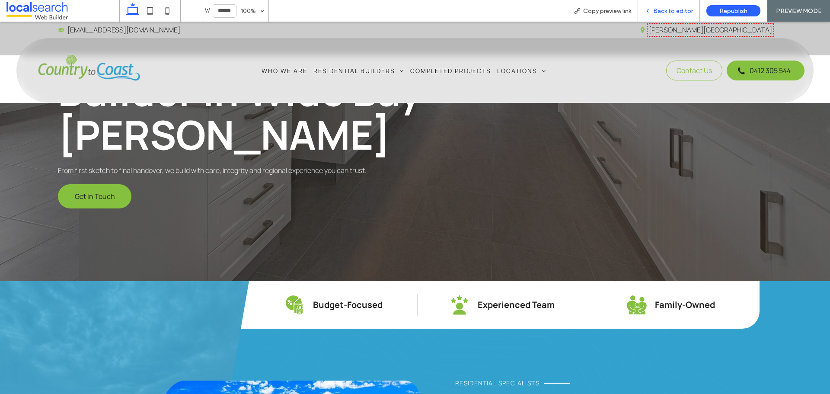
click at [660, 8] on span "Back to editor" at bounding box center [673, 10] width 40 height 7
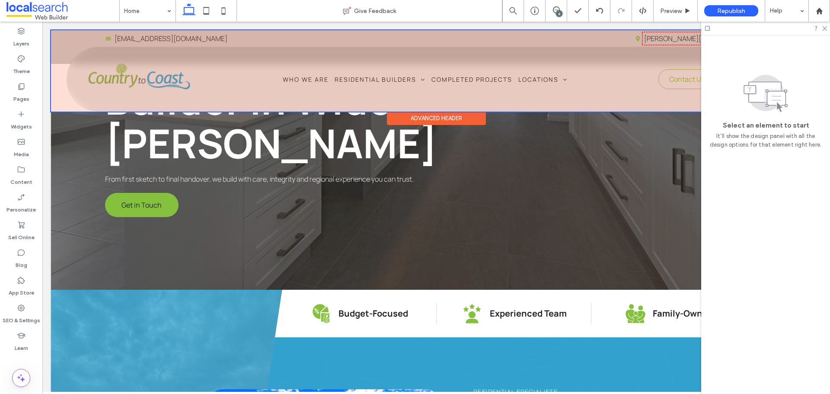
click at [55, 40] on div at bounding box center [436, 70] width 770 height 81
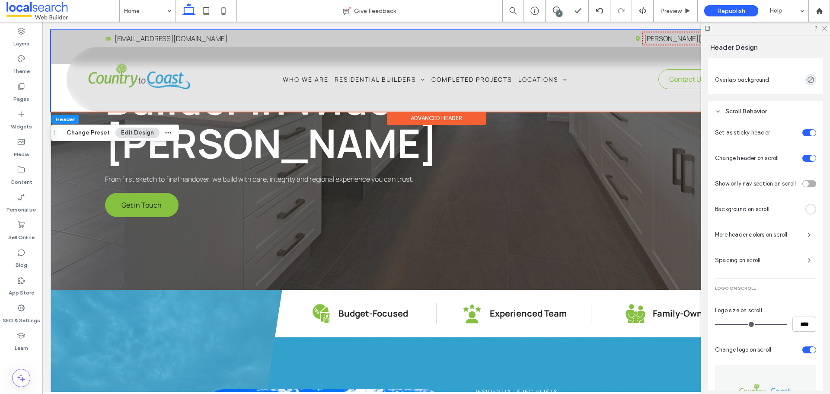
scroll to position [349, 0]
click at [69, 35] on div at bounding box center [64, 35] width 27 height 10
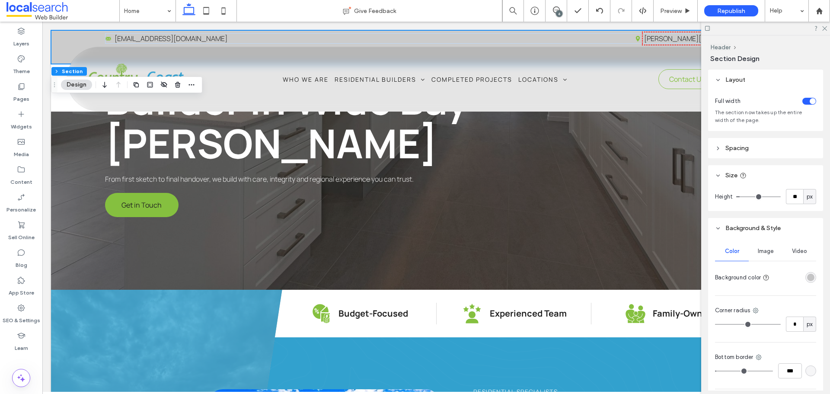
click at [800, 280] on div at bounding box center [794, 277] width 43 height 15
click at [807, 278] on div "rgba(0, 0, 0, 0.2)" at bounding box center [810, 277] width 7 height 7
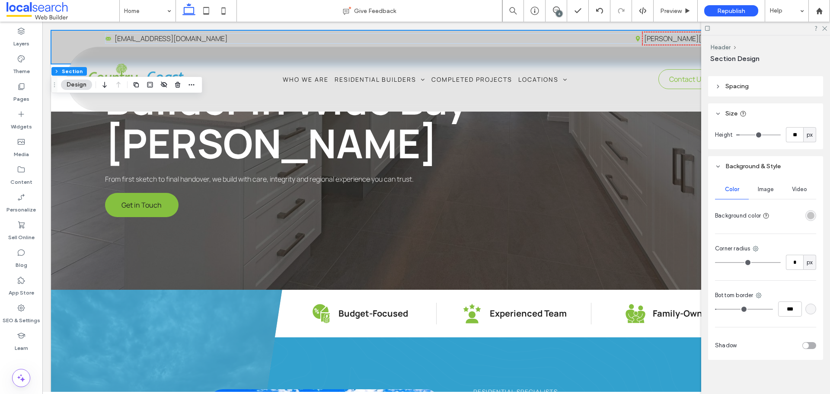
scroll to position [66, 0]
click at [807, 213] on div "rgba(0, 0, 0, 0.2)" at bounding box center [810, 211] width 7 height 7
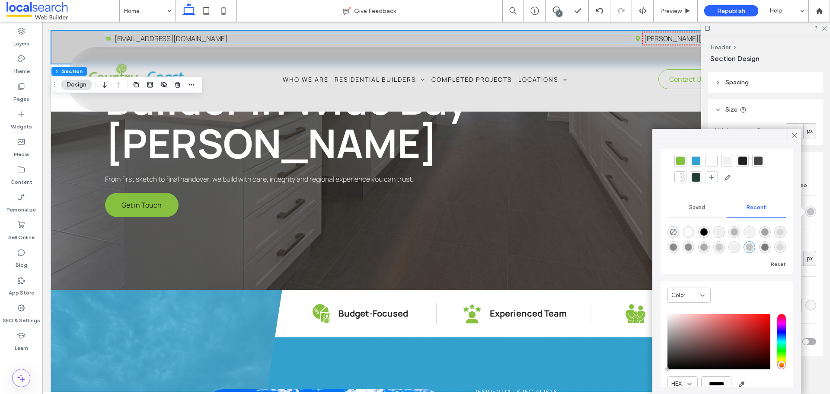
scroll to position [66, 0]
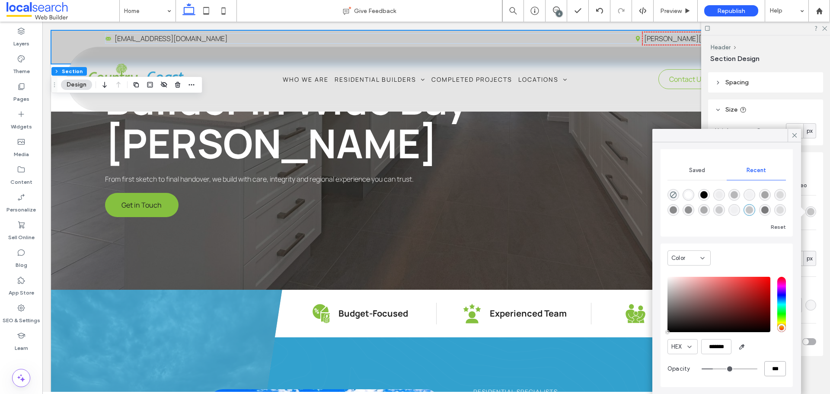
click at [767, 367] on input "***" at bounding box center [775, 368] width 22 height 15
type input "*"
type input "**"
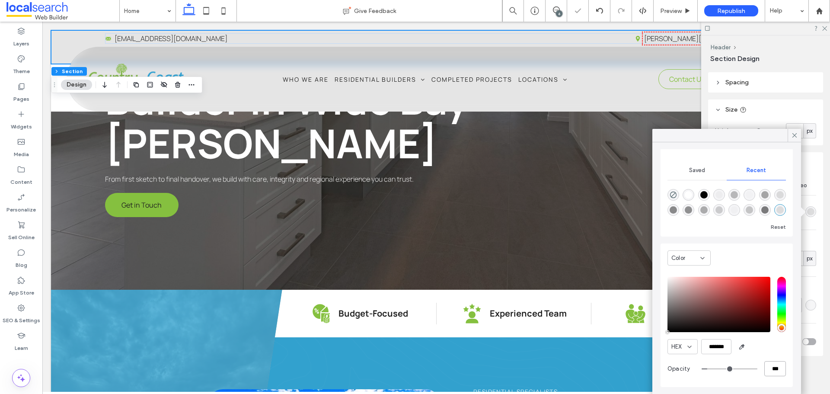
type input "***"
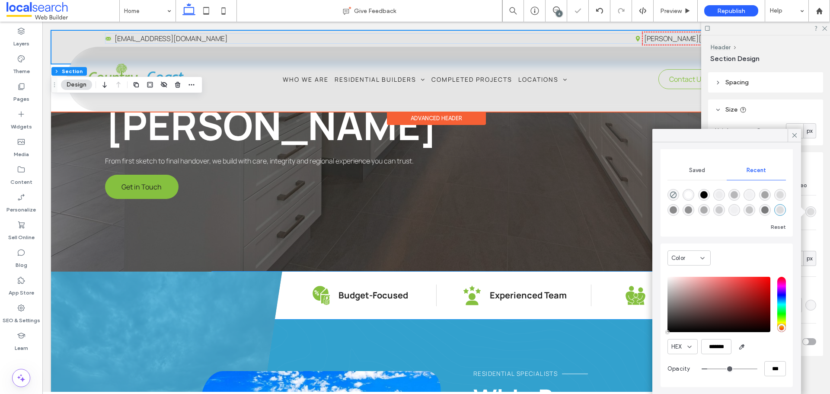
scroll to position [173, 0]
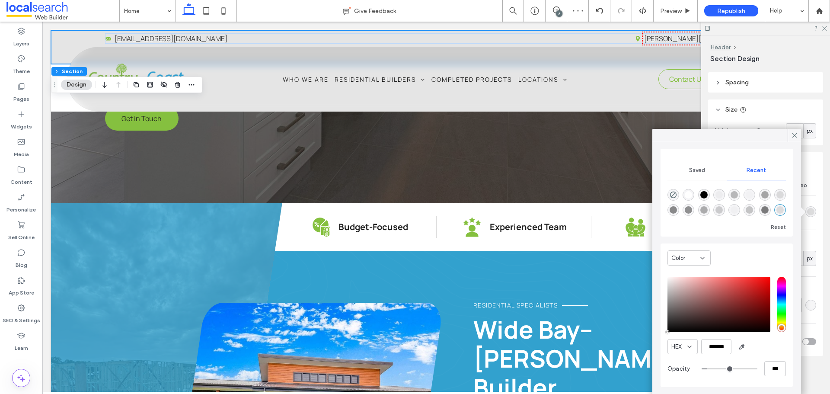
click at [825, 32] on div at bounding box center [765, 28] width 129 height 13
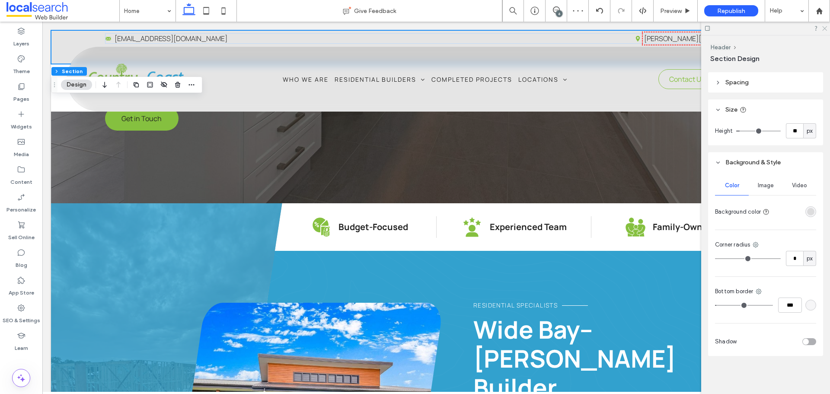
click at [825, 29] on icon at bounding box center [824, 28] width 6 height 6
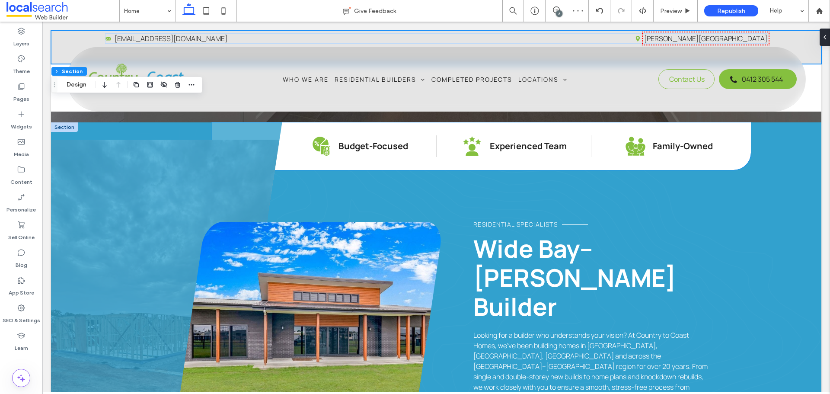
scroll to position [346, 0]
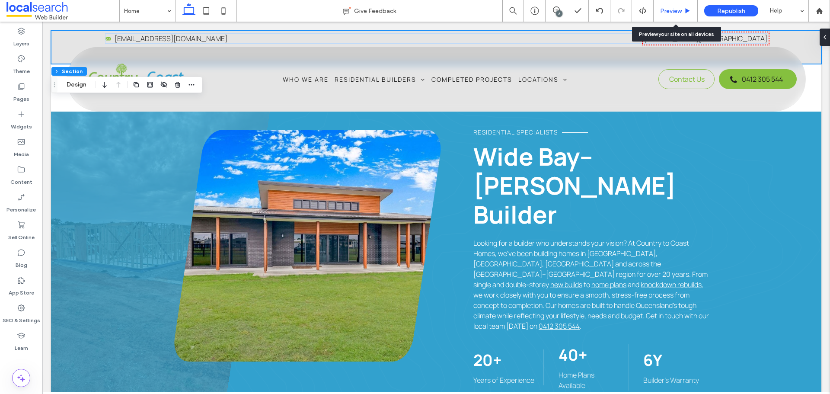
click at [670, 11] on span "Preview" at bounding box center [671, 10] width 22 height 7
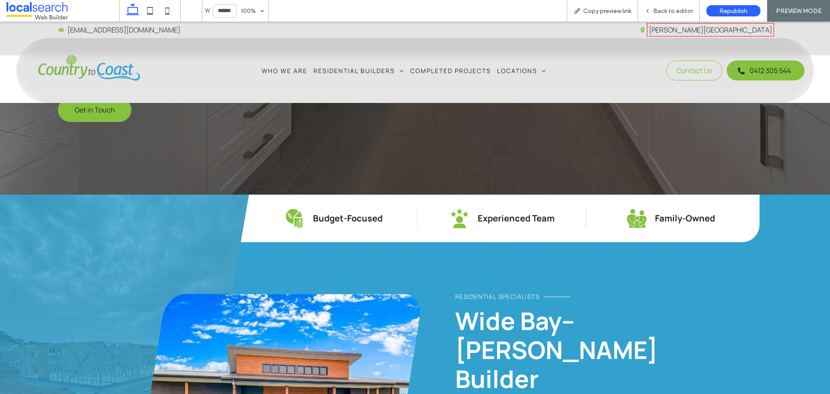
scroll to position [95, 0]
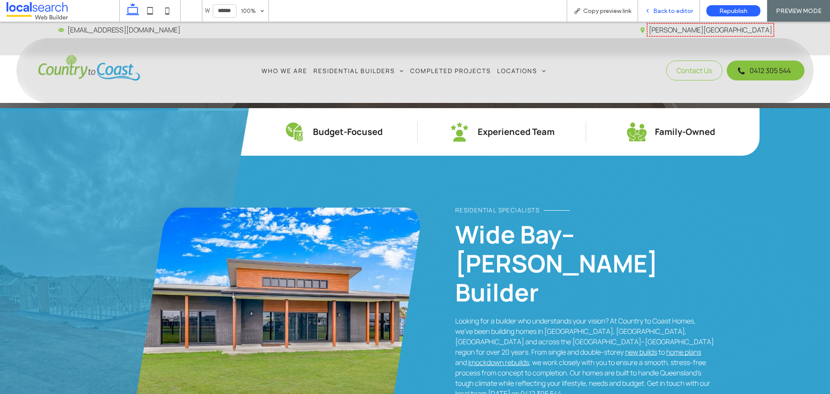
click at [674, 11] on span "Back to editor" at bounding box center [673, 10] width 40 height 7
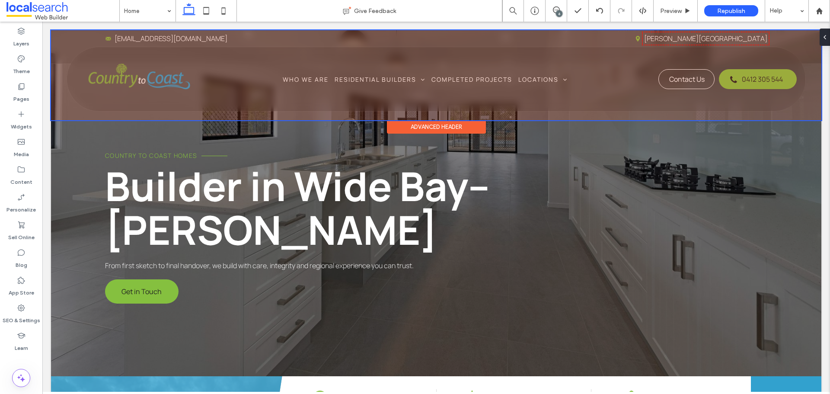
click at [667, 77] on div at bounding box center [436, 75] width 770 height 90
click at [669, 77] on span "Contact Us" at bounding box center [686, 79] width 35 height 18
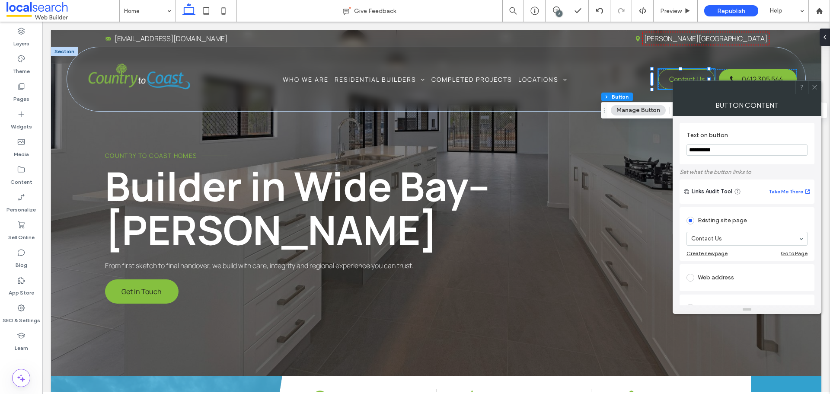
click at [813, 87] on icon at bounding box center [815, 87] width 6 height 6
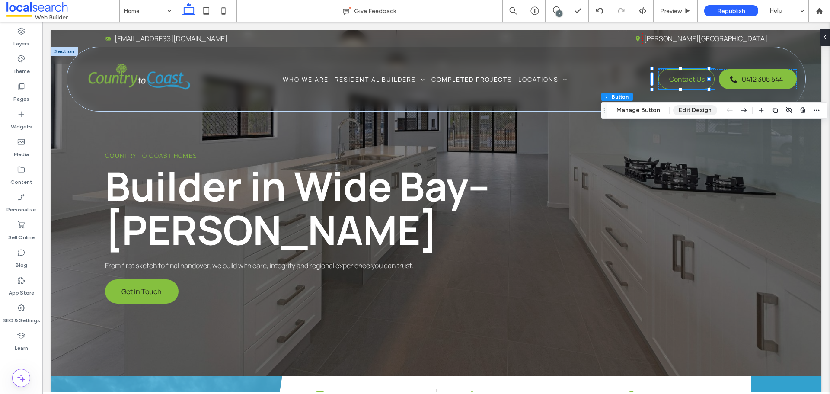
click at [694, 110] on button "Edit Design" at bounding box center [695, 110] width 44 height 10
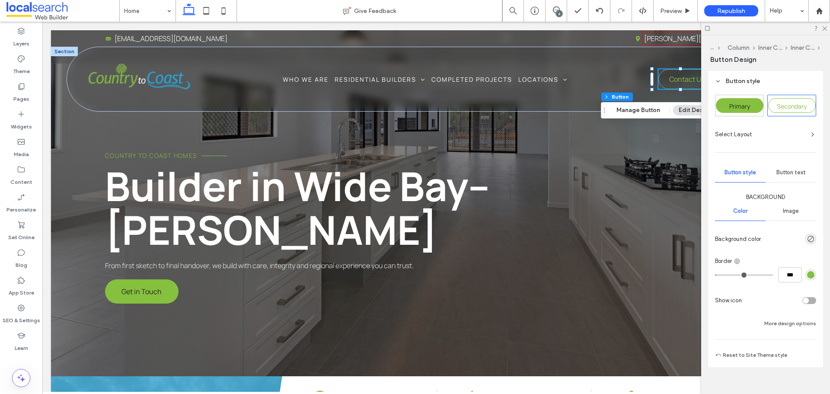
scroll to position [120, 0]
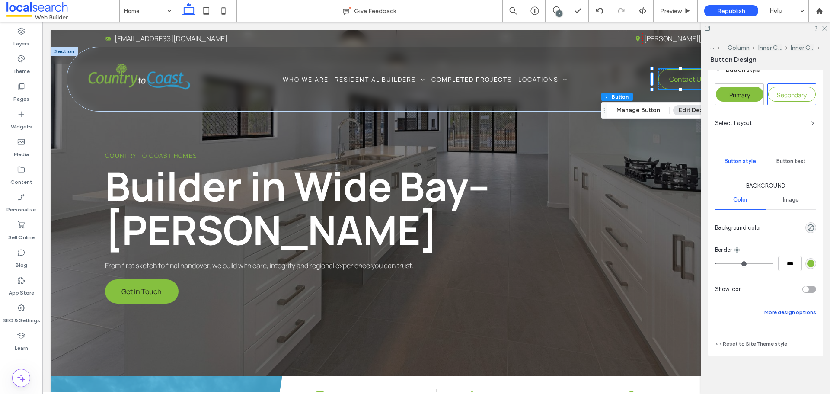
click at [804, 311] on button "More design options" at bounding box center [790, 312] width 52 height 10
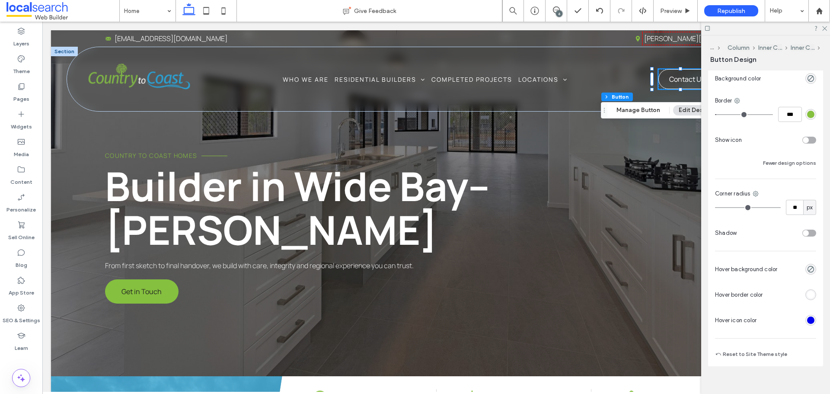
scroll to position [279, 0]
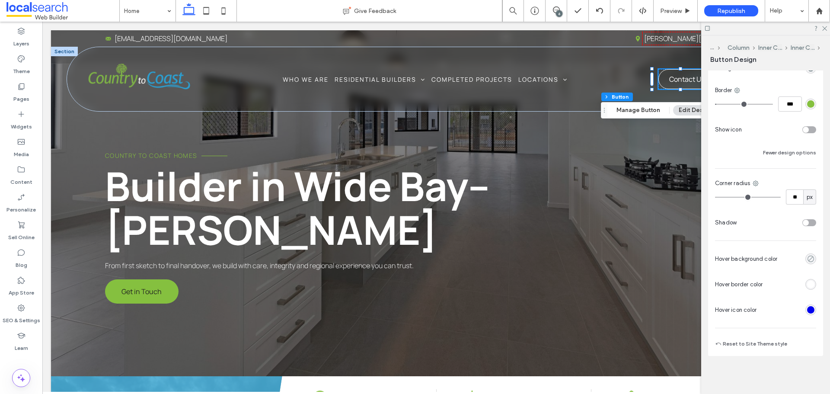
click at [808, 262] on use "rgba(0, 0, 0, 0)" at bounding box center [811, 259] width 6 height 6
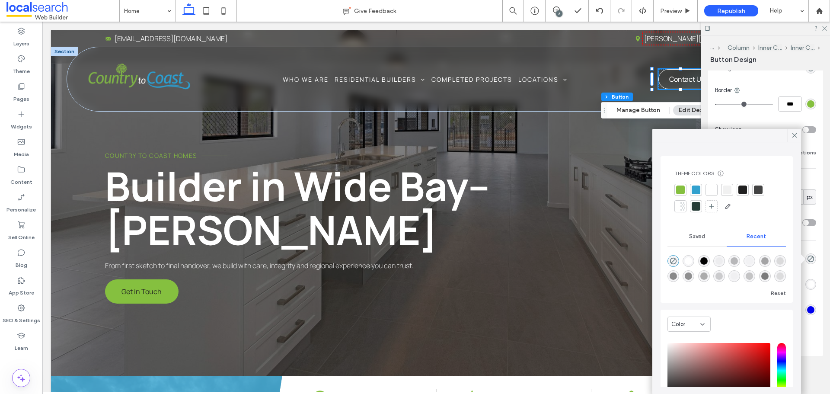
click at [683, 189] on div at bounding box center [680, 189] width 9 height 9
click at [791, 133] on icon at bounding box center [795, 135] width 8 height 8
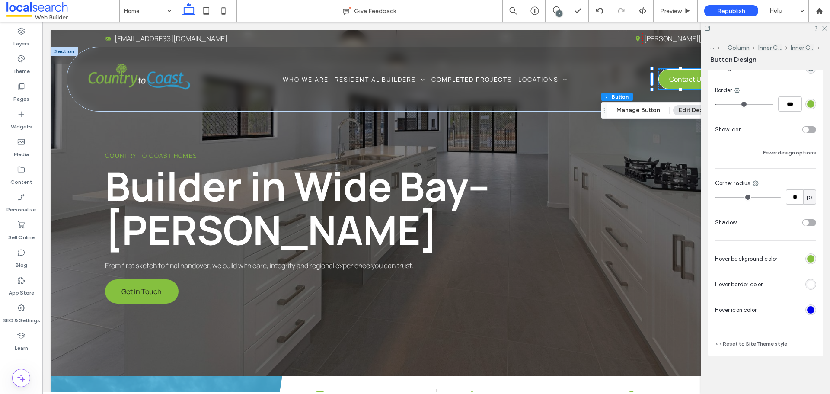
click at [807, 283] on div "rgb(255, 255, 255)" at bounding box center [810, 284] width 7 height 7
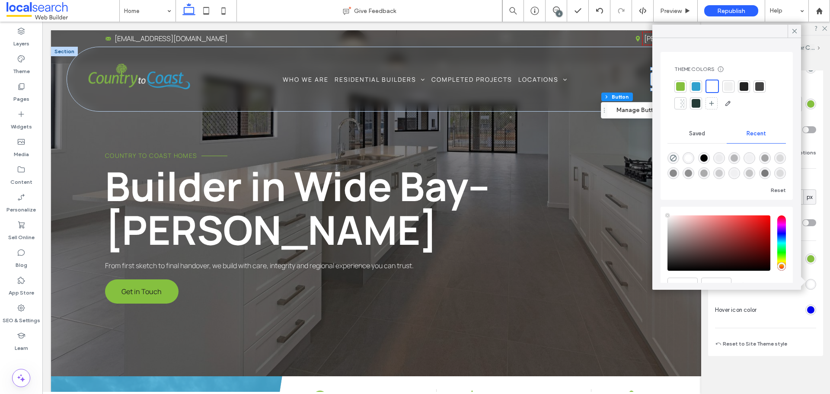
click at [678, 88] on div at bounding box center [680, 86] width 9 height 9
click at [791, 32] on icon at bounding box center [795, 31] width 8 height 8
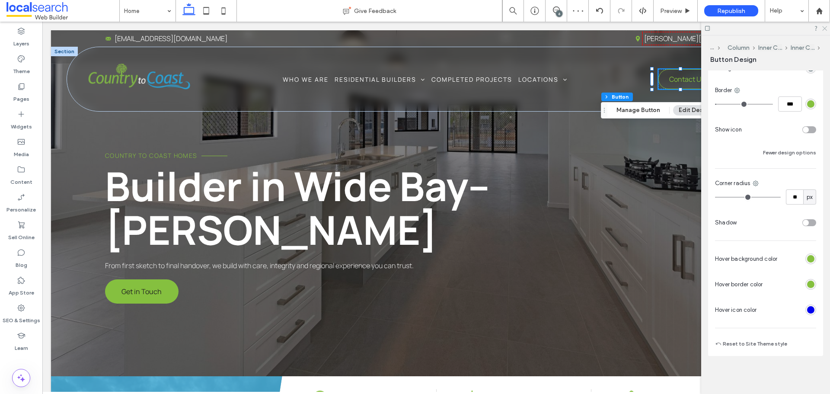
click at [821, 27] on div at bounding box center [765, 28] width 129 height 13
click at [824, 26] on icon at bounding box center [824, 28] width 6 height 6
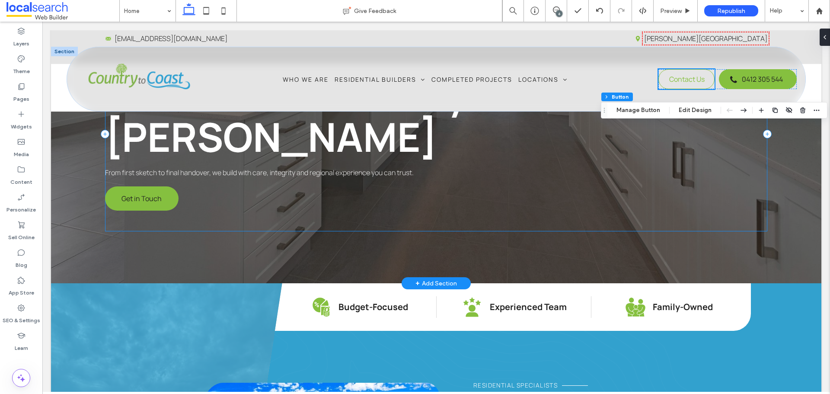
scroll to position [130, 0]
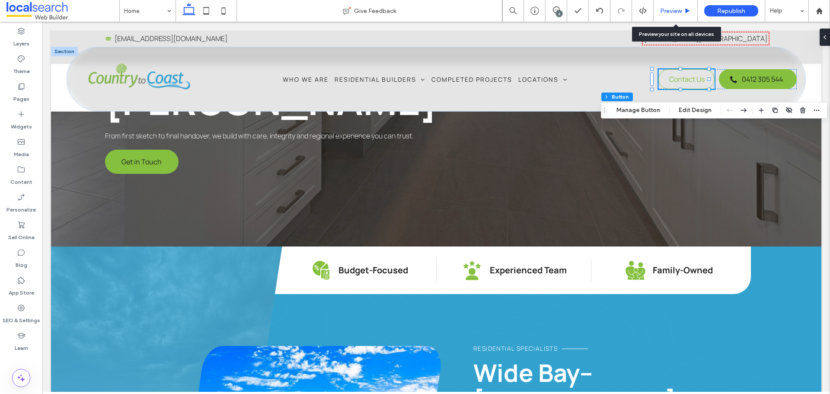
click at [682, 12] on span "Preview" at bounding box center [671, 10] width 22 height 7
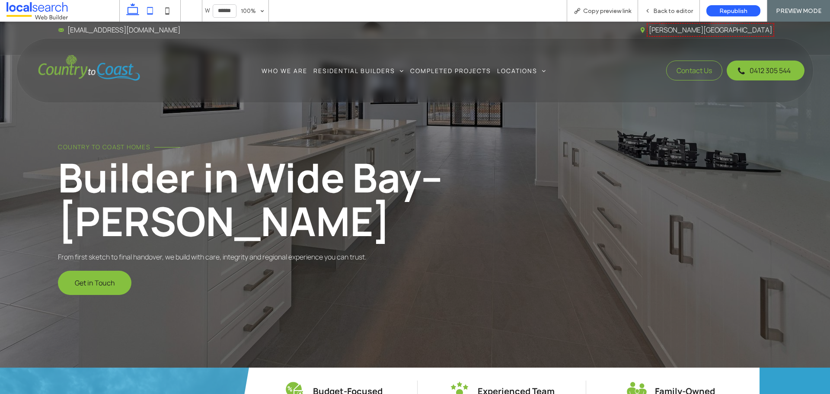
click at [153, 15] on icon at bounding box center [149, 10] width 17 height 17
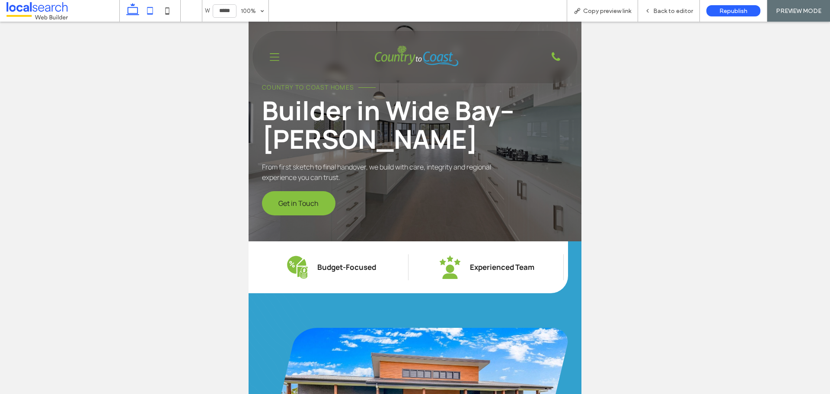
click at [129, 15] on icon at bounding box center [132, 10] width 17 height 17
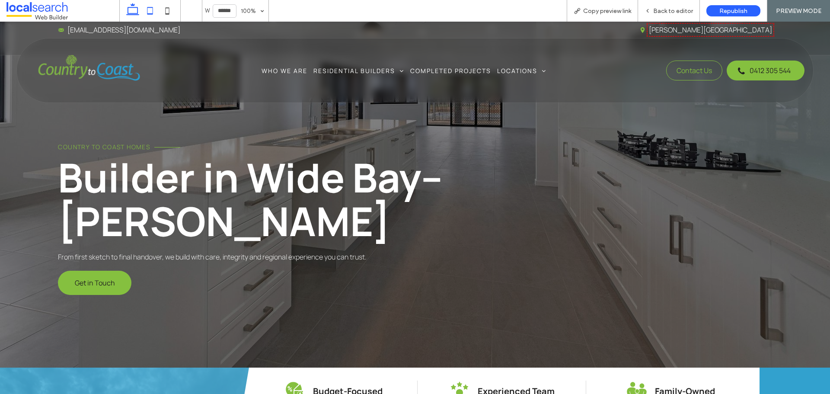
click at [153, 11] on icon at bounding box center [149, 10] width 17 height 17
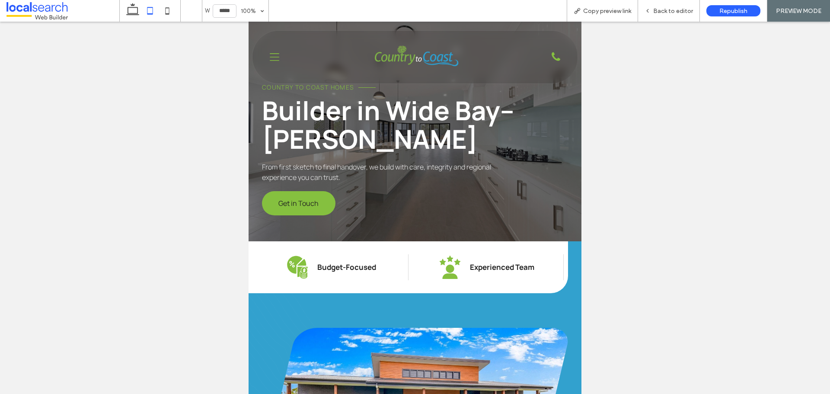
click at [142, 14] on icon at bounding box center [149, 10] width 17 height 17
click at [138, 11] on icon at bounding box center [132, 10] width 17 height 17
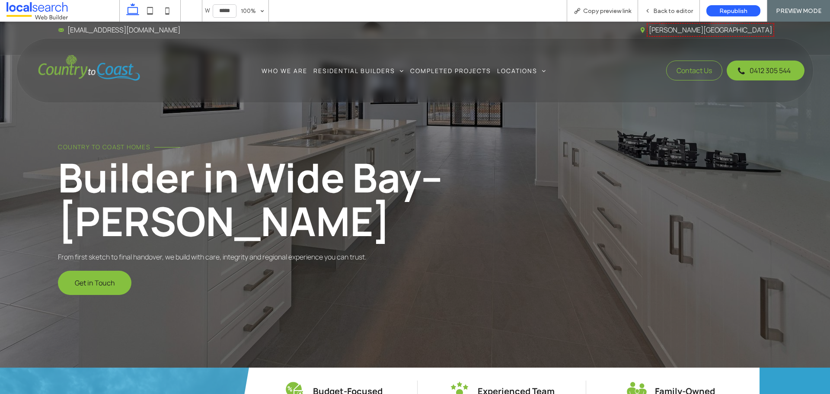
type input "******"
click at [662, 5] on div "Back to editor" at bounding box center [669, 11] width 62 height 22
click at [661, 11] on span "Back to editor" at bounding box center [673, 10] width 40 height 7
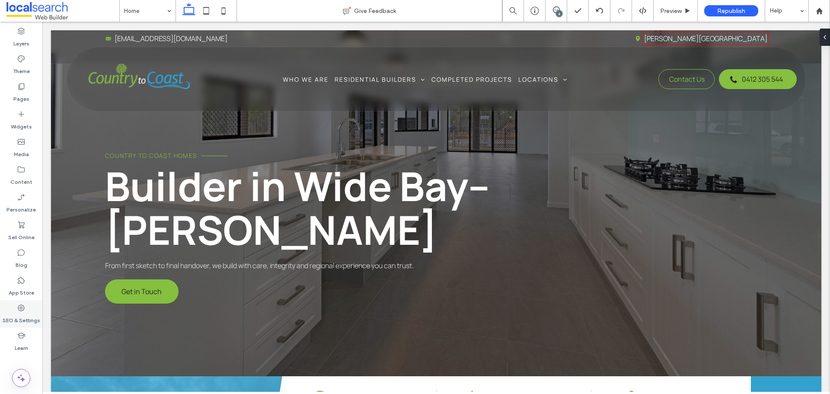
click at [24, 308] on icon at bounding box center [21, 308] width 9 height 9
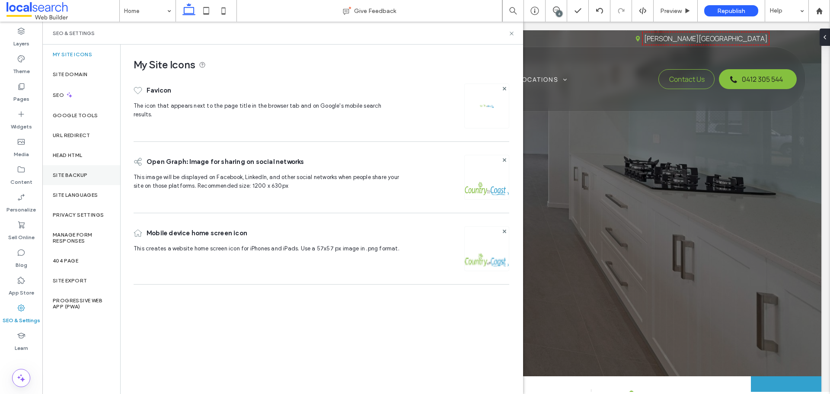
click at [80, 172] on label "Site Backup" at bounding box center [70, 175] width 35 height 6
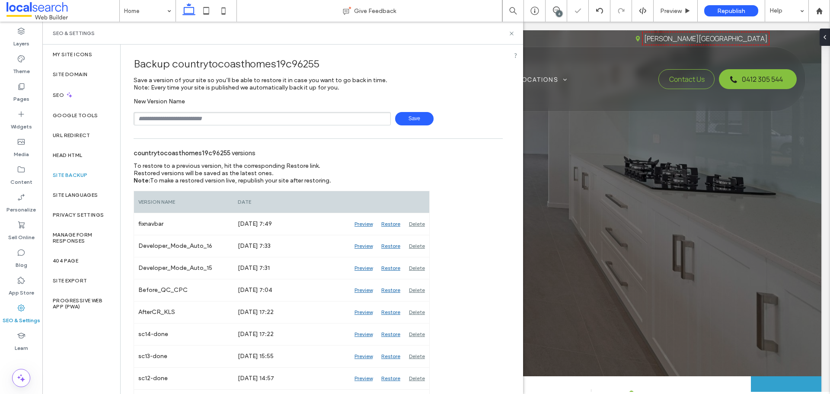
click at [207, 118] on input "text" at bounding box center [262, 118] width 257 height 13
type input "**********"
click at [402, 117] on span "Save" at bounding box center [414, 118] width 38 height 13
click at [511, 35] on icon at bounding box center [511, 33] width 6 height 6
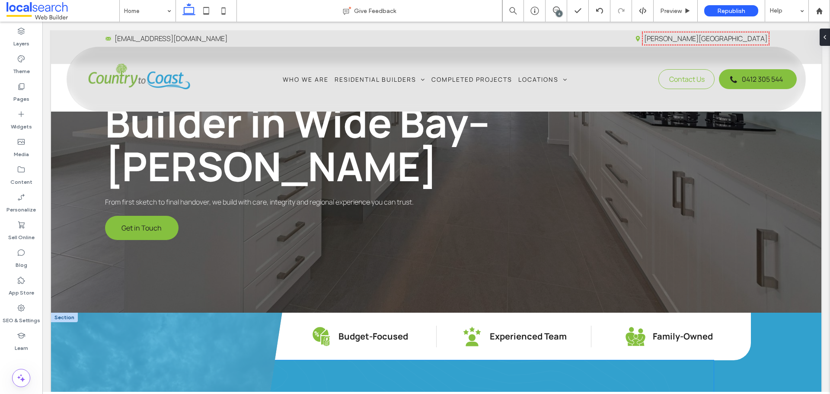
scroll to position [130, 0]
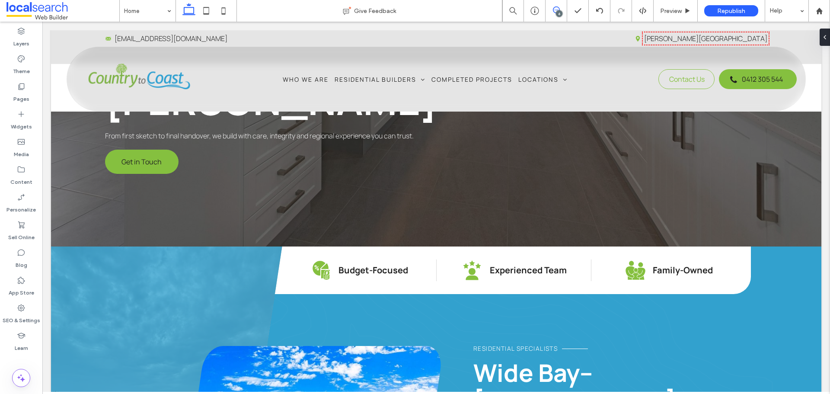
click at [556, 11] on icon at bounding box center [556, 9] width 7 height 7
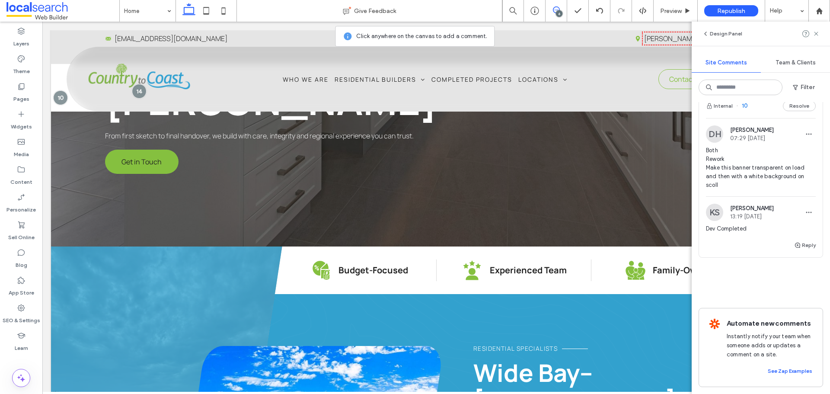
scroll to position [1004, 0]
drag, startPoint x: 720, startPoint y: 217, endPoint x: 706, endPoint y: 195, distance: 26.3
click at [706, 195] on div "DH Dean Howard 07:29 Aug 11 2025 Both Rework Make this banner transparent on lo…" at bounding box center [761, 160] width 124 height 71
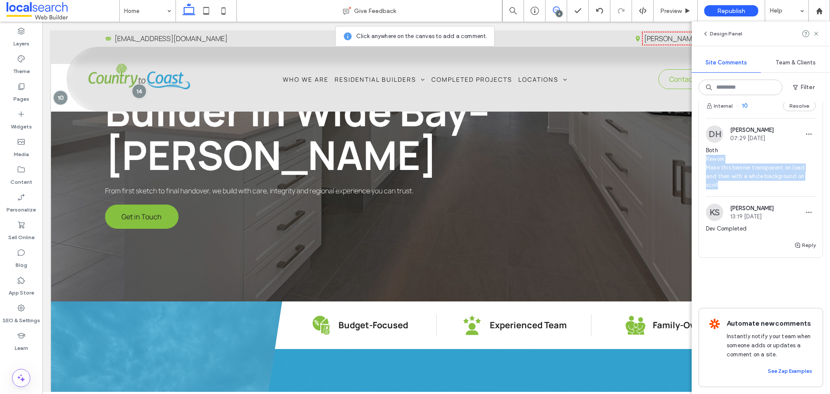
scroll to position [0, 0]
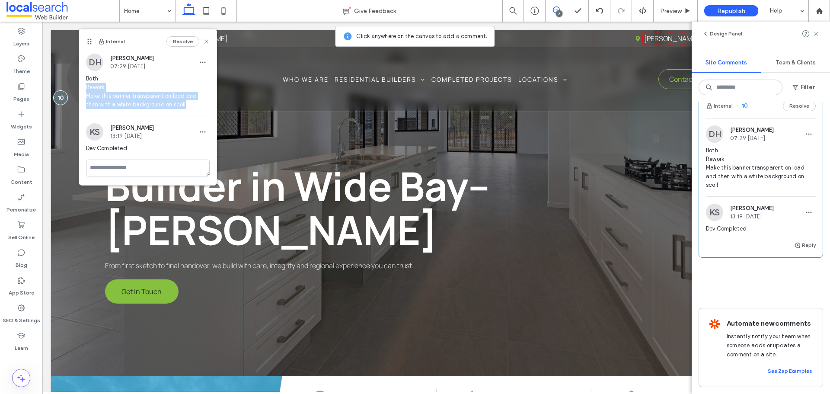
drag, startPoint x: 178, startPoint y: 103, endPoint x: 84, endPoint y: 89, distance: 94.5
click at [84, 89] on div "DH Dean Howard 07:29 Aug 11 2025 Both Rework Make this banner transparent on lo…" at bounding box center [147, 85] width 137 height 62
copy span "Rework Make this banner transparent on load and then with a white background on…"
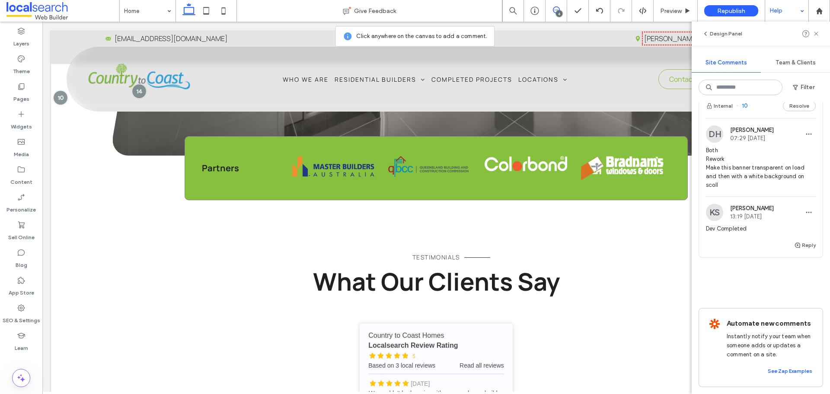
scroll to position [1513, 0]
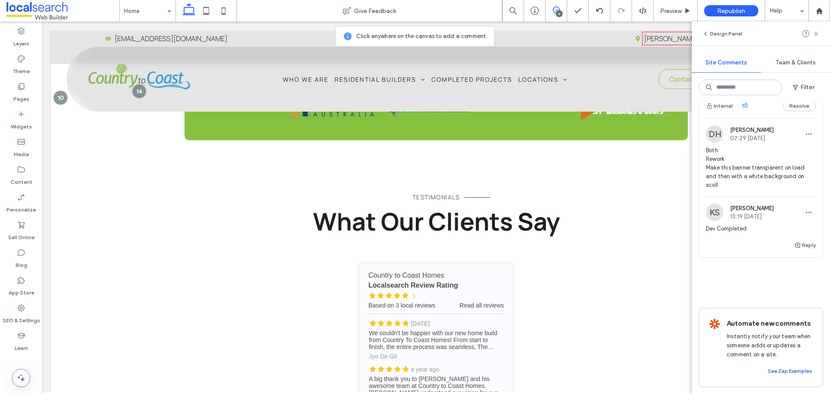
drag, startPoint x: 817, startPoint y: 33, endPoint x: 802, endPoint y: 52, distance: 24.1
click at [817, 33] on use at bounding box center [816, 34] width 4 height 4
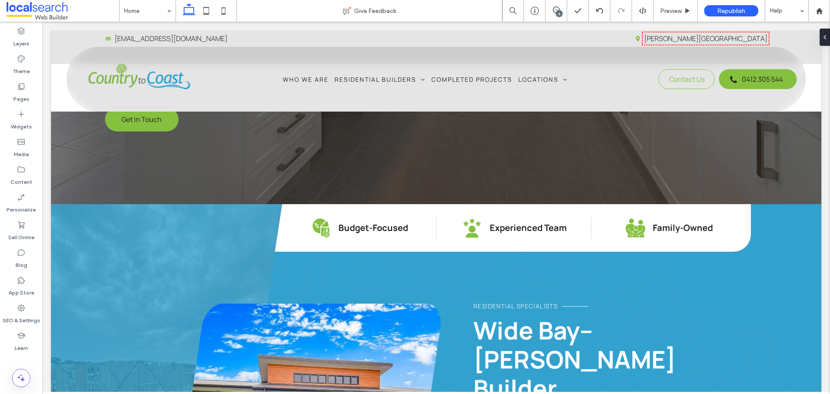
scroll to position [216, 0]
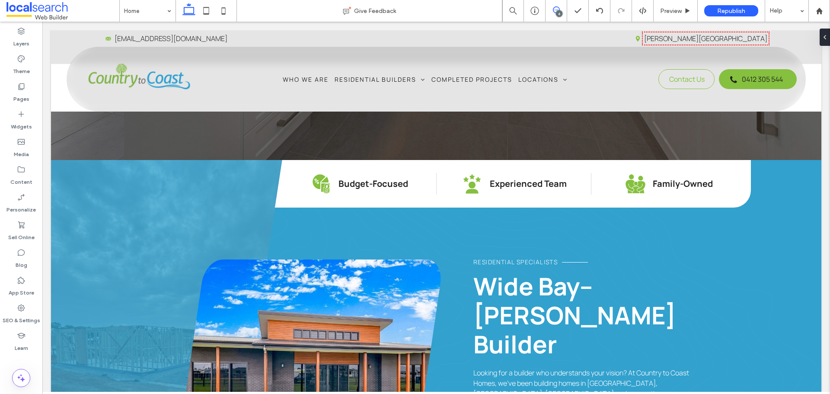
click at [551, 10] on span at bounding box center [556, 9] width 21 height 7
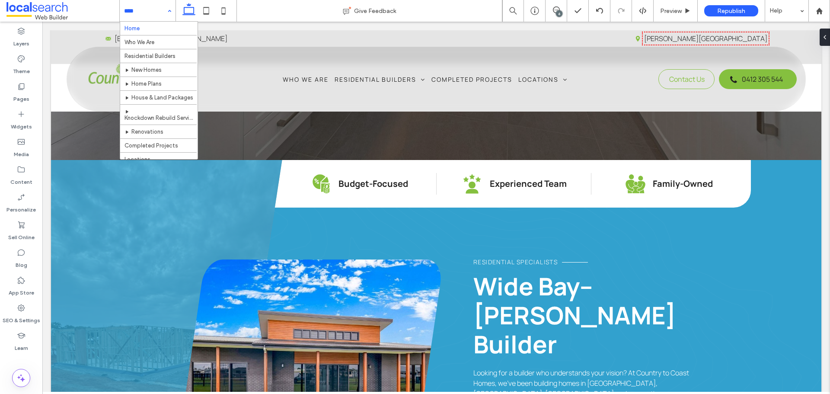
scroll to position [0, 0]
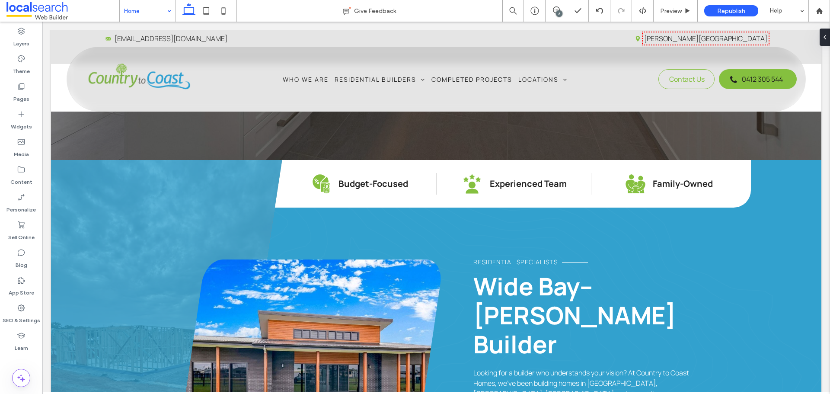
drag, startPoint x: 159, startPoint y: 13, endPoint x: 157, endPoint y: 21, distance: 7.5
click at [159, 13] on input at bounding box center [145, 11] width 43 height 22
click at [16, 305] on div "SEO & Settings" at bounding box center [21, 314] width 42 height 28
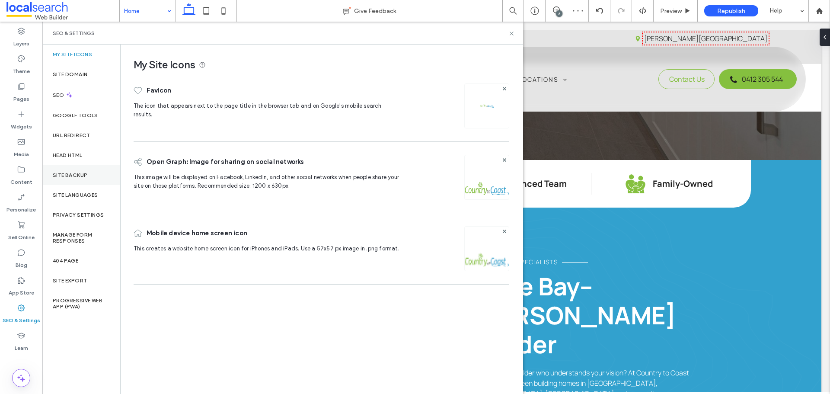
click at [79, 179] on div "Site Backup" at bounding box center [81, 175] width 78 height 20
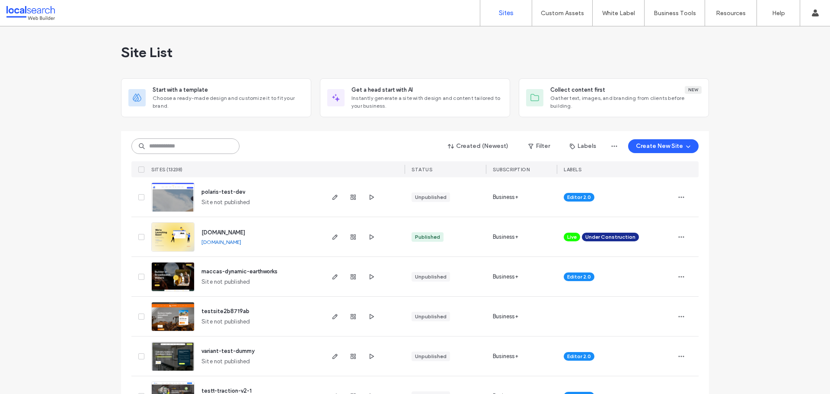
click at [213, 140] on input at bounding box center [185, 146] width 108 height 16
paste input "********"
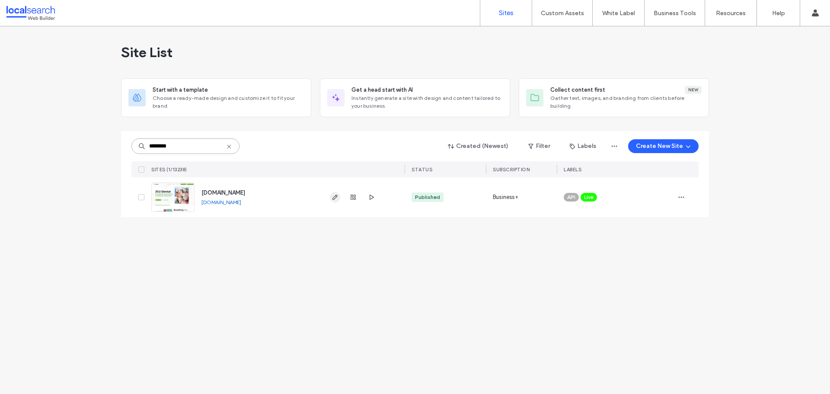
type input "********"
click at [332, 197] on icon "button" at bounding box center [335, 197] width 7 height 7
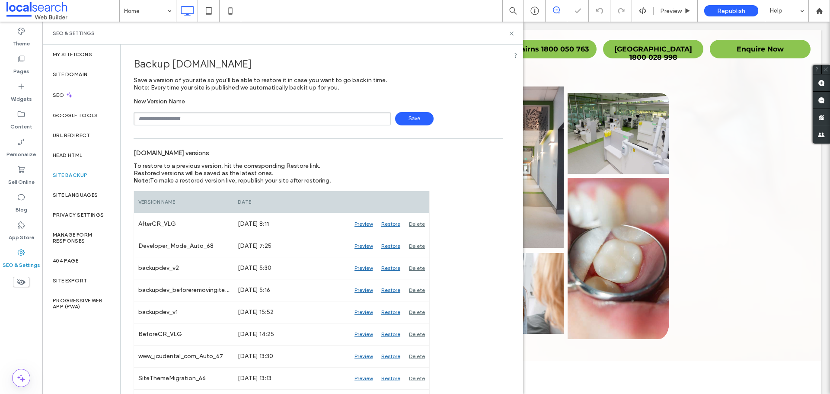
click at [224, 114] on input "text" at bounding box center [262, 118] width 257 height 13
click at [227, 116] on input "text" at bounding box center [262, 118] width 257 height 13
type input "**********"
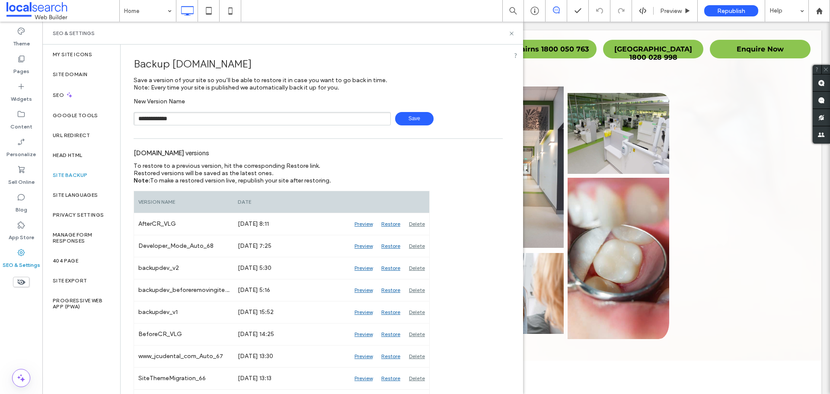
click at [403, 120] on span "Save" at bounding box center [414, 118] width 38 height 13
click at [508, 35] on icon at bounding box center [511, 33] width 6 height 6
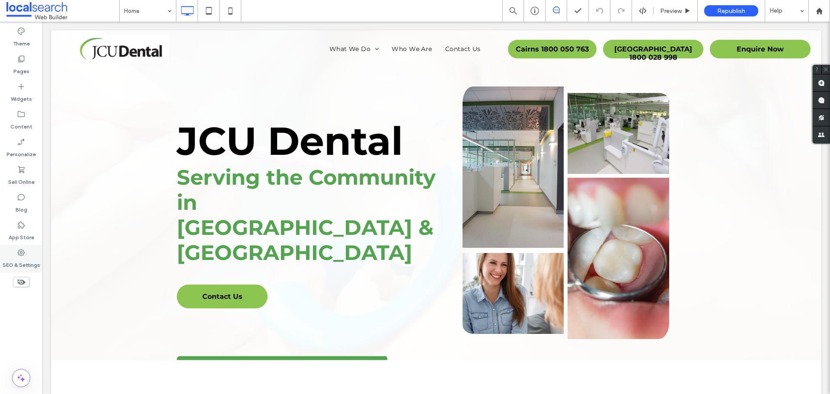
click at [22, 250] on use at bounding box center [21, 252] width 7 height 7
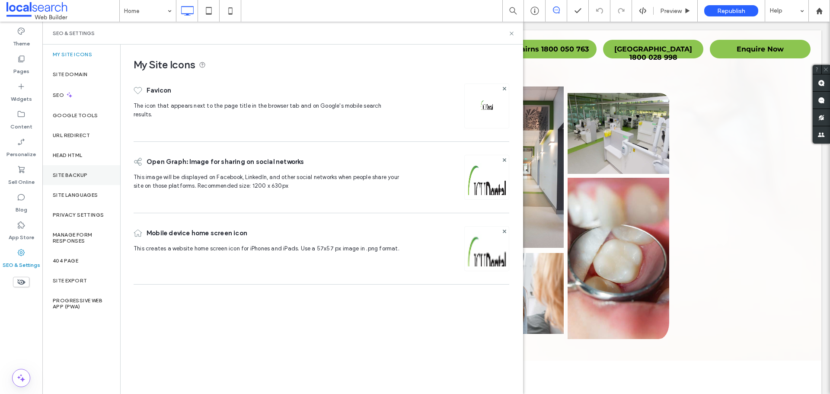
click at [59, 180] on div "Site Backup" at bounding box center [81, 175] width 78 height 20
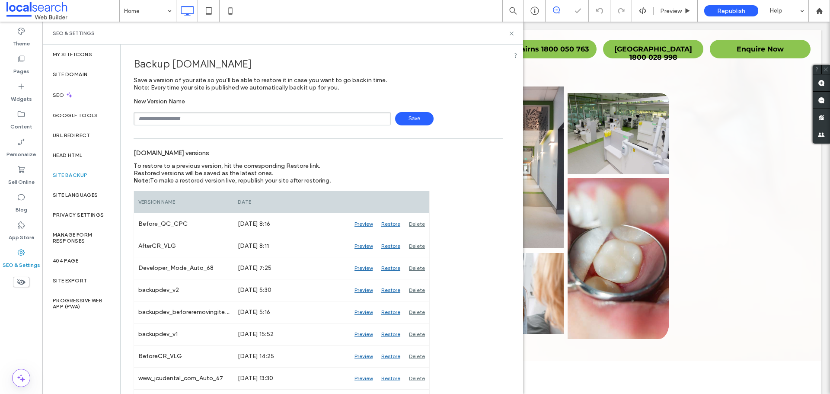
click at [509, 37] on div "SEO & Settings" at bounding box center [282, 33] width 481 height 23
drag, startPoint x: 510, startPoint y: 33, endPoint x: 742, endPoint y: 70, distance: 235.1
click at [510, 33] on icon at bounding box center [511, 33] width 6 height 6
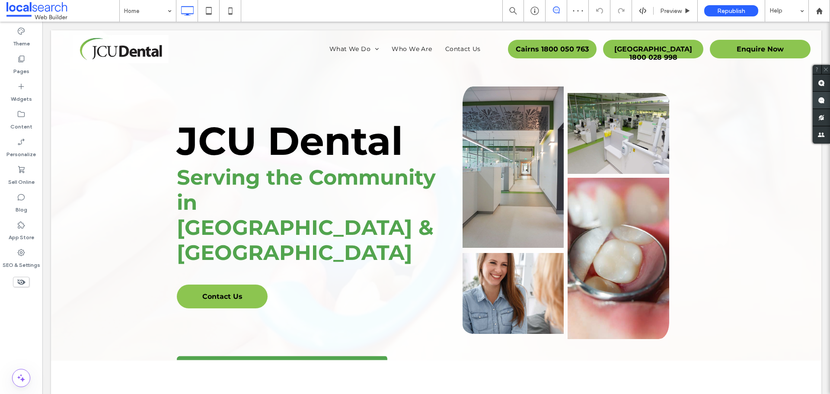
click at [818, 97] on icon at bounding box center [821, 100] width 7 height 7
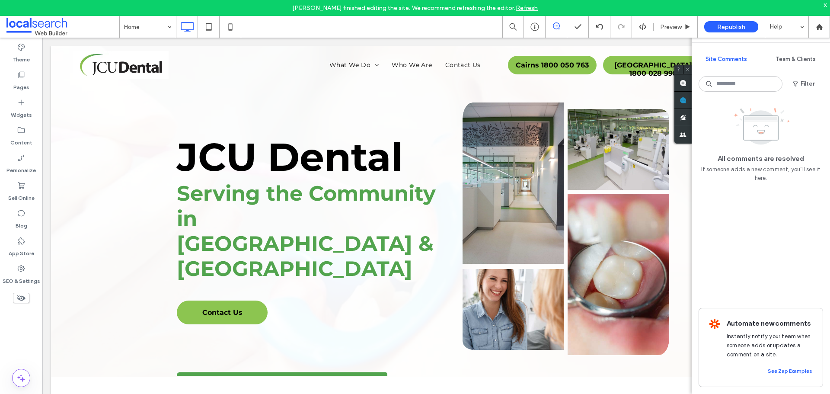
click at [826, 6] on div "x" at bounding box center [826, 4] width 4 height 7
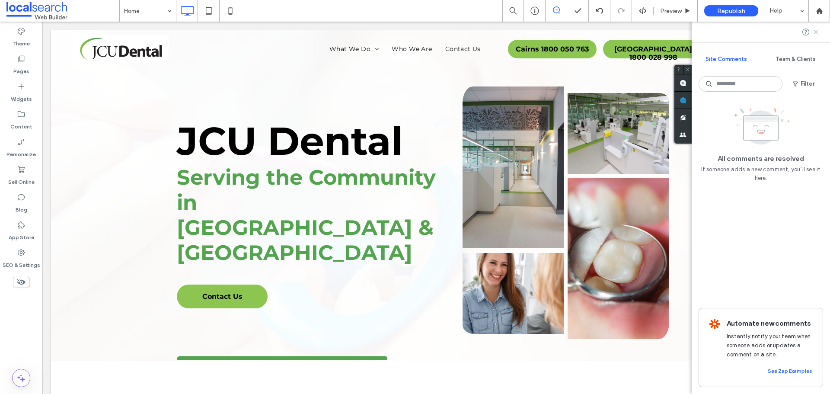
click at [815, 33] on use at bounding box center [816, 32] width 4 height 4
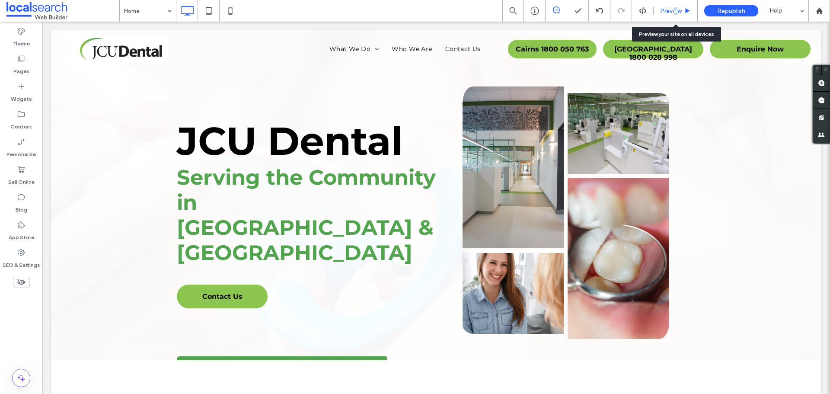
click at [676, 17] on div "Preview" at bounding box center [676, 11] width 44 height 22
click at [663, 14] on span "Preview" at bounding box center [671, 10] width 22 height 7
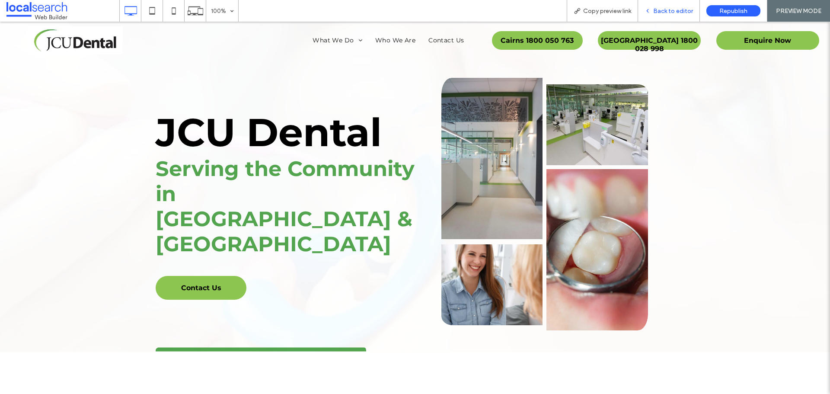
click at [655, 7] on span "Back to editor" at bounding box center [673, 10] width 40 height 7
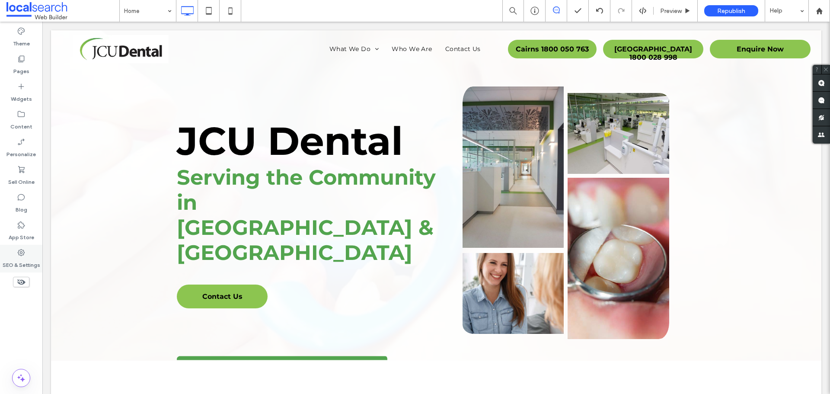
click at [13, 253] on div "SEO & Settings" at bounding box center [21, 259] width 42 height 28
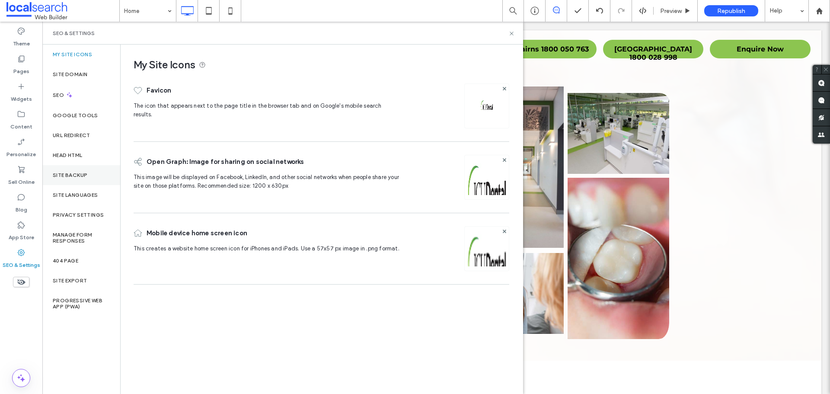
click at [85, 174] on label "Site Backup" at bounding box center [70, 175] width 35 height 6
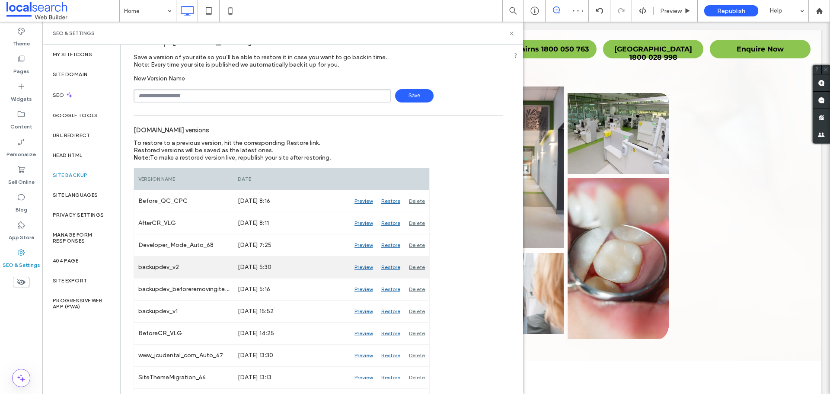
scroll to position [43, 0]
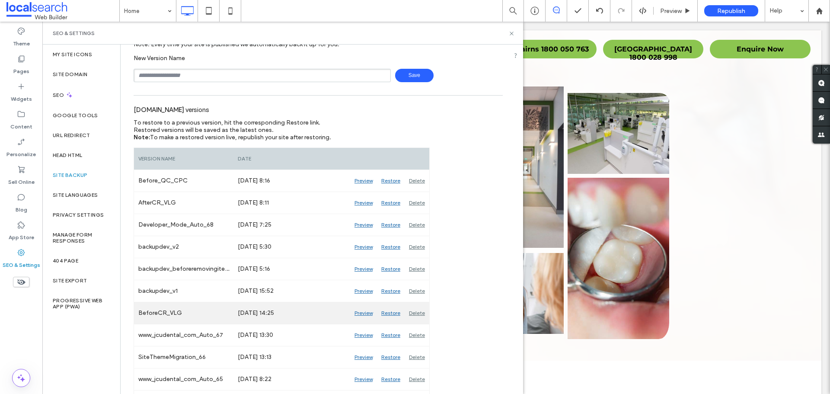
click at [359, 314] on div "Preview" at bounding box center [363, 313] width 27 height 22
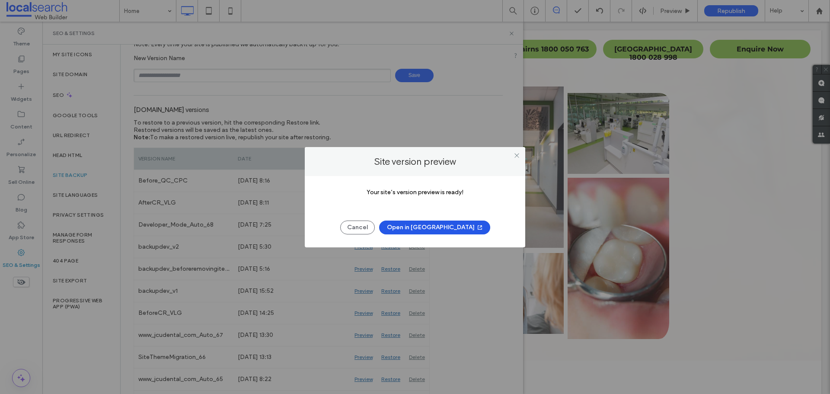
click at [420, 231] on button "Open in [GEOGRAPHIC_DATA]" at bounding box center [434, 228] width 111 height 14
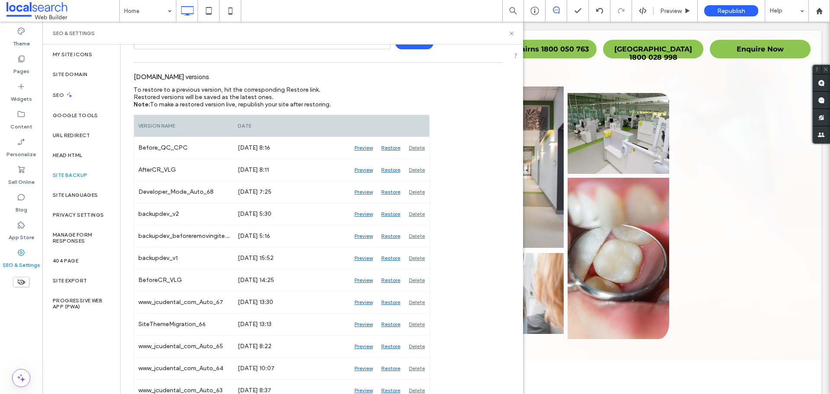
scroll to position [130, 0]
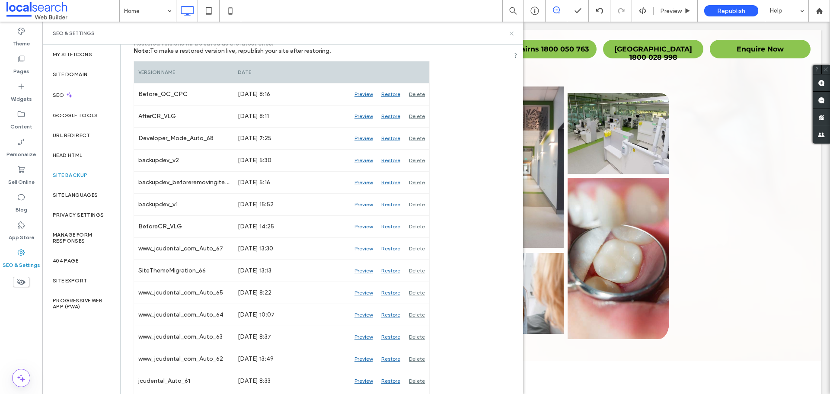
click at [511, 34] on icon at bounding box center [511, 33] width 6 height 6
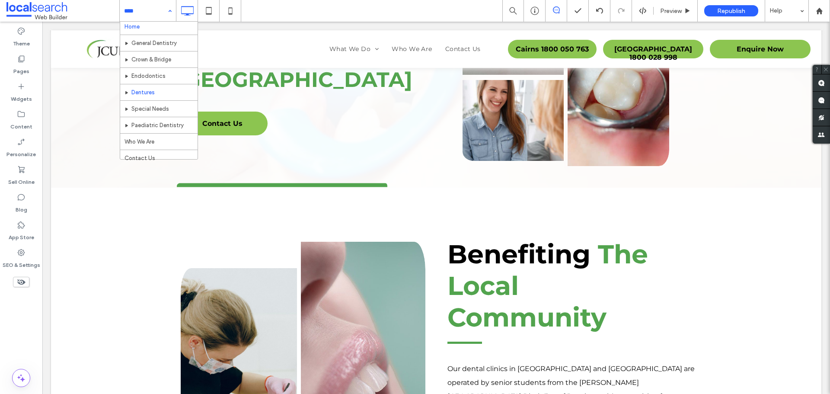
scroll to position [0, 0]
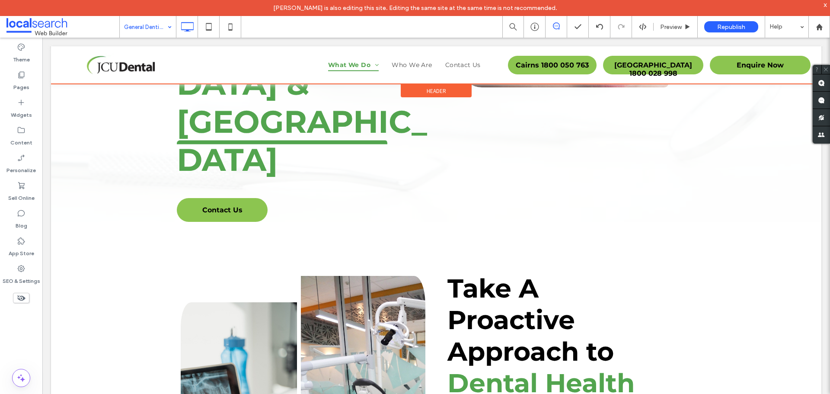
scroll to position [130, 0]
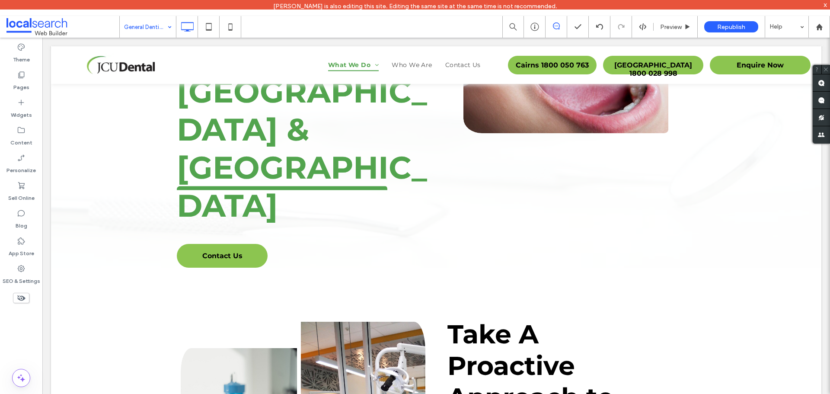
click at [148, 30] on input at bounding box center [145, 27] width 43 height 22
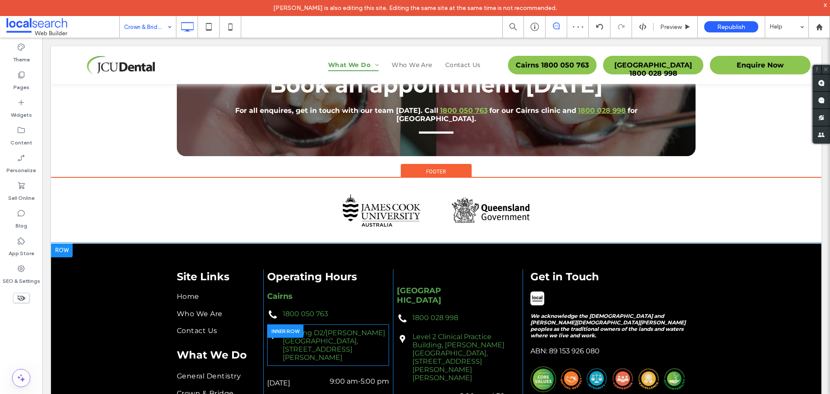
scroll to position [1405, 0]
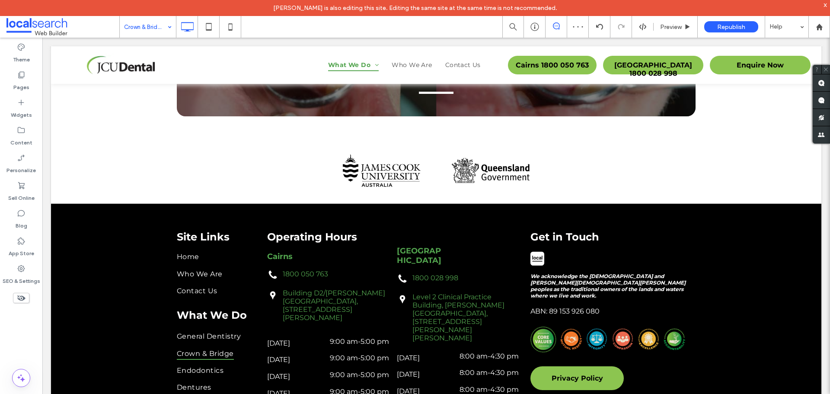
click at [150, 30] on input at bounding box center [145, 27] width 43 height 22
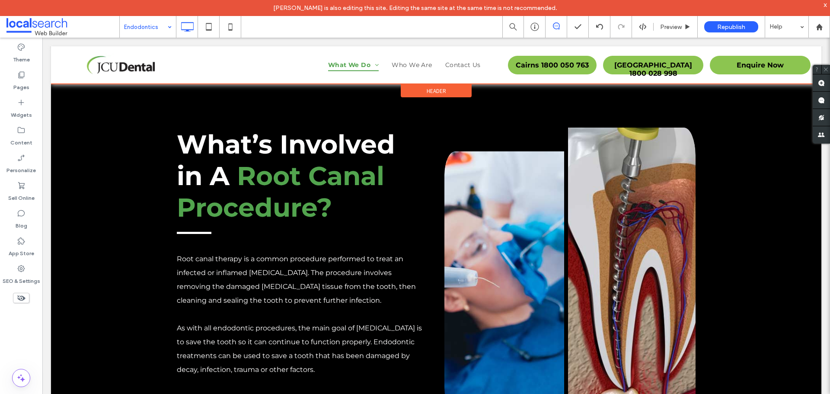
scroll to position [605, 0]
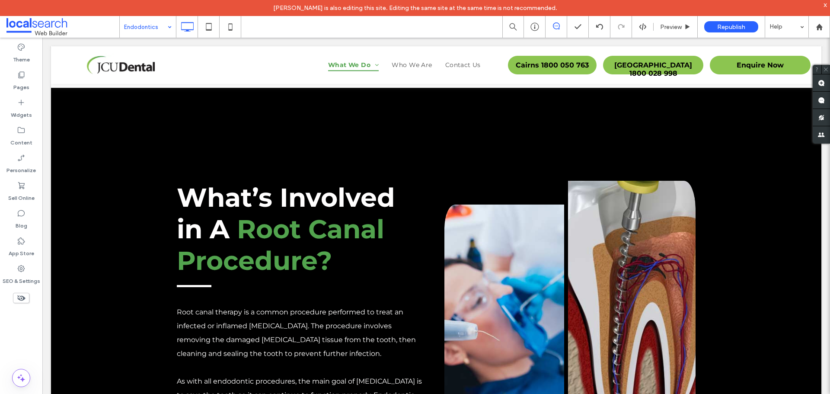
click at [149, 27] on input at bounding box center [145, 27] width 43 height 22
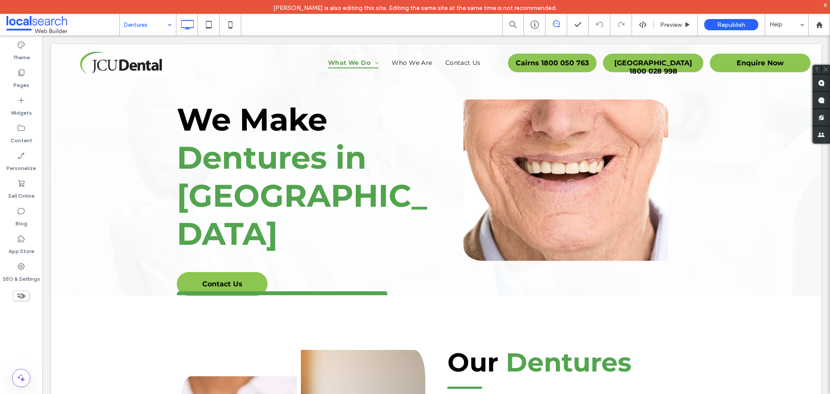
click at [149, 32] on input at bounding box center [145, 25] width 43 height 22
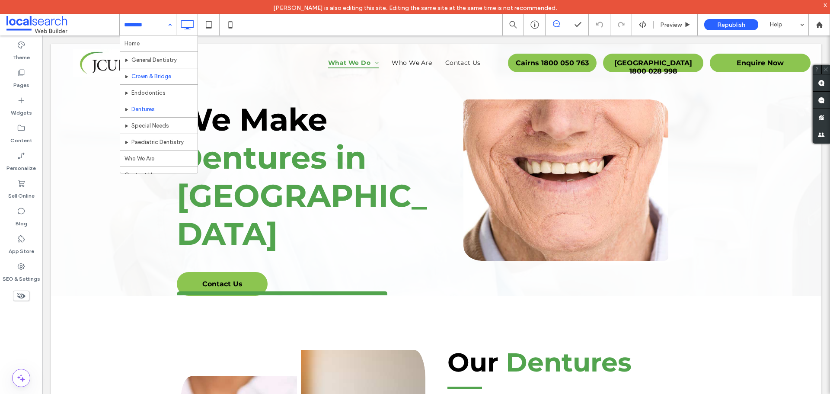
scroll to position [9, 0]
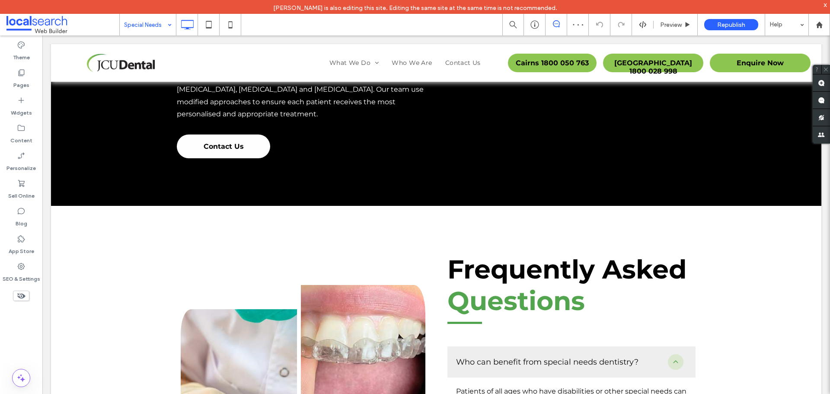
scroll to position [1167, 0]
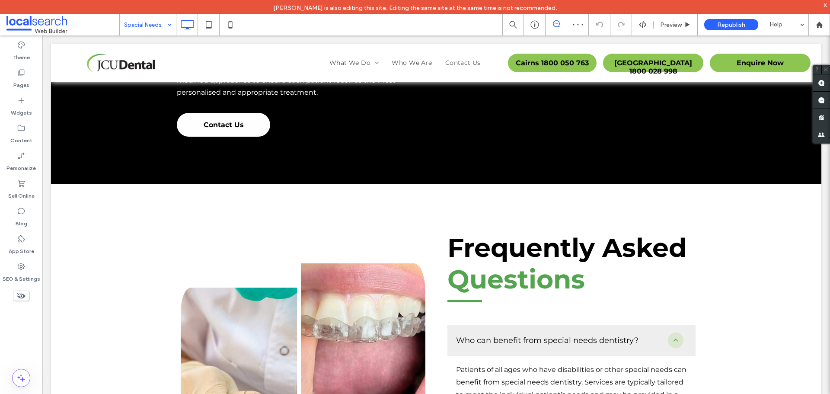
click at [170, 28] on div "Special Needs" at bounding box center [148, 25] width 56 height 22
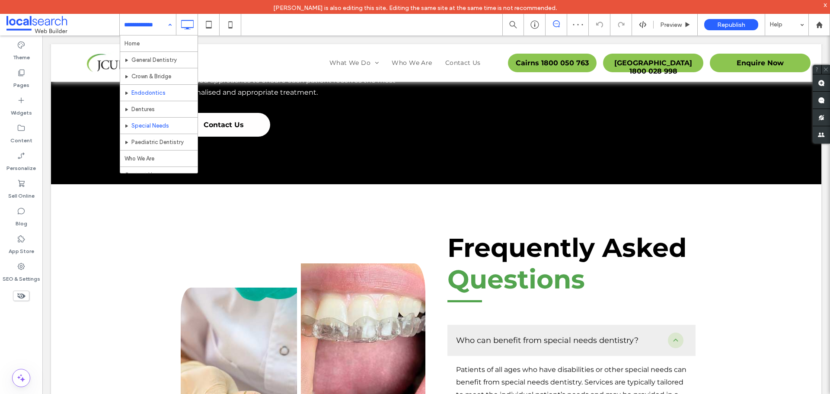
scroll to position [9, 0]
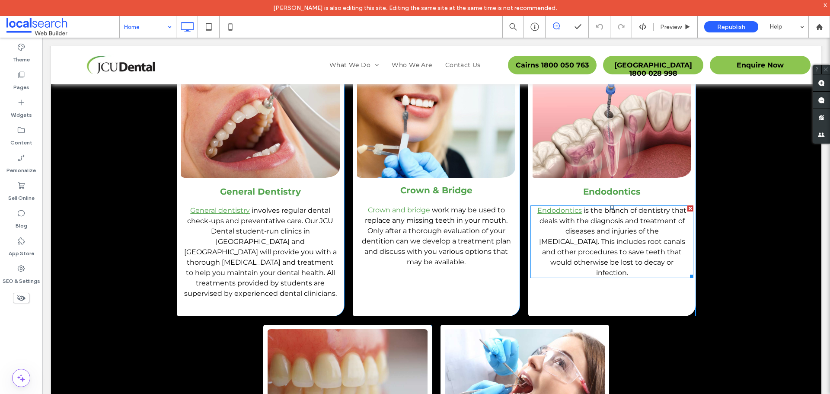
scroll to position [1167, 0]
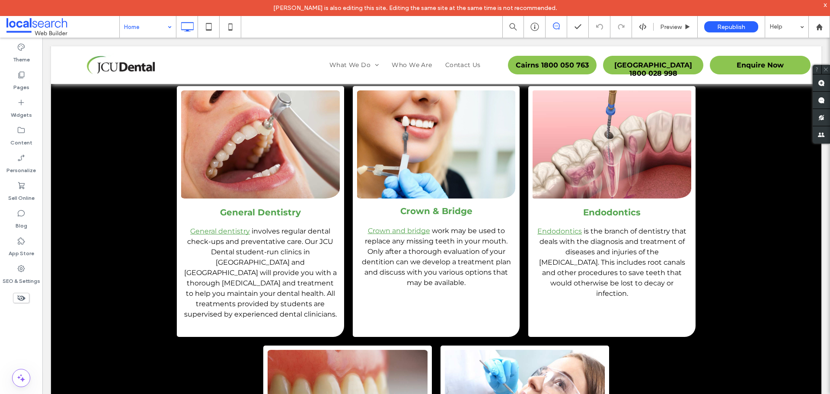
click at [150, 27] on input at bounding box center [145, 27] width 43 height 22
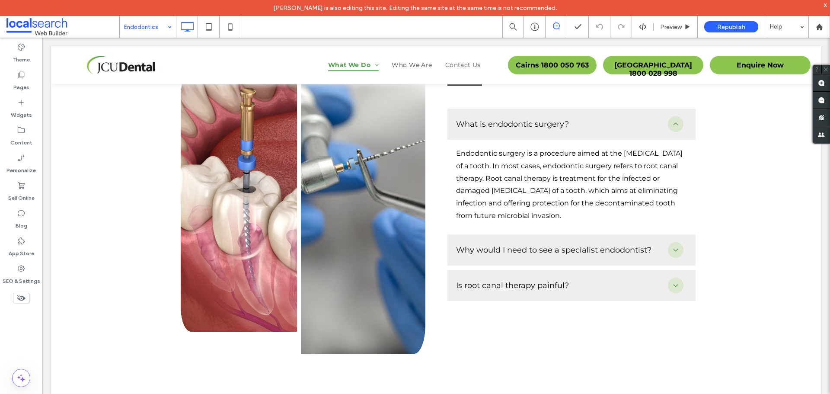
scroll to position [1254, 0]
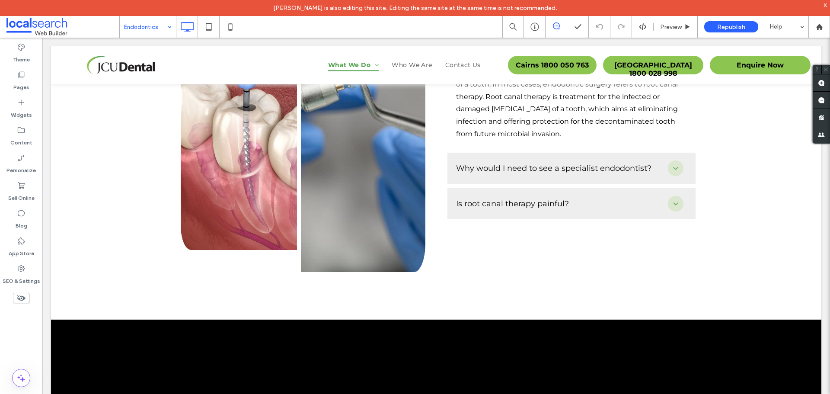
click at [152, 34] on input at bounding box center [145, 27] width 43 height 22
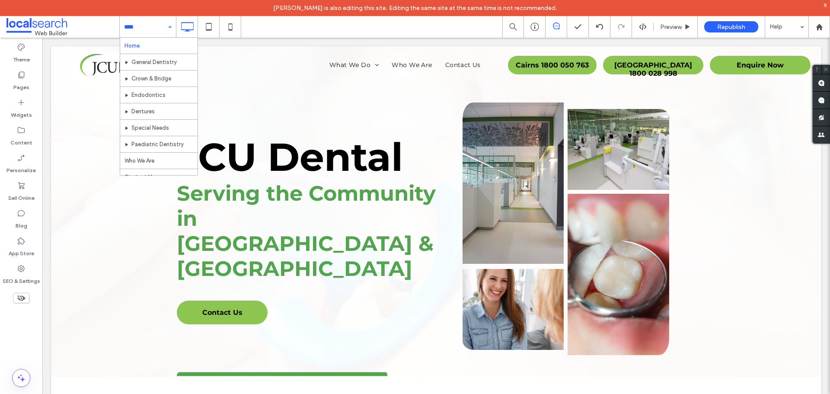
click at [157, 30] on input at bounding box center [145, 27] width 43 height 22
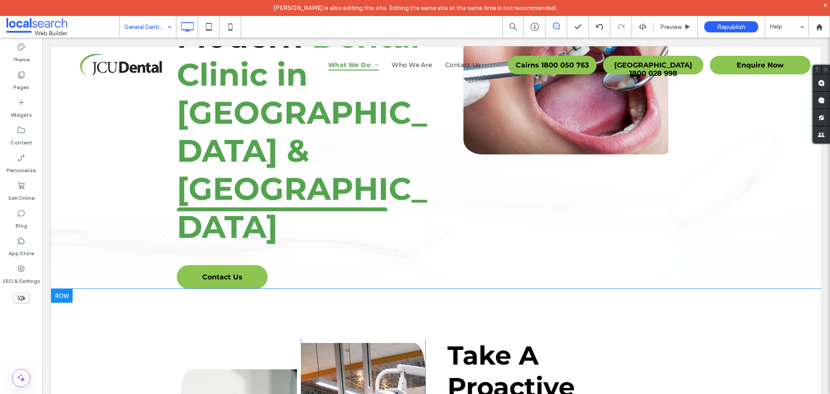
scroll to position [216, 0]
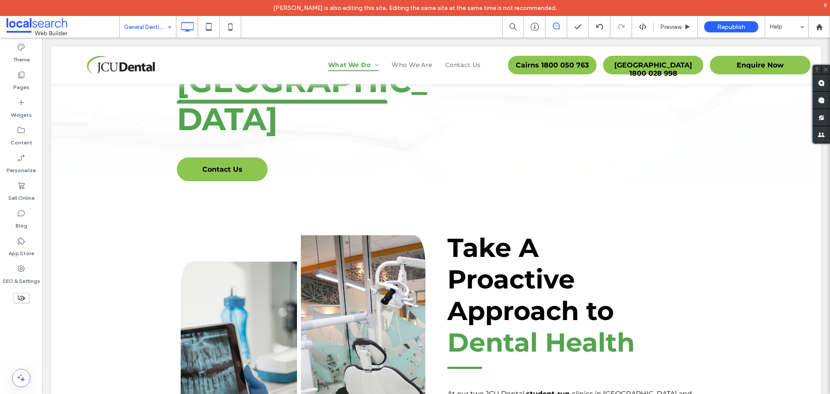
click at [142, 21] on input at bounding box center [145, 27] width 43 height 22
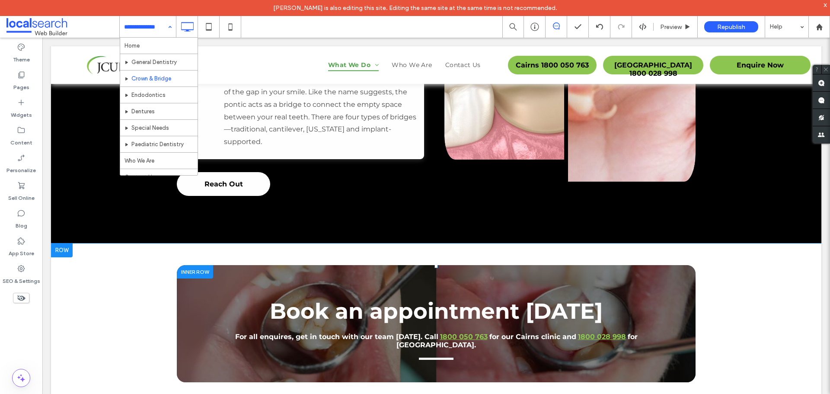
scroll to position [1124, 0]
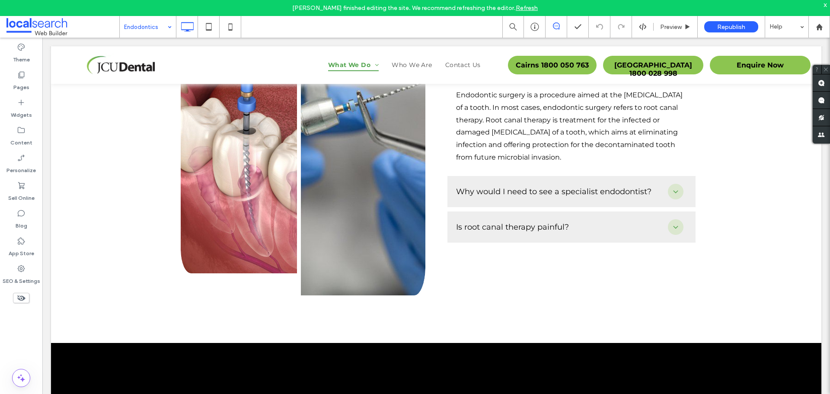
scroll to position [1167, 0]
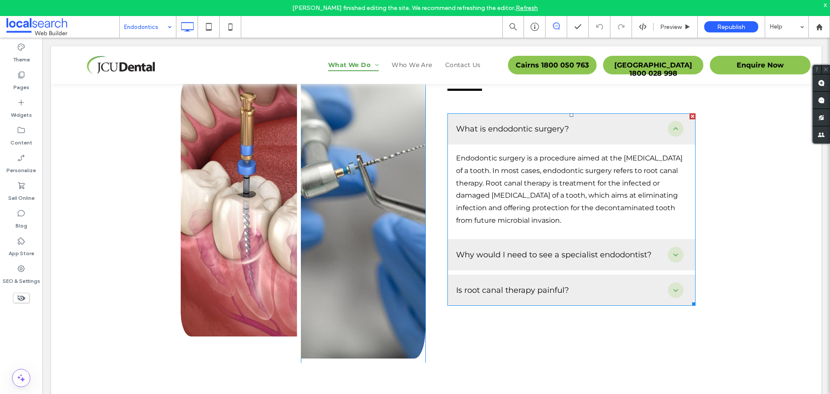
click at [673, 238] on span at bounding box center [571, 209] width 248 height 192
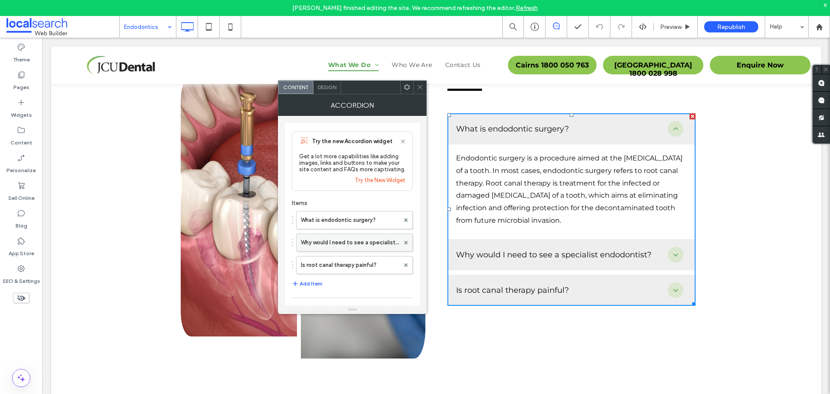
click at [364, 242] on label "Why would I need to see a specialist endodontist?" at bounding box center [350, 242] width 99 height 17
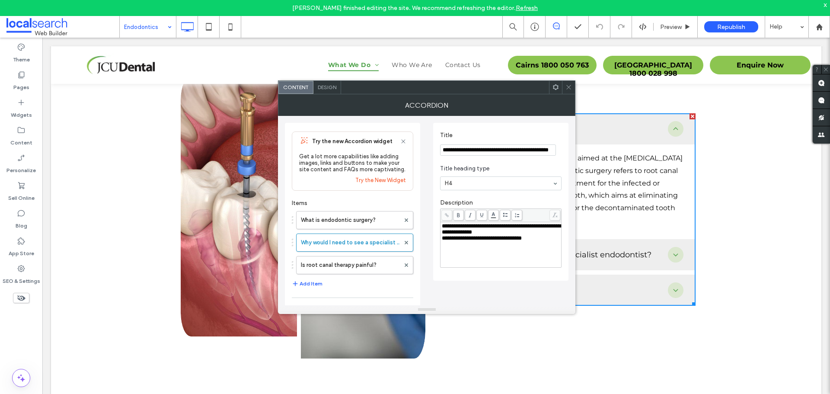
click at [565, 88] on div at bounding box center [568, 87] width 13 height 13
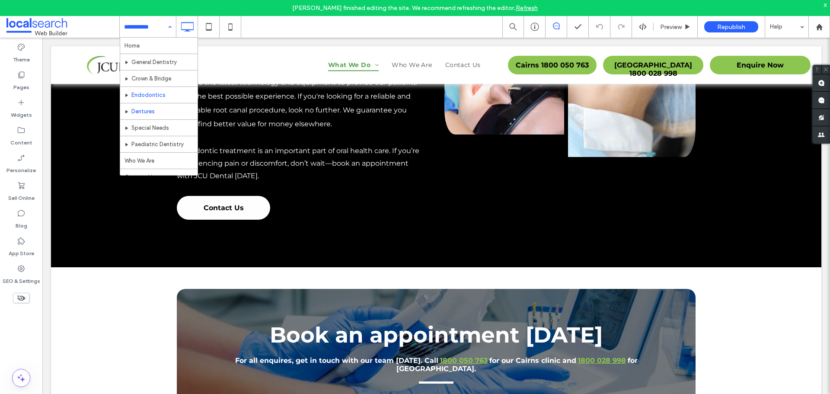
scroll to position [9, 0]
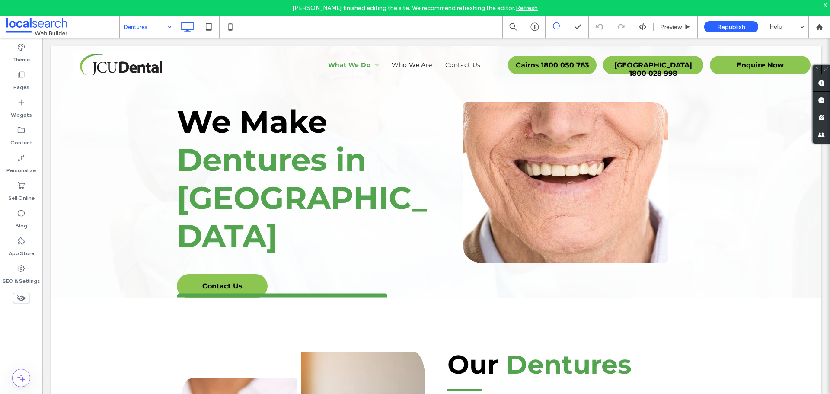
click at [165, 25] on div "Dentures" at bounding box center [148, 27] width 56 height 22
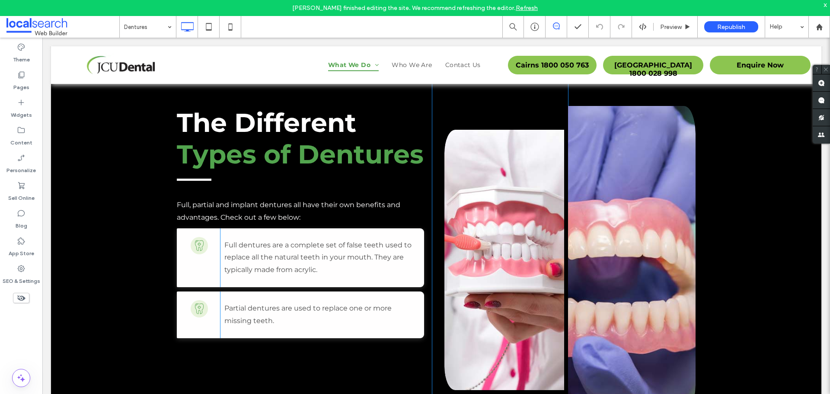
scroll to position [735, 0]
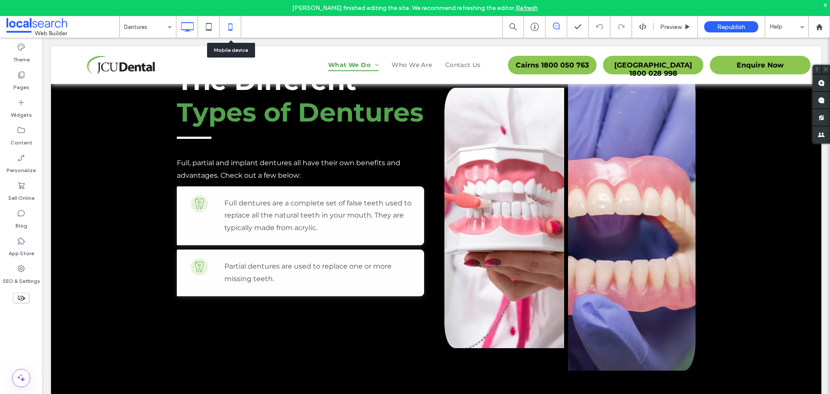
click at [232, 31] on icon at bounding box center [230, 26] width 17 height 17
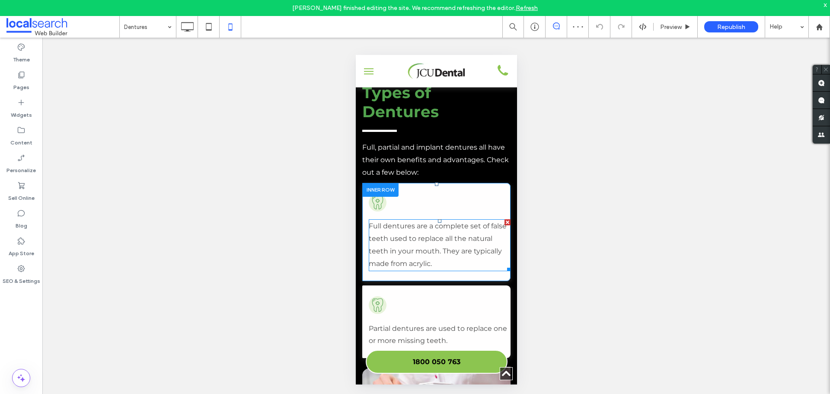
scroll to position [1081, 0]
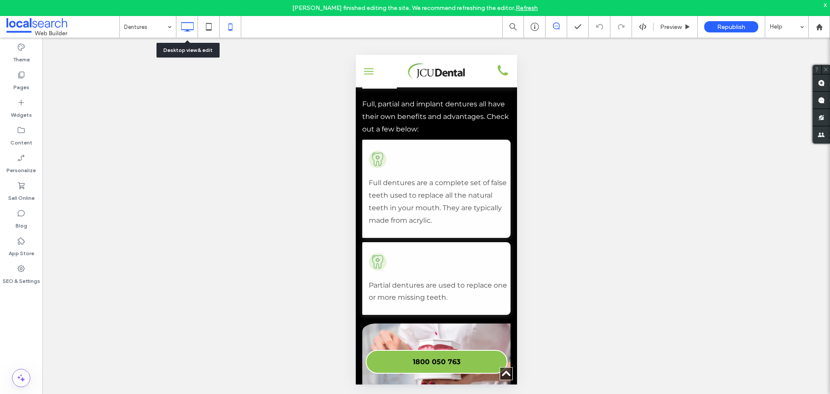
click at [188, 29] on use at bounding box center [187, 27] width 13 height 10
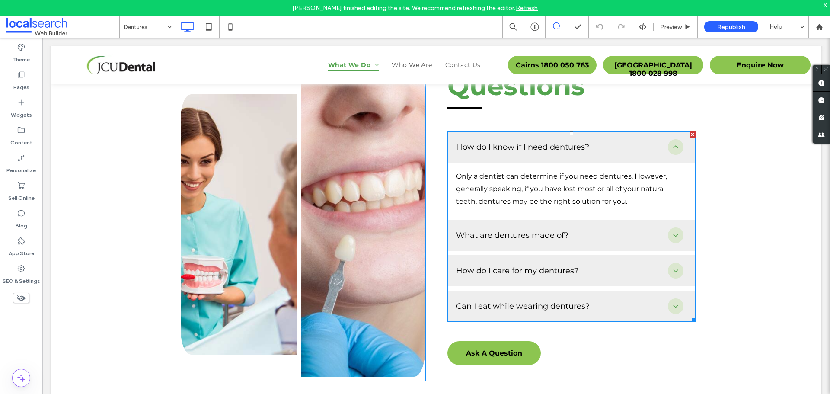
scroll to position [1124, 0]
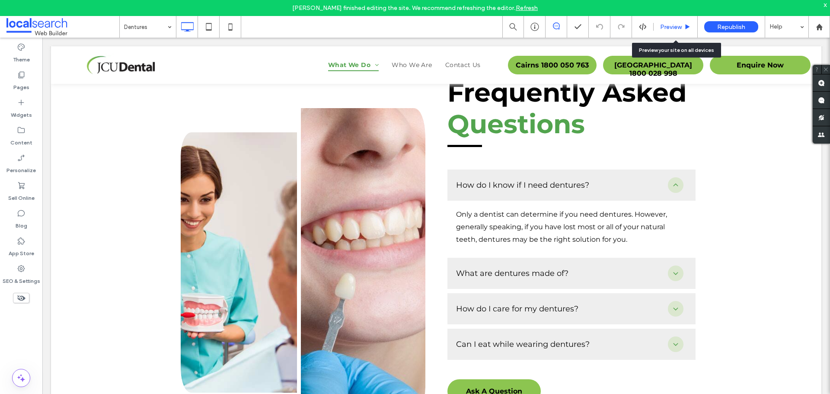
click at [668, 30] on span "Preview" at bounding box center [671, 26] width 22 height 7
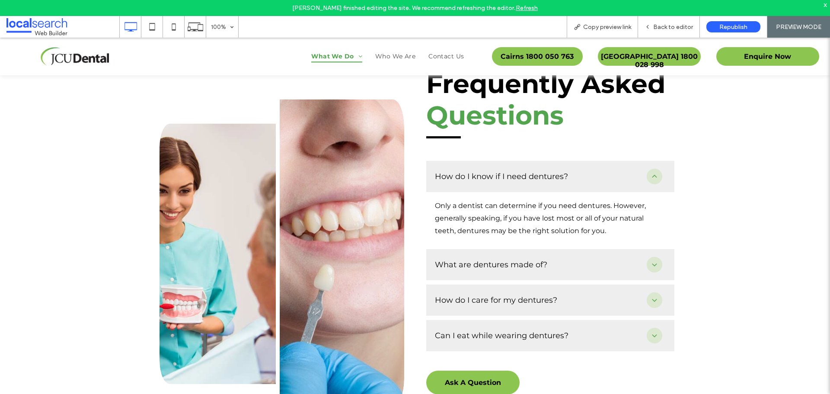
click at [605, 260] on div "What are dentures made of?" at bounding box center [541, 265] width 212 height 10
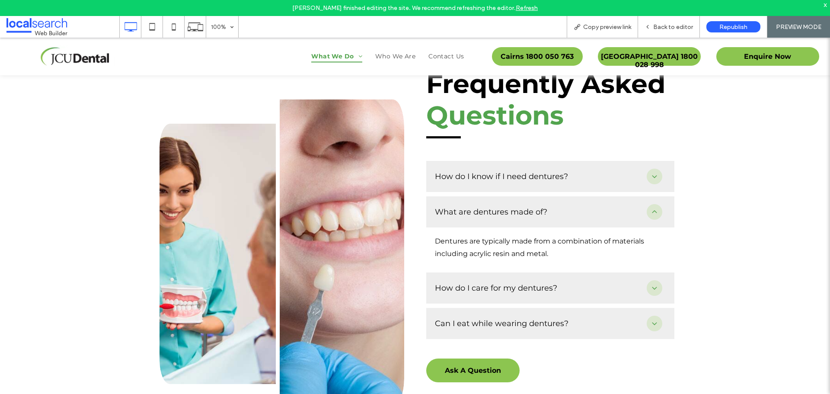
click at [582, 283] on div "How do I care for my dentures?" at bounding box center [541, 288] width 212 height 10
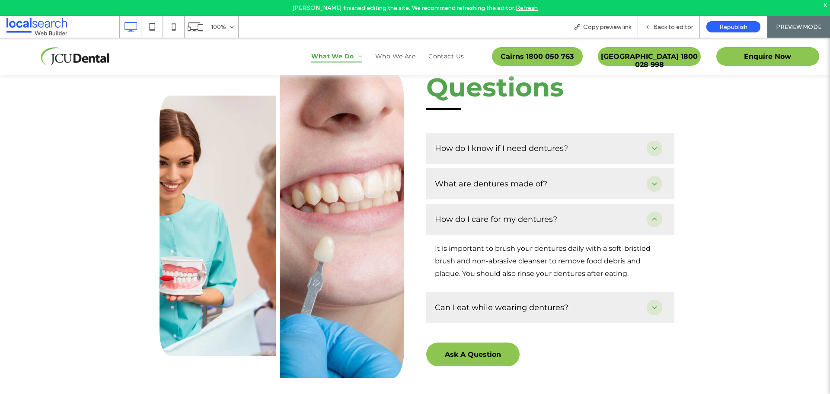
scroll to position [1167, 0]
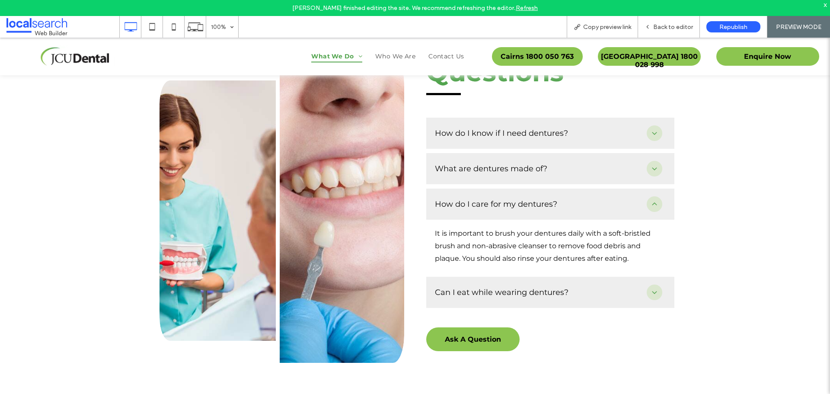
click at [588, 288] on div "Can I eat while wearing dentures?" at bounding box center [550, 292] width 248 height 31
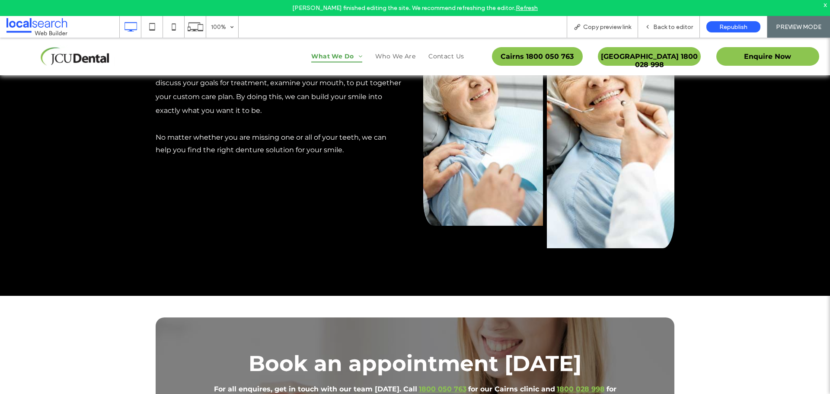
scroll to position [1859, 0]
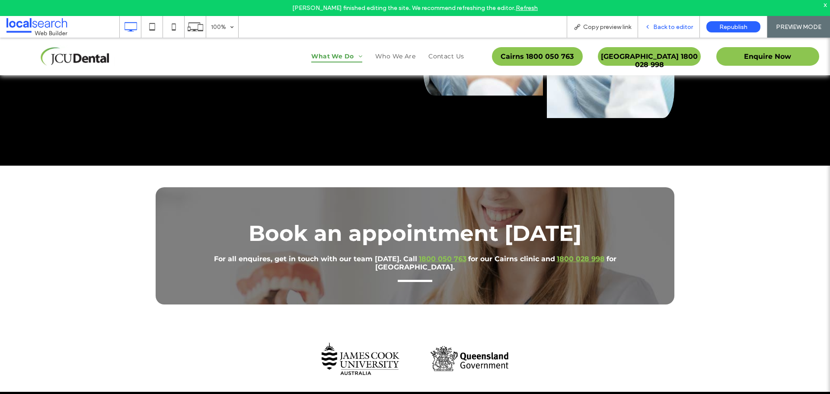
click at [665, 26] on span "Back to editor" at bounding box center [673, 26] width 40 height 7
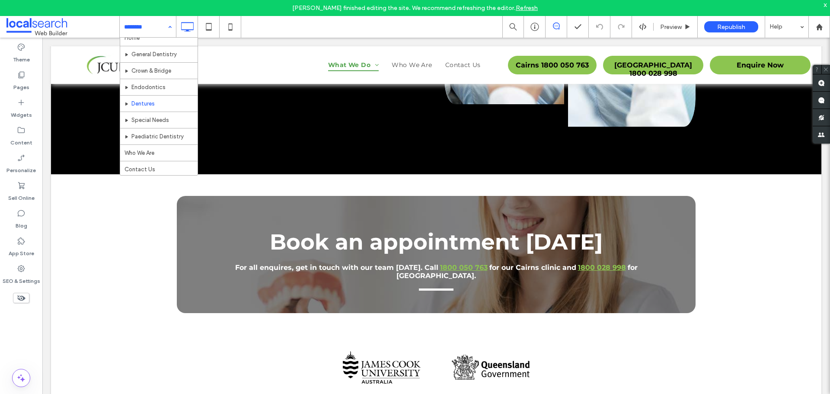
scroll to position [9, 0]
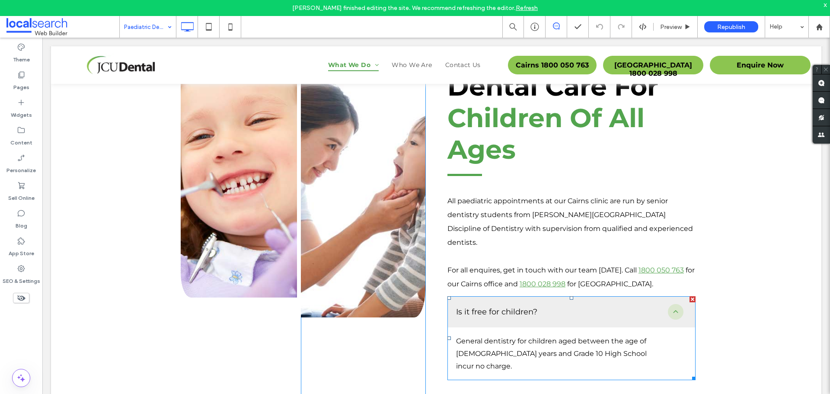
scroll to position [476, 0]
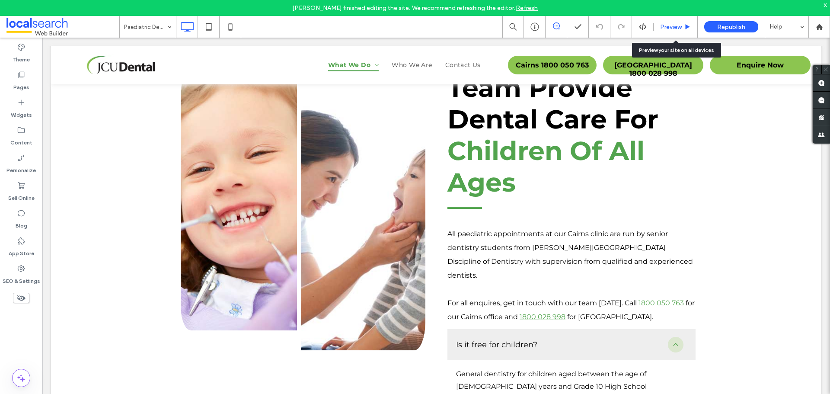
click at [682, 26] on div "Preview" at bounding box center [676, 26] width 44 height 7
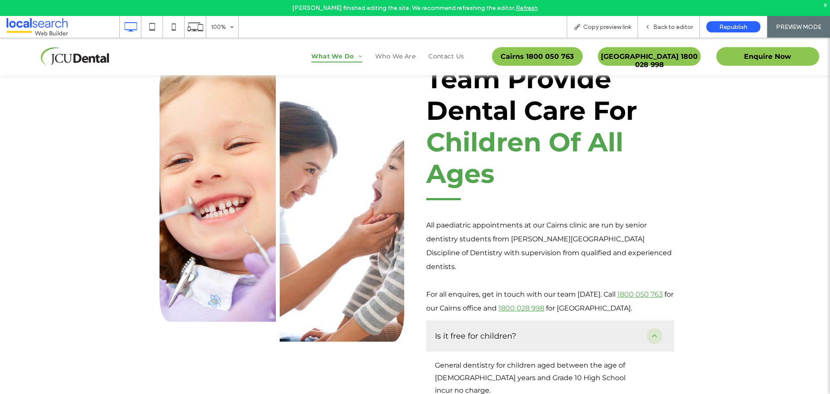
click at [622, 320] on div "Is it free for children?" at bounding box center [550, 335] width 248 height 31
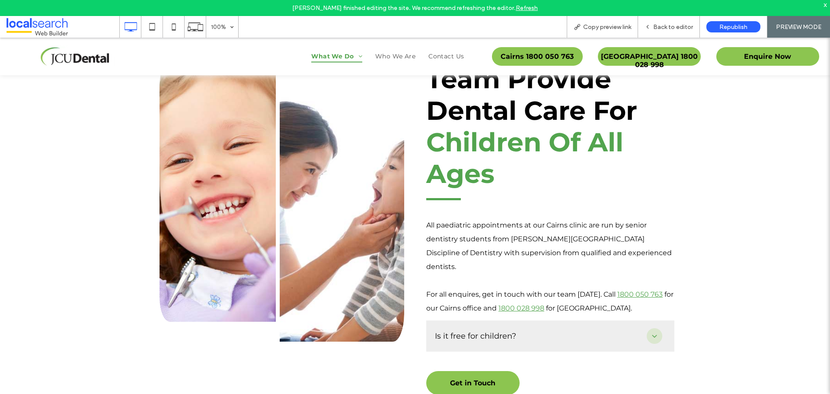
click at [630, 331] on div "Is it free for children?" at bounding box center [541, 336] width 212 height 10
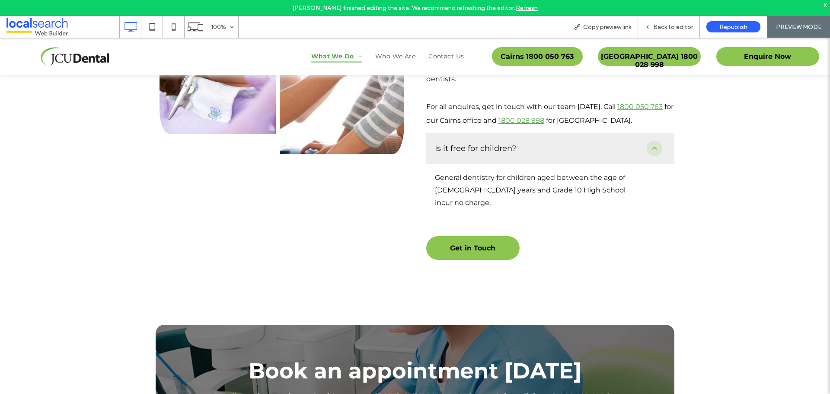
scroll to position [735, 0]
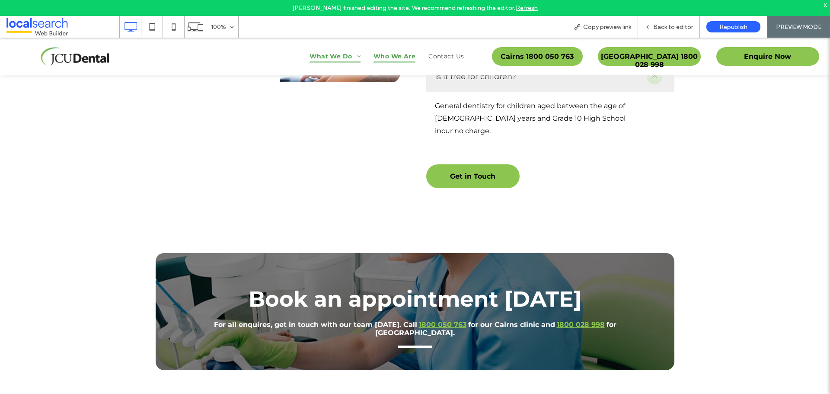
click at [401, 54] on span "Who We Are" at bounding box center [395, 57] width 42 height 12
click at [667, 21] on div "Back to editor" at bounding box center [669, 27] width 62 height 22
click at [675, 26] on span "Back to editor" at bounding box center [673, 26] width 40 height 7
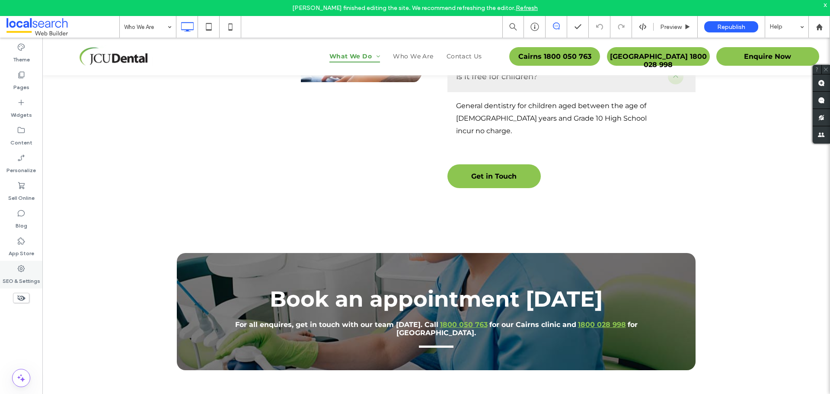
click at [21, 270] on icon at bounding box center [21, 268] width 9 height 9
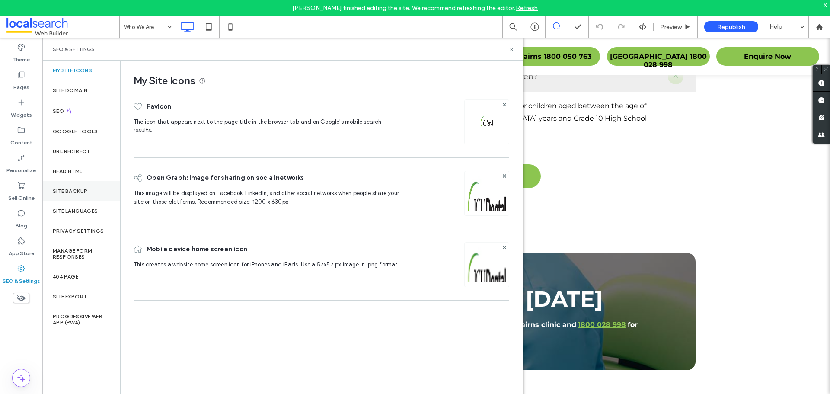
click at [65, 184] on div "Site Backup" at bounding box center [81, 191] width 78 height 20
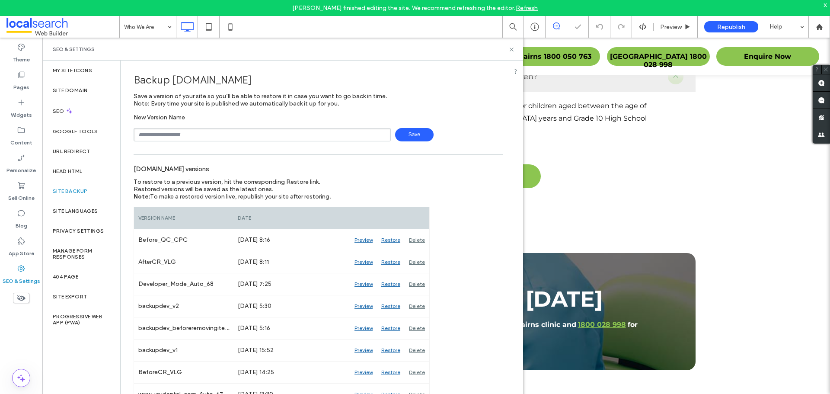
click at [186, 137] on input "text" at bounding box center [262, 134] width 257 height 13
type input "**********"
click at [401, 131] on span "Save" at bounding box center [414, 134] width 38 height 13
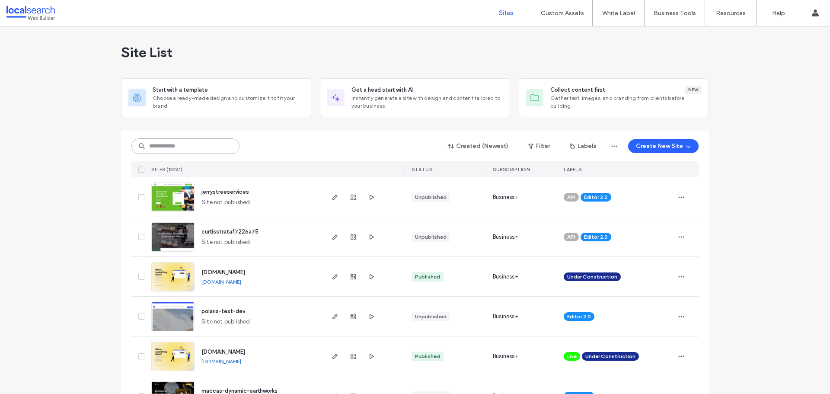
click at [176, 139] on input at bounding box center [185, 146] width 108 height 16
paste input "********"
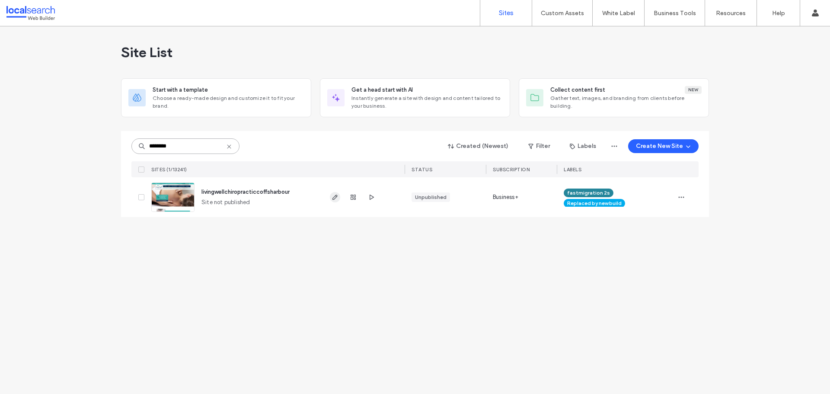
type input "********"
click at [337, 199] on icon "button" at bounding box center [335, 197] width 7 height 7
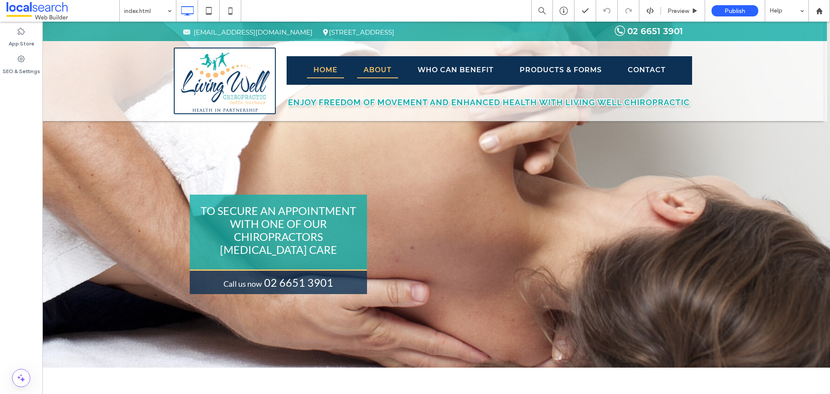
click at [349, 80] on li "Home" at bounding box center [325, 70] width 50 height 29
click at [340, 72] on link "Home" at bounding box center [325, 71] width 37 height 16
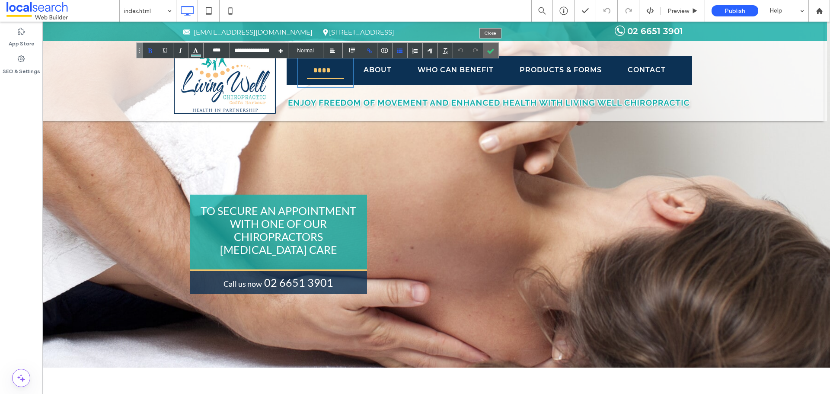
click at [488, 47] on div at bounding box center [490, 50] width 15 height 15
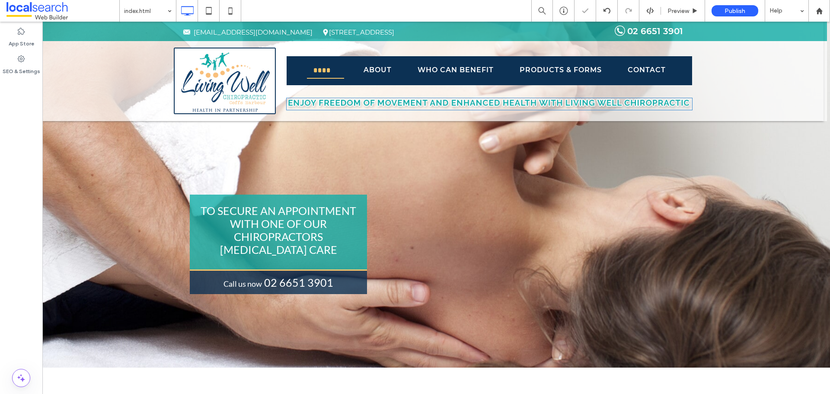
click at [452, 103] on img at bounding box center [490, 104] width 406 height 11
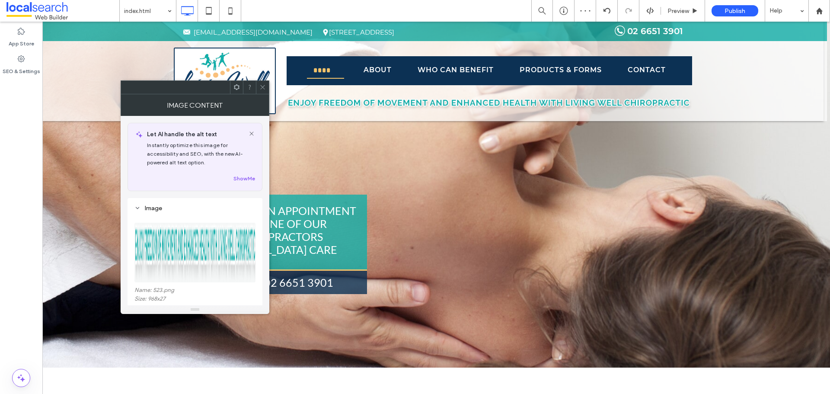
click at [260, 86] on icon at bounding box center [262, 87] width 6 height 6
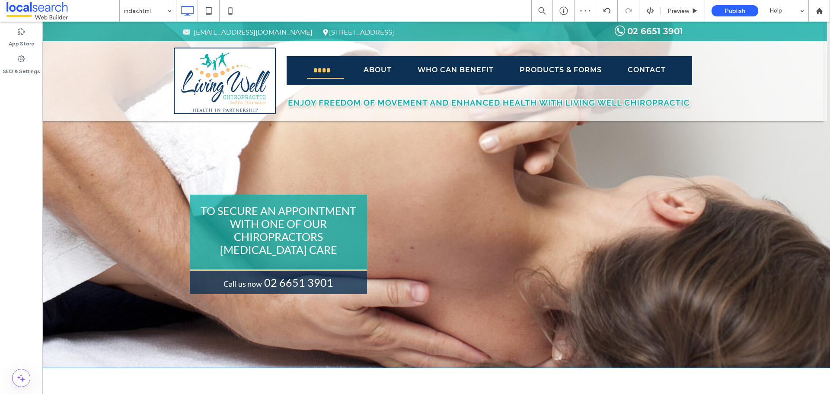
click at [331, 148] on div "To secure an appointment with one of our chiropractors [MEDICAL_DATA] care Call…" at bounding box center [436, 195] width 519 height 346
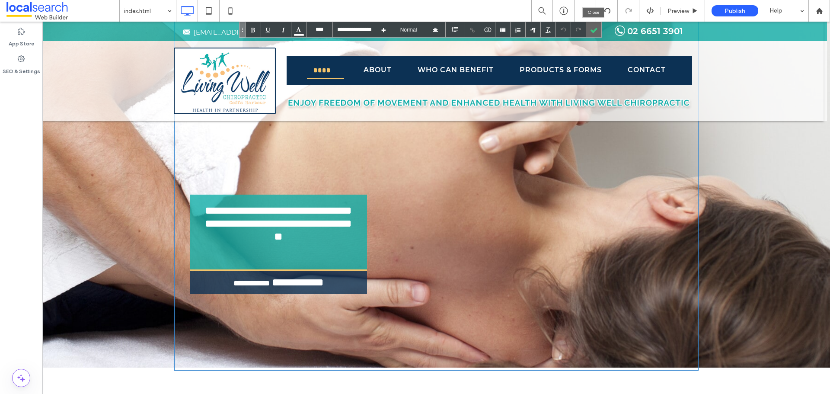
click at [595, 29] on div at bounding box center [593, 29] width 15 height 15
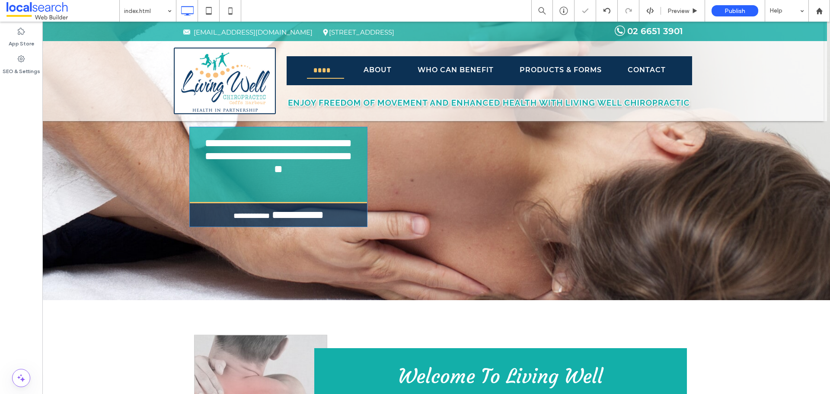
scroll to position [173, 0]
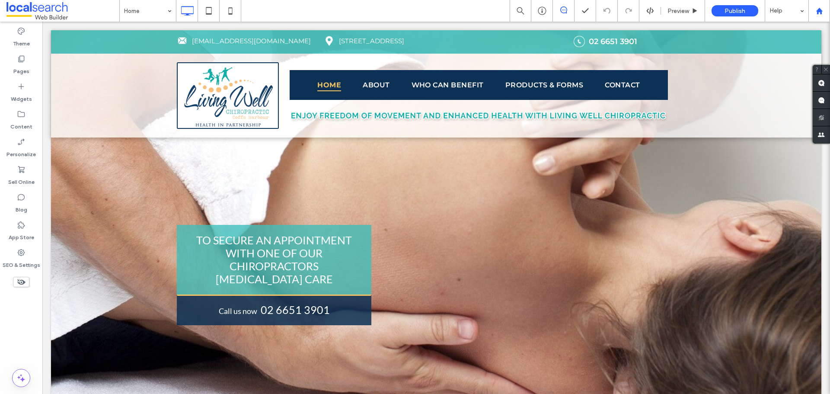
drag, startPoint x: 828, startPoint y: 9, endPoint x: 823, endPoint y: 13, distance: 5.5
